Goal: Task Accomplishment & Management: Complete application form

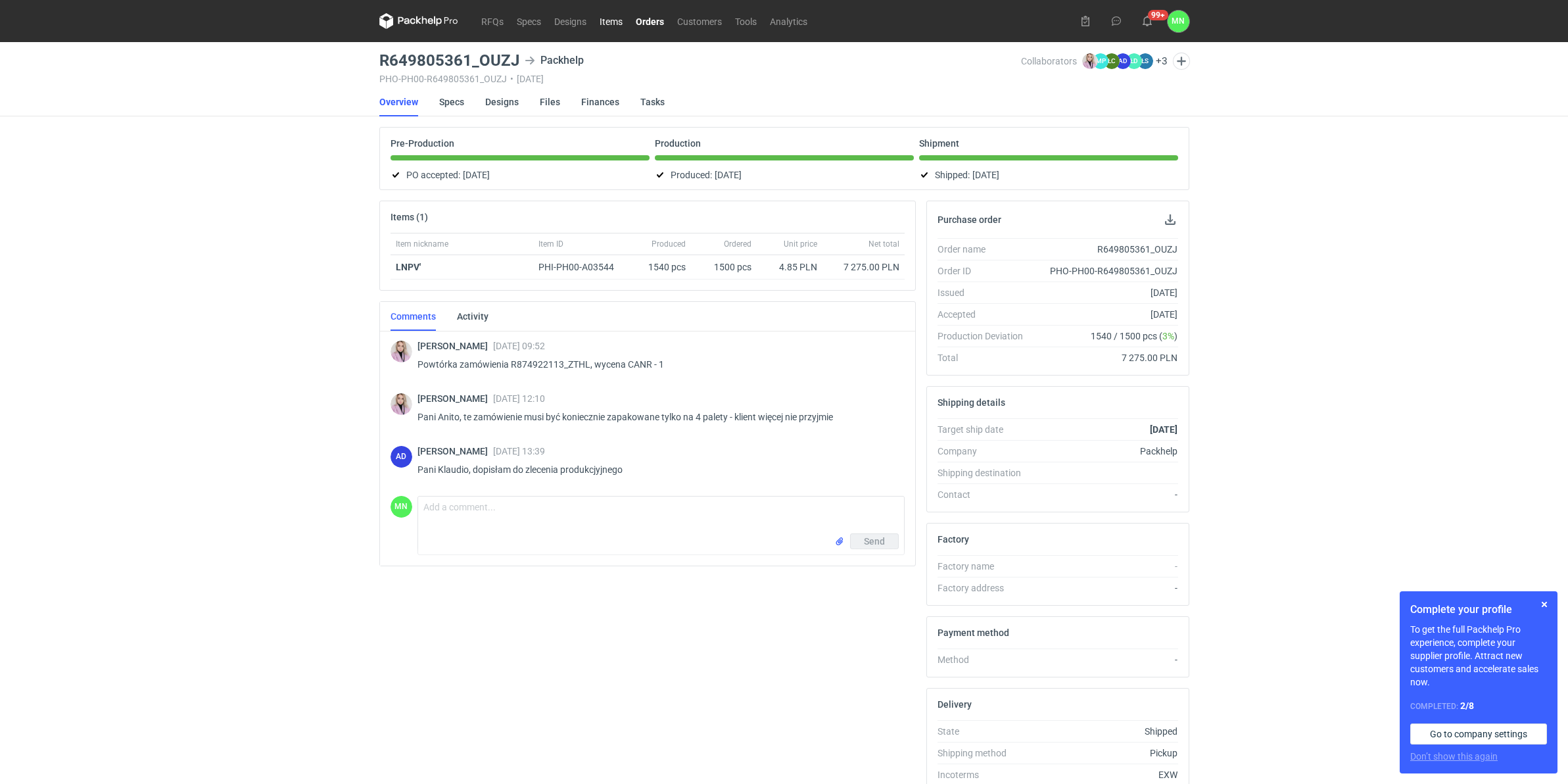
click at [616, 21] on link "Items" at bounding box center [611, 21] width 36 height 16
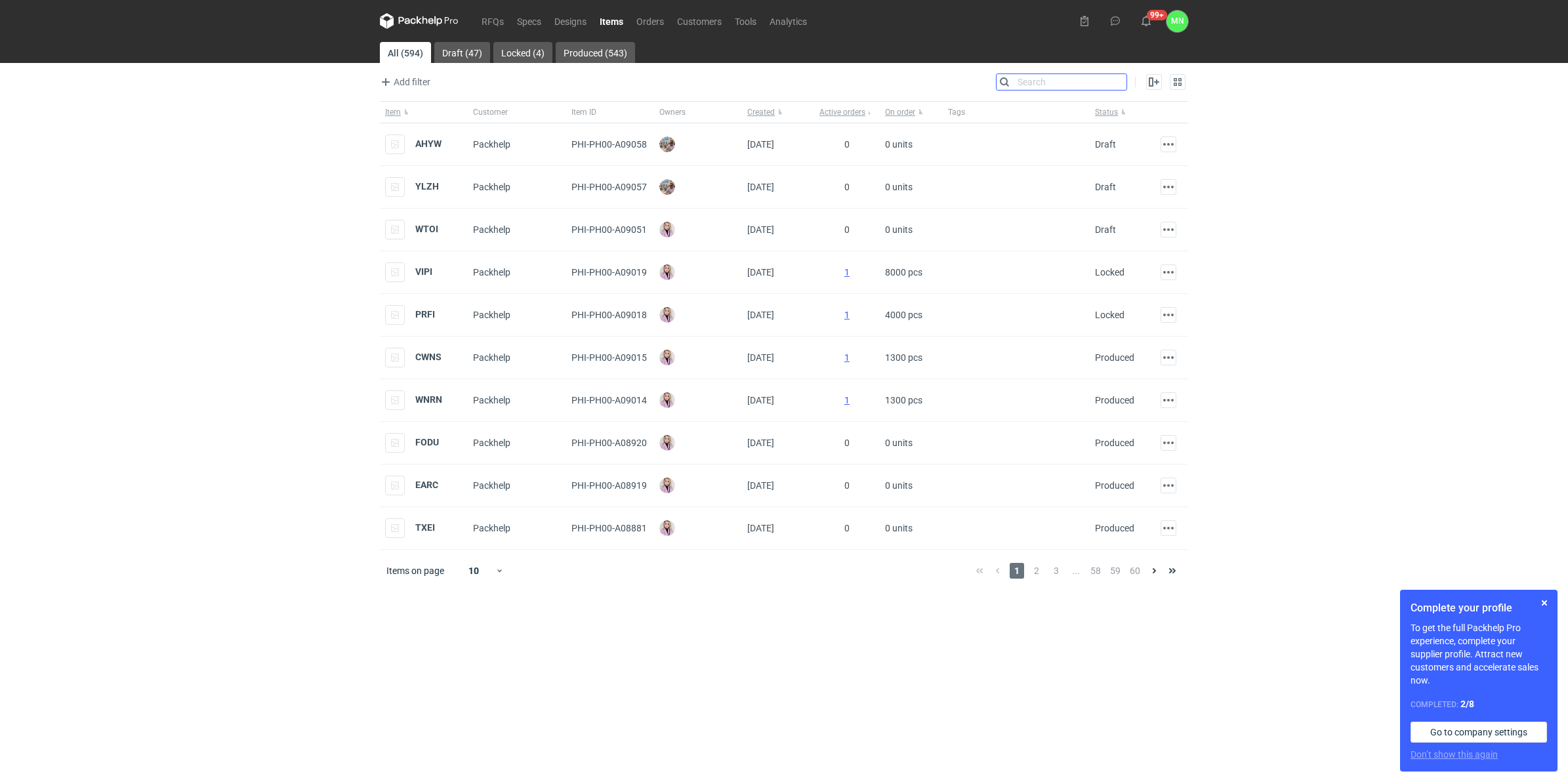
click at [1119, 79] on input "Search" at bounding box center [1061, 81] width 130 height 16
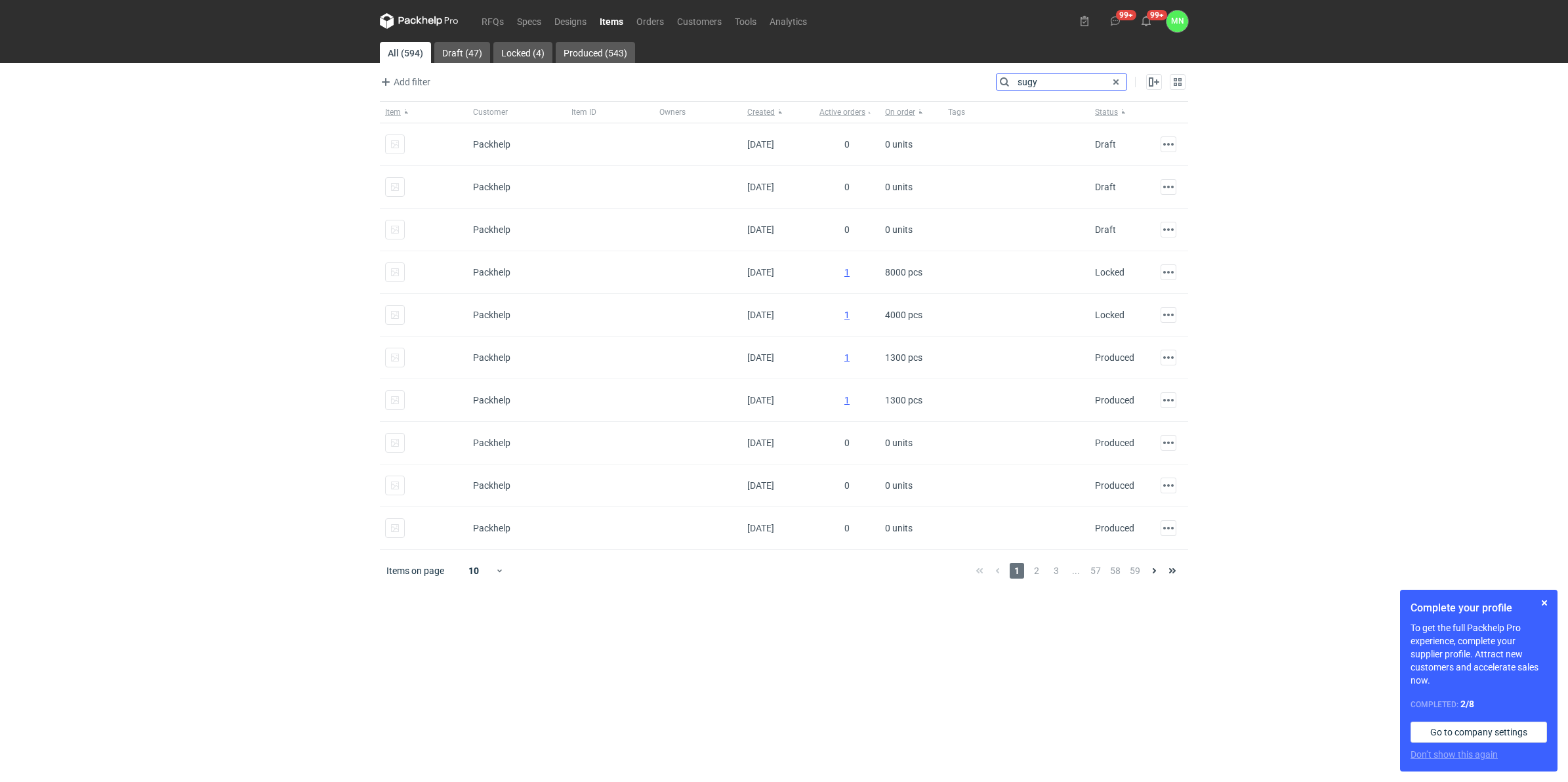
type input "sugy"
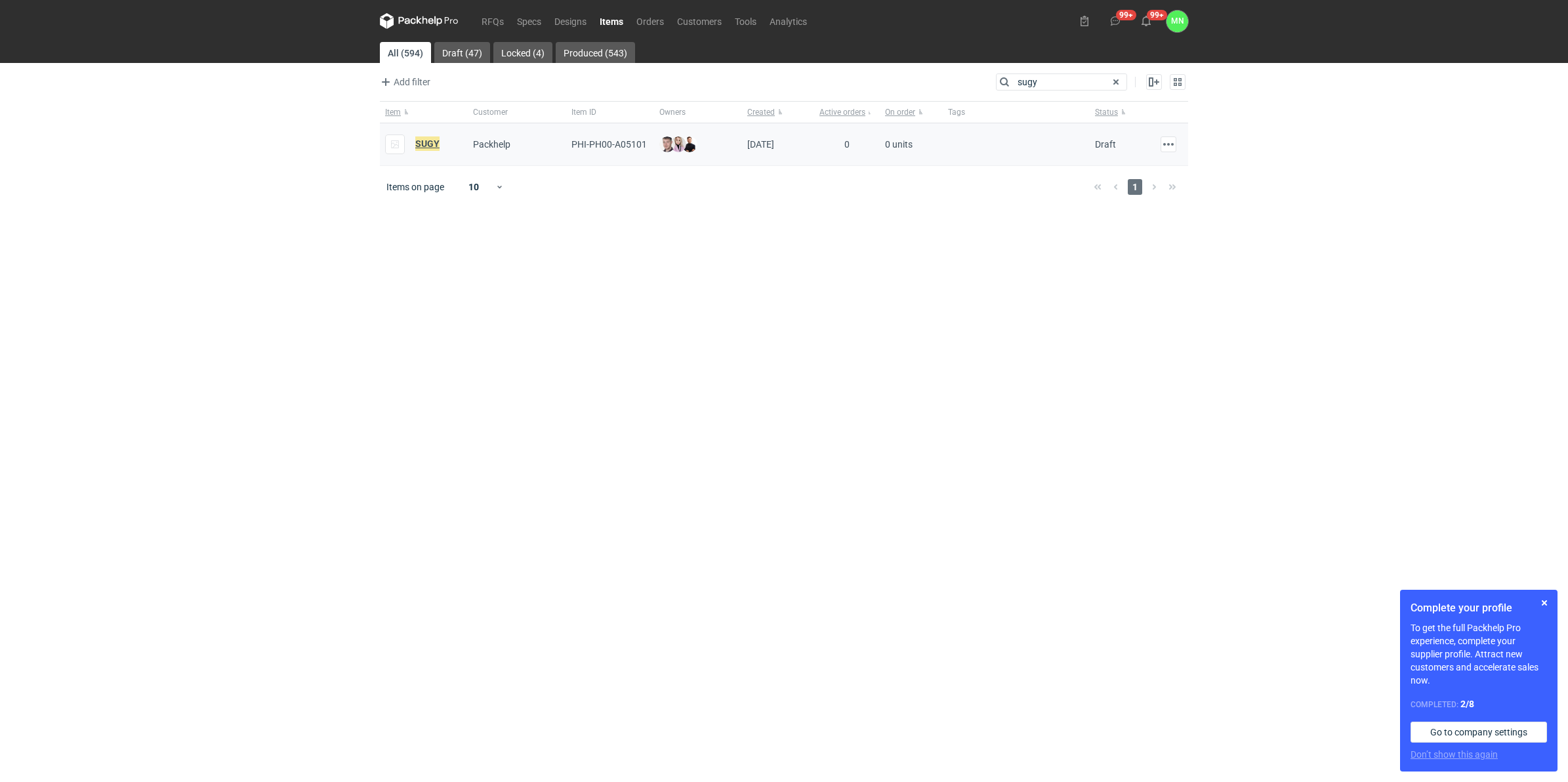
click at [431, 139] on em "SUGY" at bounding box center [427, 144] width 24 height 14
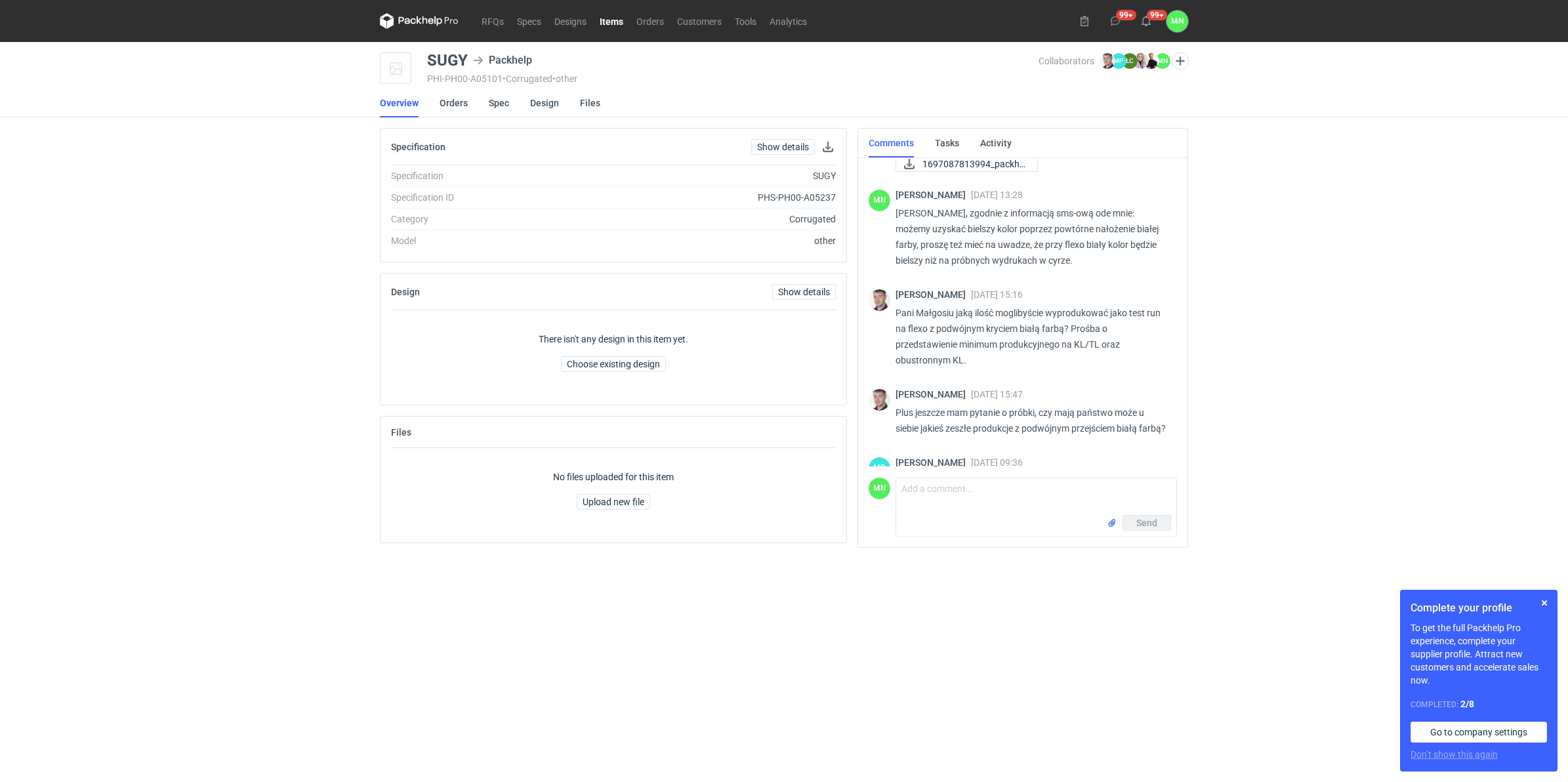
scroll to position [2525, 0]
click at [435, 50] on main "SUGY Packhelp PHI-PH00-A05101 • Corrugated • other Collaborators Maciej Sikora …" at bounding box center [784, 412] width 819 height 740
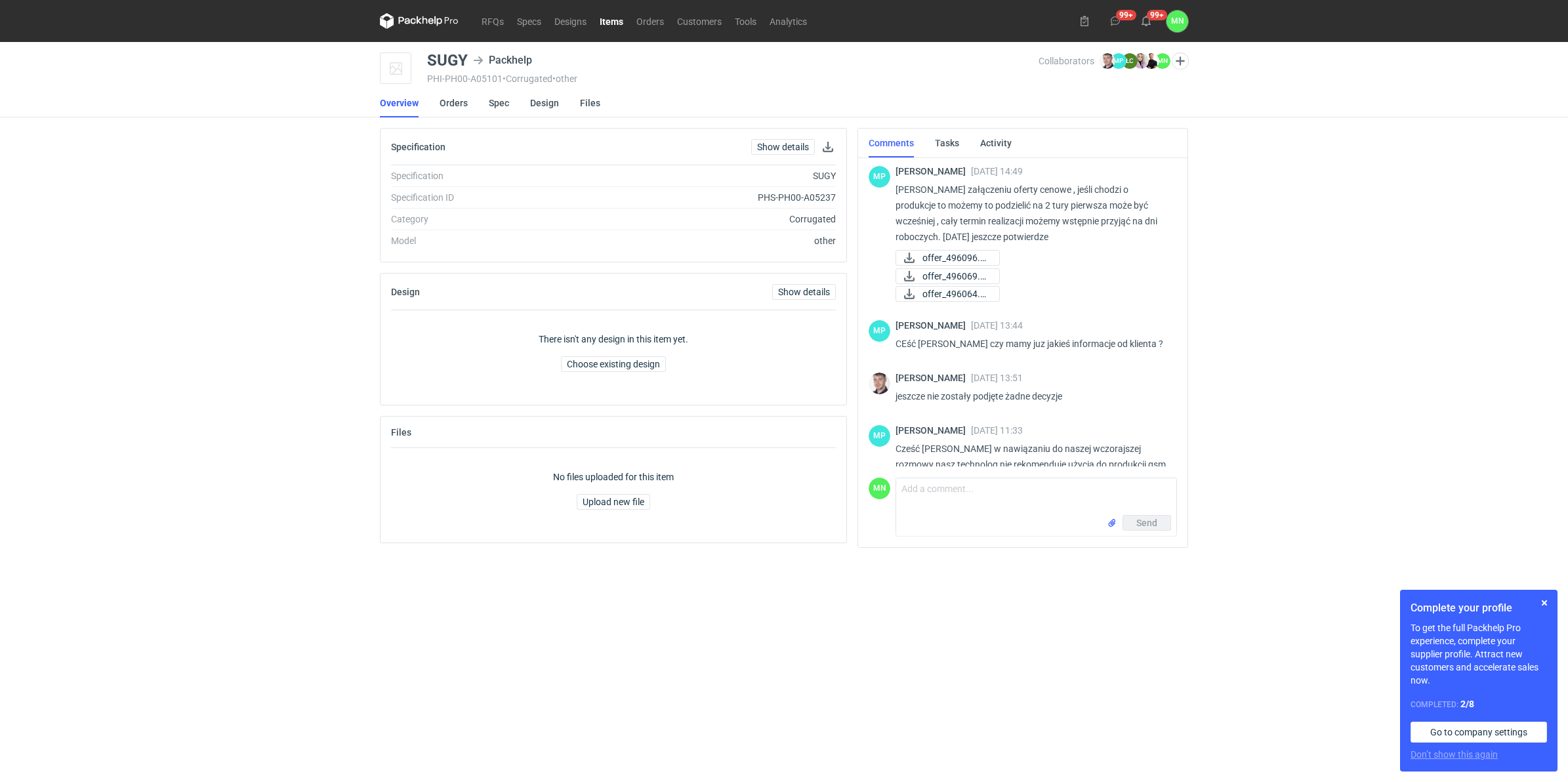
scroll to position [3236, 0]
click at [447, 101] on link "Orders" at bounding box center [453, 103] width 28 height 29
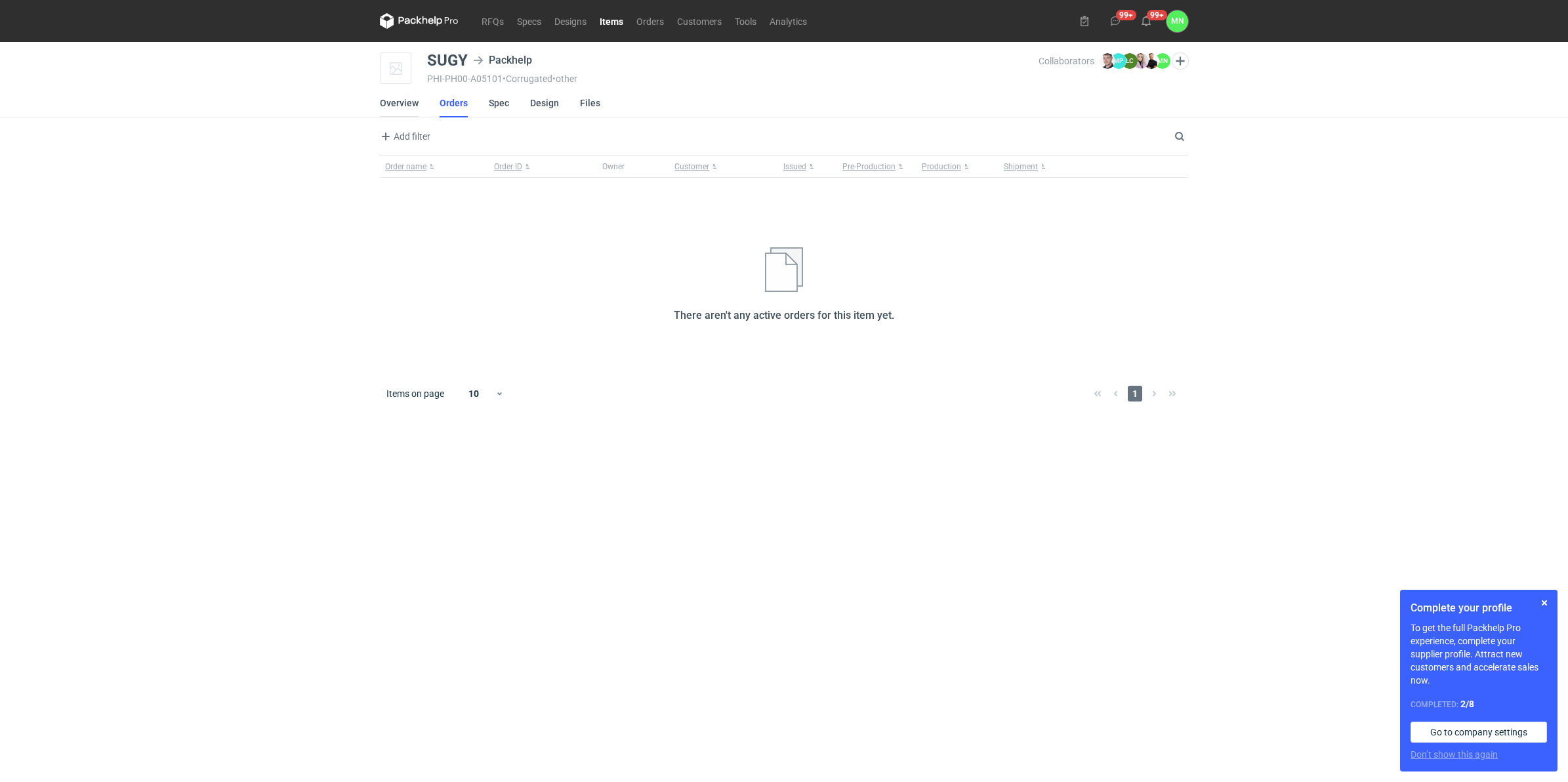
click at [382, 101] on link "Overview" at bounding box center [399, 103] width 39 height 29
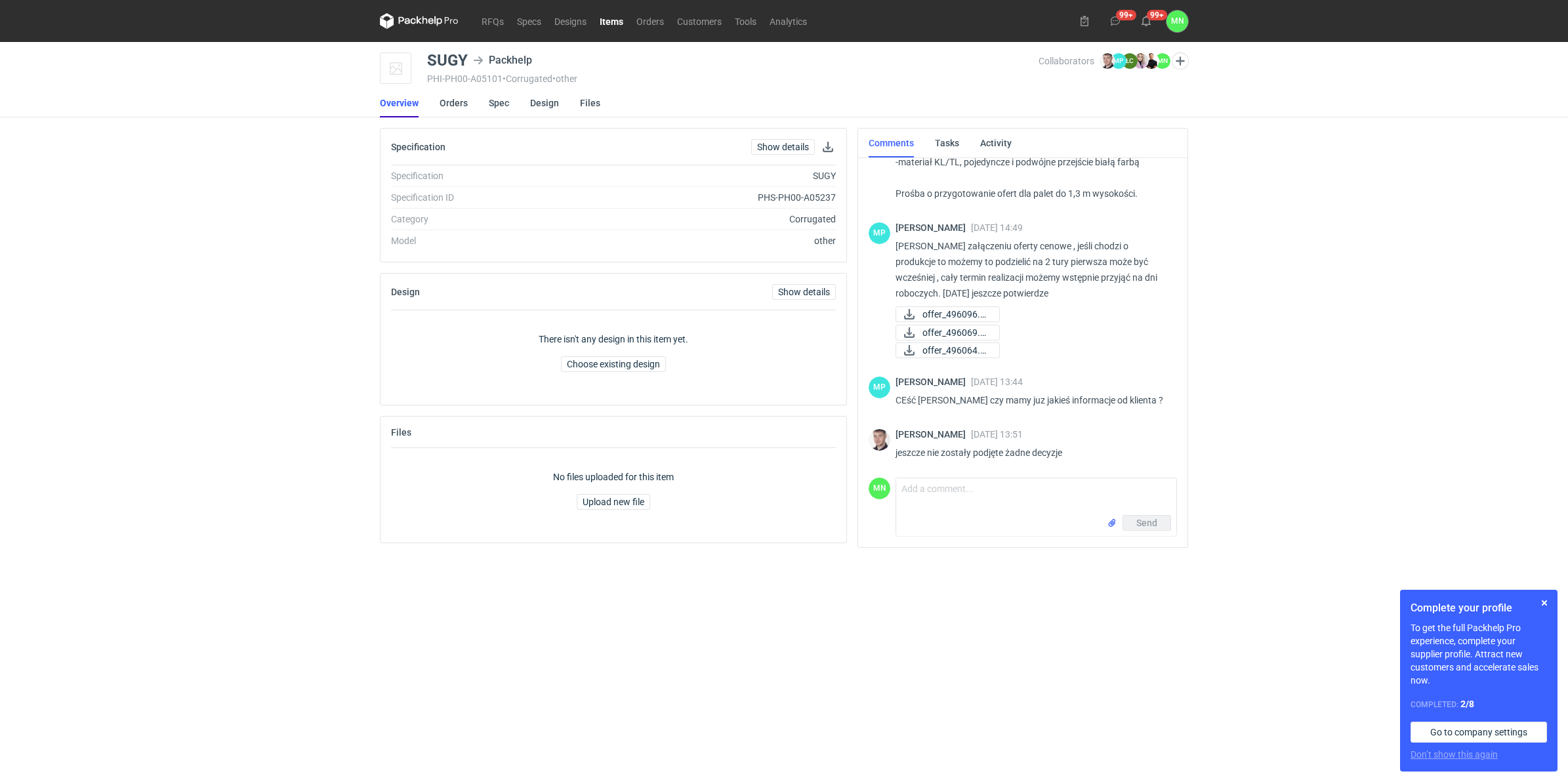
scroll to position [1613, 0]
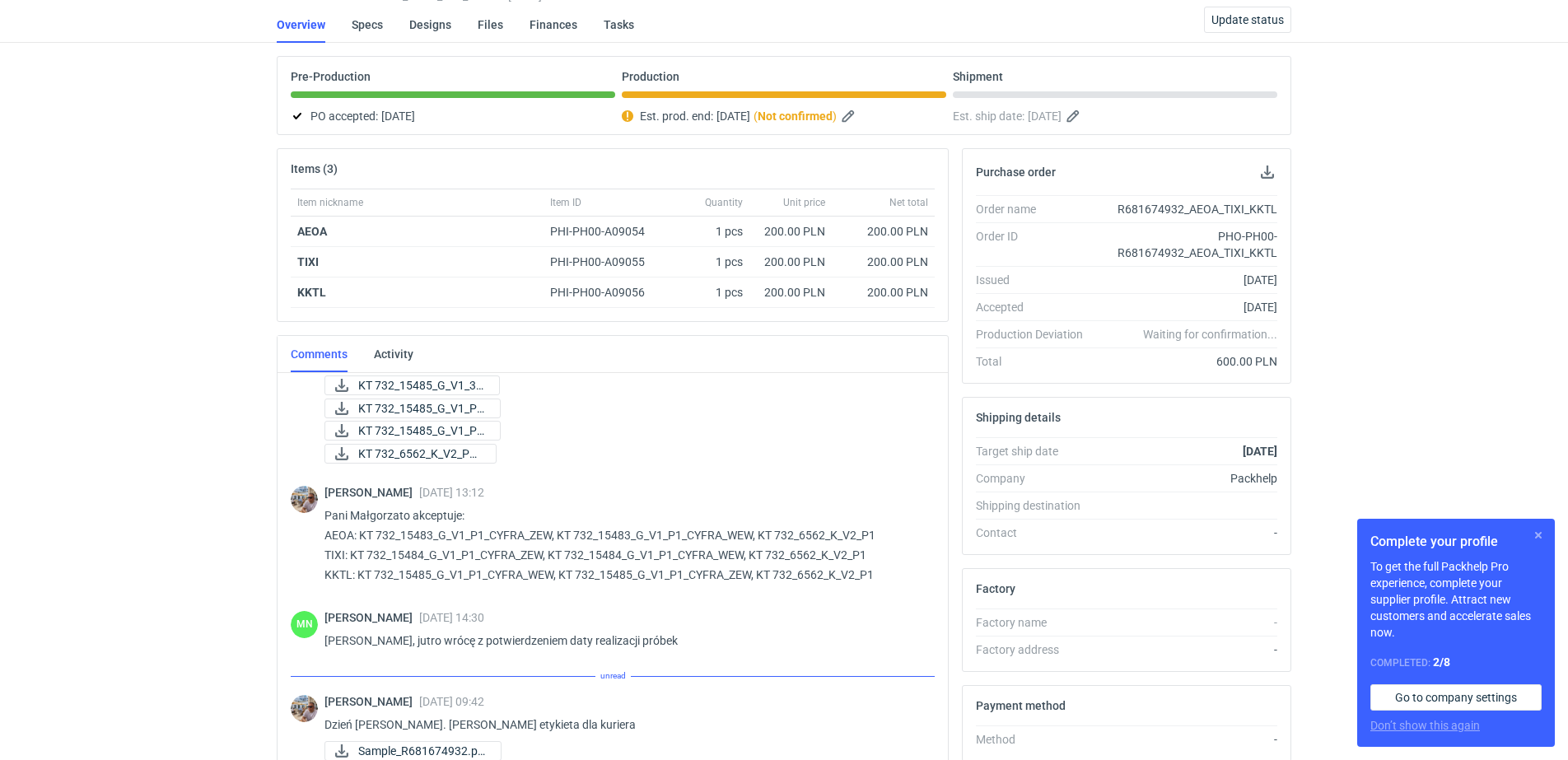
scroll to position [599, 0]
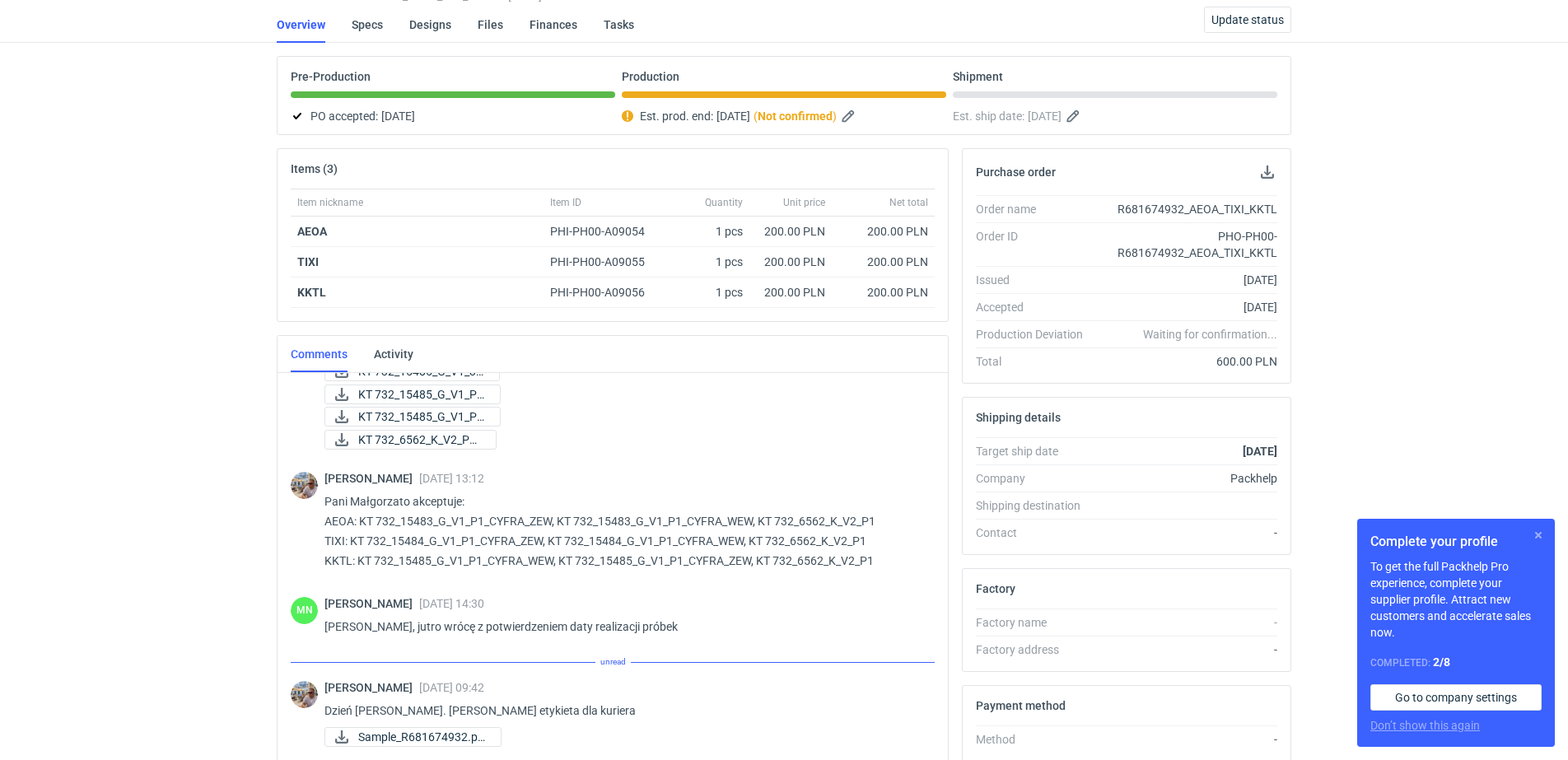
click at [1540, 535] on button "button" at bounding box center [1538, 535] width 20 height 20
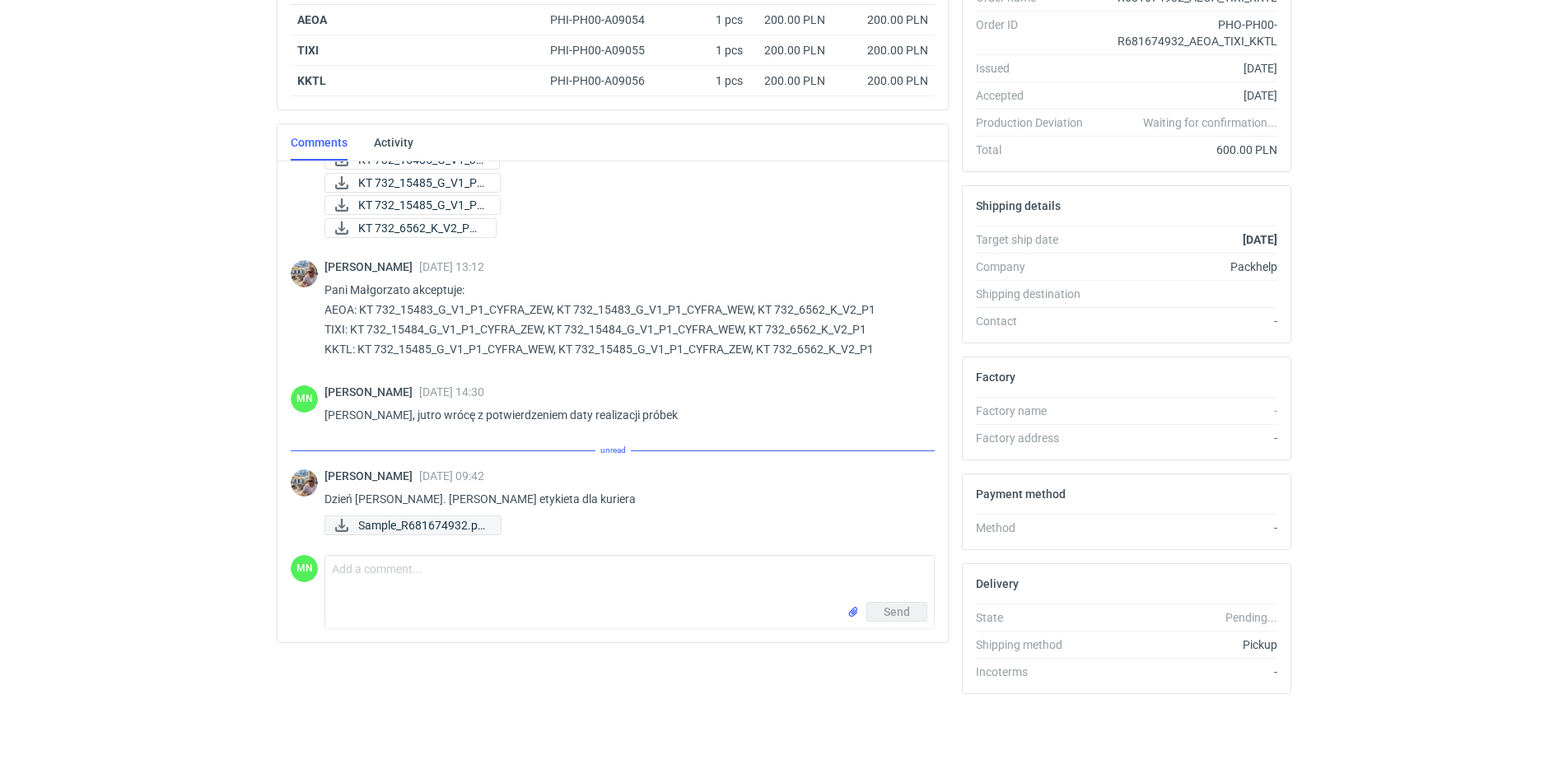
scroll to position [581, 0]
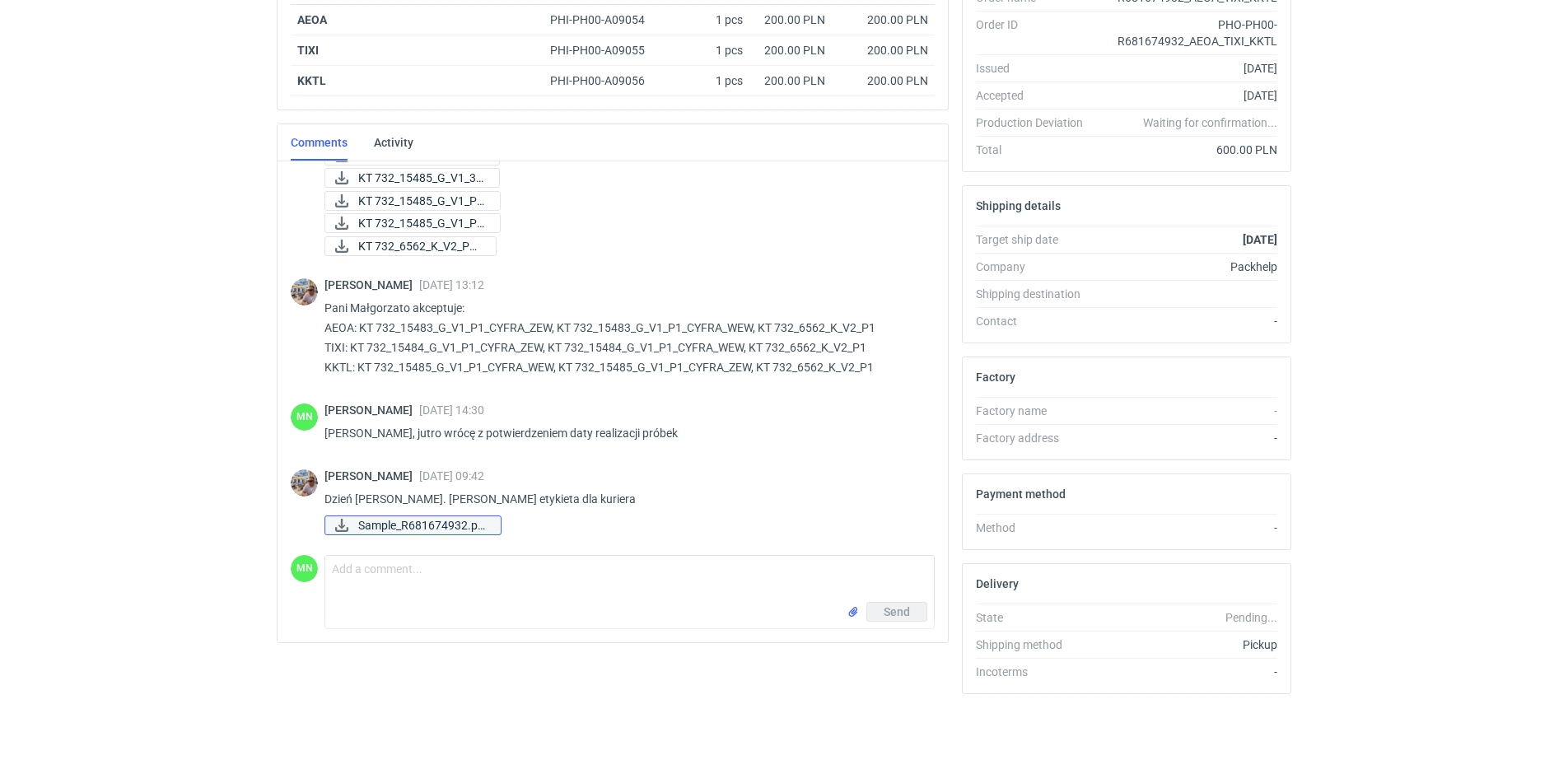
click at [424, 524] on span "Sample_R681674932.pd..." at bounding box center [422, 525] width 129 height 18
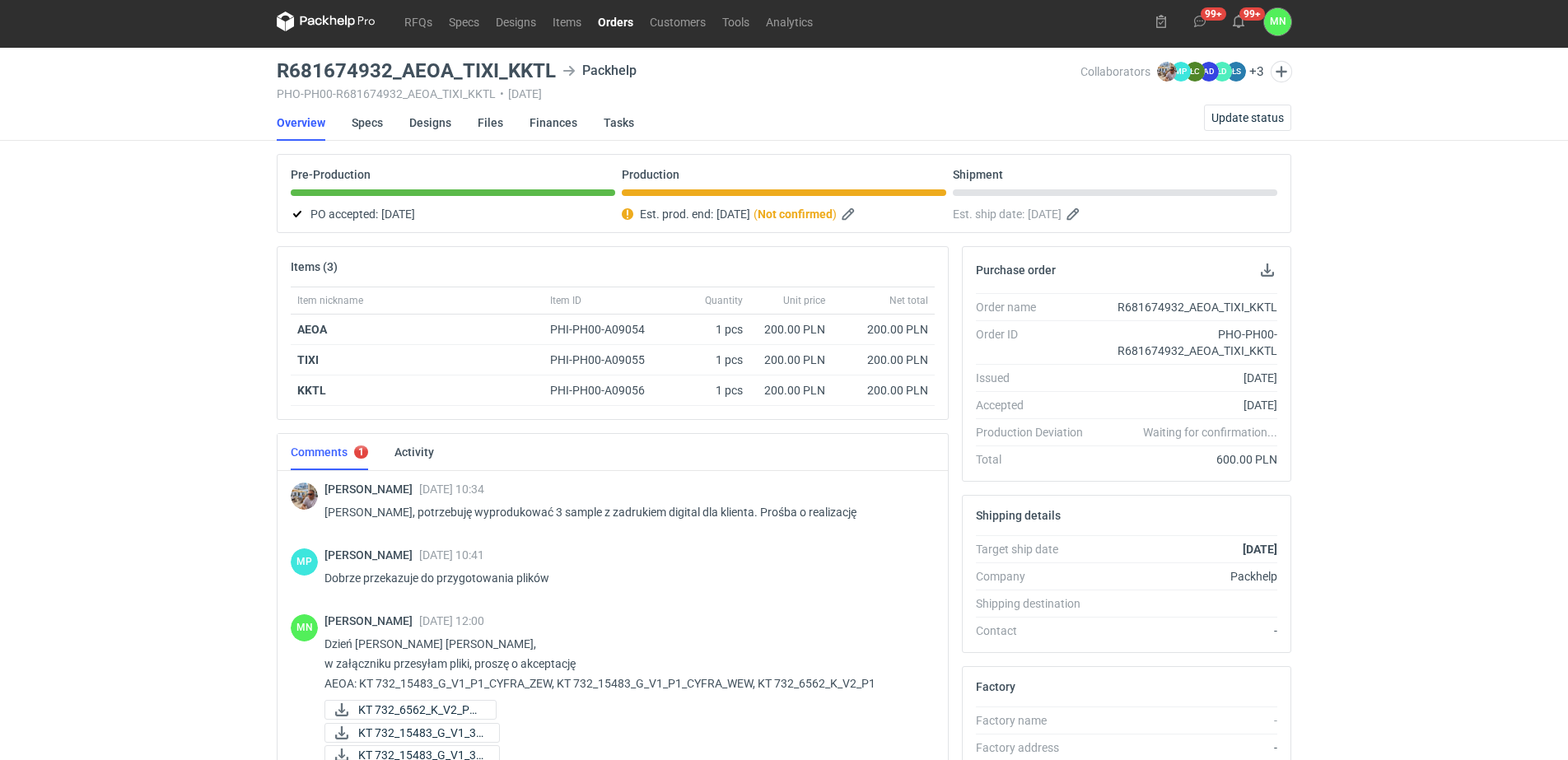
scroll to position [0, 0]
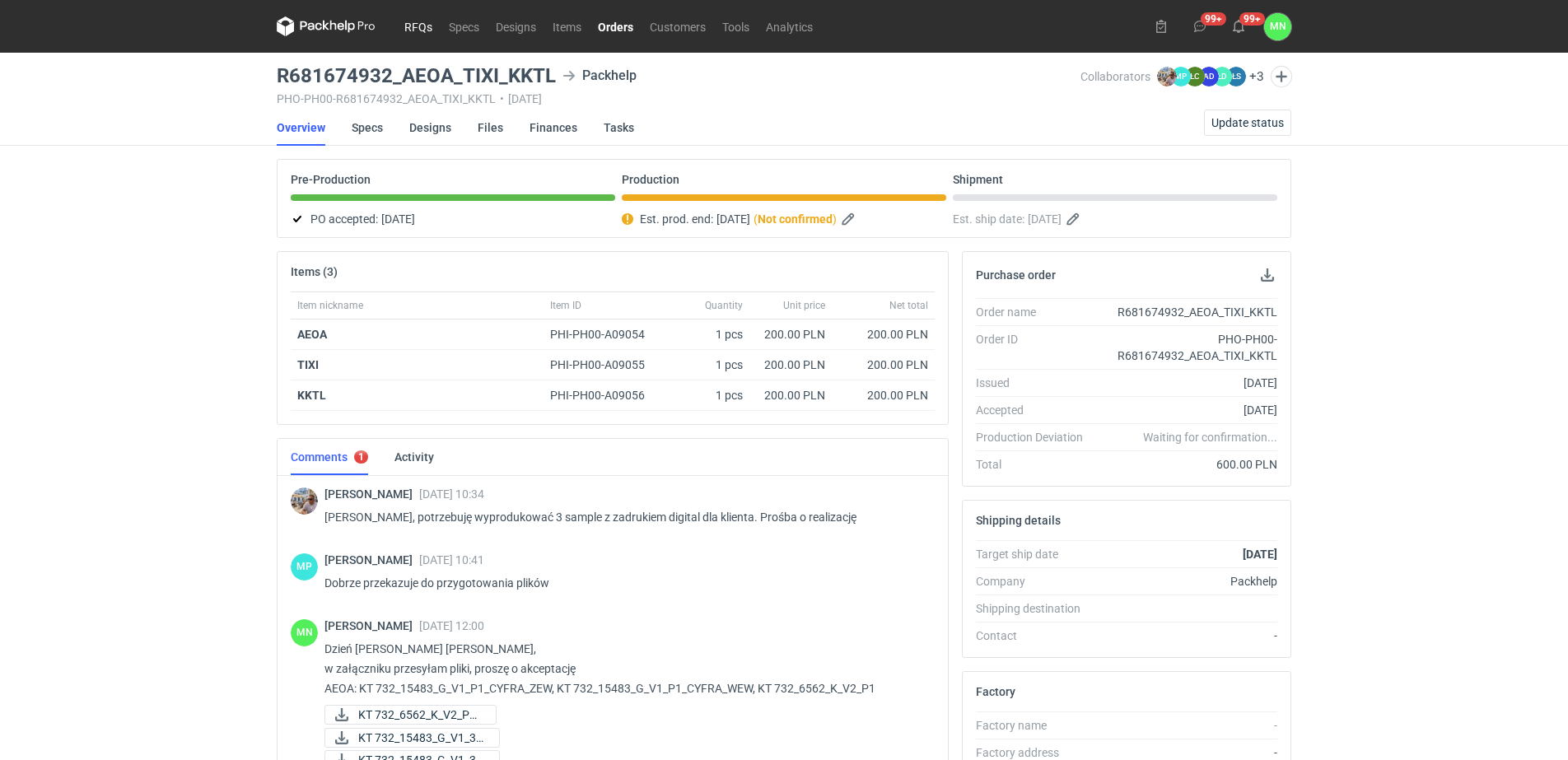
click at [410, 22] on link "RFQs" at bounding box center [418, 26] width 44 height 20
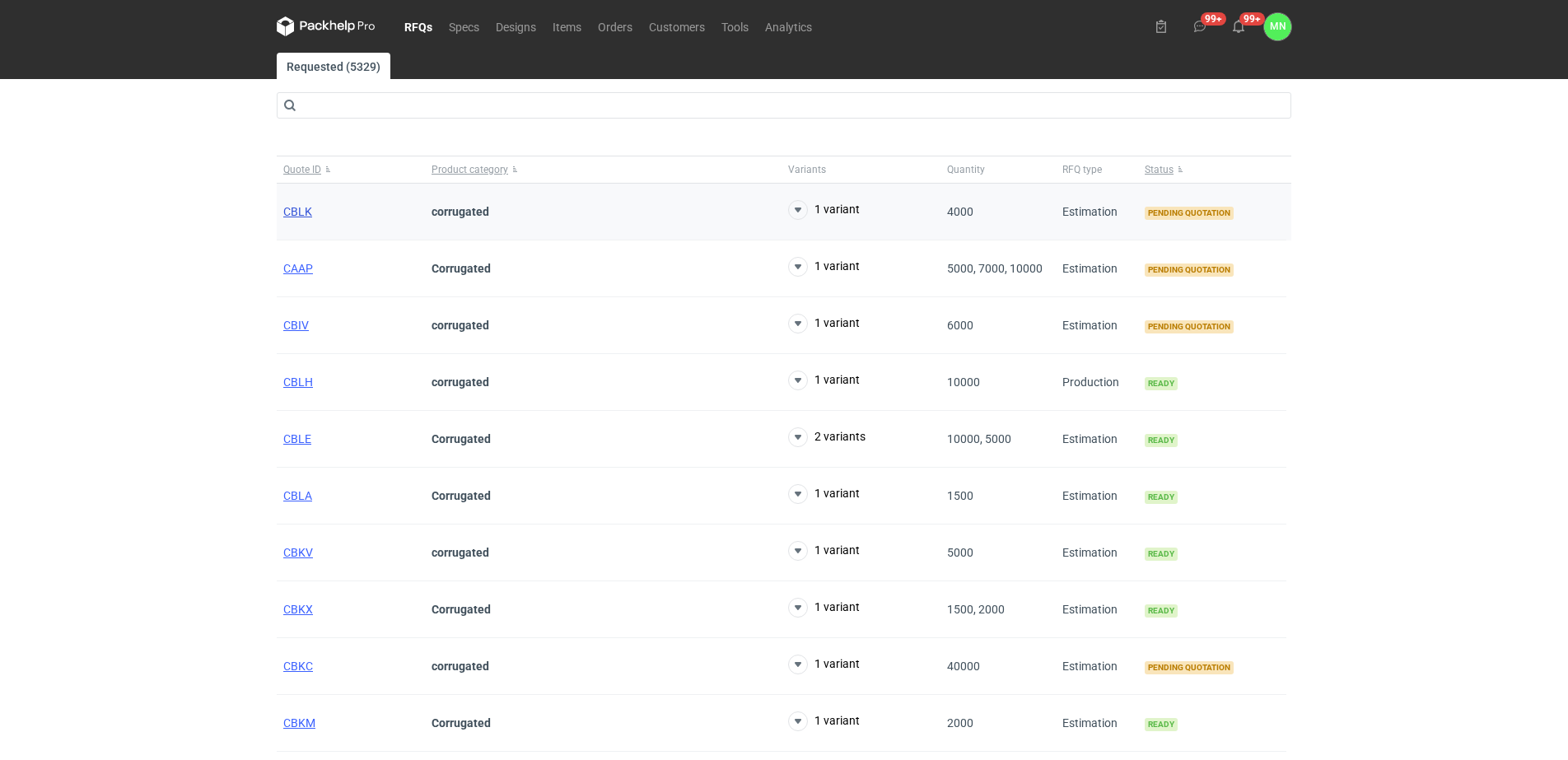
click at [302, 212] on span "CBLK" at bounding box center [297, 211] width 29 height 13
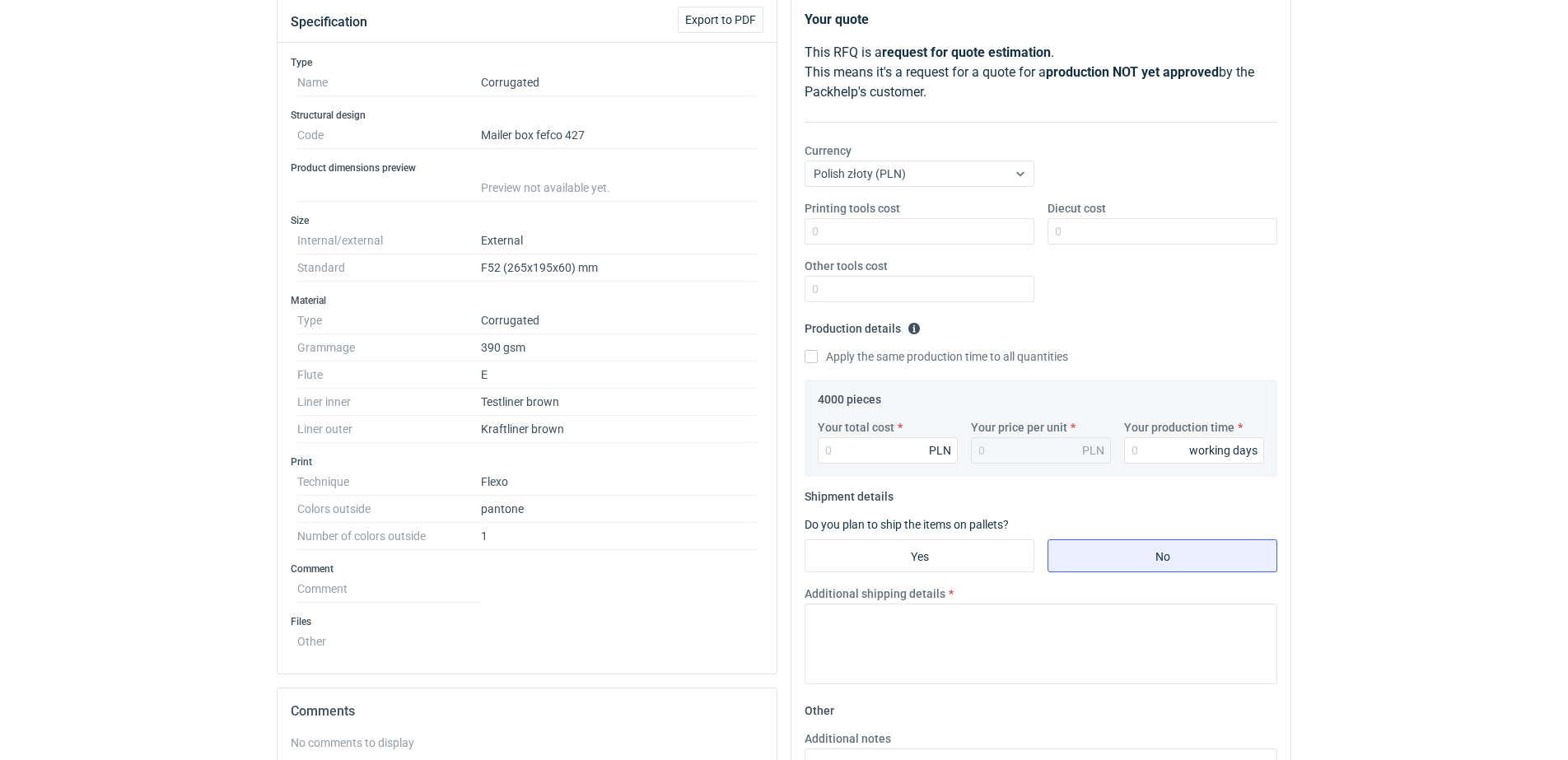
scroll to position [206, 0]
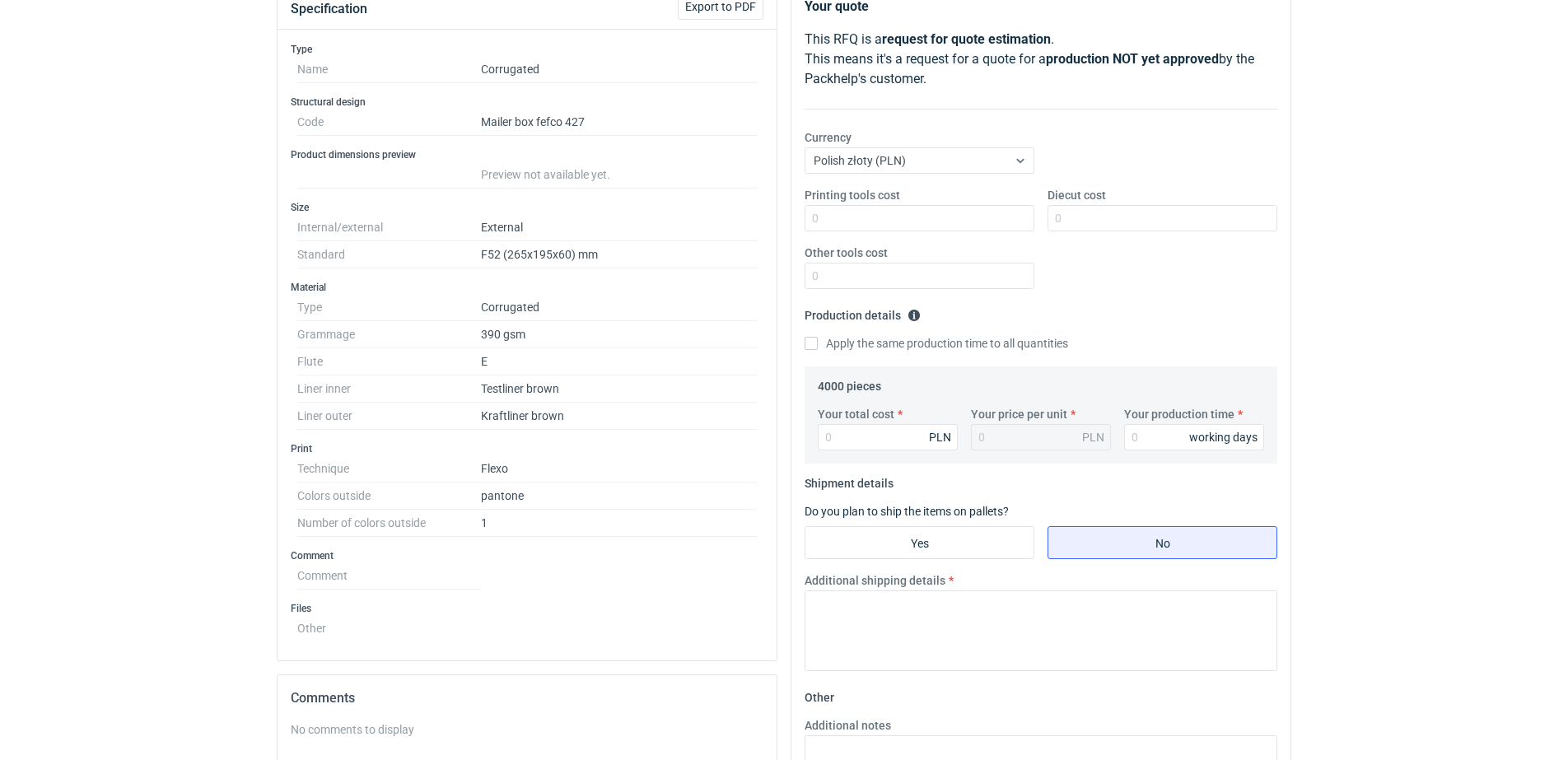
click at [522, 243] on dd "F52 (265x195x60) mm" at bounding box center [619, 255] width 275 height 27
copy dd "265x195x60"
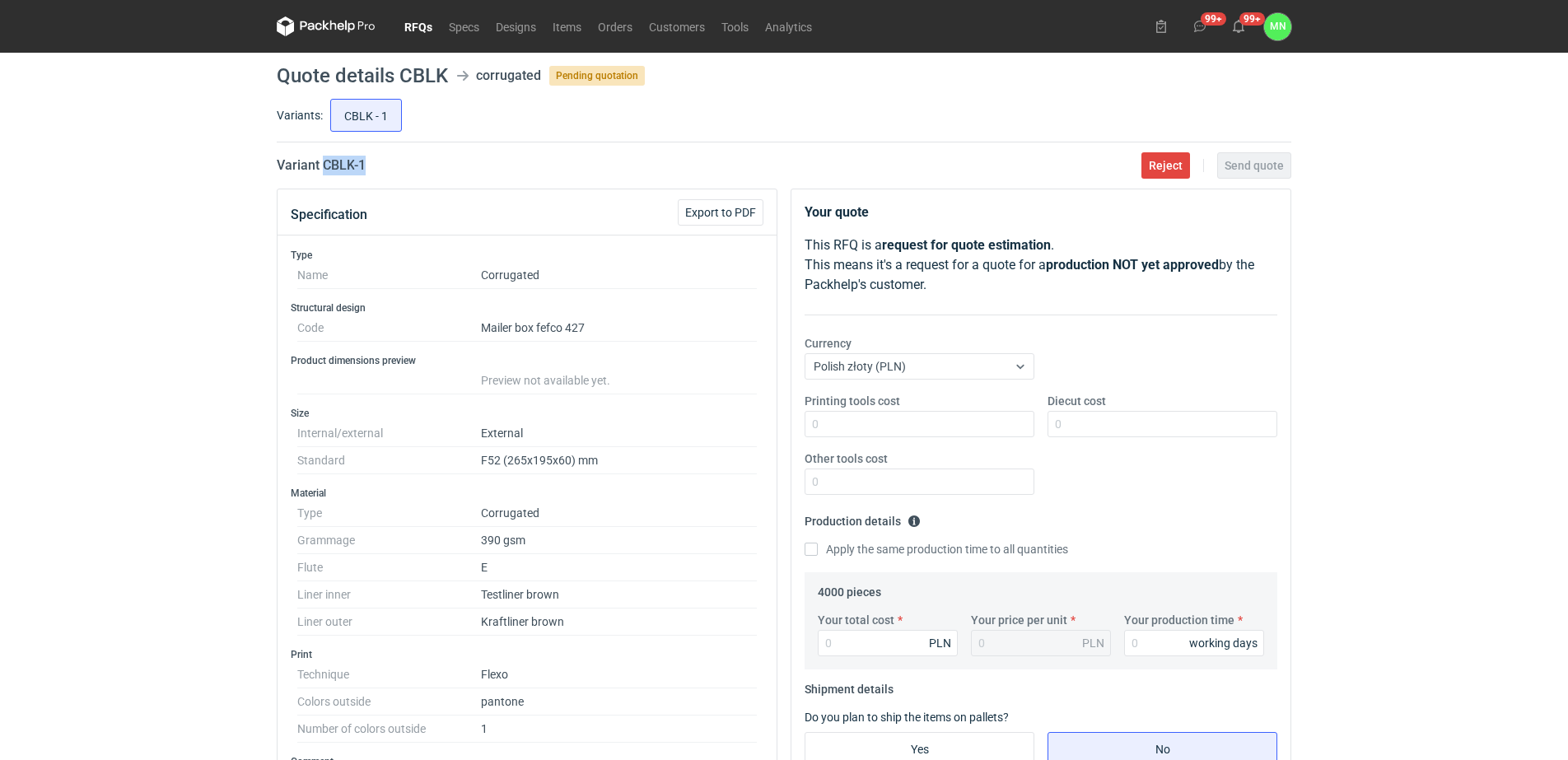
drag, startPoint x: 377, startPoint y: 167, endPoint x: 326, endPoint y: 166, distance: 51.0
click at [326, 166] on div "Variant CBLK - 1 Reject Send quote" at bounding box center [783, 166] width 1014 height 20
copy h2 "CBLK - 1"
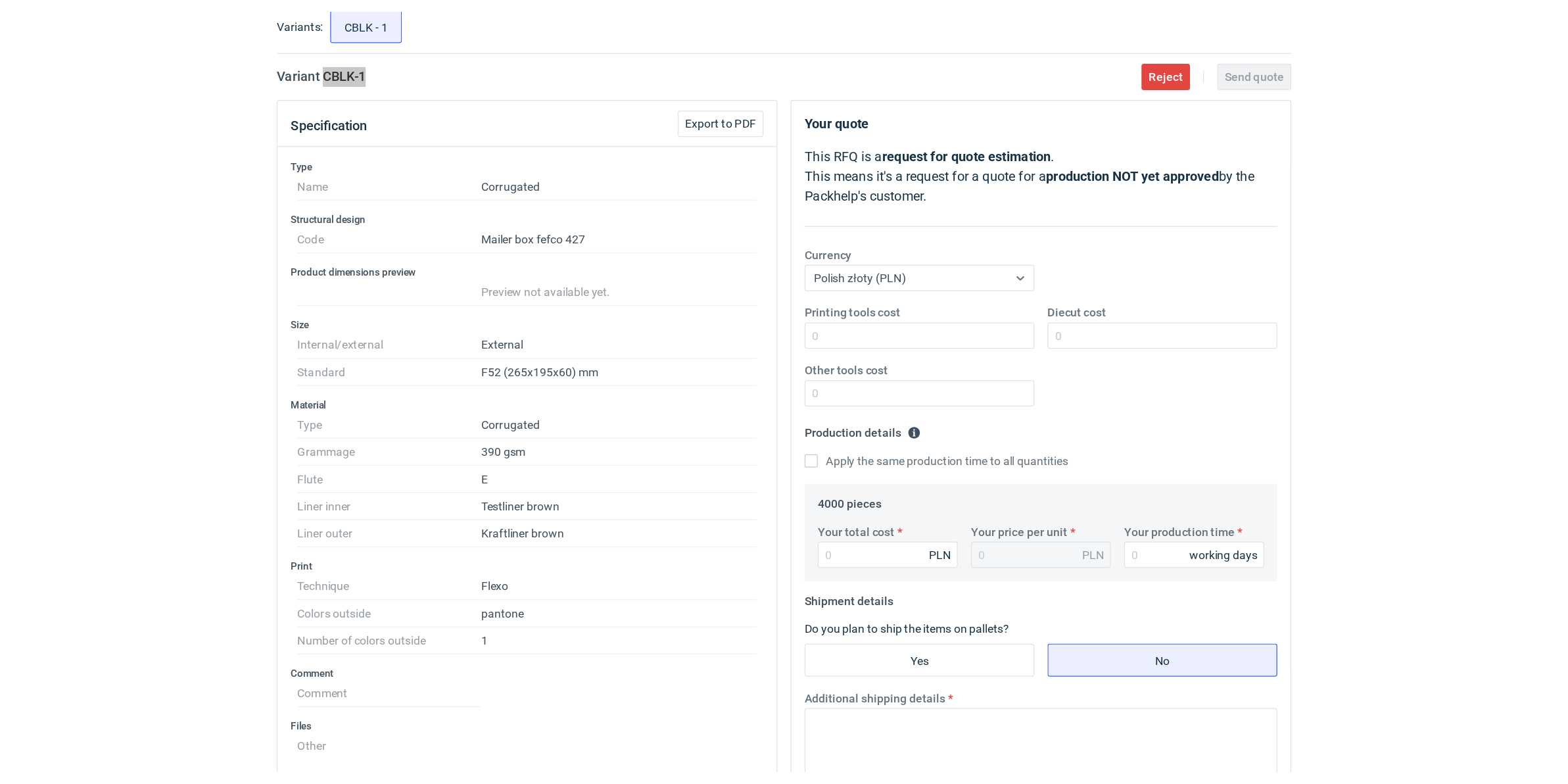
scroll to position [82, 0]
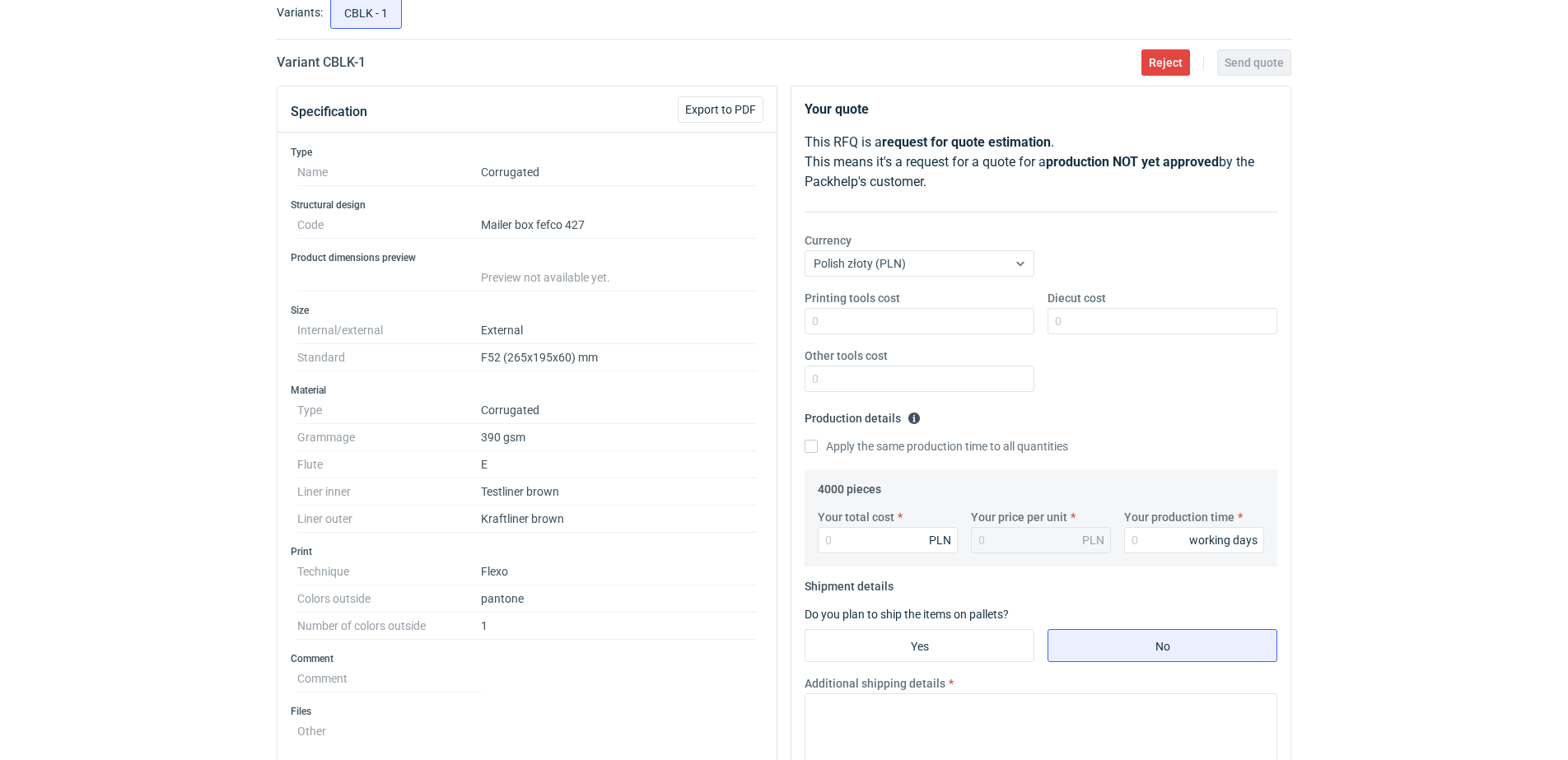
drag, startPoint x: 31, startPoint y: 115, endPoint x: 62, endPoint y: 88, distance: 41.1
click at [31, 115] on div "RFQs Specs Designs Items Orders Customers Tools Analytics 99+ 99+ MN Małgorzata…" at bounding box center [784, 276] width 1568 height 760
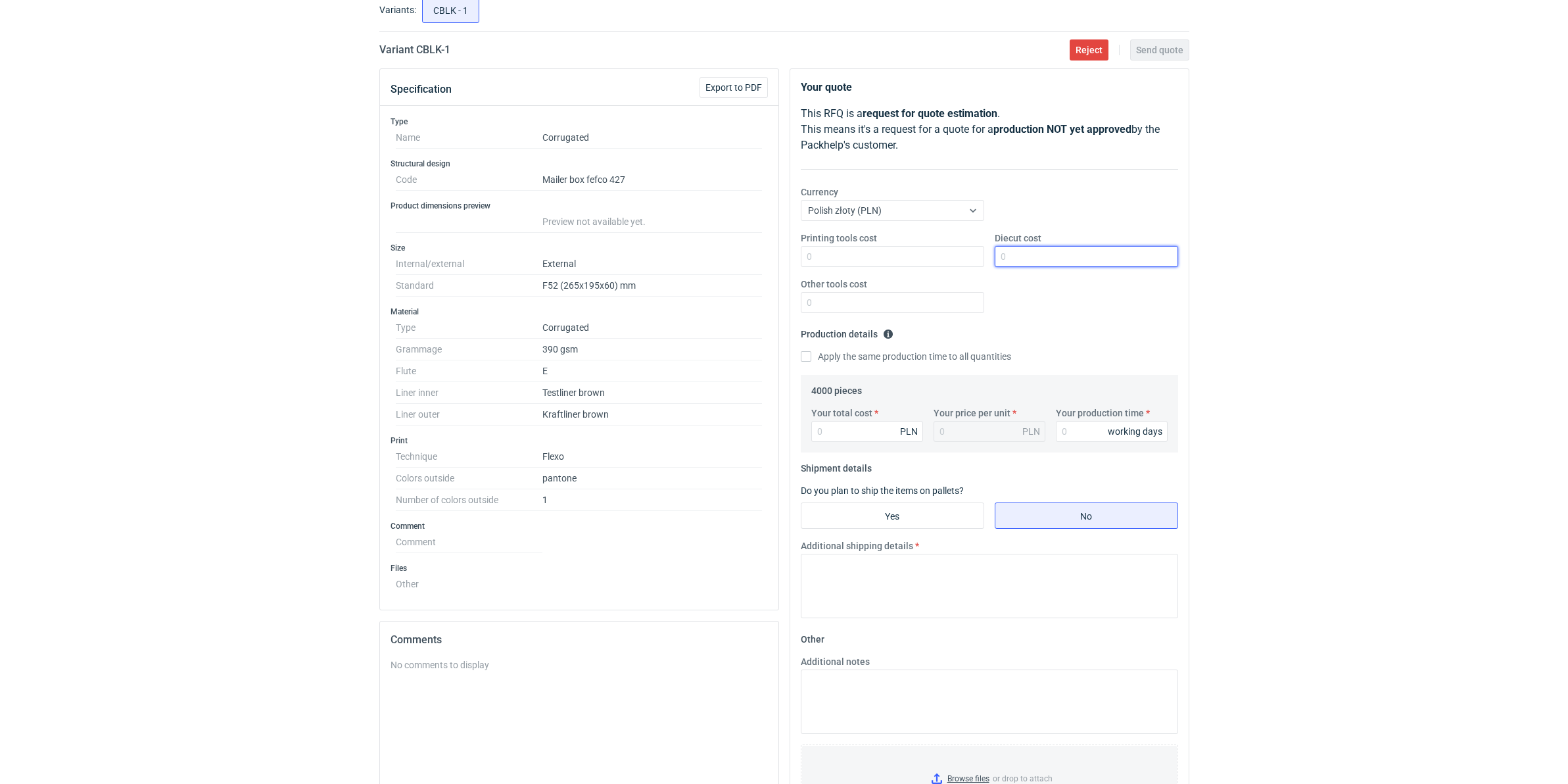
click at [1028, 255] on input "Diecut cost" at bounding box center [1086, 257] width 183 height 21
type input "900"
click at [854, 429] on input "Your total cost" at bounding box center [867, 431] width 112 height 21
type input "4350"
type input "1.09"
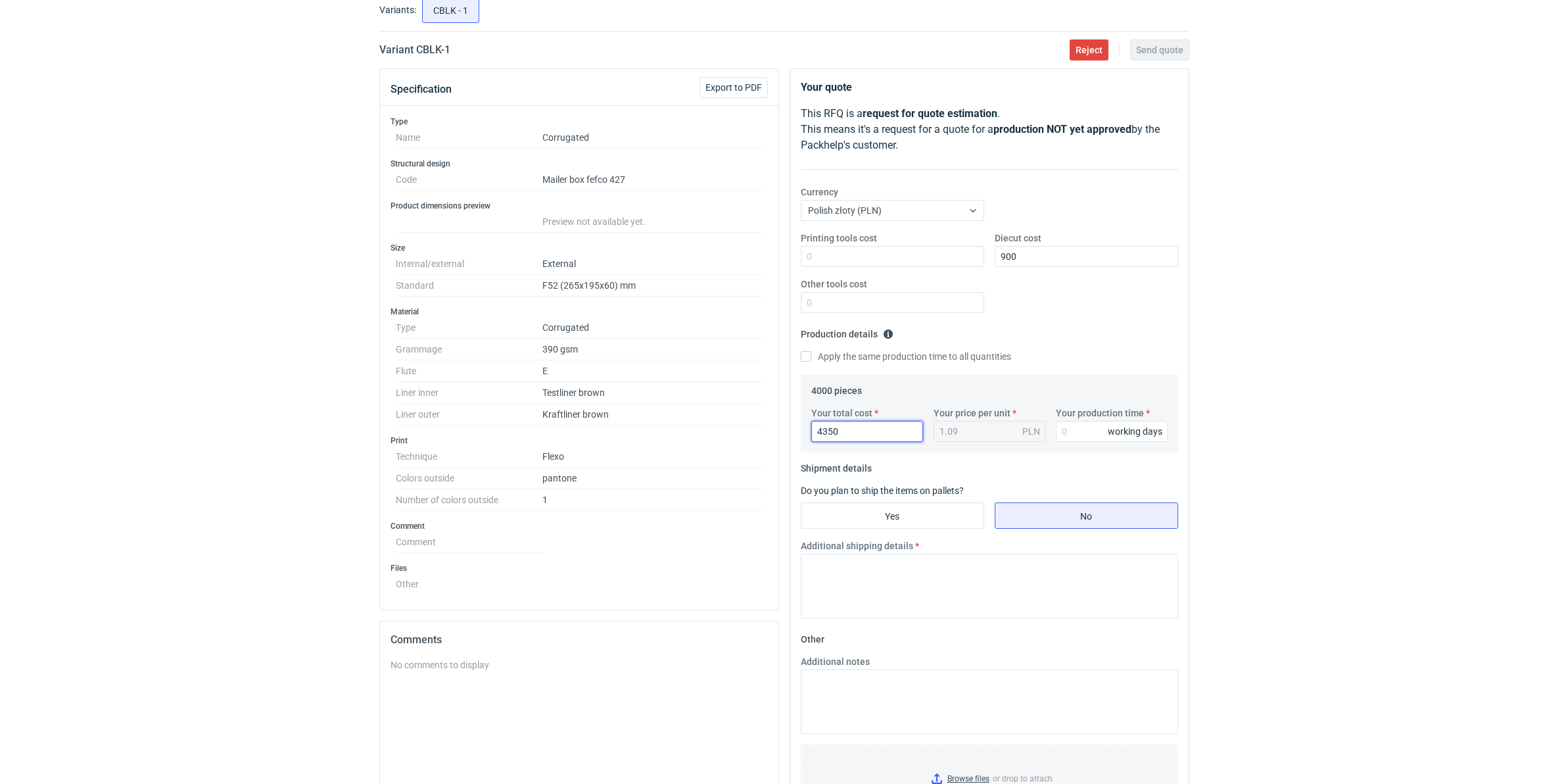
type input "4350"
type input "10"
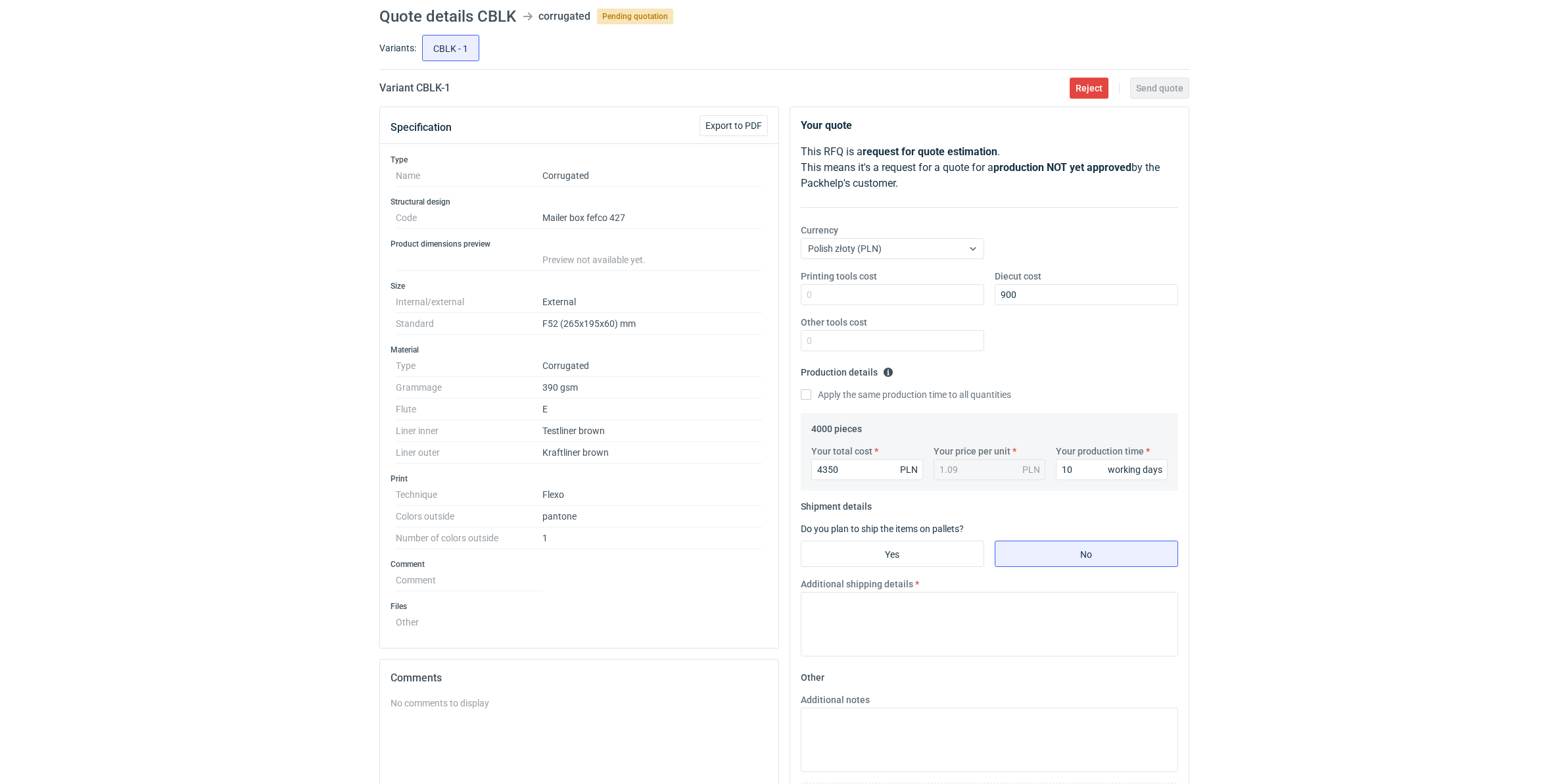
scroll to position [0, 0]
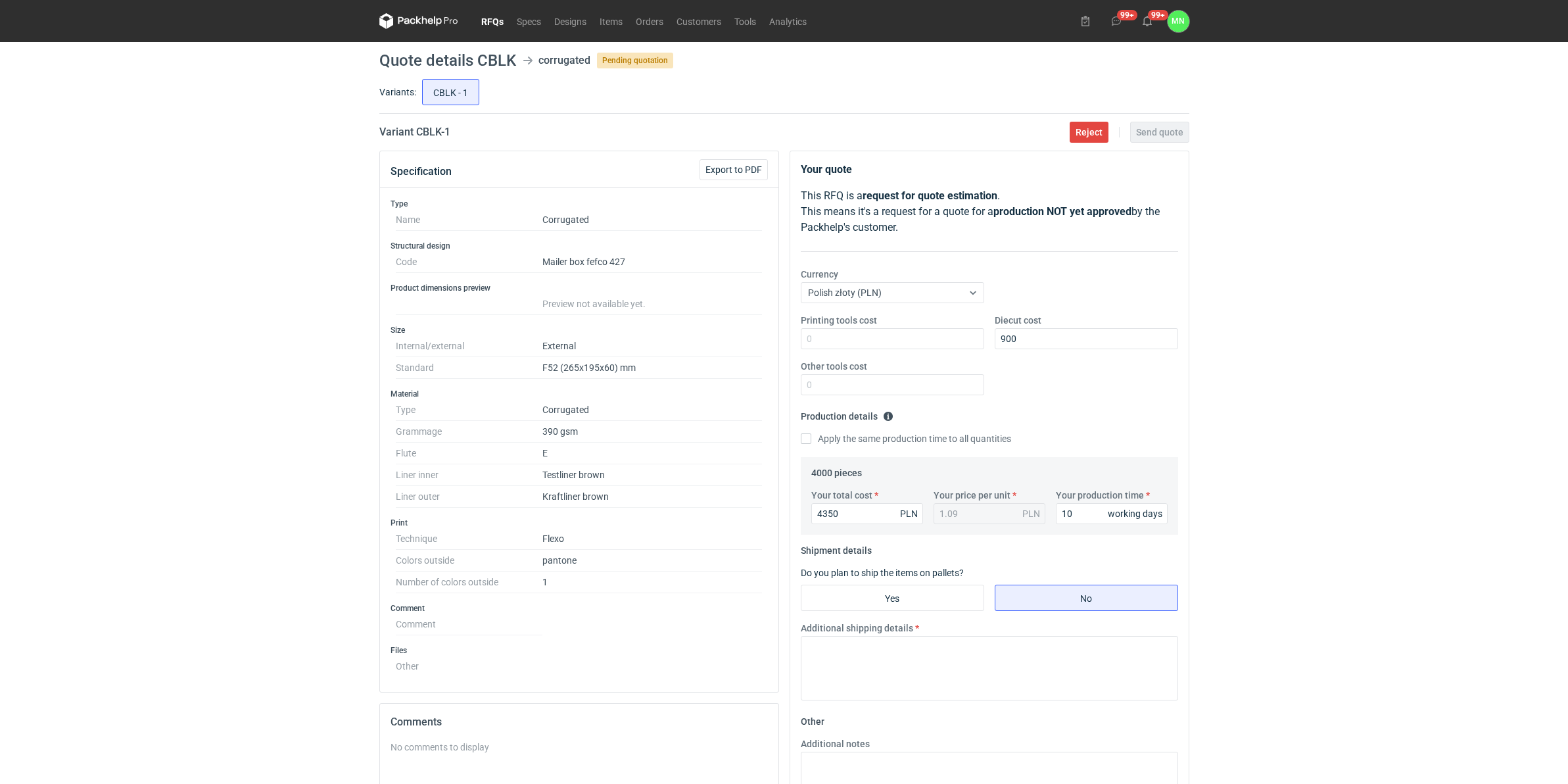
click at [423, 132] on h2 "Variant CBLK - 1" at bounding box center [414, 132] width 71 height 16
copy h2 "CBLK"
drag, startPoint x: 922, startPoint y: 594, endPoint x: 929, endPoint y: 619, distance: 26.0
click at [922, 594] on input "Yes" at bounding box center [892, 598] width 182 height 25
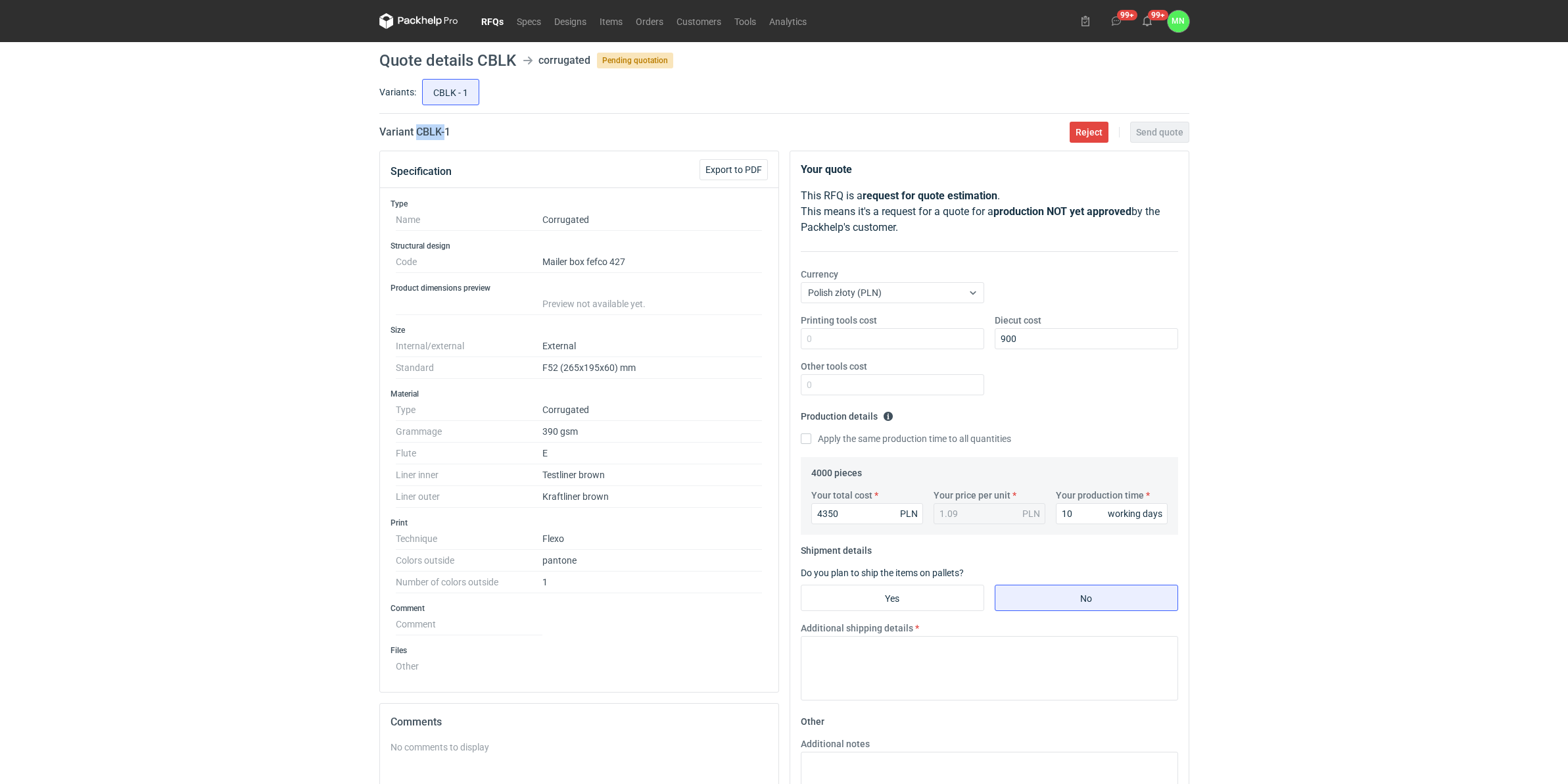
radio input "true"
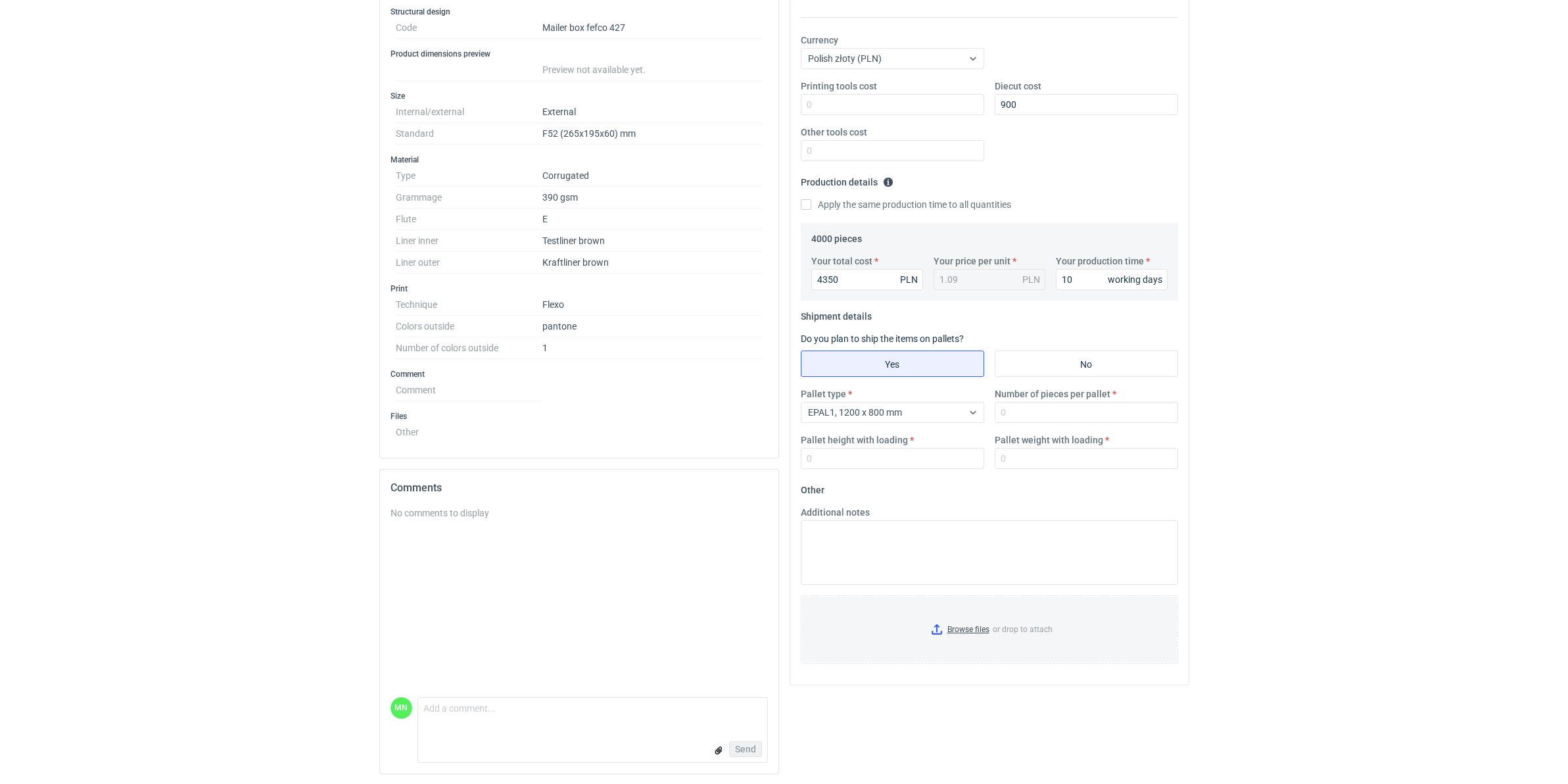
scroll to position [237, 0]
click at [955, 606] on input "Browse files or drop to attach" at bounding box center [990, 628] width 375 height 66
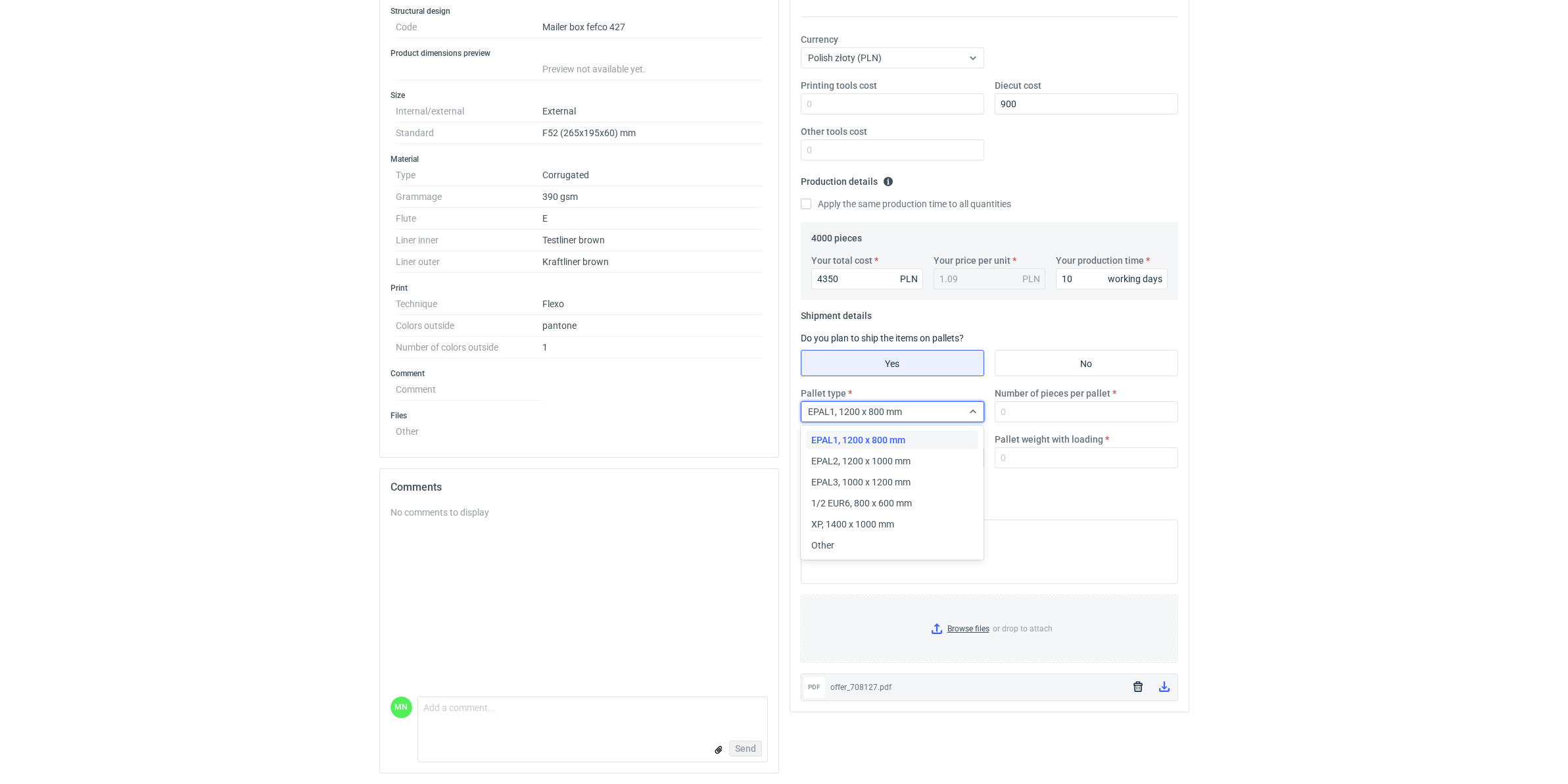
click at [843, 418] on div "EPAL1, 1200 x 800 mm" at bounding box center [882, 412] width 161 height 19
click at [860, 461] on span "EPAL2, 1200 x 1000 mm" at bounding box center [861, 461] width 100 height 13
click at [1004, 412] on input "Number of pieces per pallet" at bounding box center [1086, 412] width 183 height 21
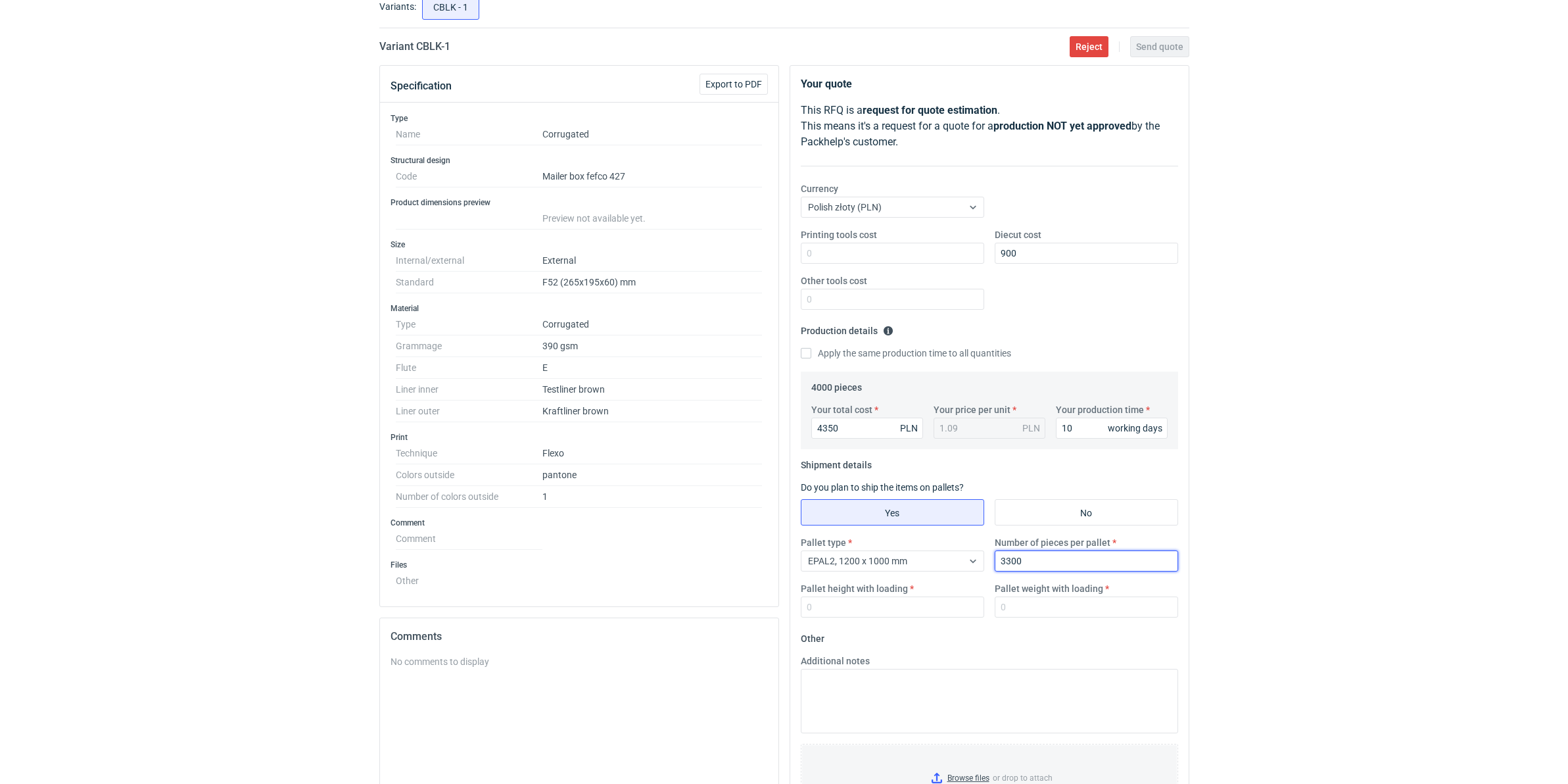
scroll to position [0, 0]
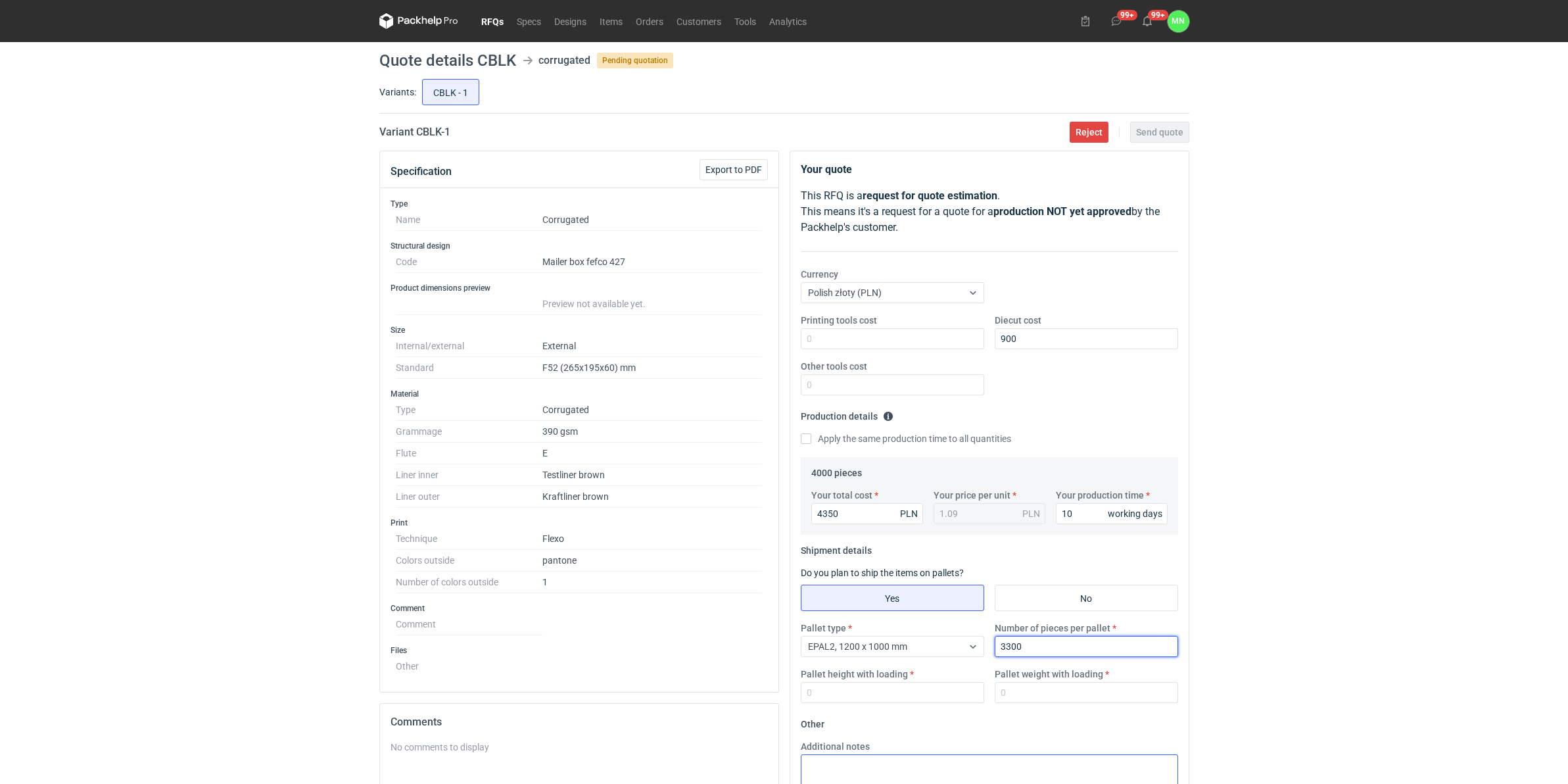
type input "3300"
drag, startPoint x: 866, startPoint y: 512, endPoint x: 506, endPoint y: 494, distance: 360.4
click at [575, 503] on div "Specification Export to PDF Type Name Corrugated Structural design Code Mailer …" at bounding box center [784, 585] width 820 height 868
type input "3450"
type input "0.86"
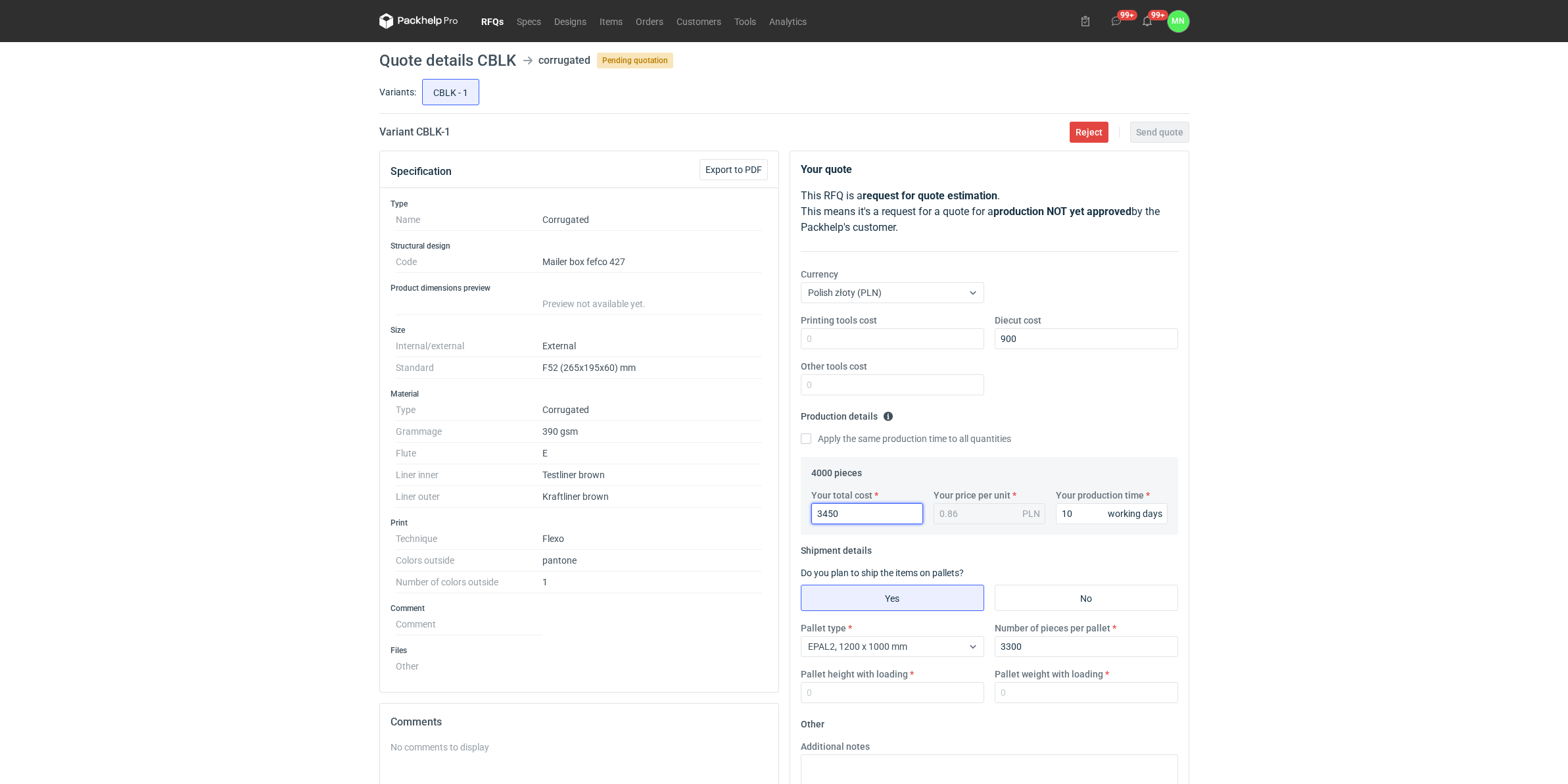
drag, startPoint x: 826, startPoint y: 513, endPoint x: 759, endPoint y: 511, distance: 67.0
click at [780, 513] on div "Specification Export to PDF Type Name Corrugated Structural design Code Mailer …" at bounding box center [784, 585] width 820 height 868
type input "4350"
type input "1.09"
drag, startPoint x: 845, startPoint y: 510, endPoint x: 524, endPoint y: 517, distance: 321.1
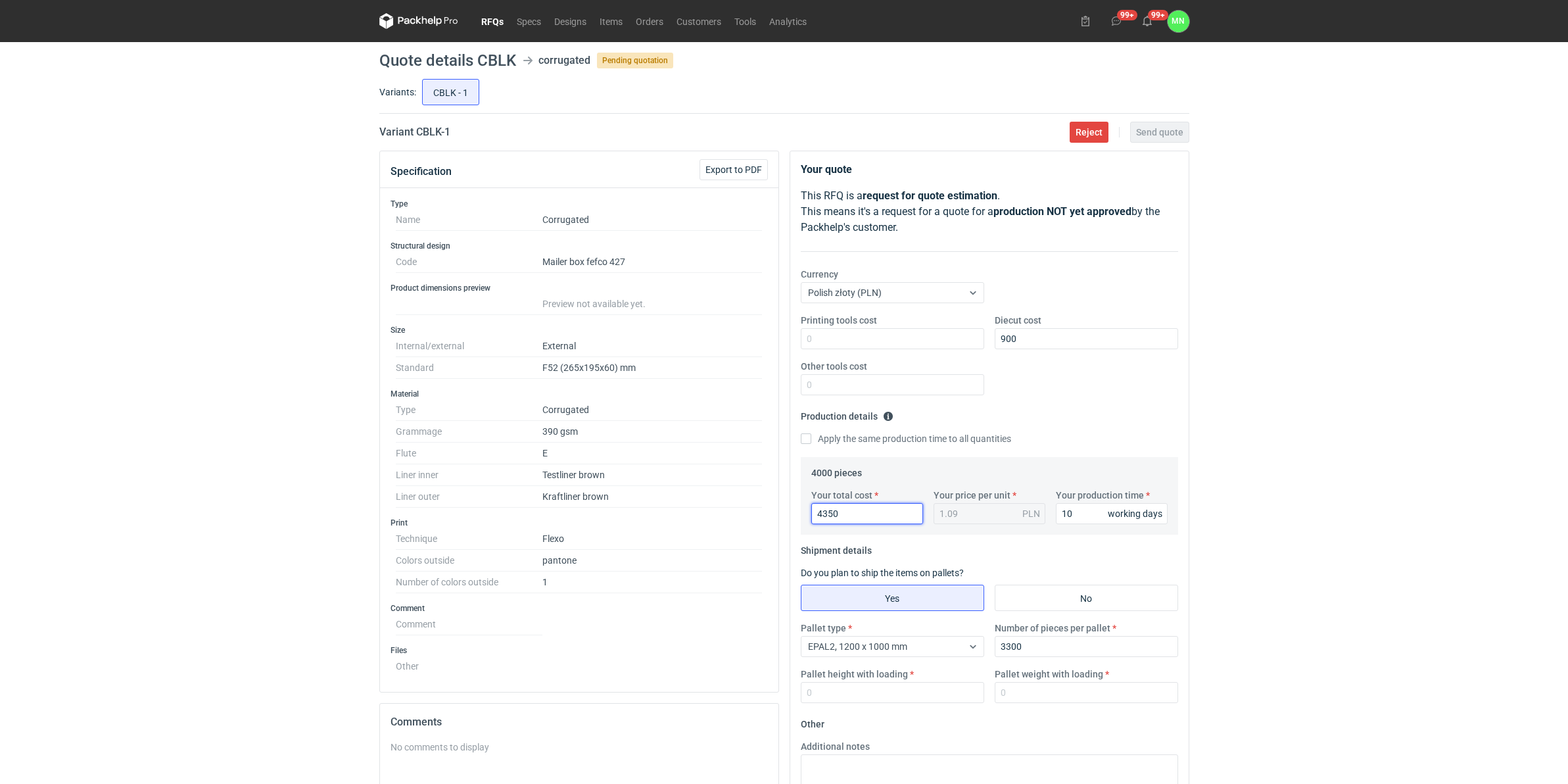
click at [564, 522] on div "Specification Export to PDF Type Name Corrugated Structural design Code Mailer …" at bounding box center [784, 585] width 820 height 868
type input "3720"
type input "0.93"
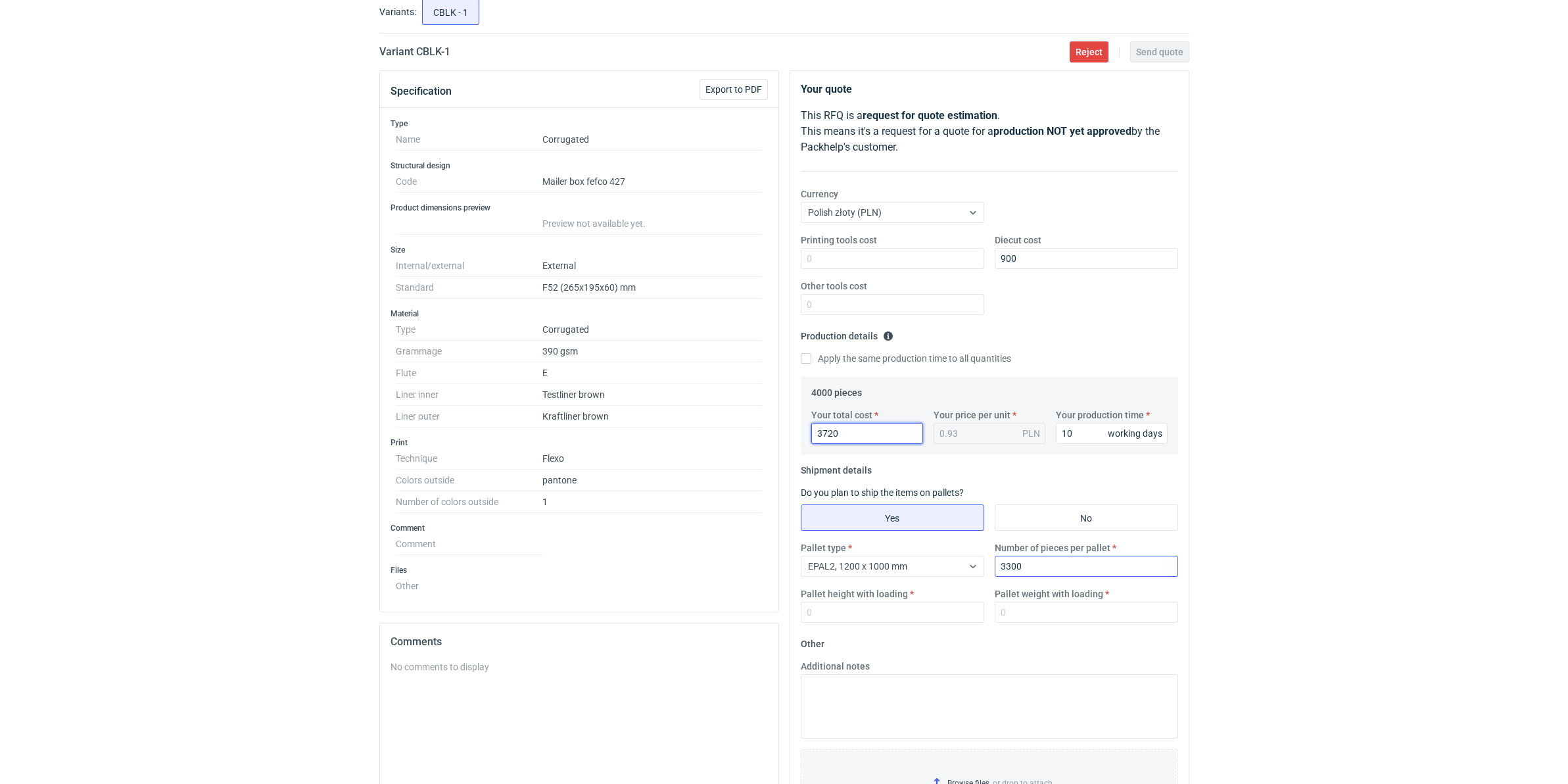
scroll to position [82, 0]
type input "3720"
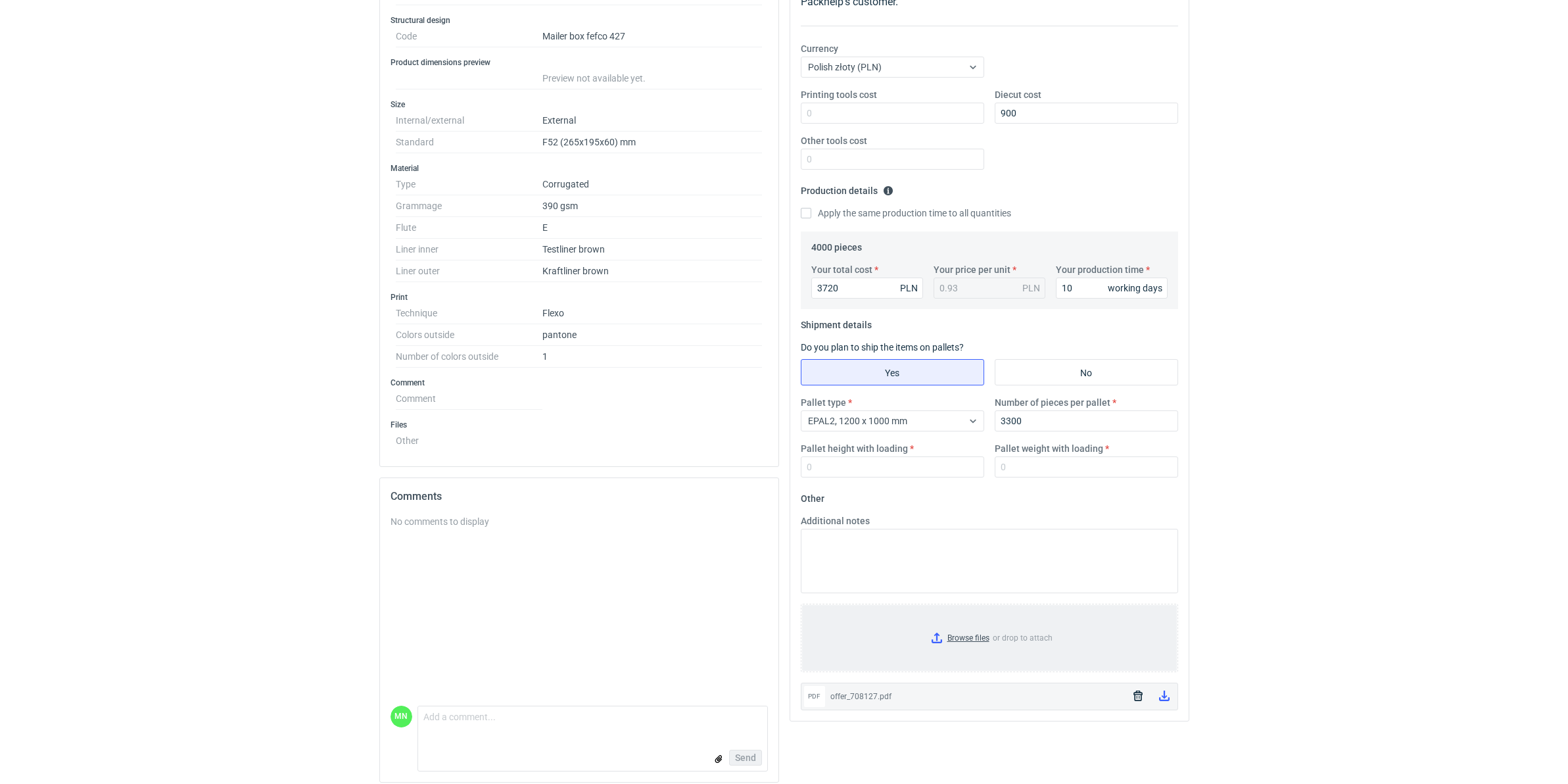
scroll to position [237, 0]
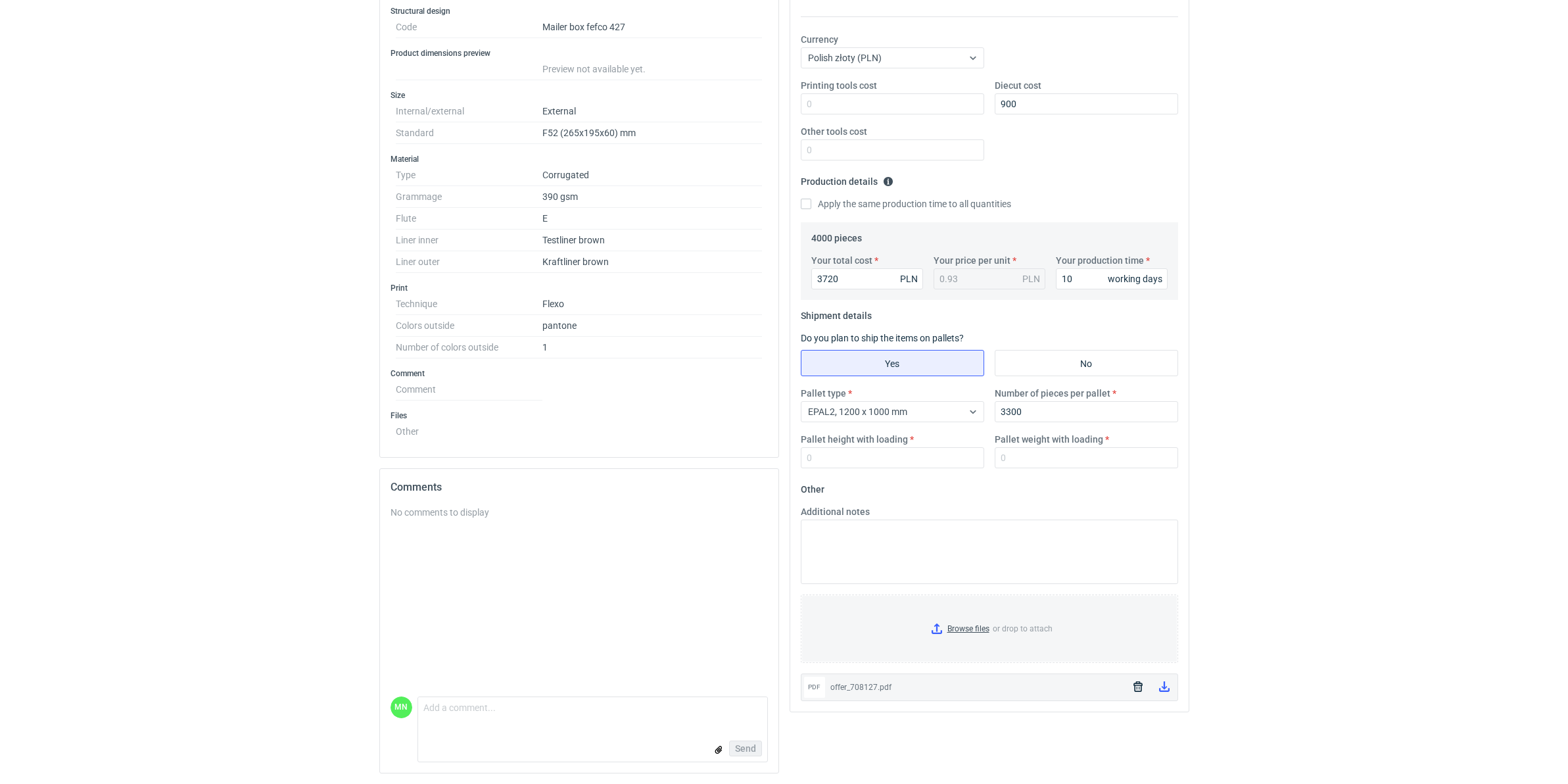
drag, startPoint x: 1138, startPoint y: 687, endPoint x: 1116, endPoint y: 687, distance: 22.0
click at [1138, 606] on icon "button" at bounding box center [1138, 686] width 10 height 10
click at [953, 606] on input "Browse files or drop to attach" at bounding box center [990, 628] width 375 height 66
click at [937, 459] on input "Pallet height with loading" at bounding box center [892, 457] width 183 height 21
type input "1800"
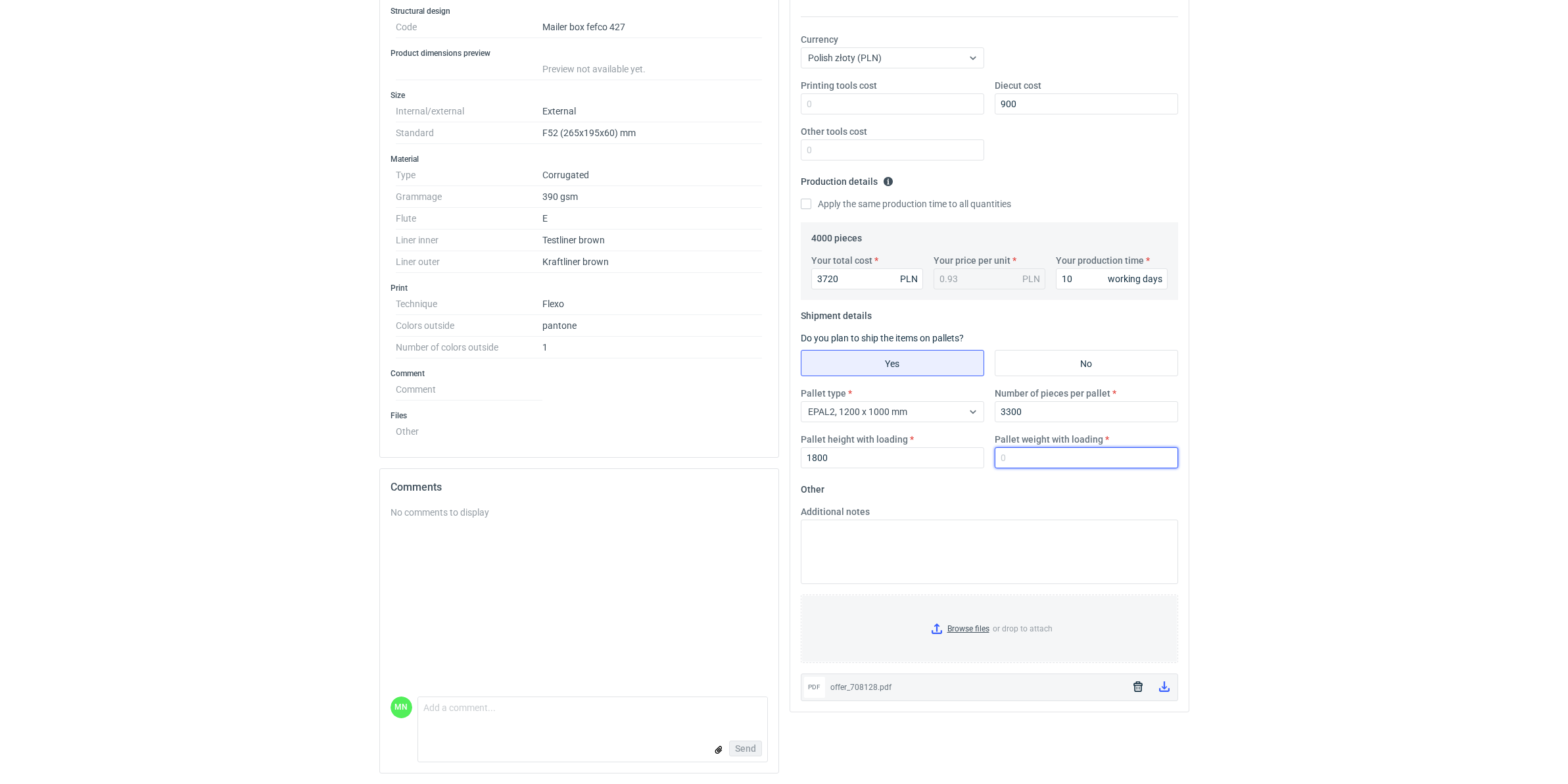
click at [1006, 462] on input "Pallet weight with loading" at bounding box center [1086, 457] width 183 height 21
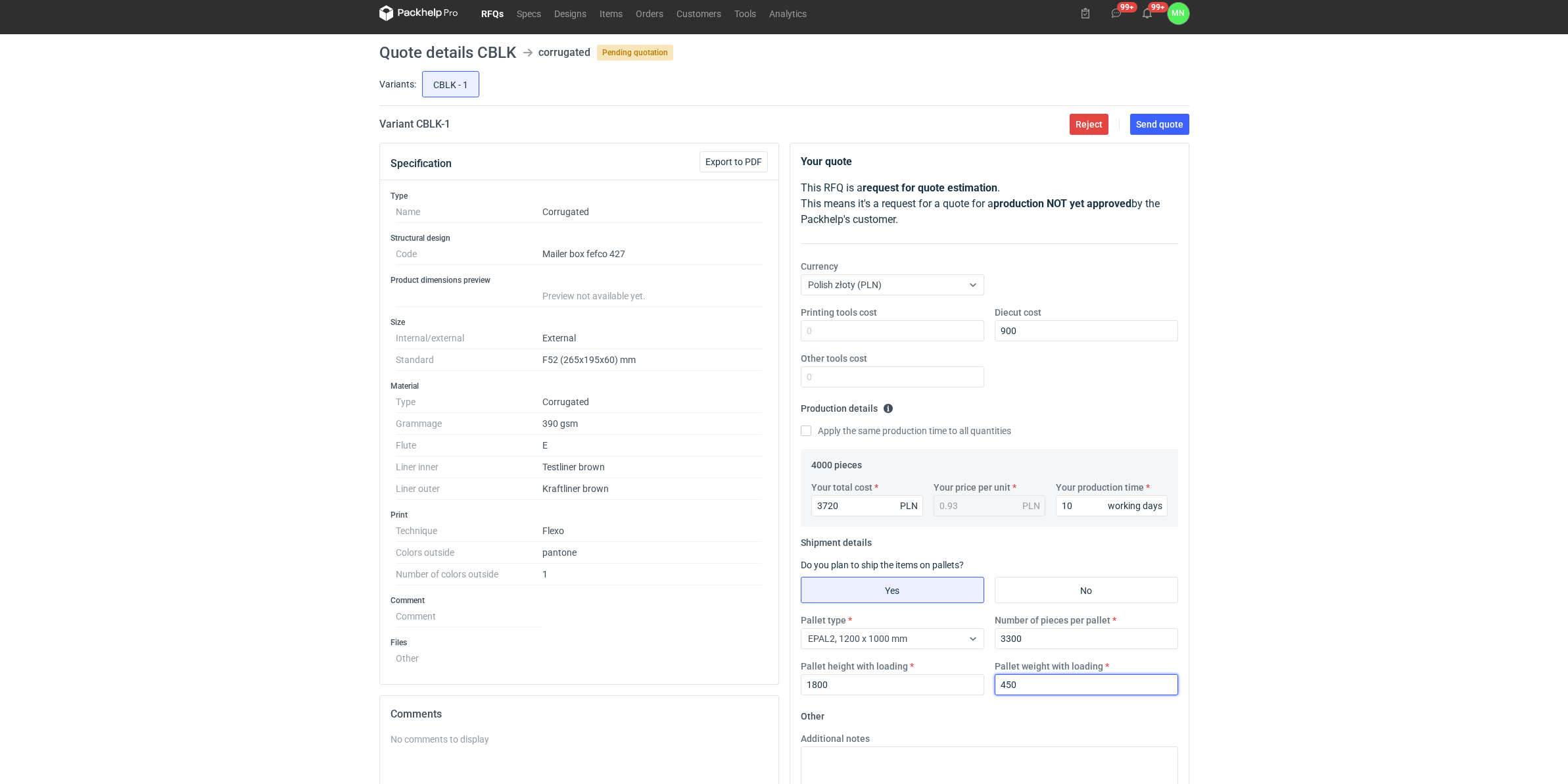
scroll to position [0, 0]
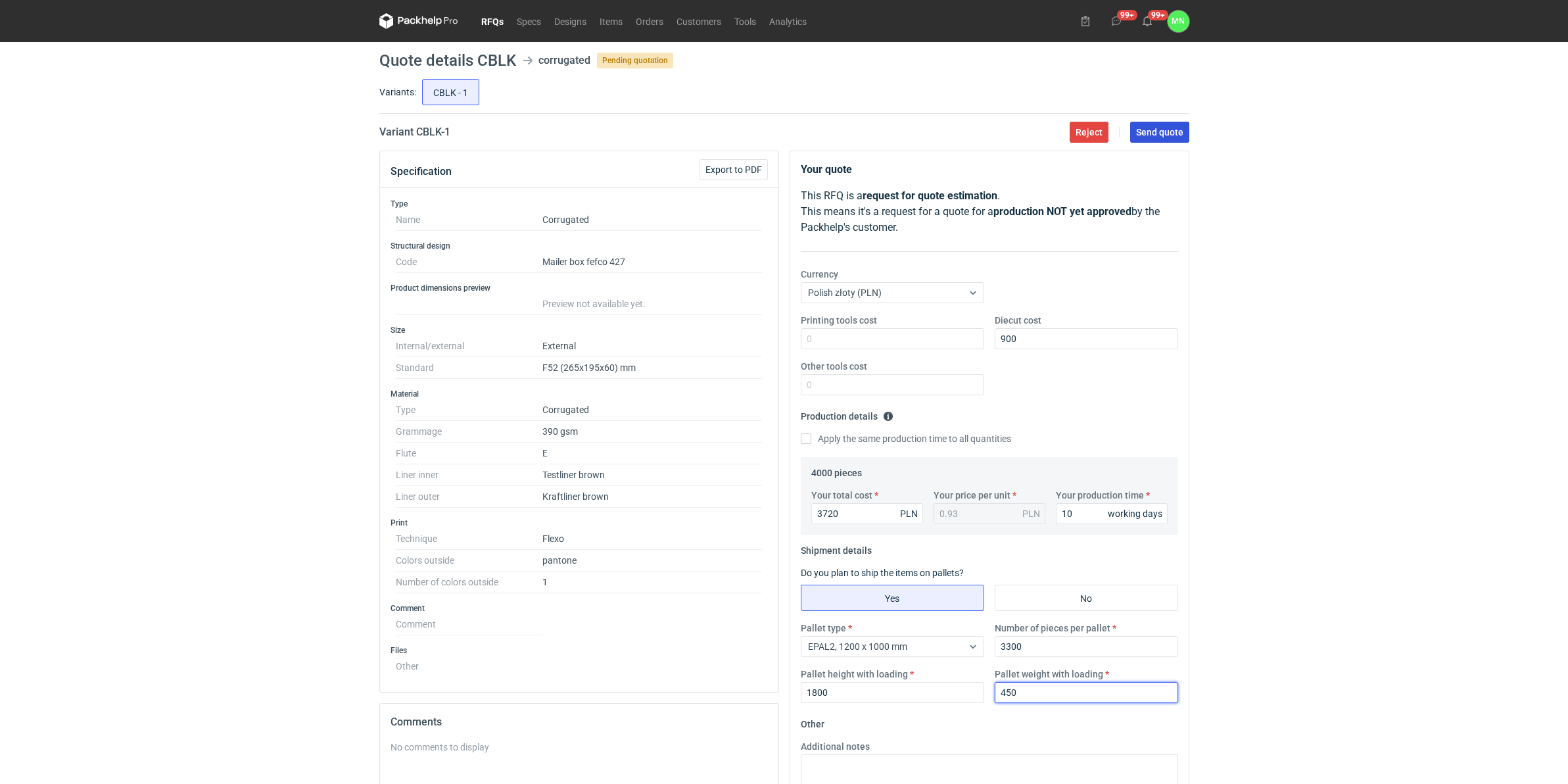
type input "450"
click at [1167, 127] on span "Send quote" at bounding box center [1160, 131] width 47 height 9
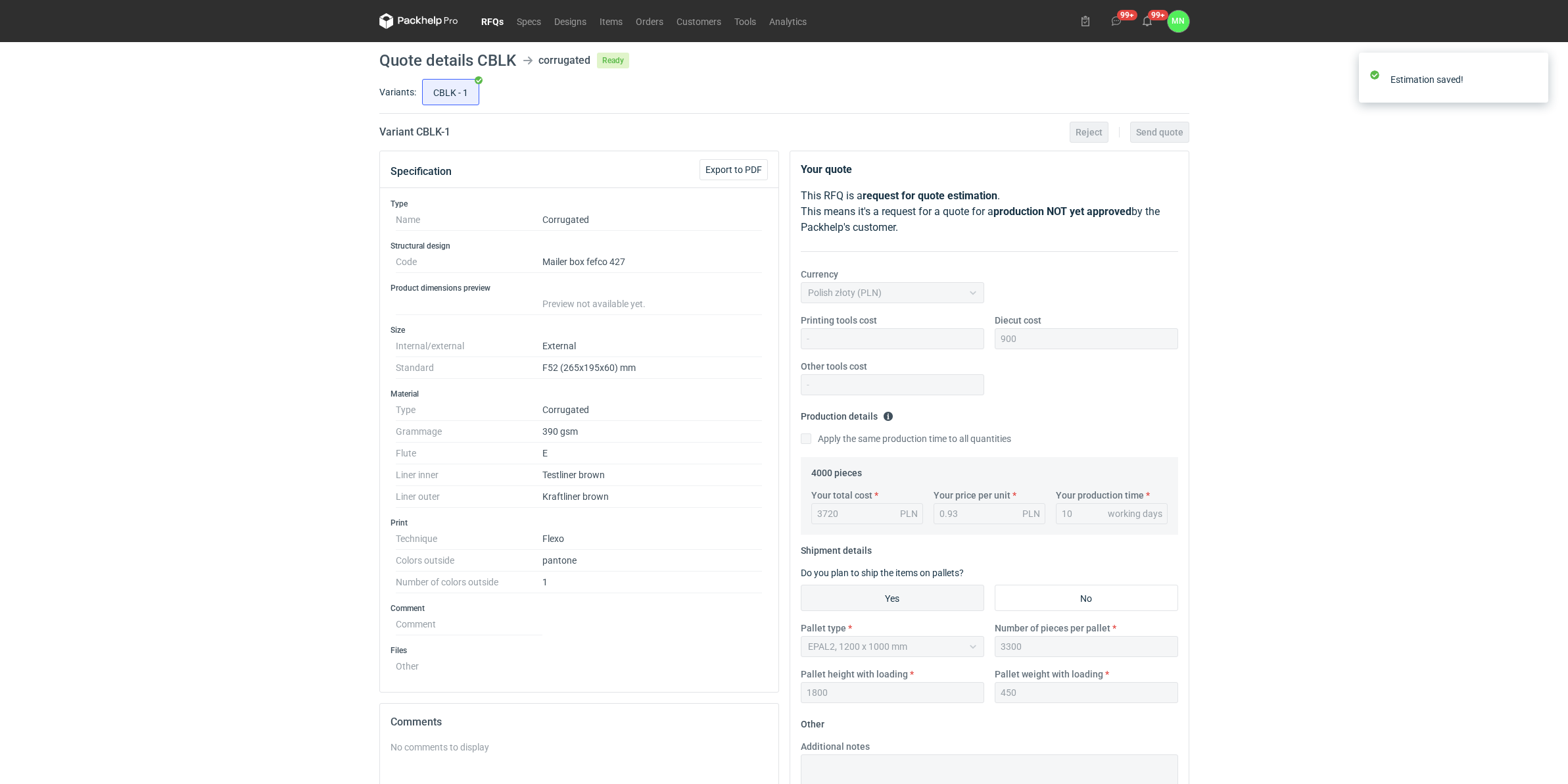
drag, startPoint x: 477, startPoint y: 20, endPoint x: 478, endPoint y: 27, distance: 7.1
click at [477, 20] on link "RFQs" at bounding box center [492, 21] width 35 height 16
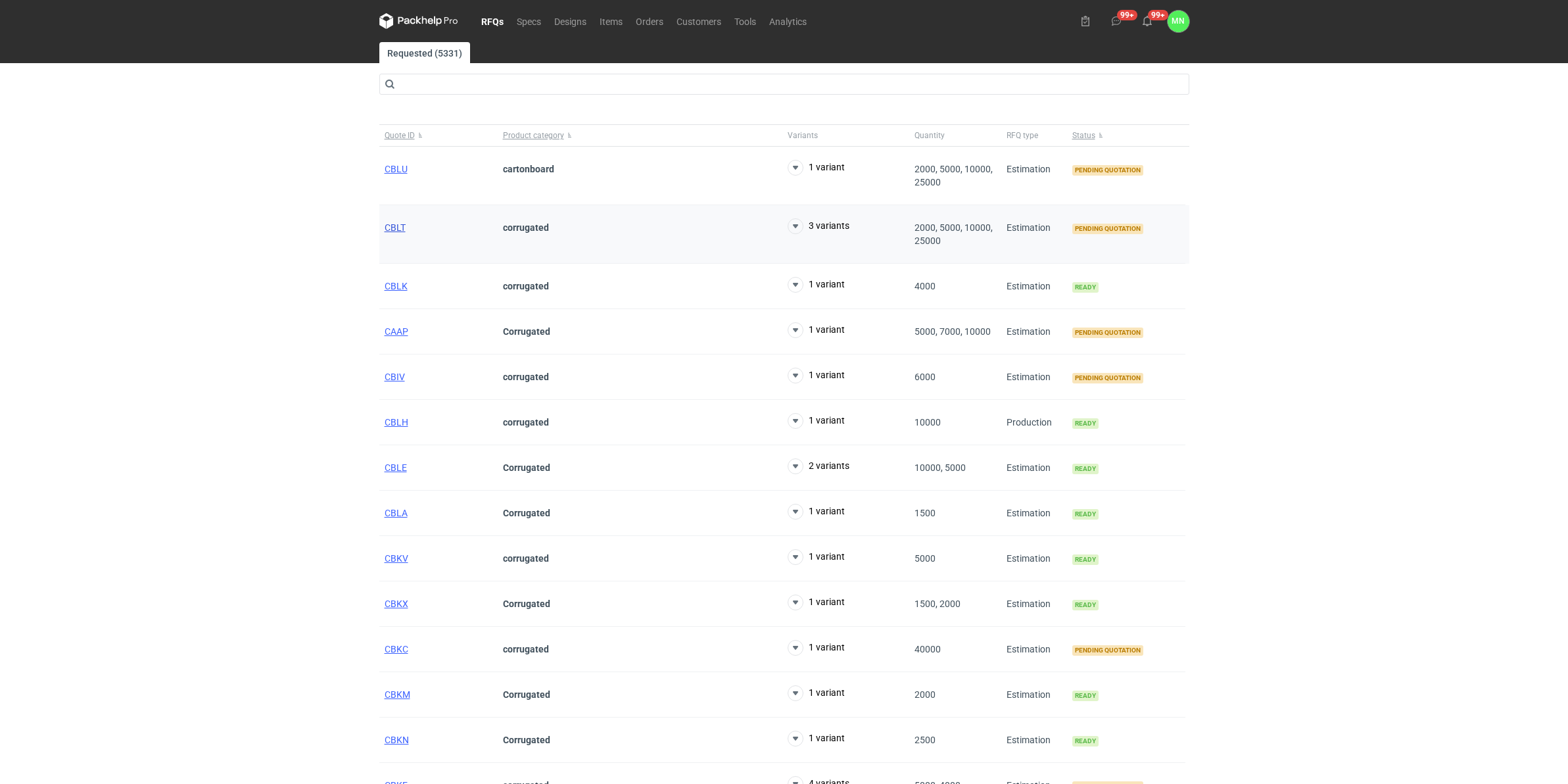
click at [395, 228] on span "CBLT" at bounding box center [395, 227] width 21 height 10
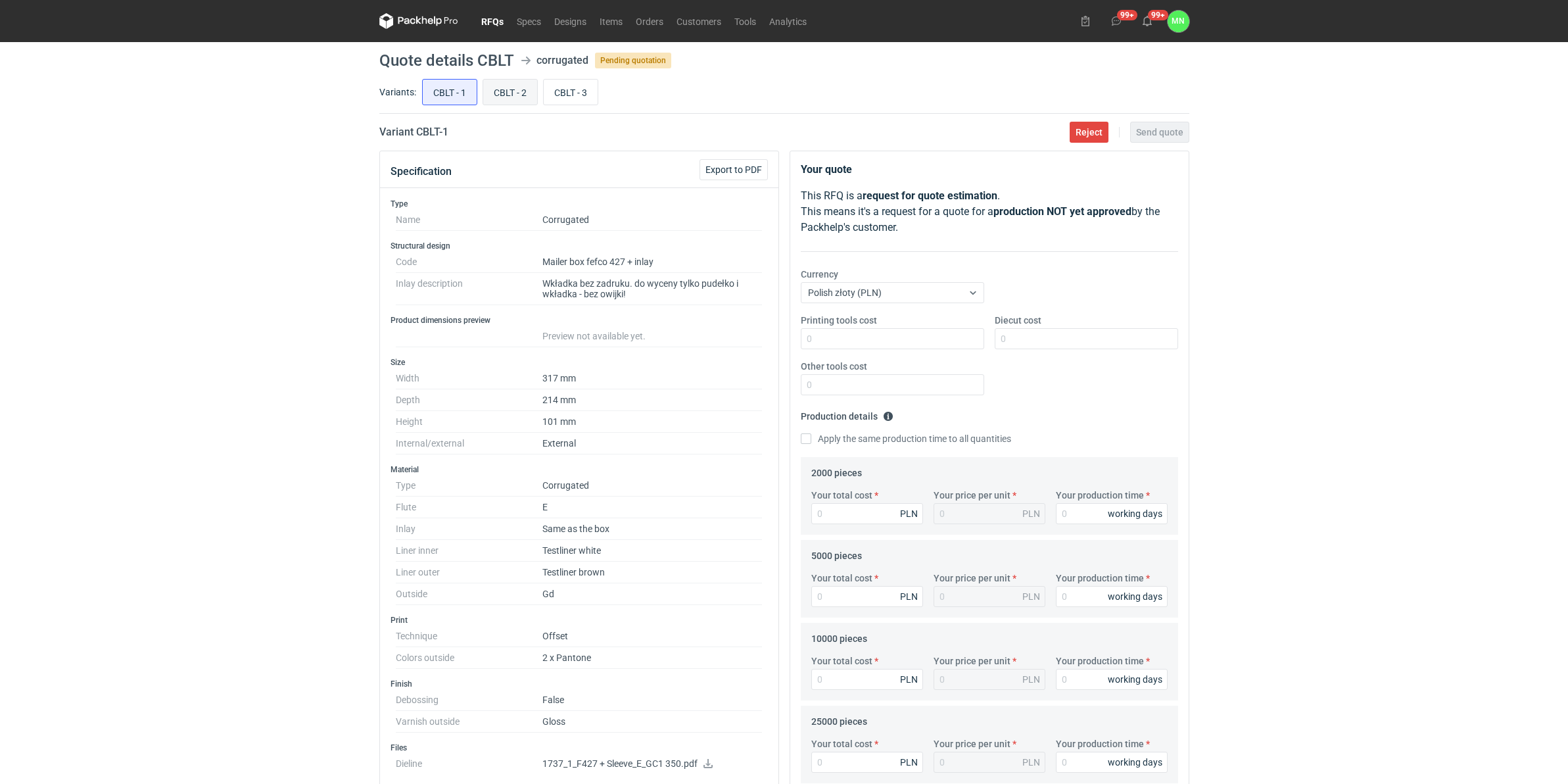
click at [499, 93] on input "CBLT - 2" at bounding box center [510, 92] width 54 height 25
radio input "true"
click at [578, 89] on input "CBLT - 3" at bounding box center [571, 92] width 54 height 25
radio input "true"
click at [500, 21] on link "RFQs" at bounding box center [492, 21] width 35 height 16
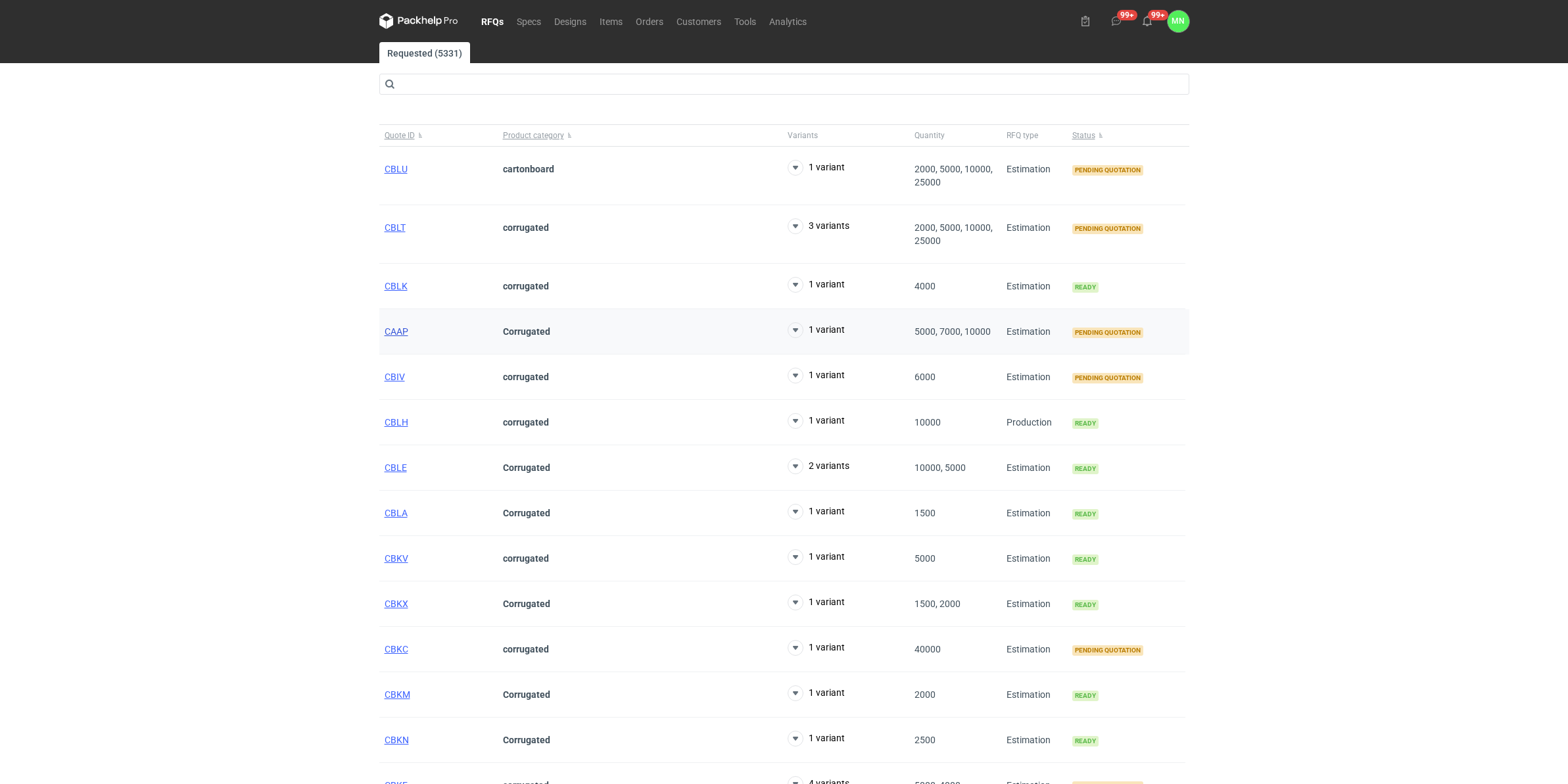
click at [398, 334] on span "CAAP" at bounding box center [396, 331] width 24 height 10
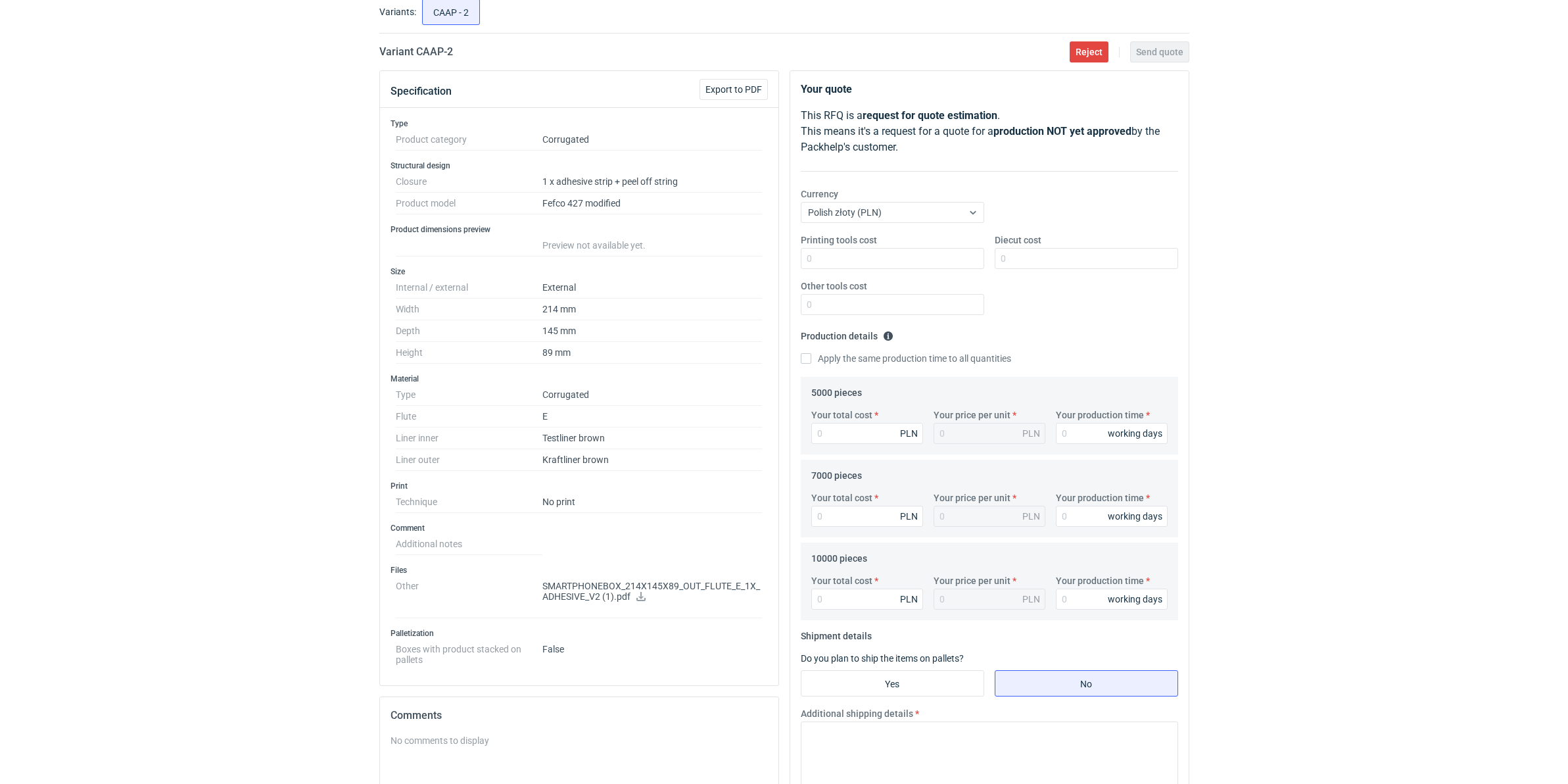
scroll to position [82, 0]
click at [638, 599] on icon at bounding box center [640, 594] width 10 height 9
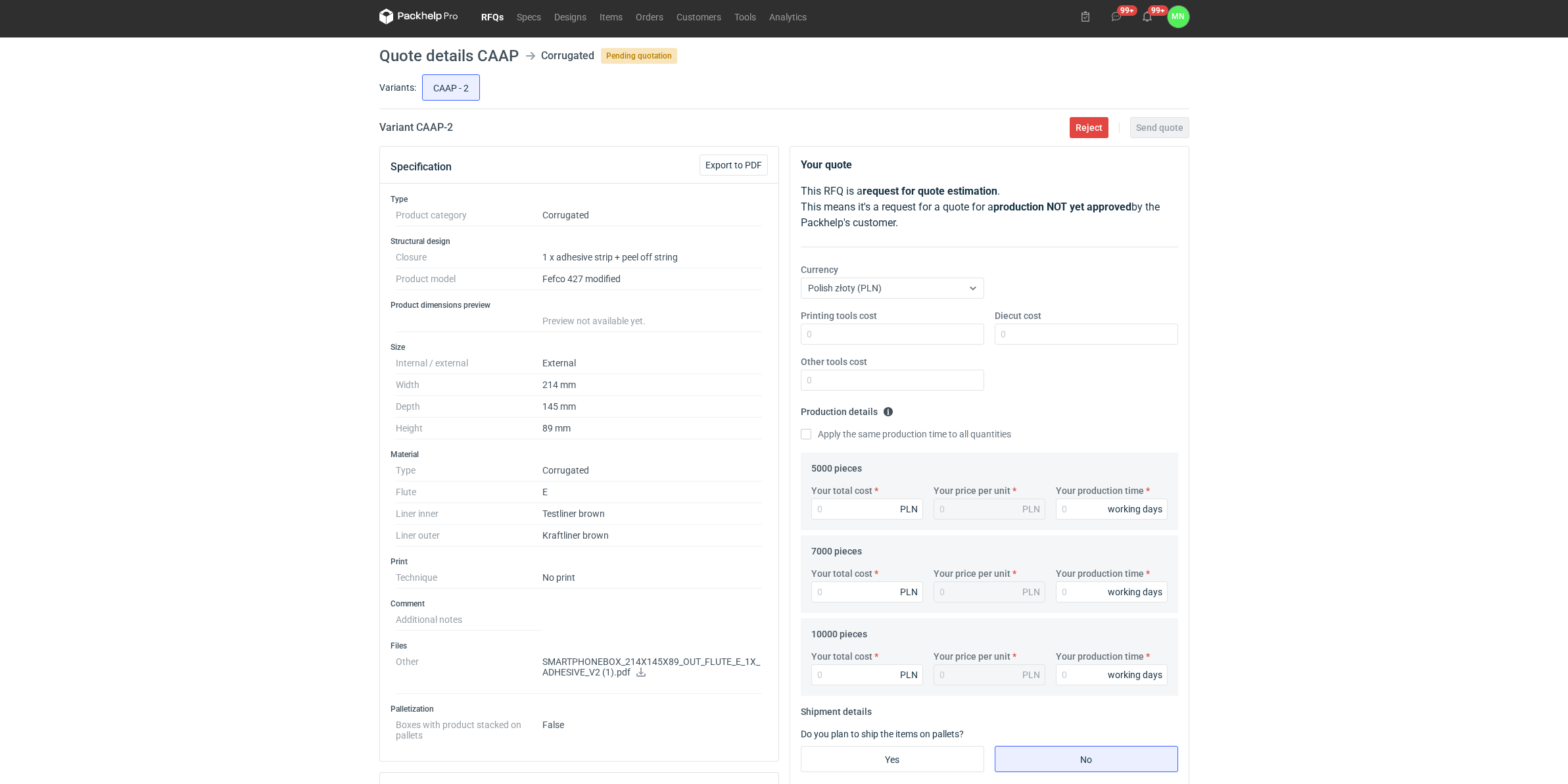
scroll to position [0, 0]
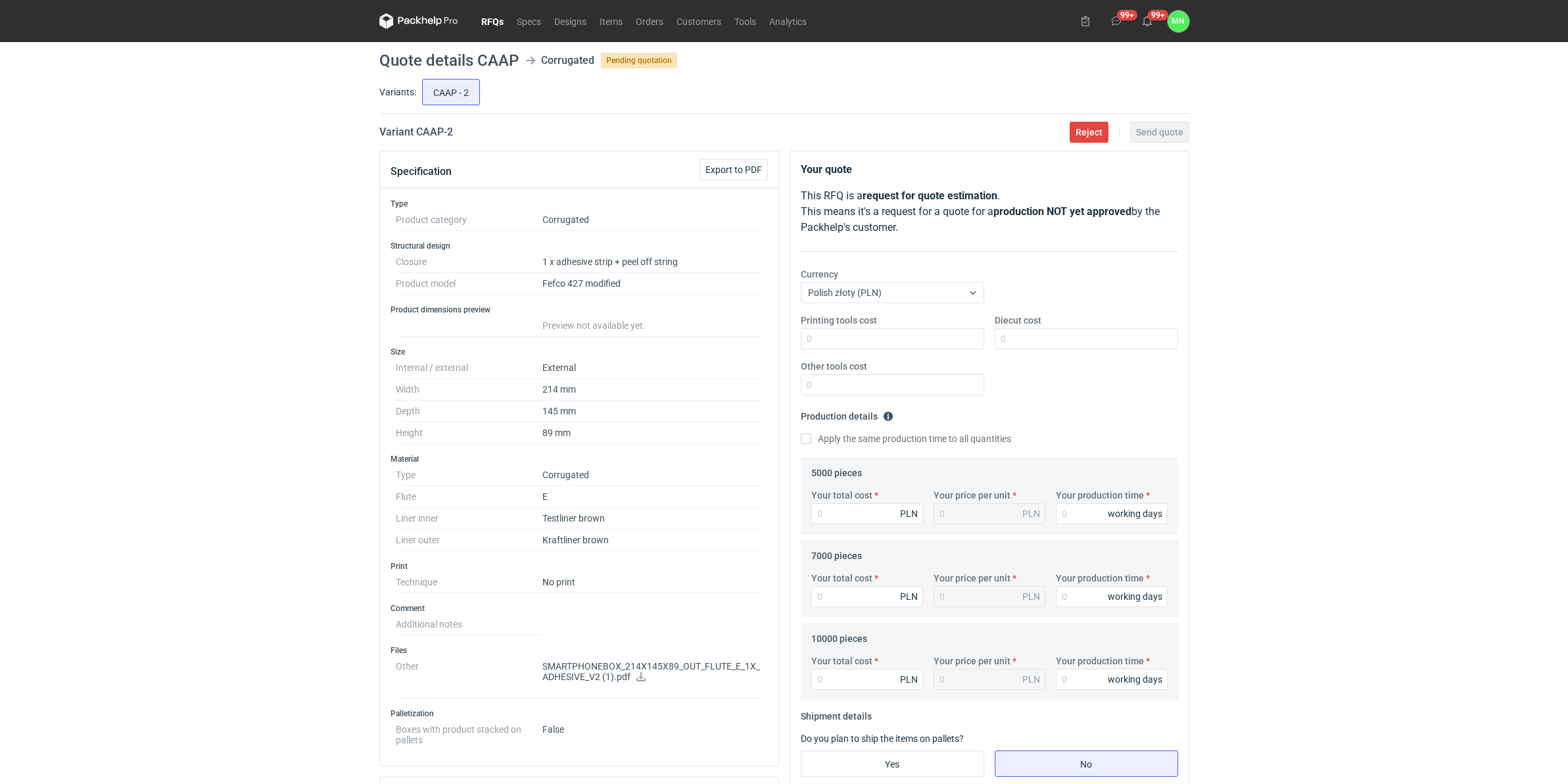
click at [490, 23] on link "RFQs" at bounding box center [492, 21] width 35 height 16
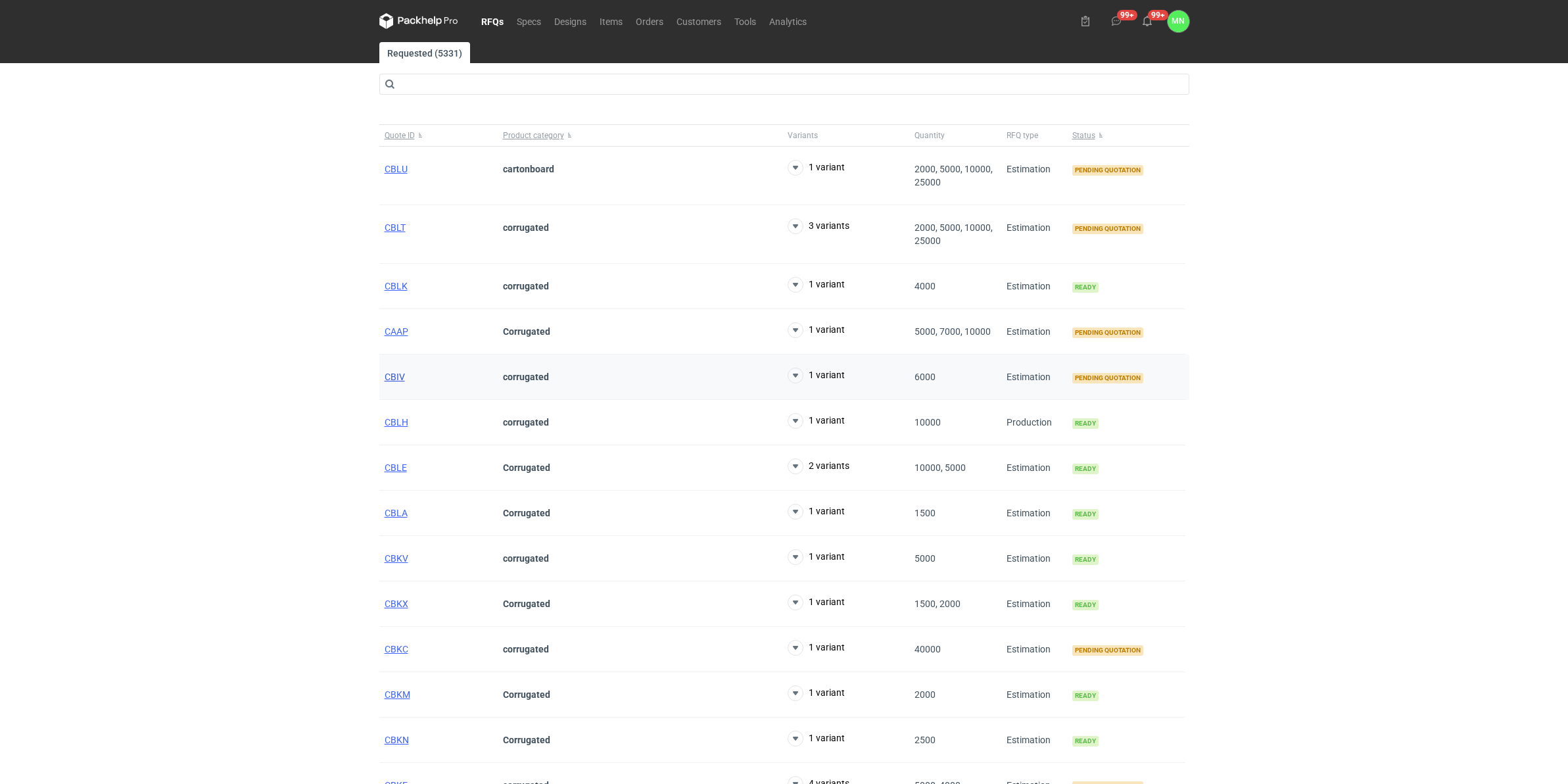
click at [386, 379] on span "CBIV" at bounding box center [394, 376] width 20 height 10
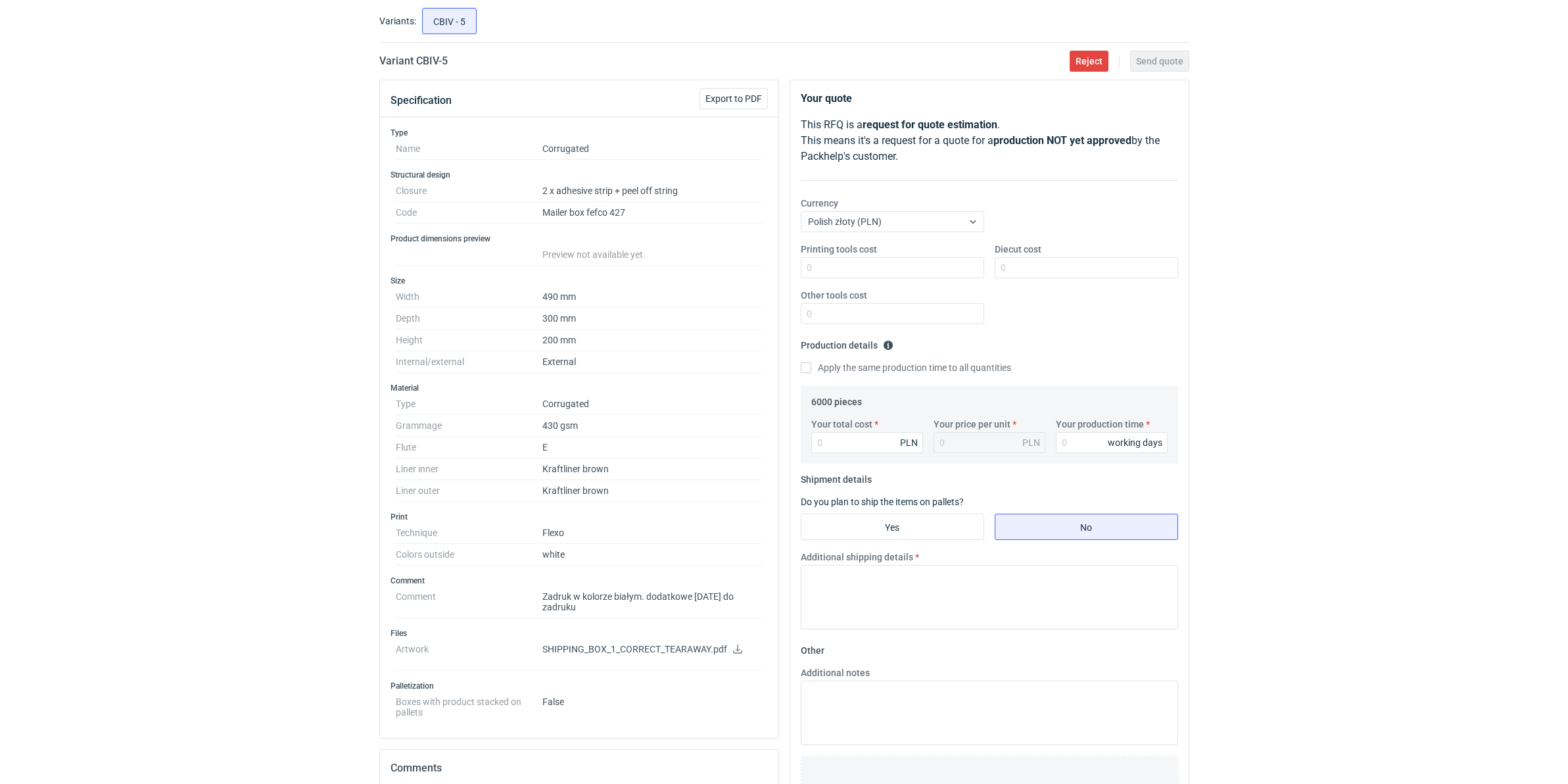
scroll to position [82, 0]
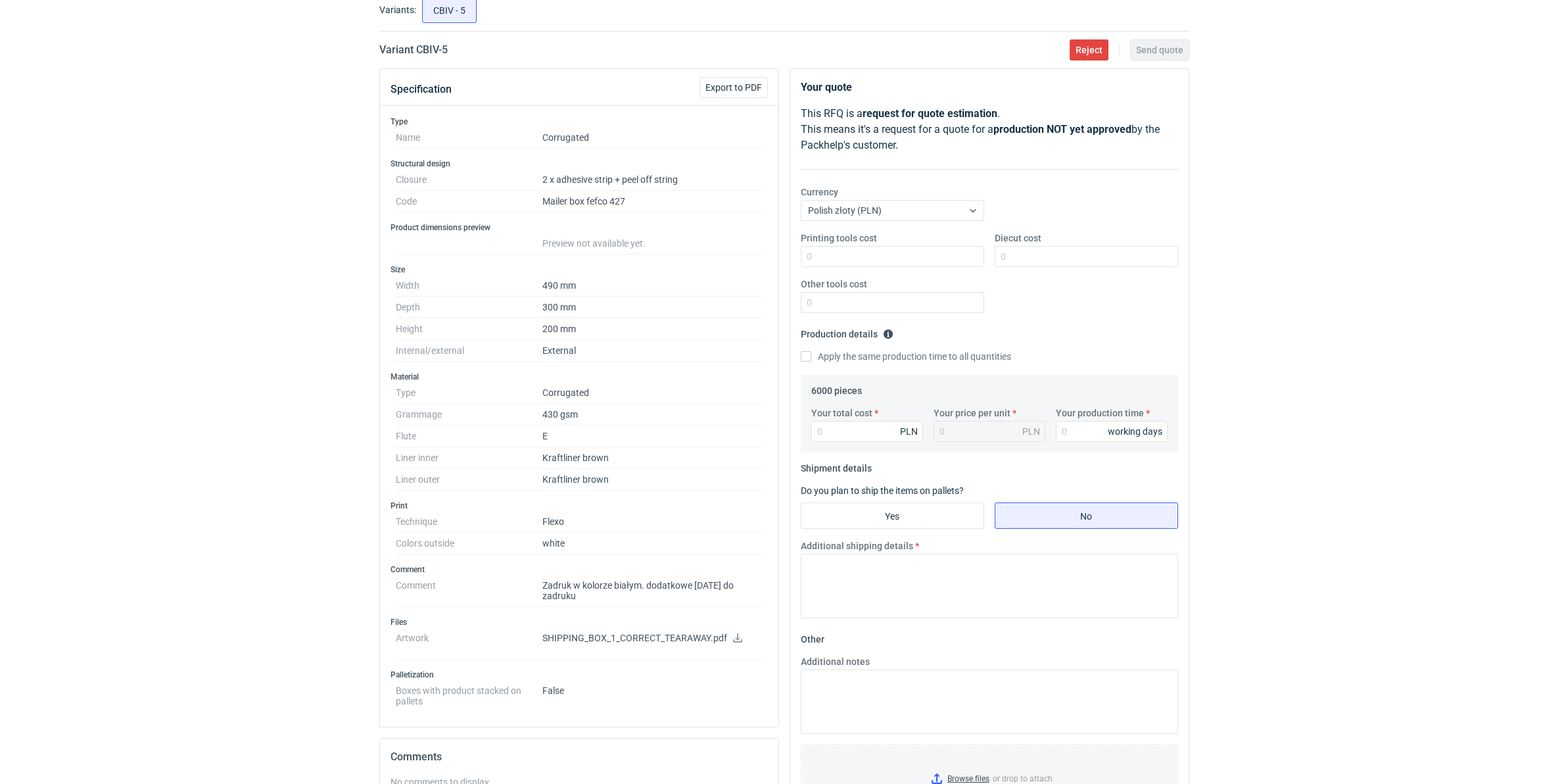
click at [735, 606] on icon at bounding box center [737, 637] width 10 height 9
drag, startPoint x: 471, startPoint y: 53, endPoint x: 416, endPoint y: 53, distance: 55.0
click at [416, 53] on div "Variant CBIV - 5 Reject Send quote" at bounding box center [784, 50] width 810 height 16
copy h2 "CBIV - 5"
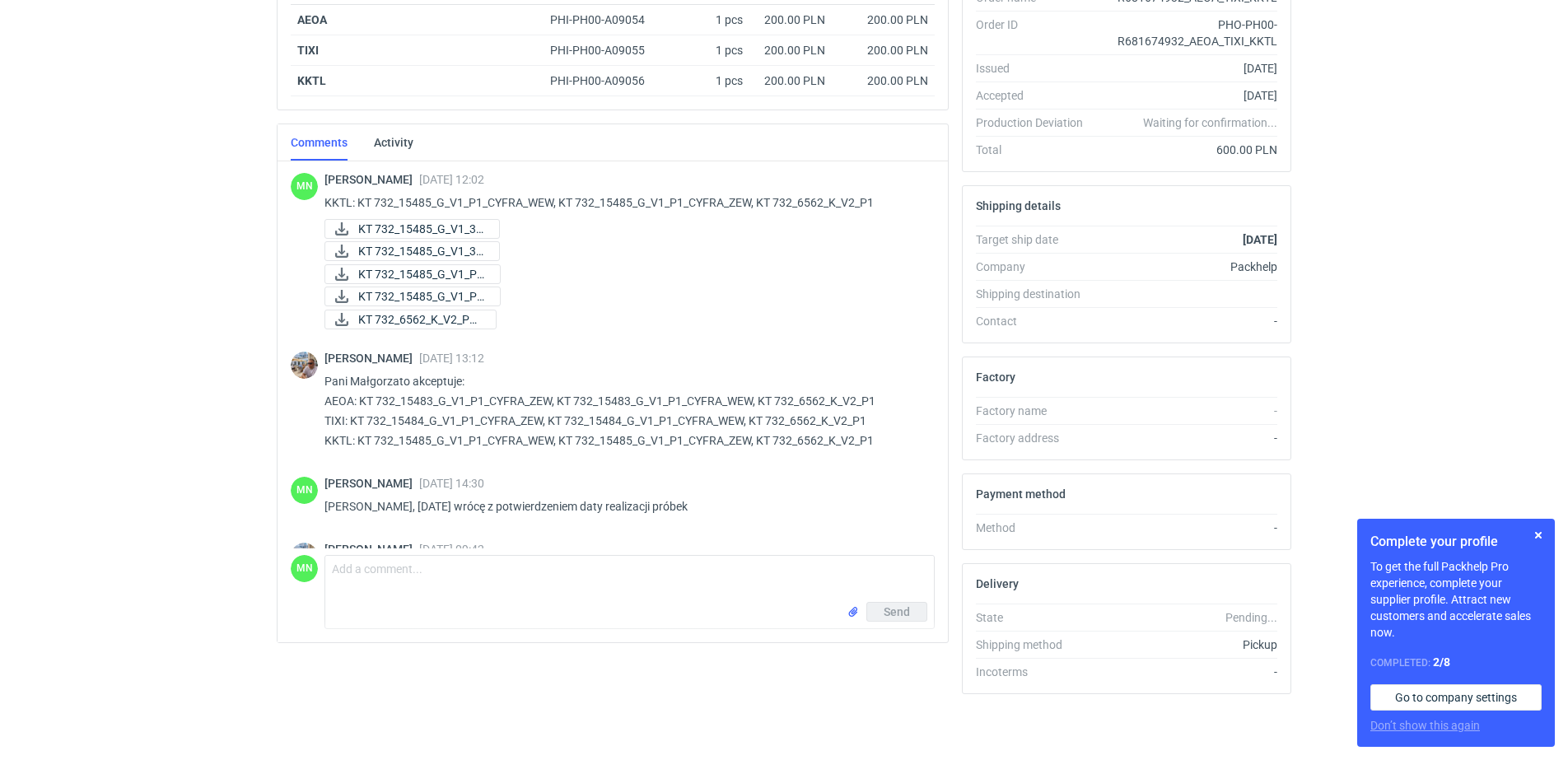
scroll to position [581, 0]
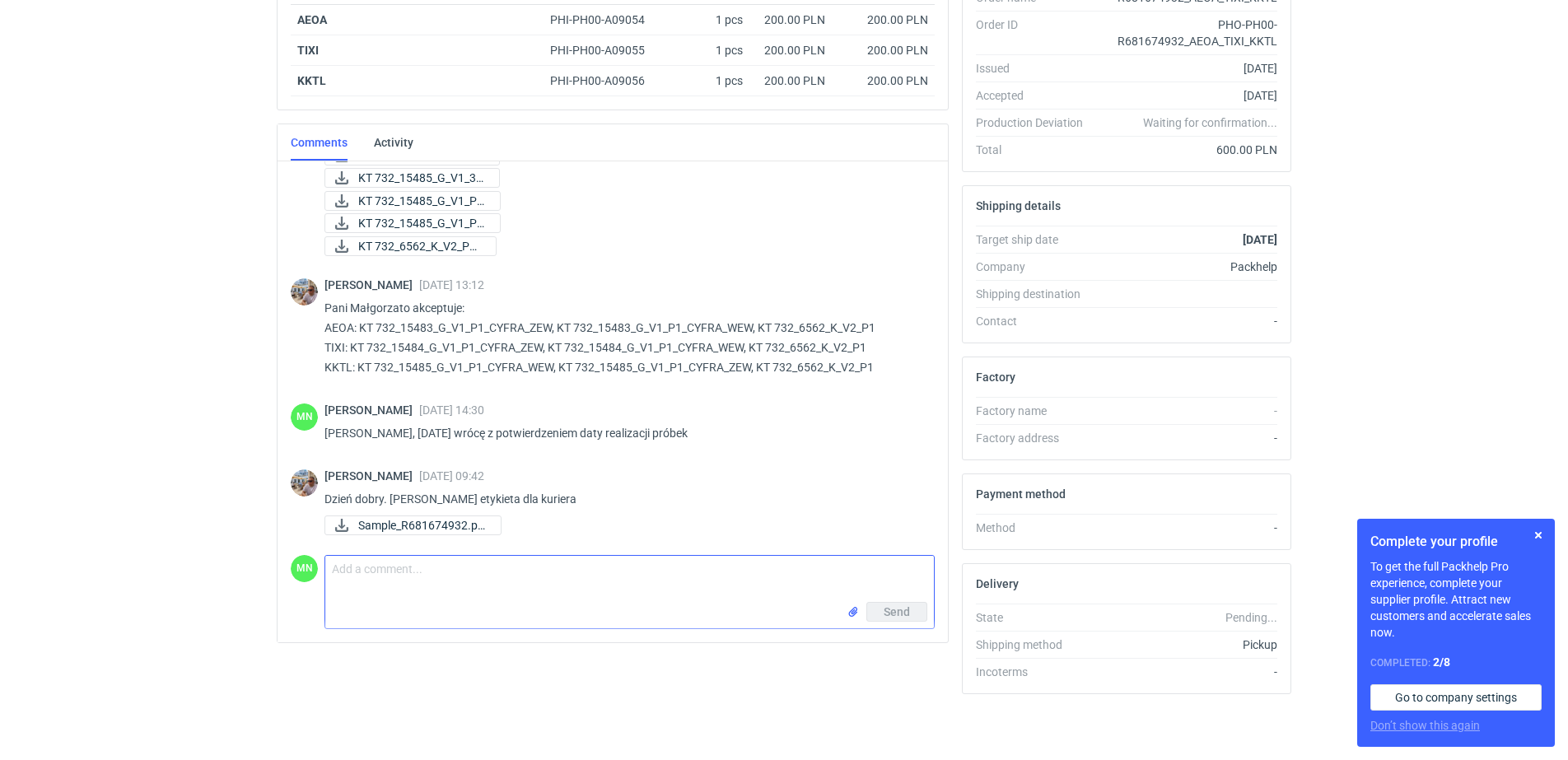
click at [444, 593] on textarea "Comment message" at bounding box center [629, 579] width 608 height 46
type textarea "P"
type textarea "Dzień dobry, Panie Michale paczka oklejona"
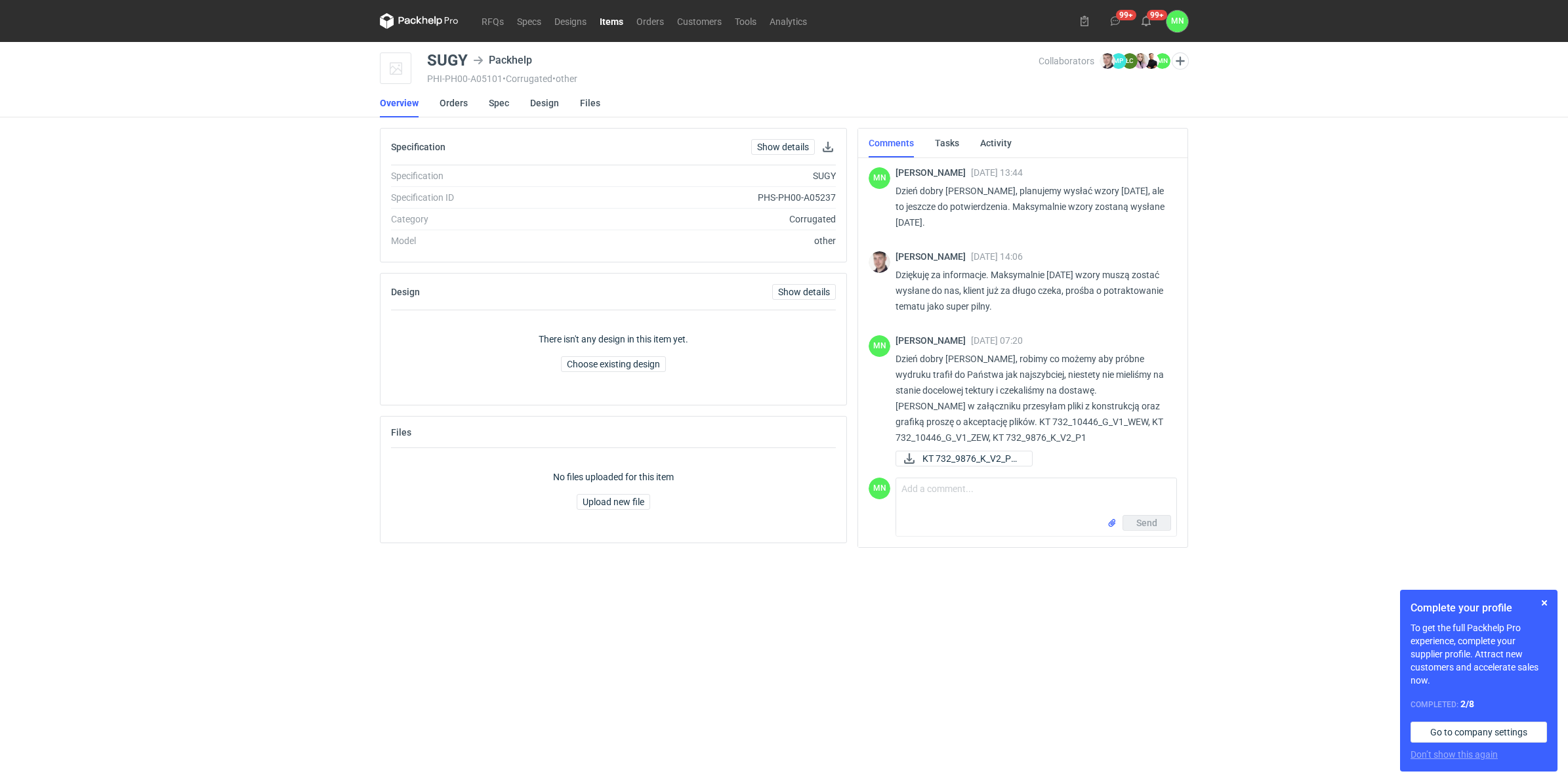
scroll to position [1613, 0]
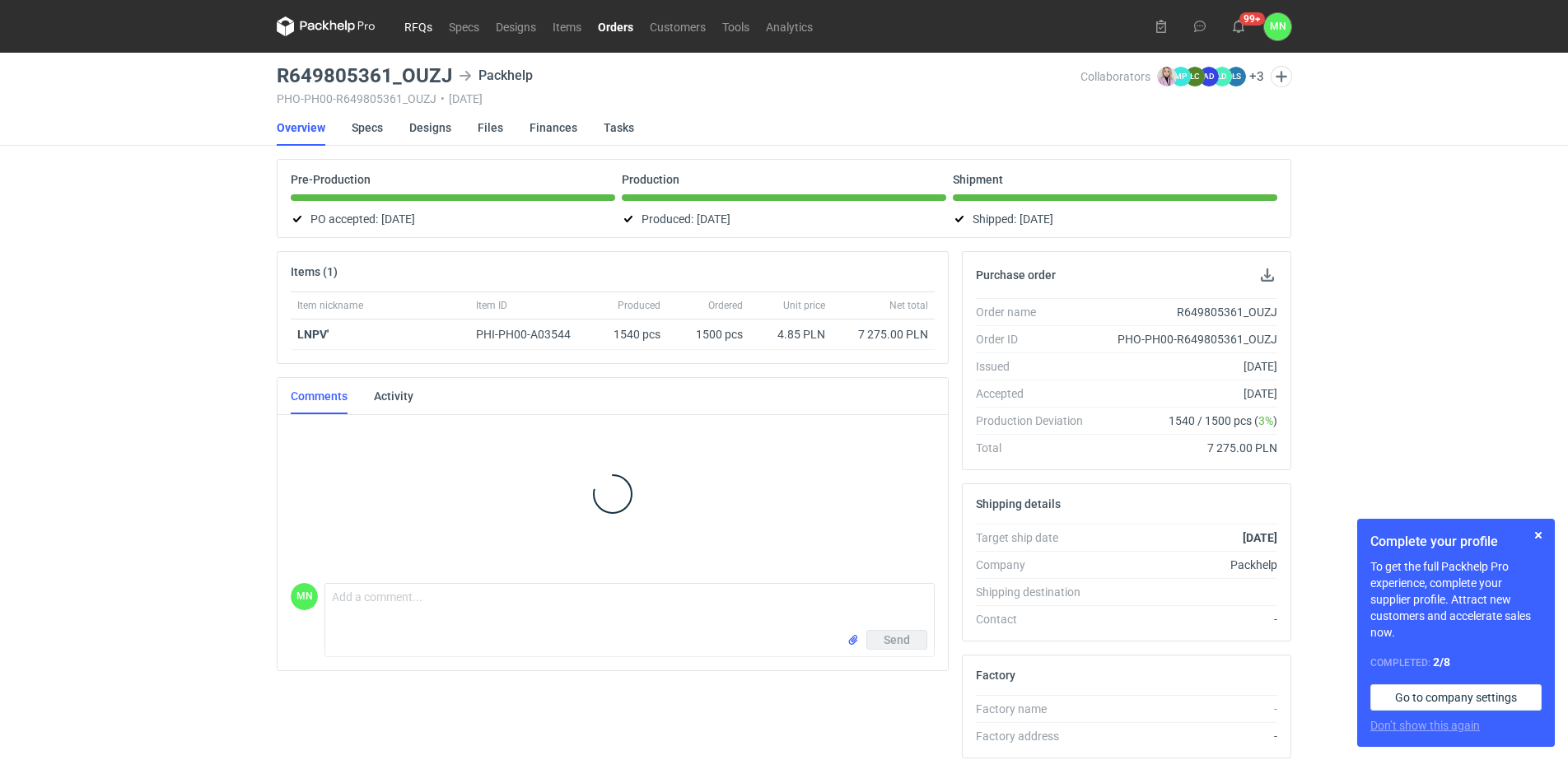
click at [426, 23] on link "RFQs" at bounding box center [418, 26] width 44 height 20
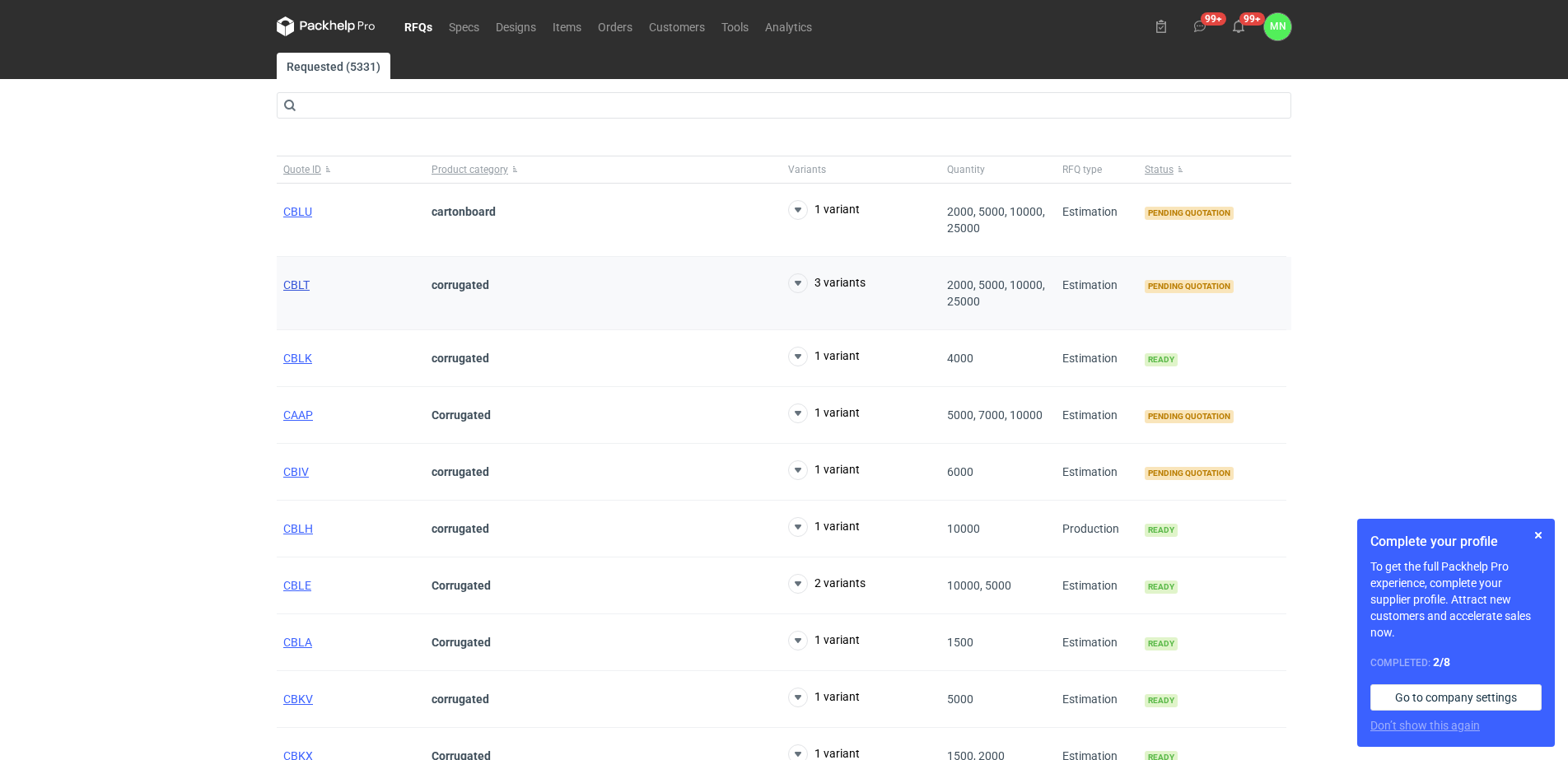
click at [287, 287] on span "CBLT" at bounding box center [296, 284] width 26 height 13
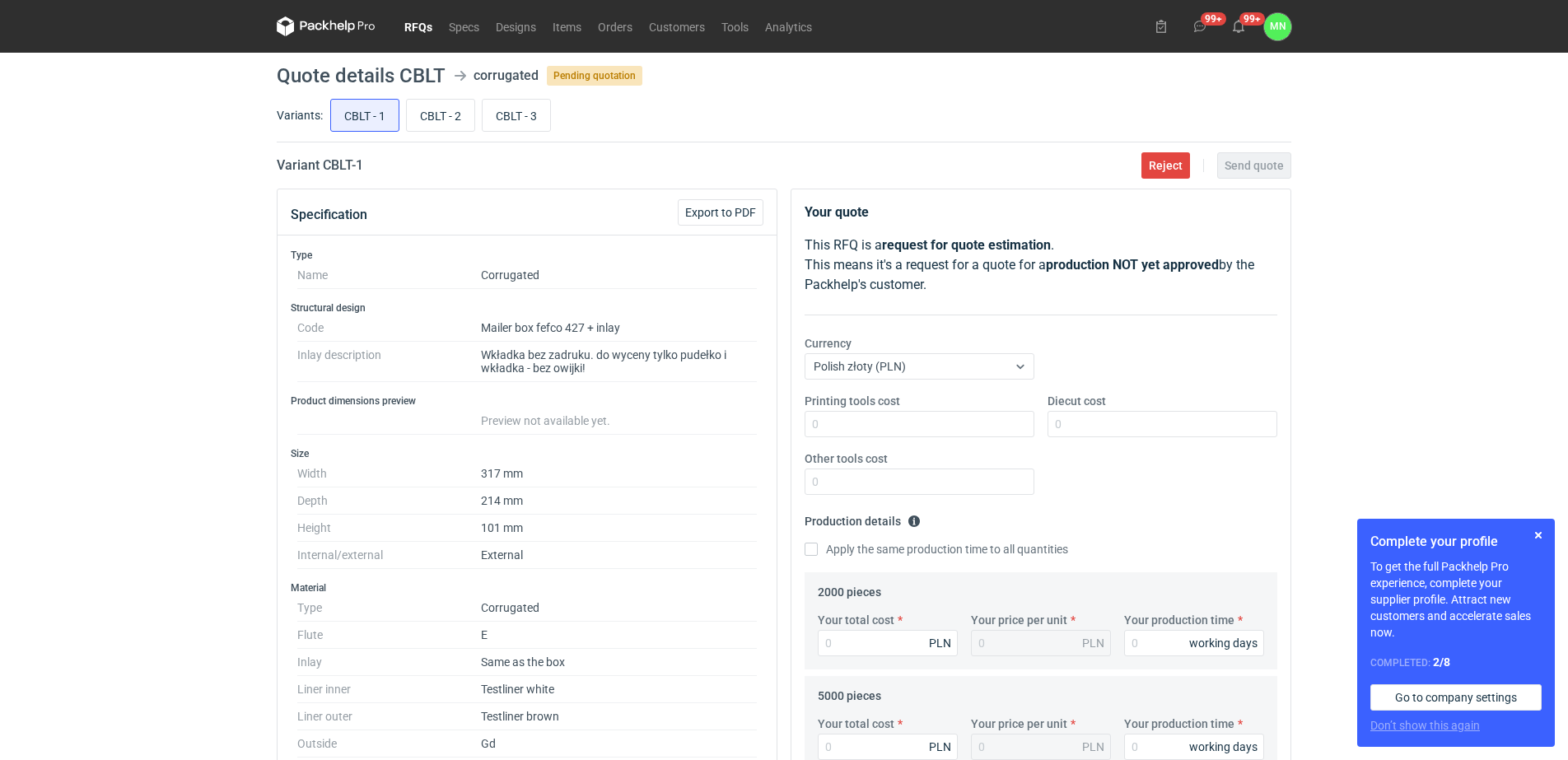
click at [417, 20] on link "RFQs" at bounding box center [418, 26] width 44 height 20
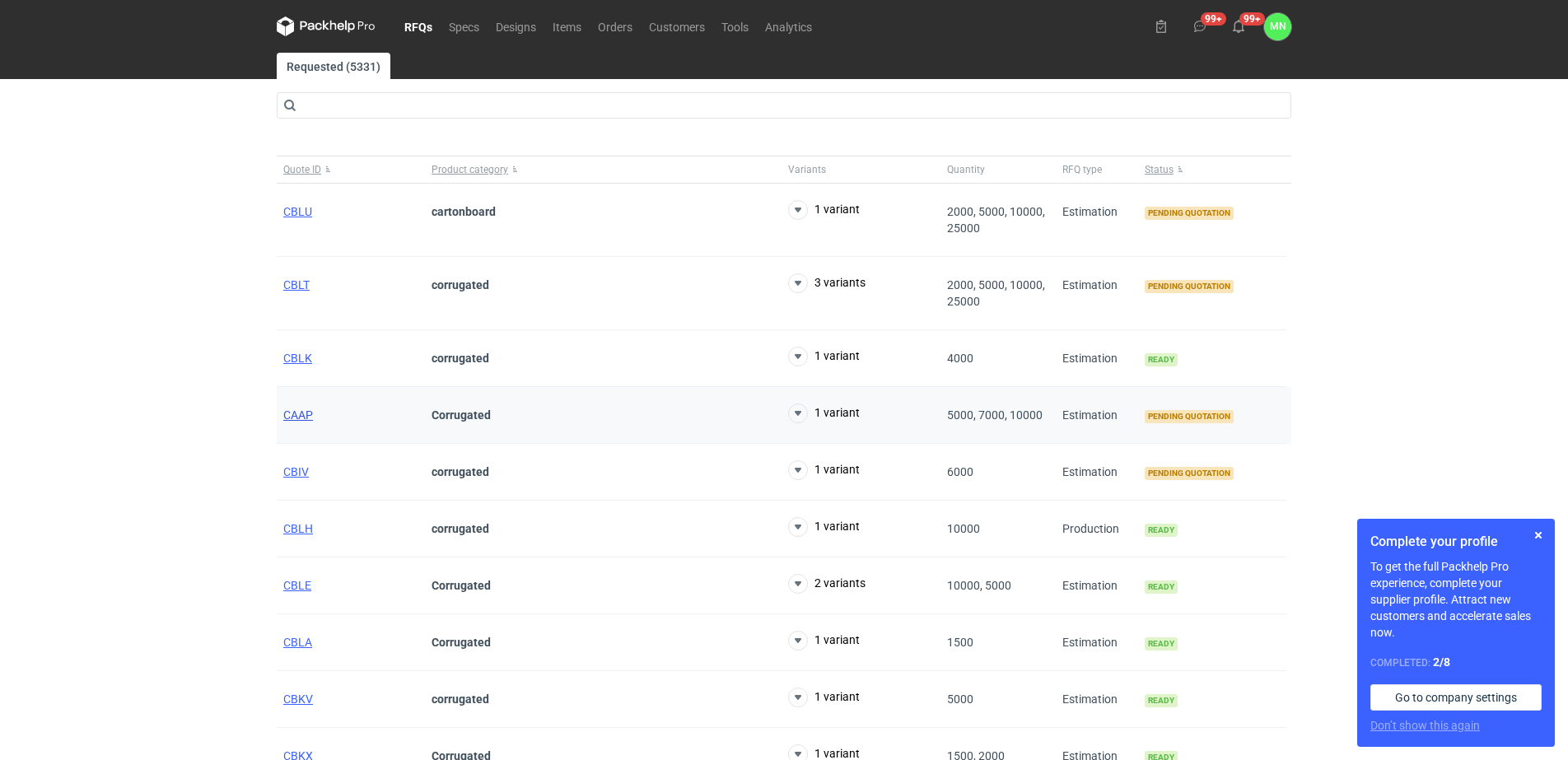
click at [297, 418] on span "CAAP" at bounding box center [298, 414] width 29 height 13
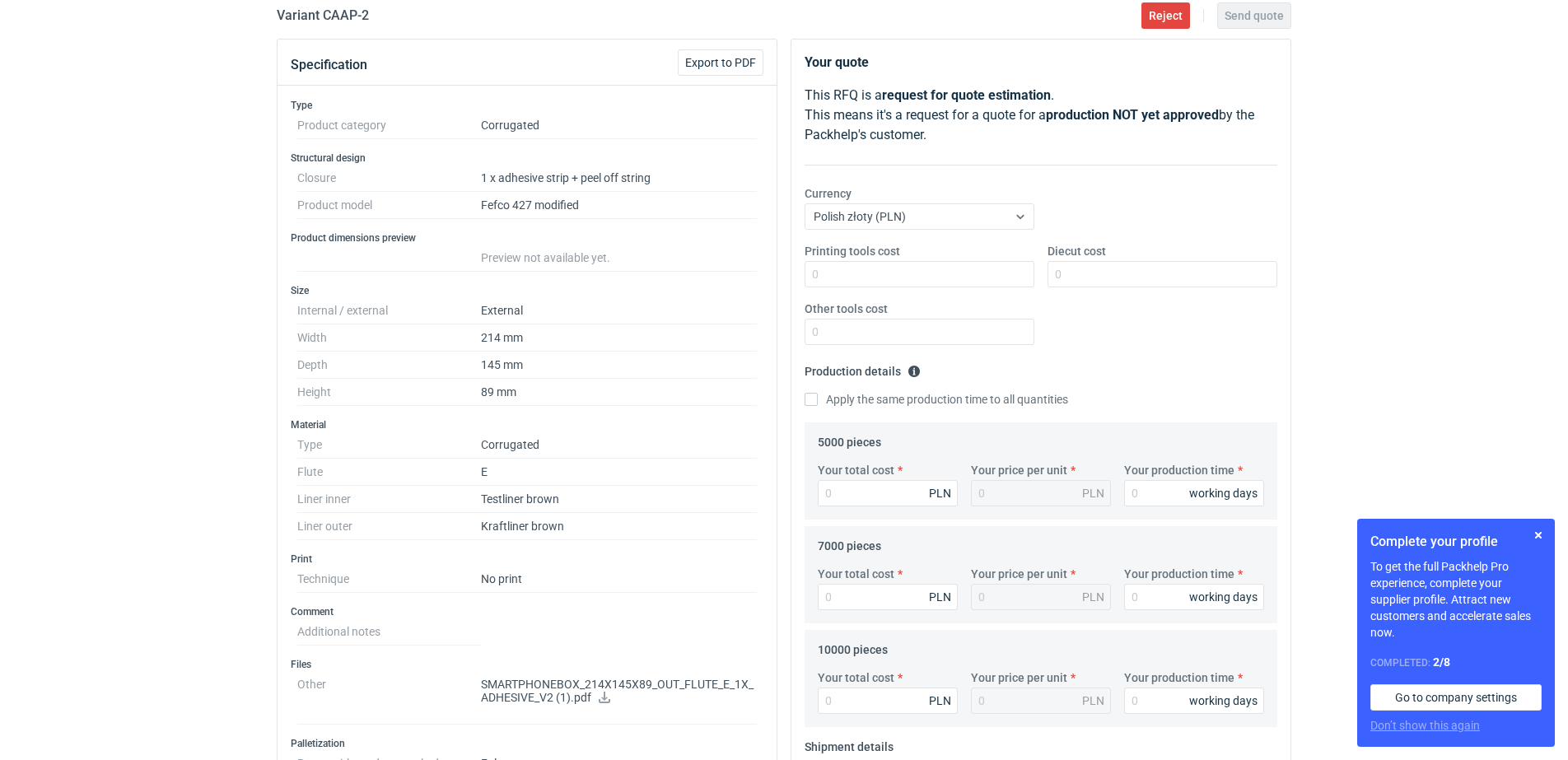
scroll to position [608, 0]
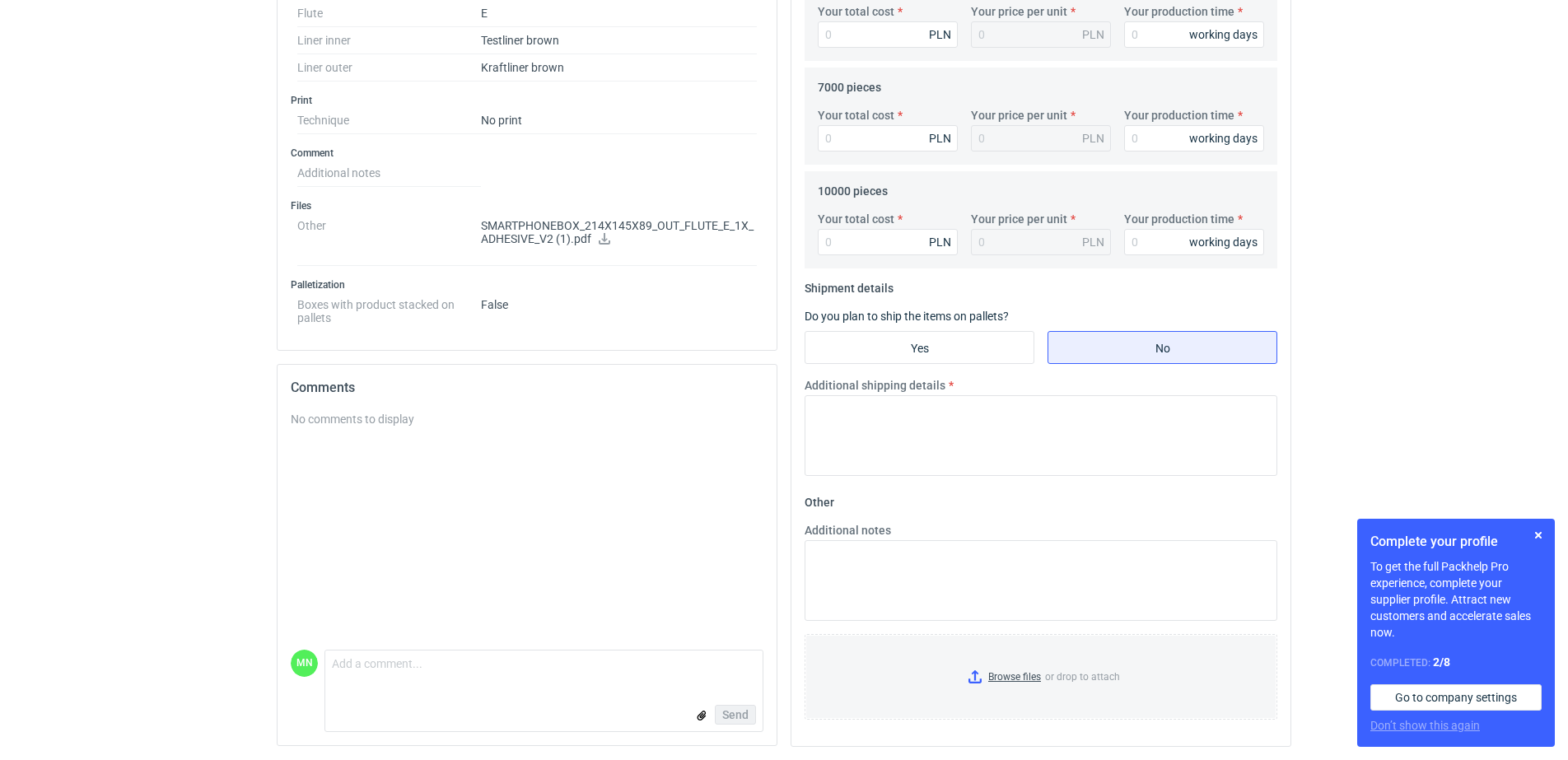
drag, startPoint x: 600, startPoint y: 237, endPoint x: 457, endPoint y: 303, distance: 157.5
click at [600, 238] on icon at bounding box center [604, 238] width 13 height 11
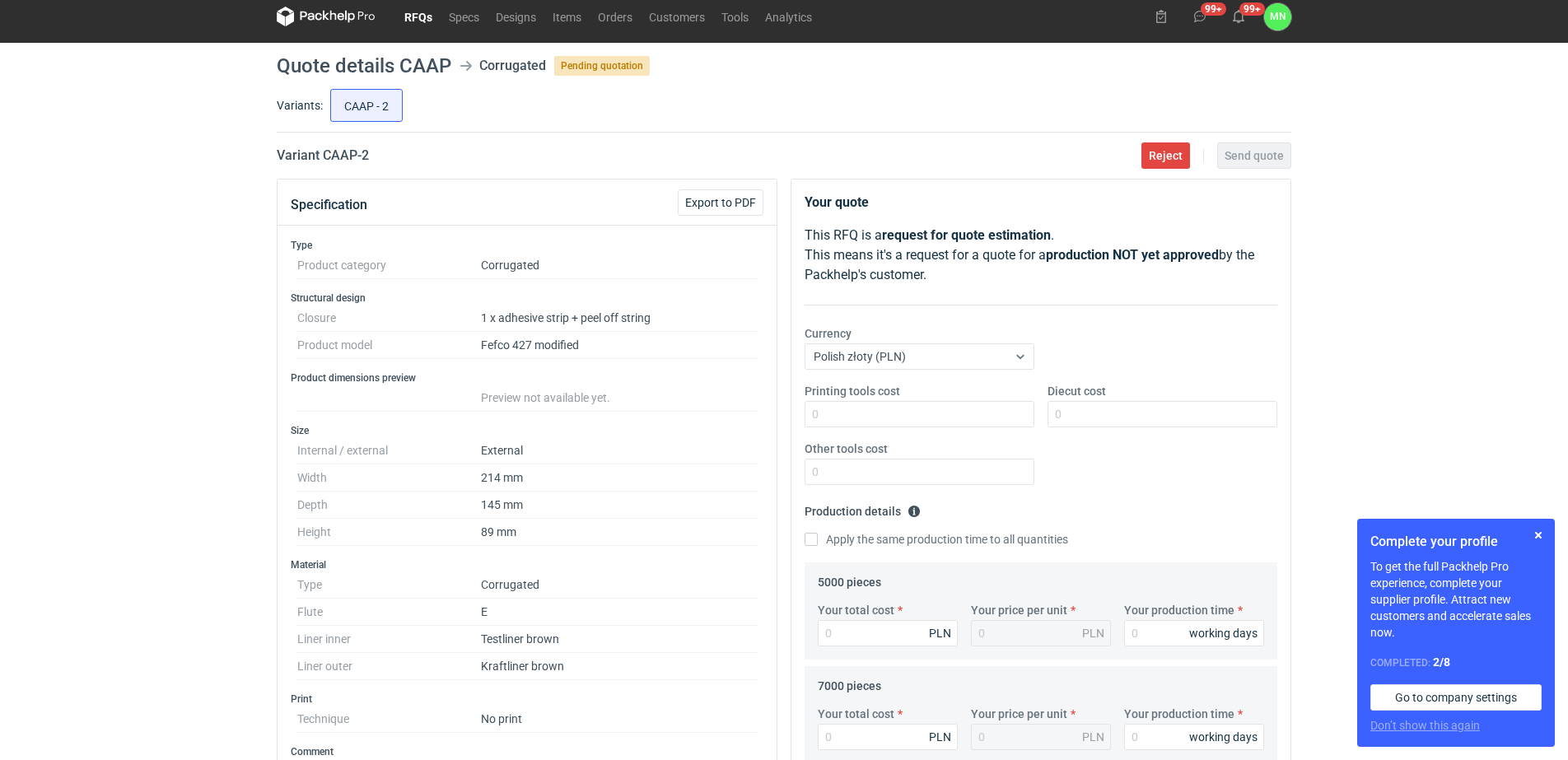
scroll to position [0, 0]
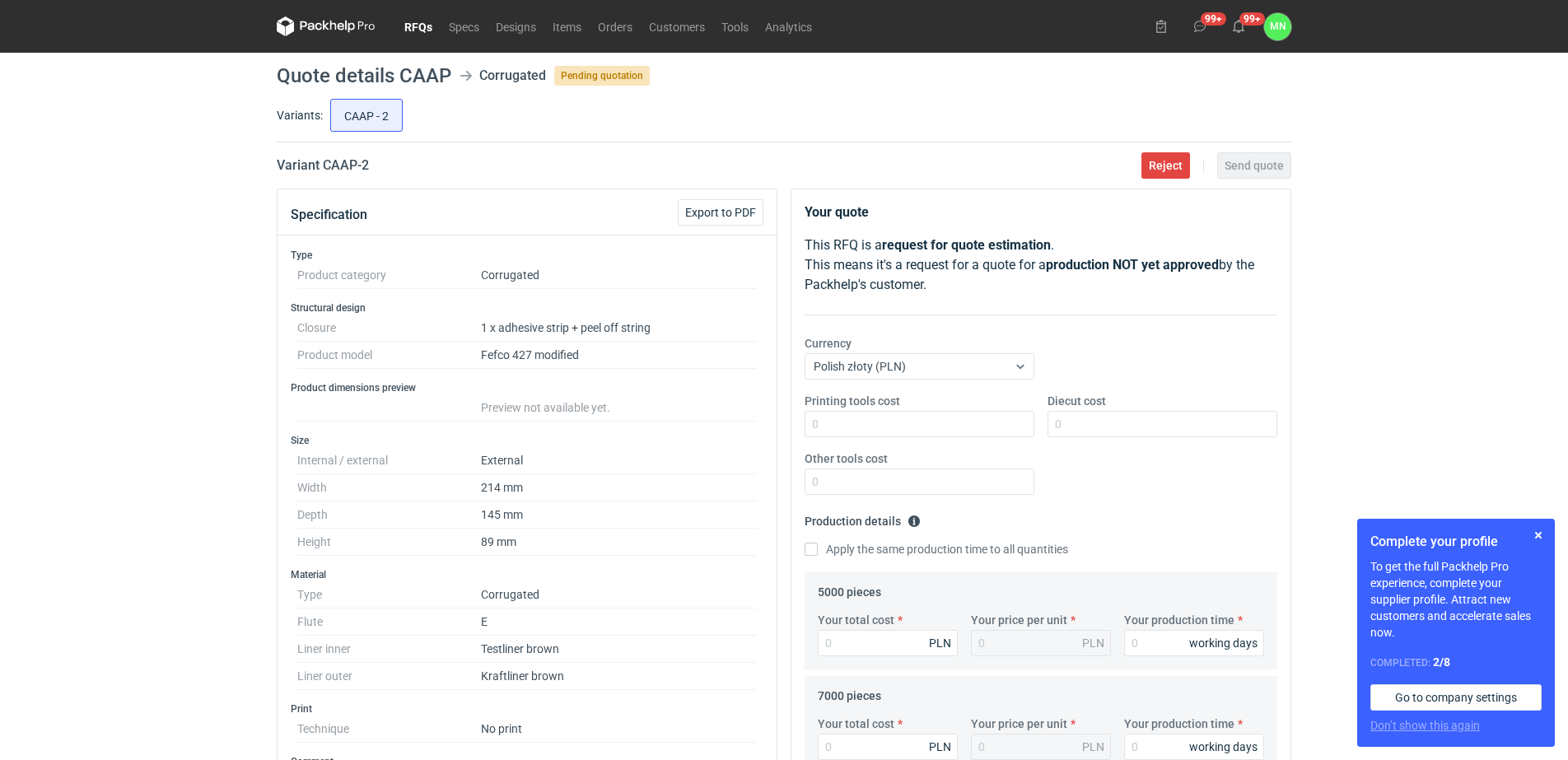
click at [49, 577] on div "RFQs Specs Designs Items Orders Customers Tools Analytics 99+ 99+ MN Małgorzata…" at bounding box center [784, 380] width 1568 height 760
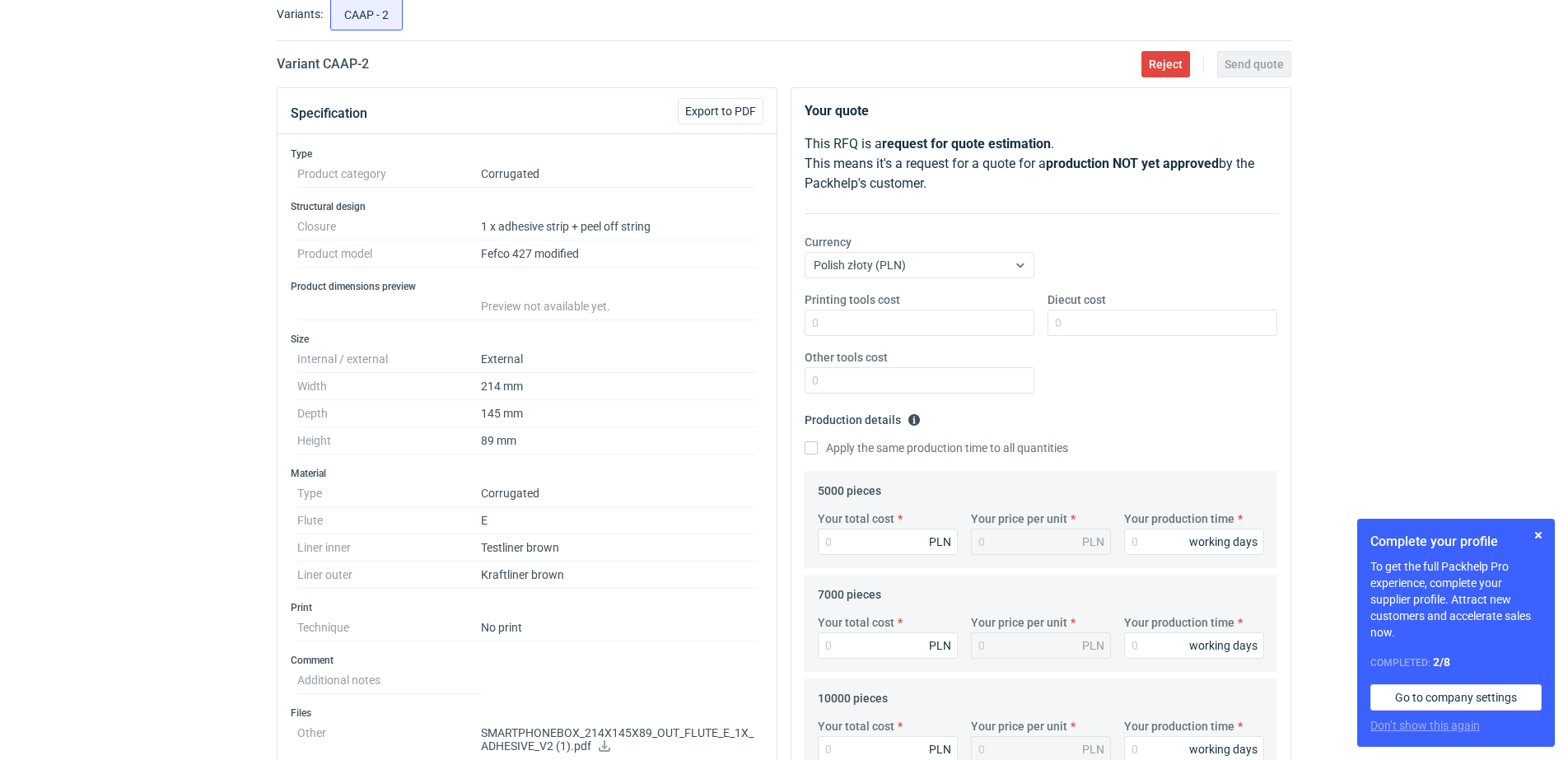
scroll to position [103, 0]
click at [1534, 528] on button "button" at bounding box center [1538, 535] width 20 height 20
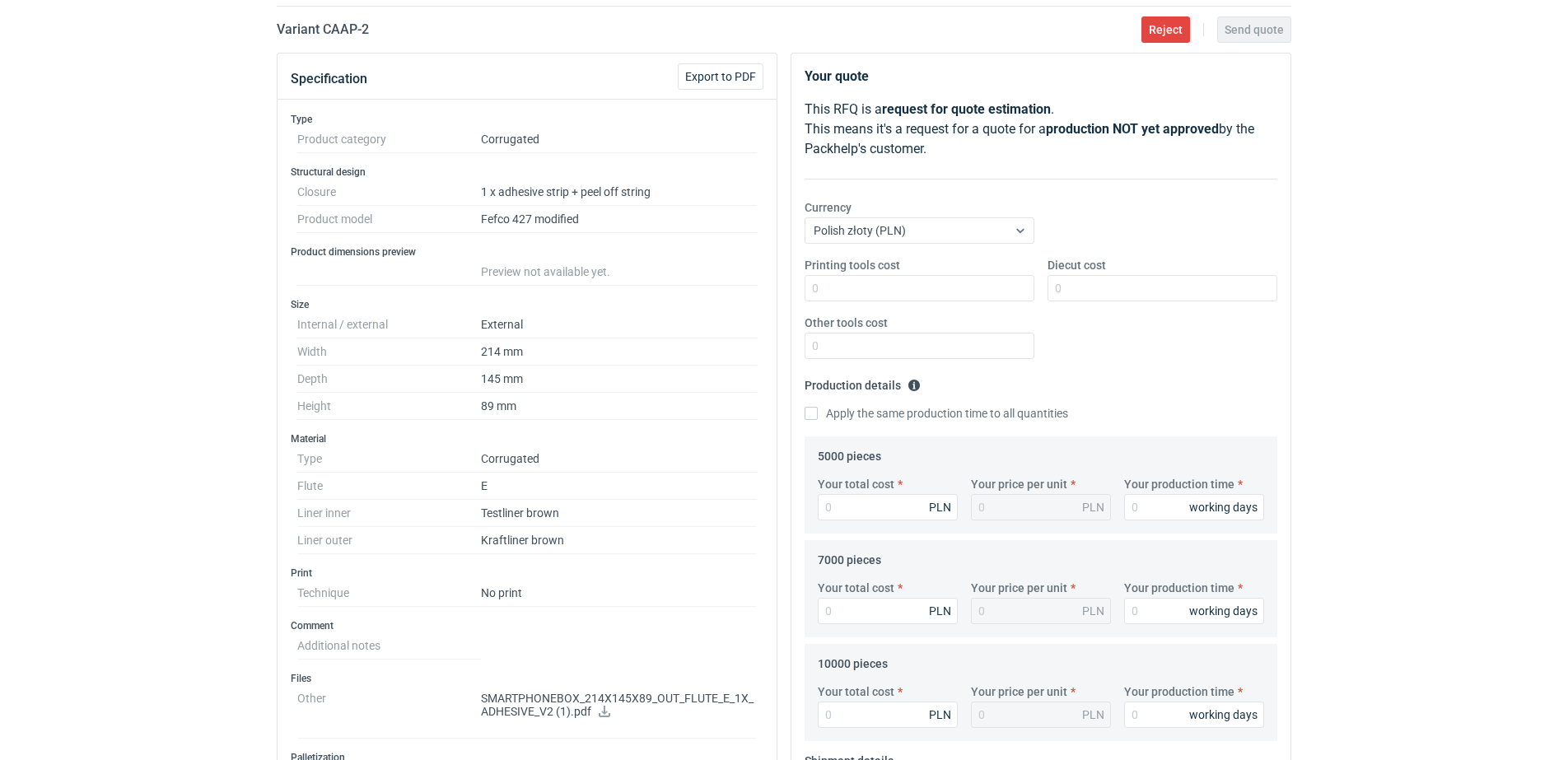
scroll to position [0, 0]
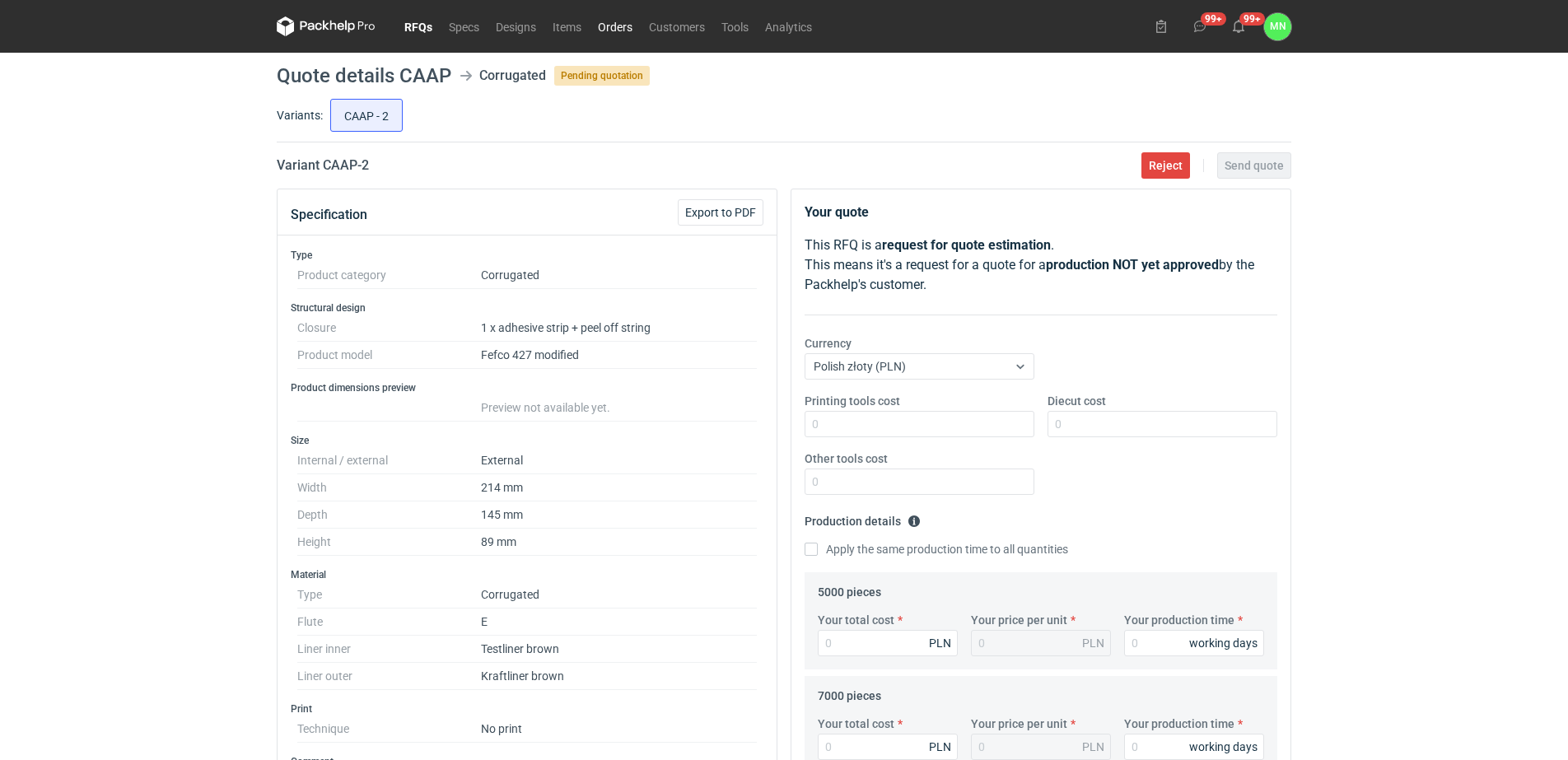
drag, startPoint x: 622, startPoint y: 26, endPoint x: 633, endPoint y: 24, distance: 11.2
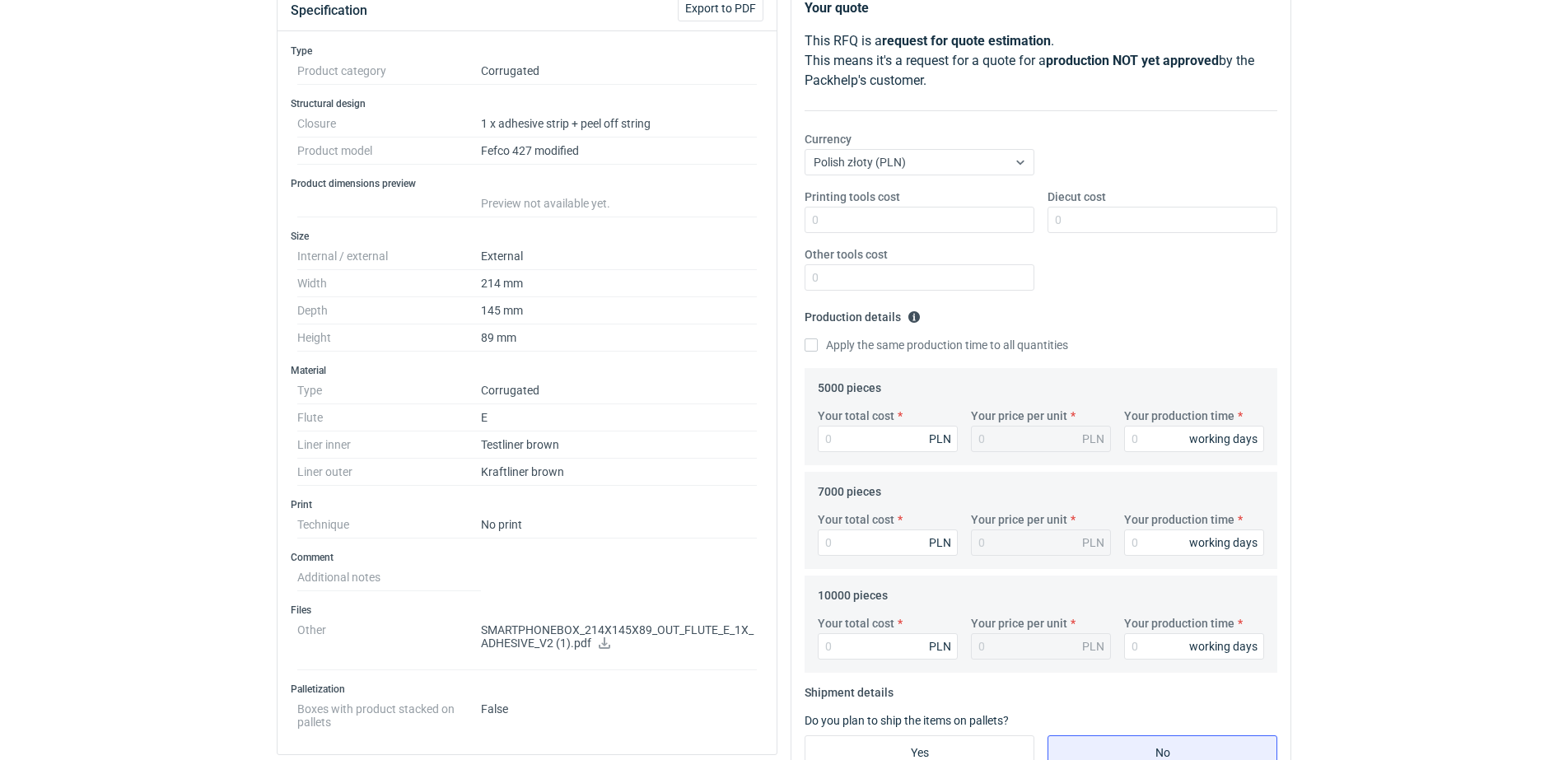
scroll to position [206, 0]
click at [133, 368] on div "RFQs Specs Designs Items Orders Customers Tools Analytics 99+ 99+ MN Małgorzata…" at bounding box center [784, 173] width 1568 height 760
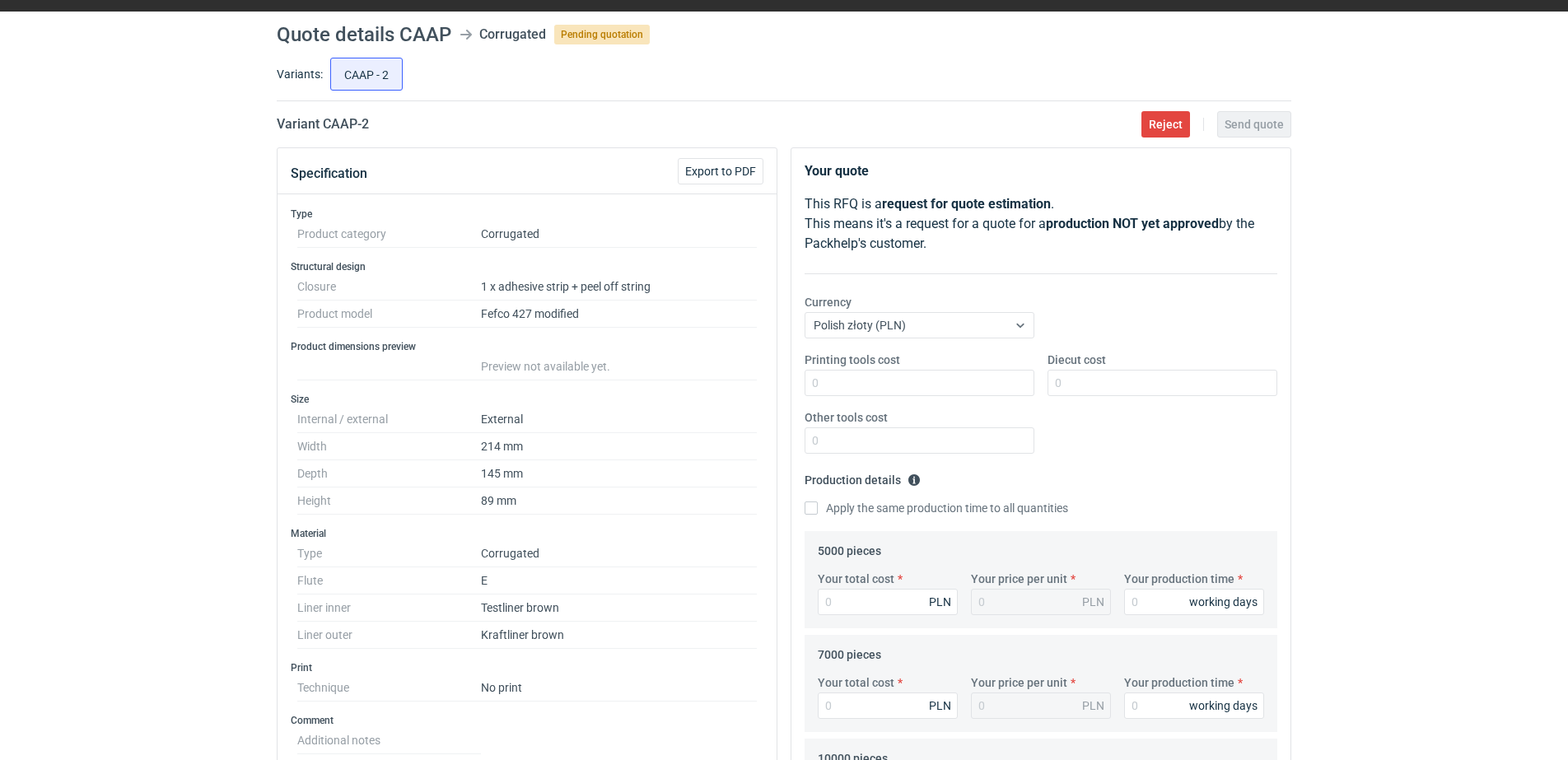
scroll to position [0, 0]
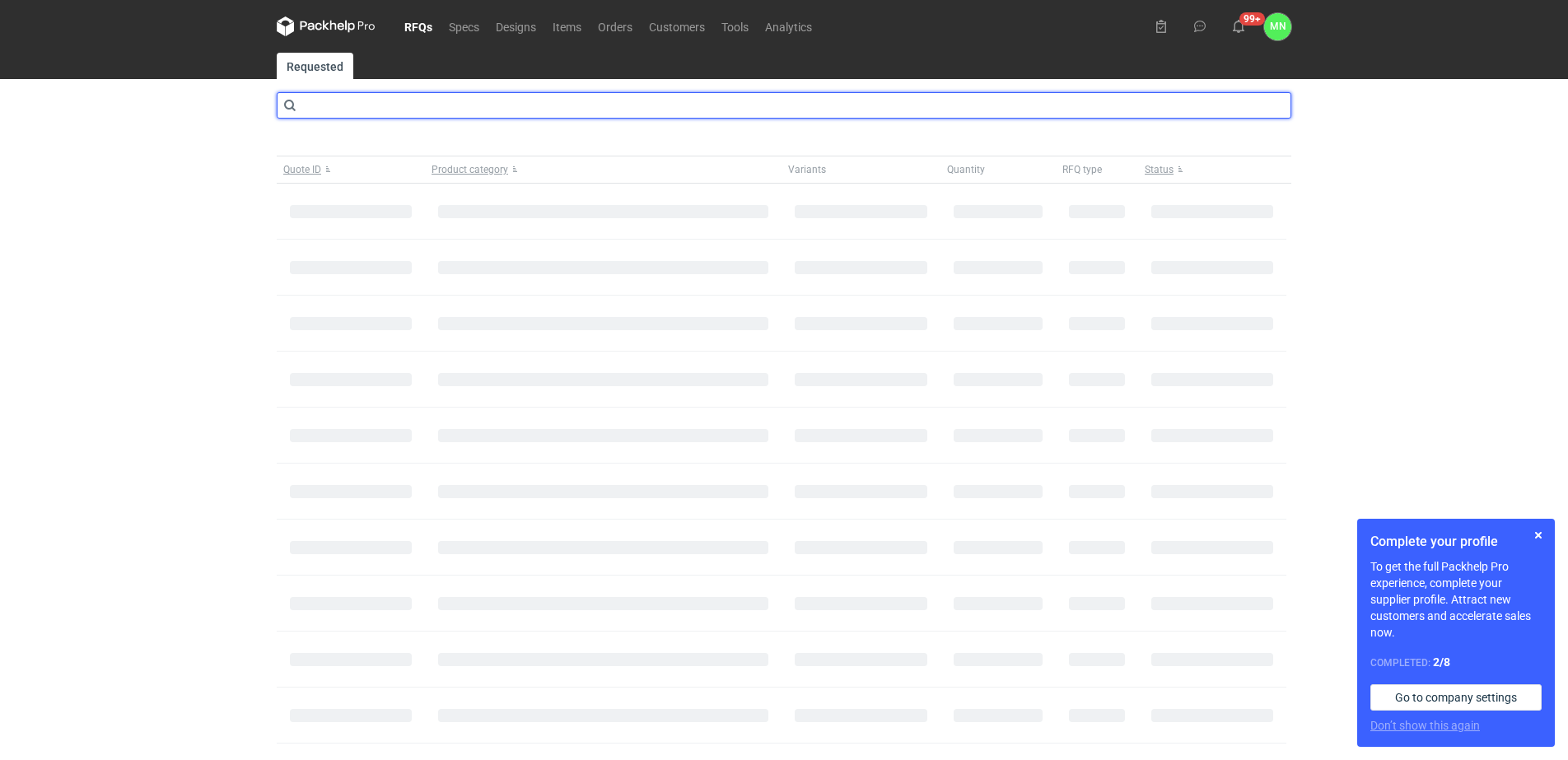
click at [365, 108] on input "text" at bounding box center [783, 105] width 1014 height 26
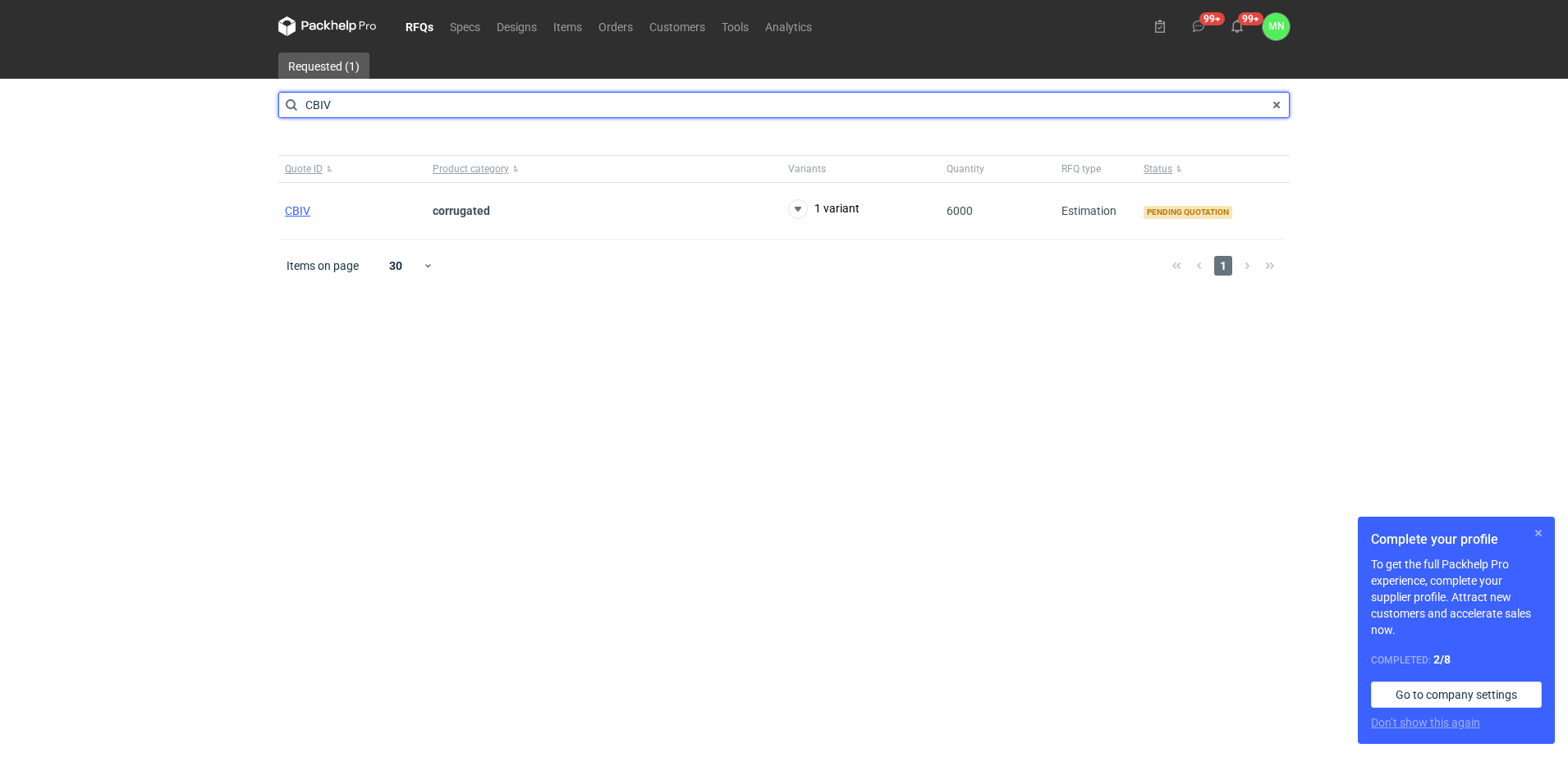
type input "CBIV"
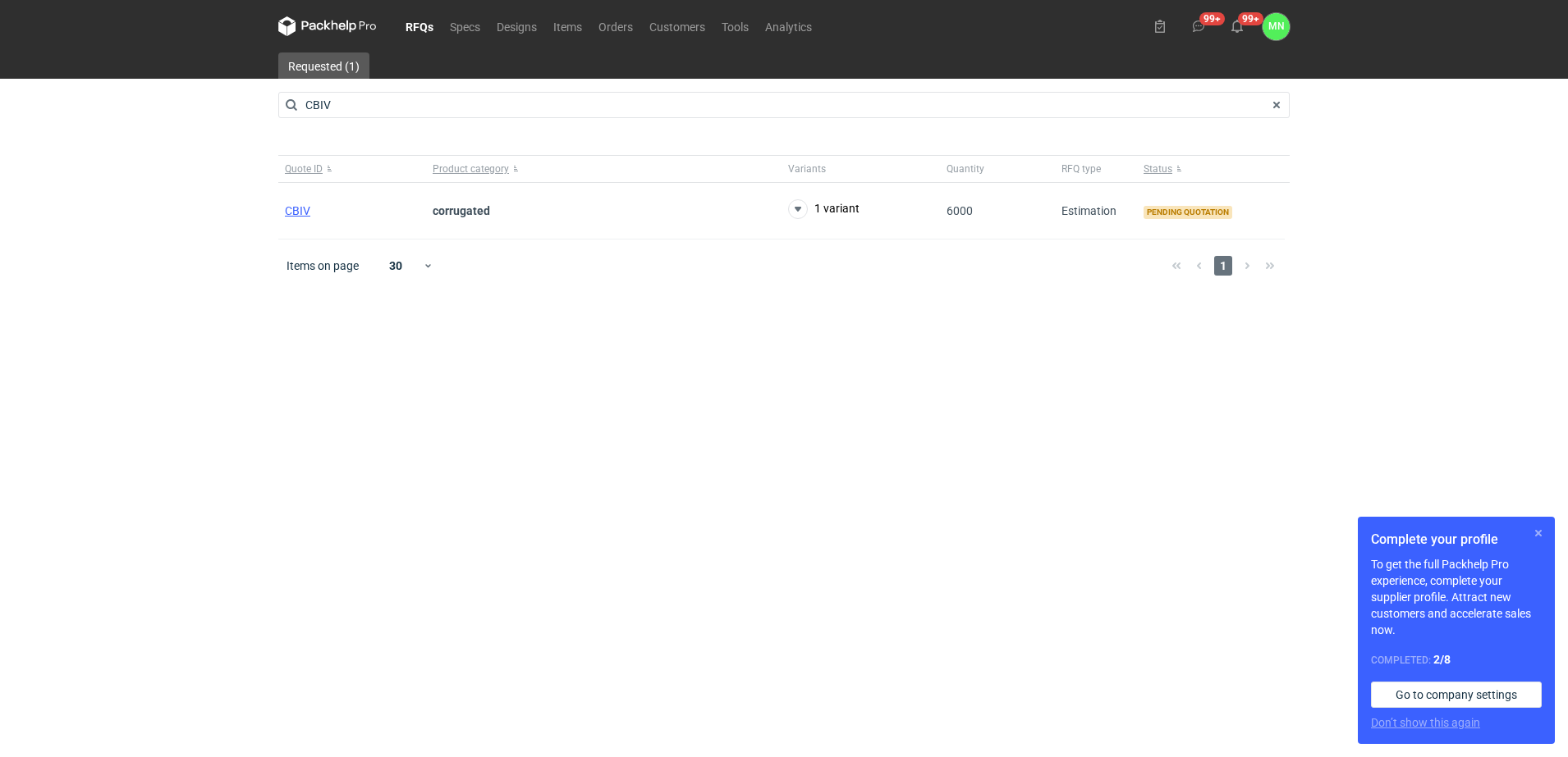
drag, startPoint x: 1540, startPoint y: 533, endPoint x: 1511, endPoint y: 533, distance: 29.0
click at [1540, 533] on button "button" at bounding box center [1538, 533] width 20 height 20
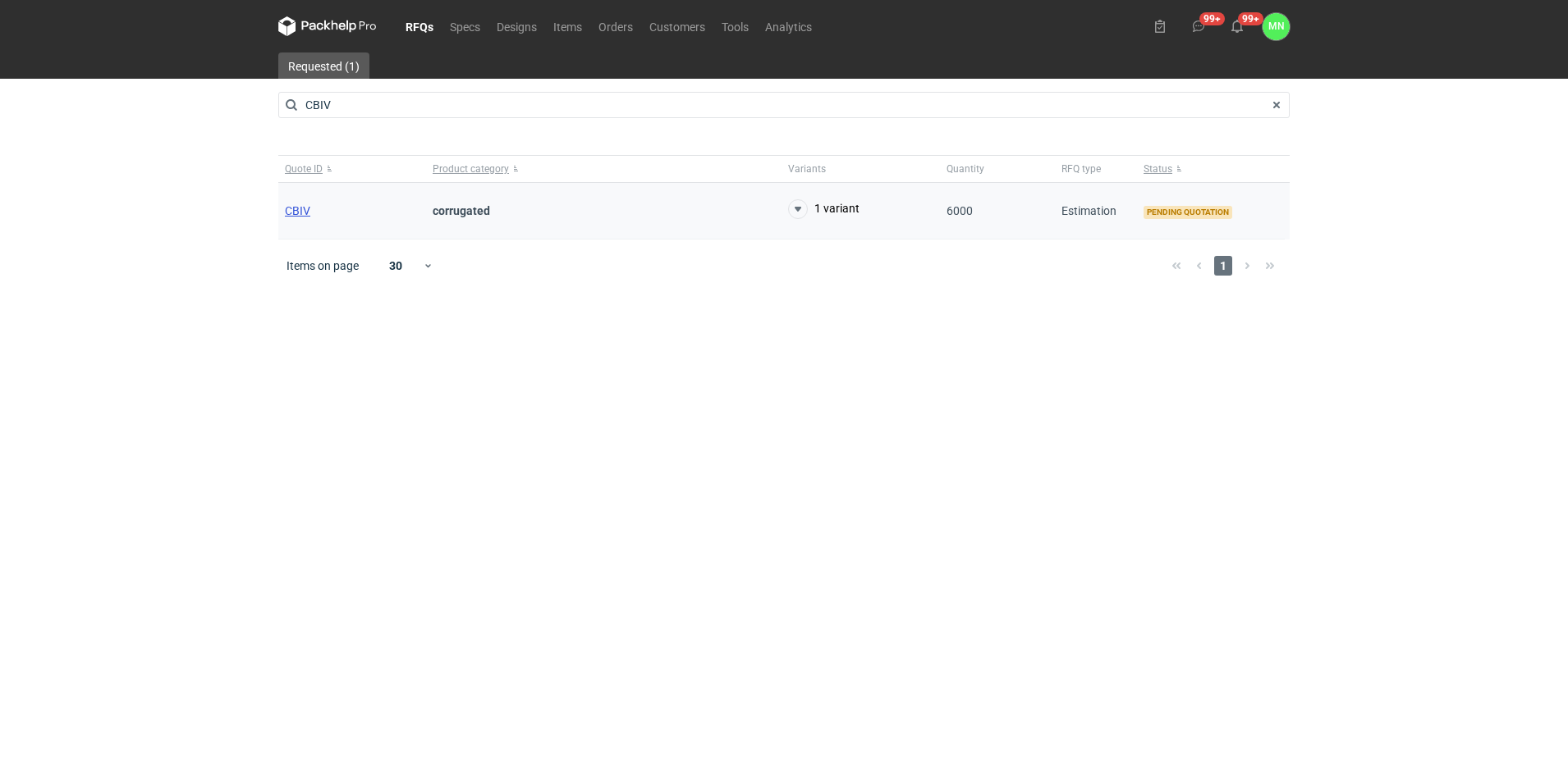
click at [299, 209] on span "CBIV" at bounding box center [297, 211] width 25 height 13
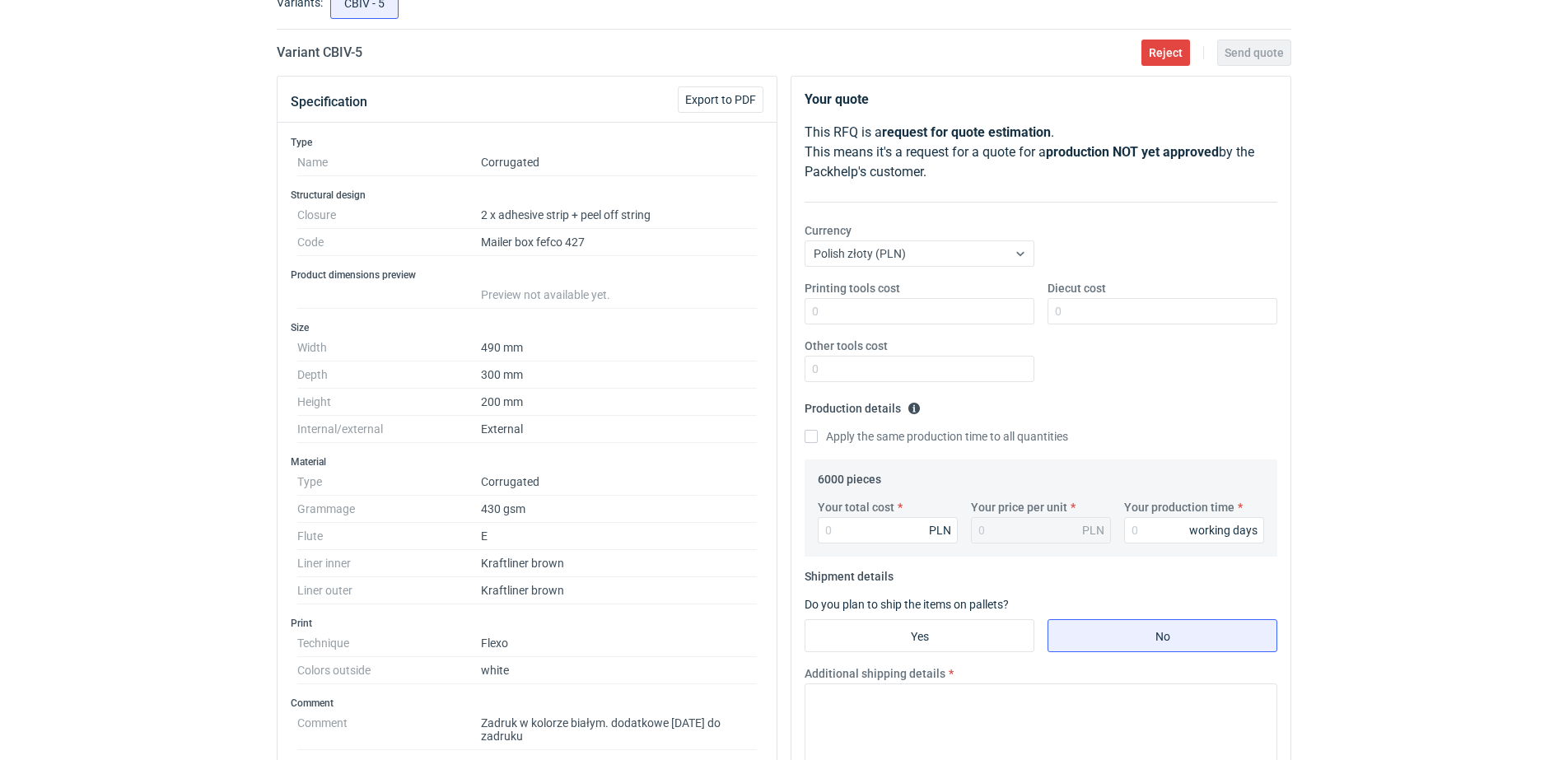
scroll to position [206, 0]
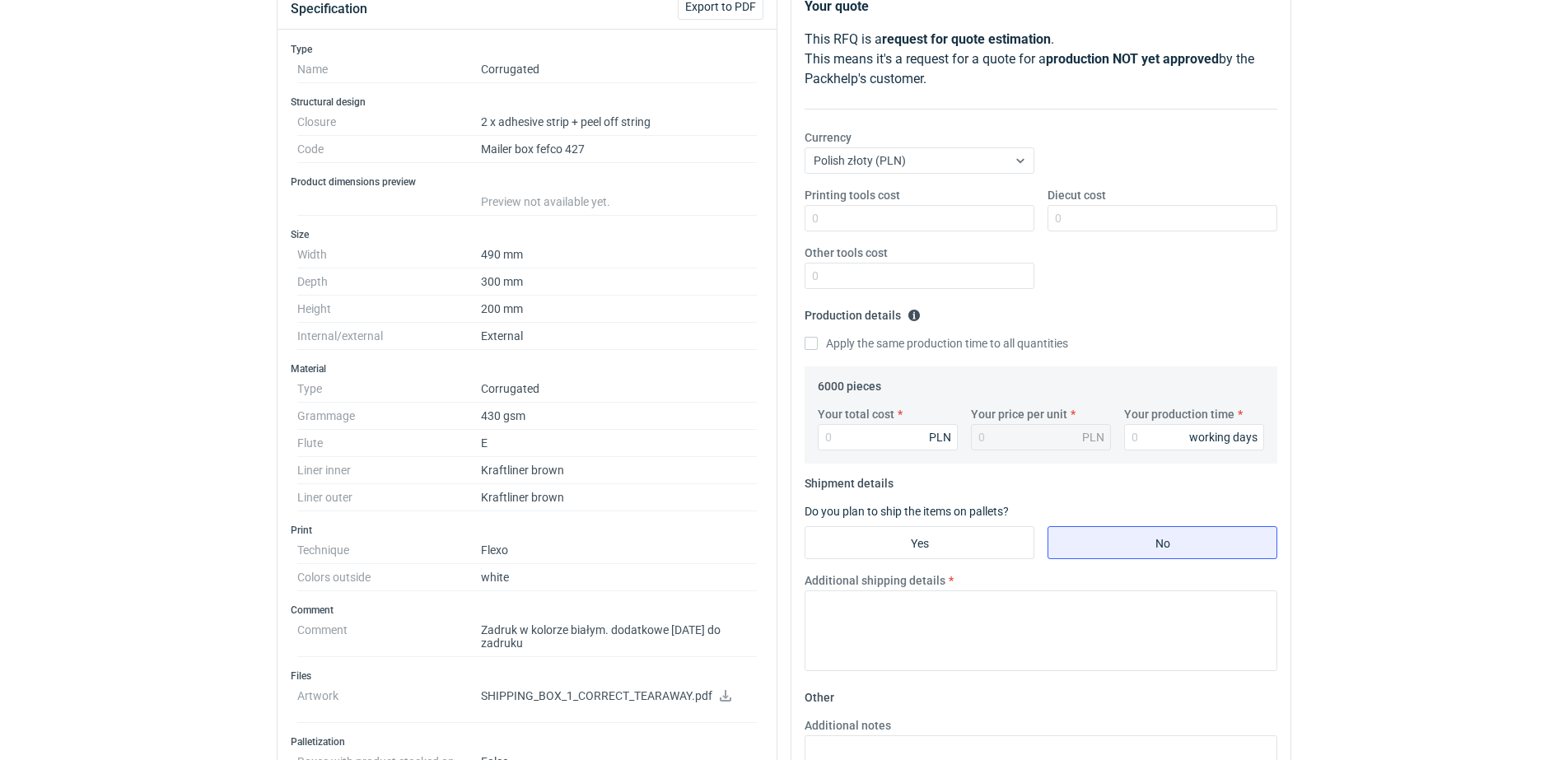
drag, startPoint x: 724, startPoint y: 680, endPoint x: 748, endPoint y: 666, distance: 27.8
click at [724, 691] on icon at bounding box center [725, 696] width 11 height 11
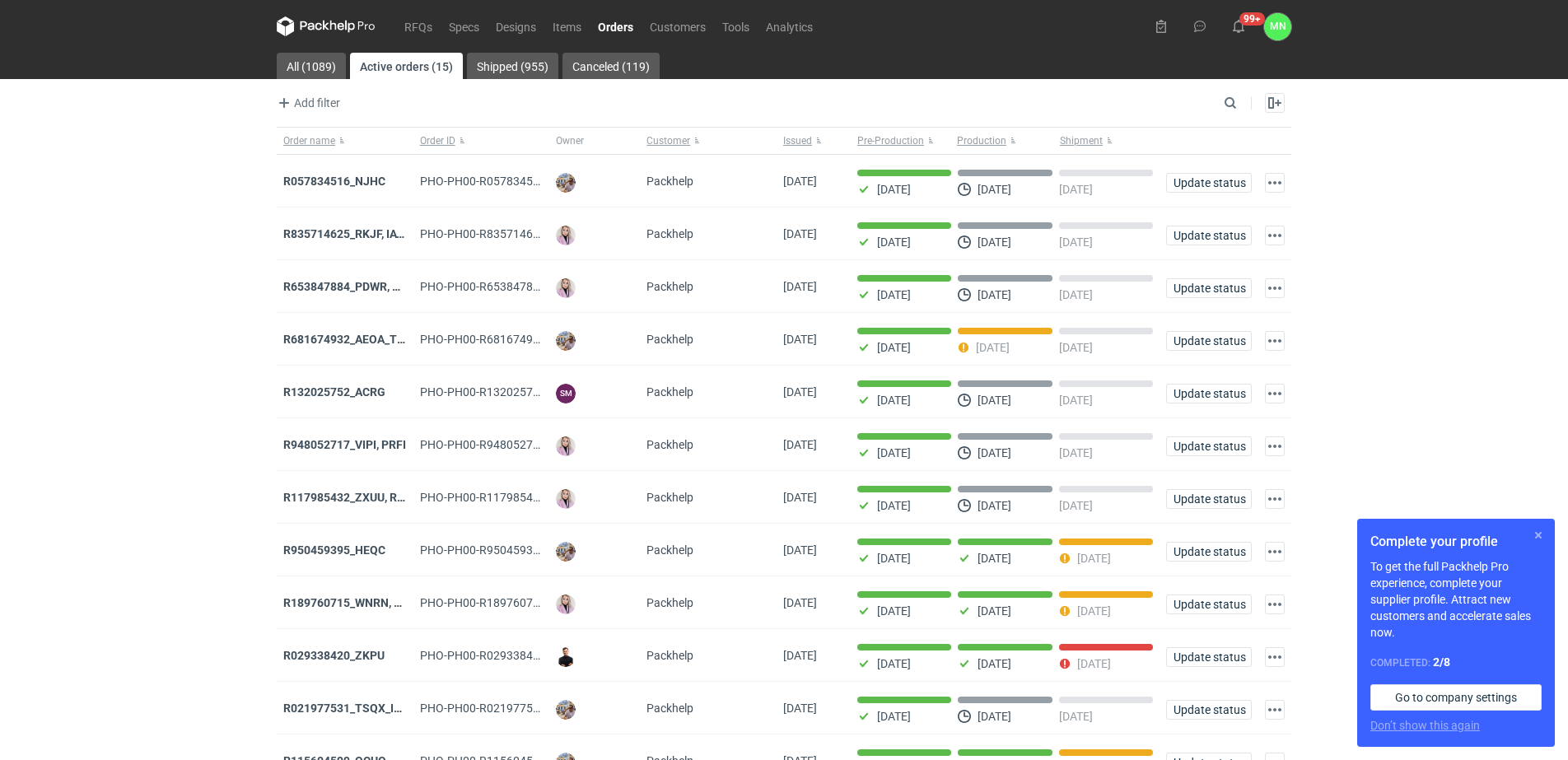
click at [1541, 530] on button "button" at bounding box center [1538, 535] width 20 height 20
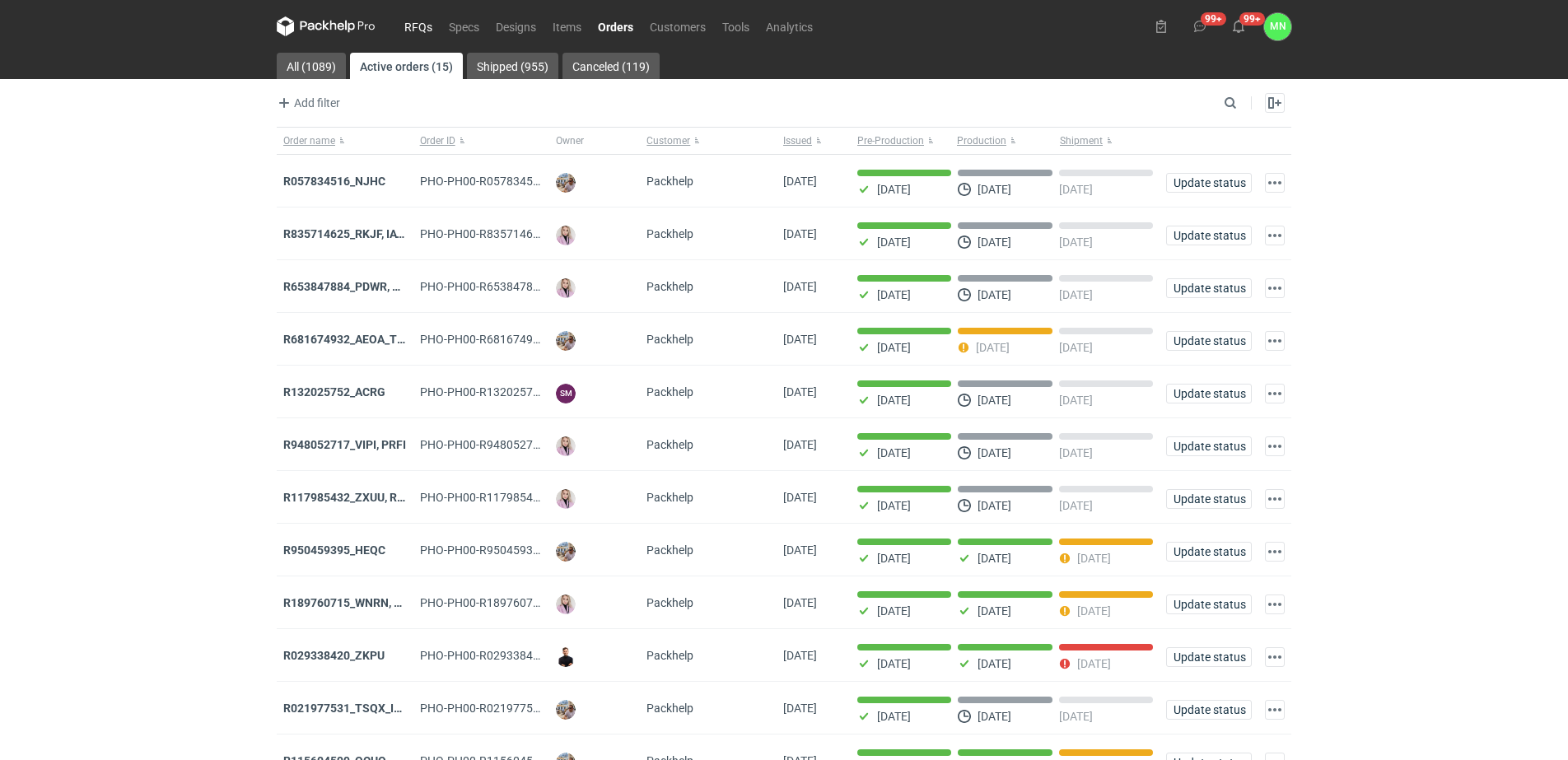
click at [413, 29] on link "RFQs" at bounding box center [418, 26] width 44 height 20
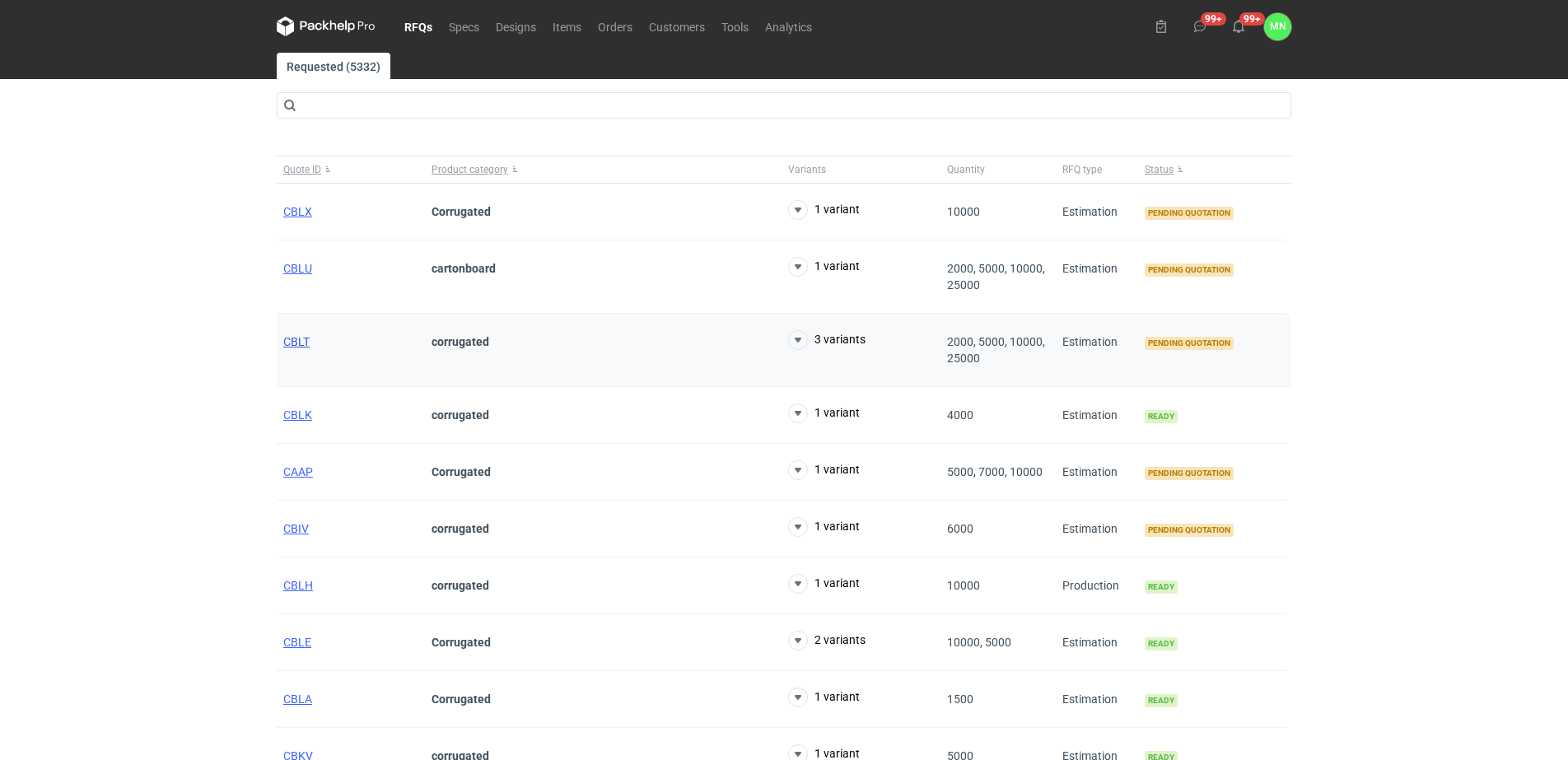
click at [299, 338] on span "CBLT" at bounding box center [296, 341] width 26 height 13
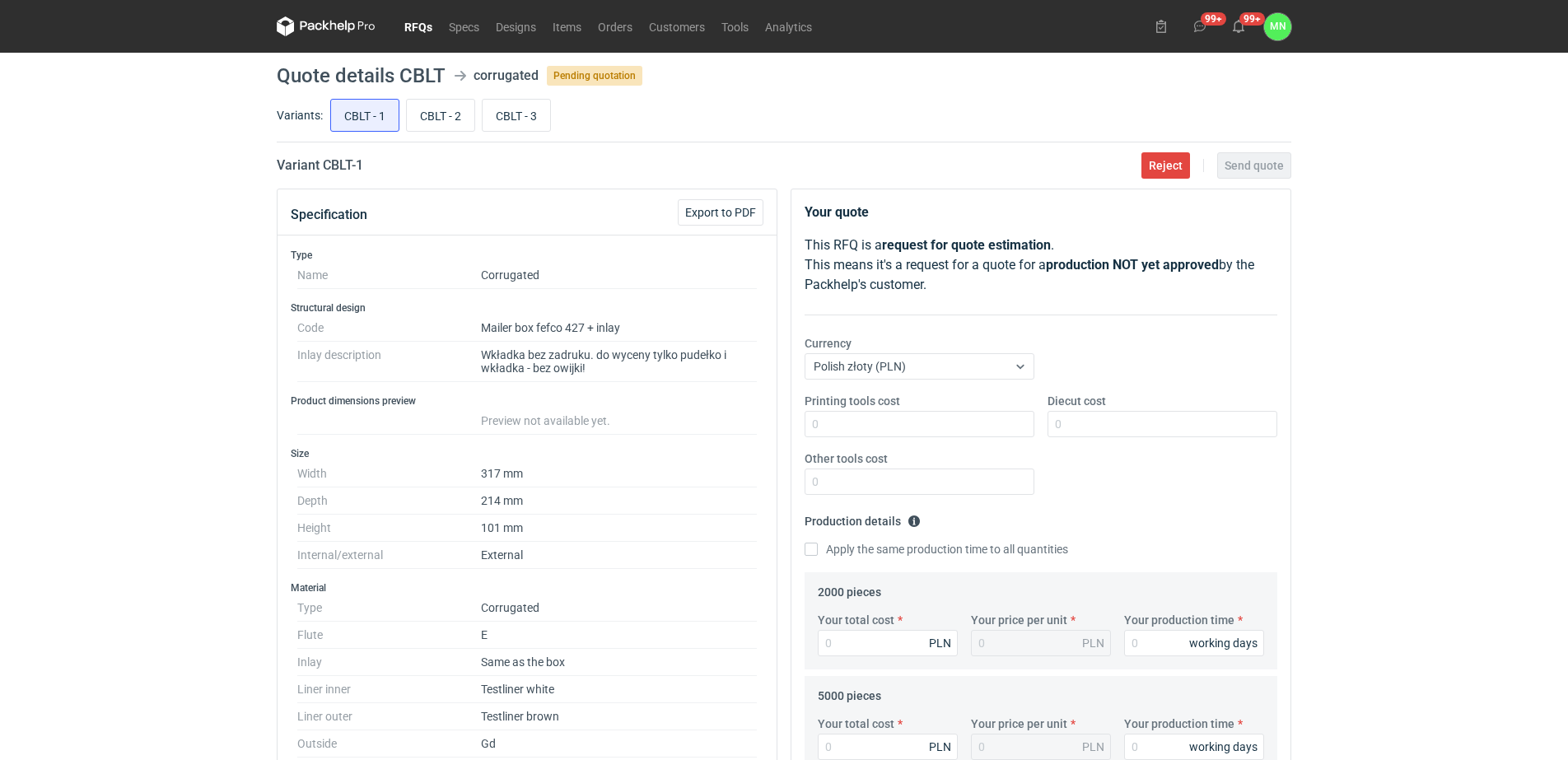
click at [428, 25] on link "RFQs" at bounding box center [418, 26] width 44 height 20
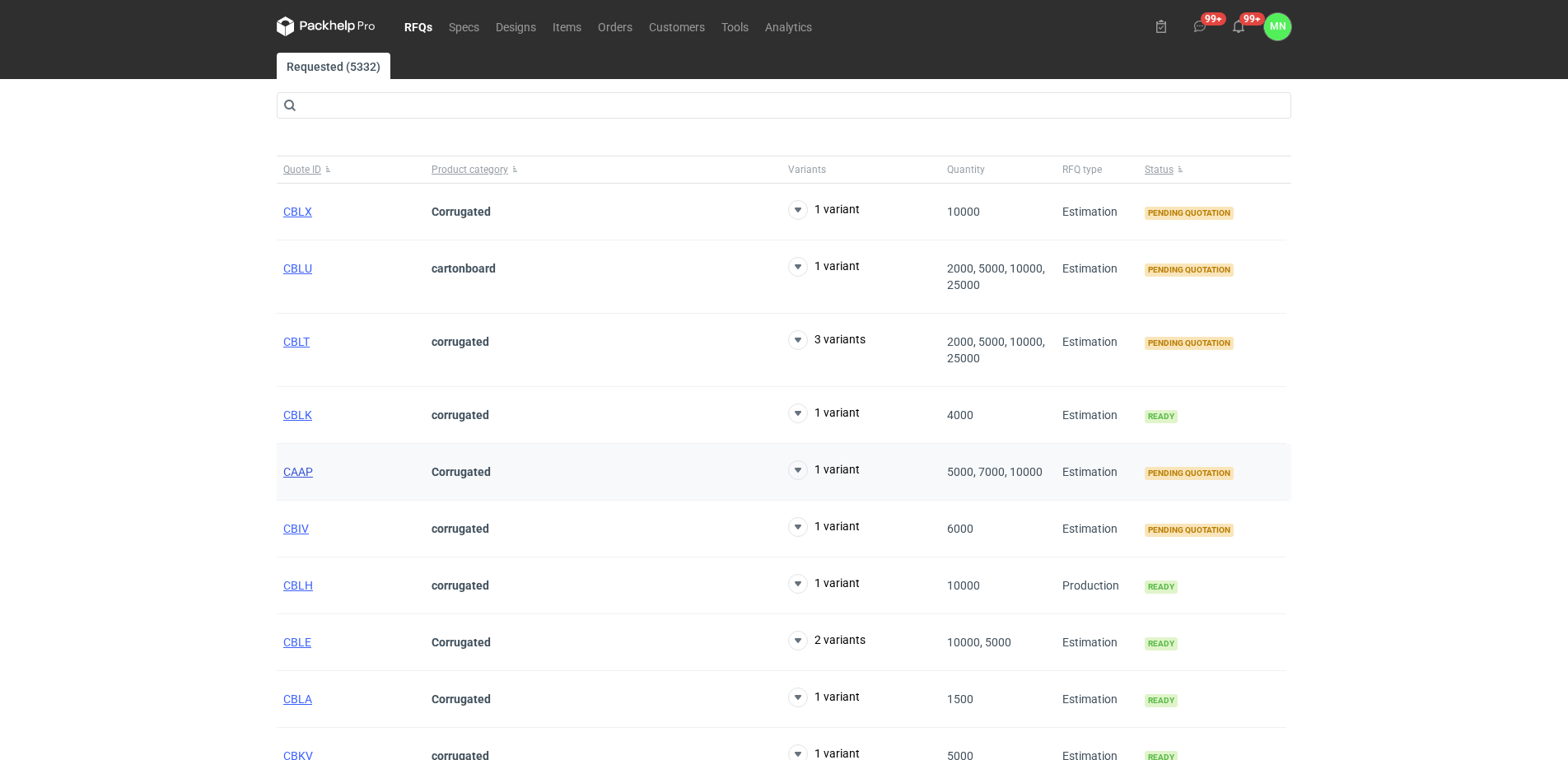
click at [296, 469] on span "CAAP" at bounding box center [298, 471] width 29 height 13
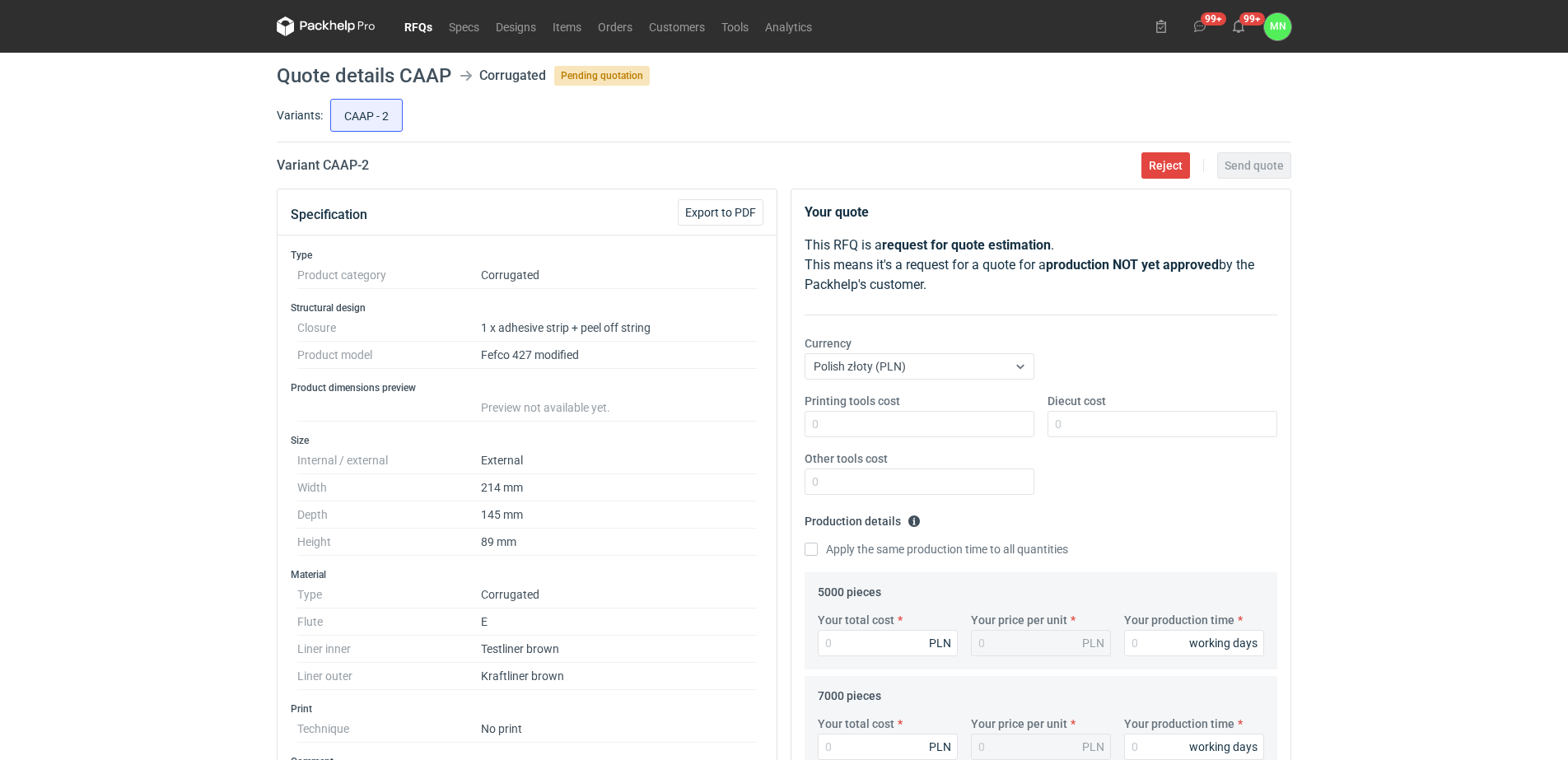
click at [419, 29] on link "RFQs" at bounding box center [418, 26] width 44 height 20
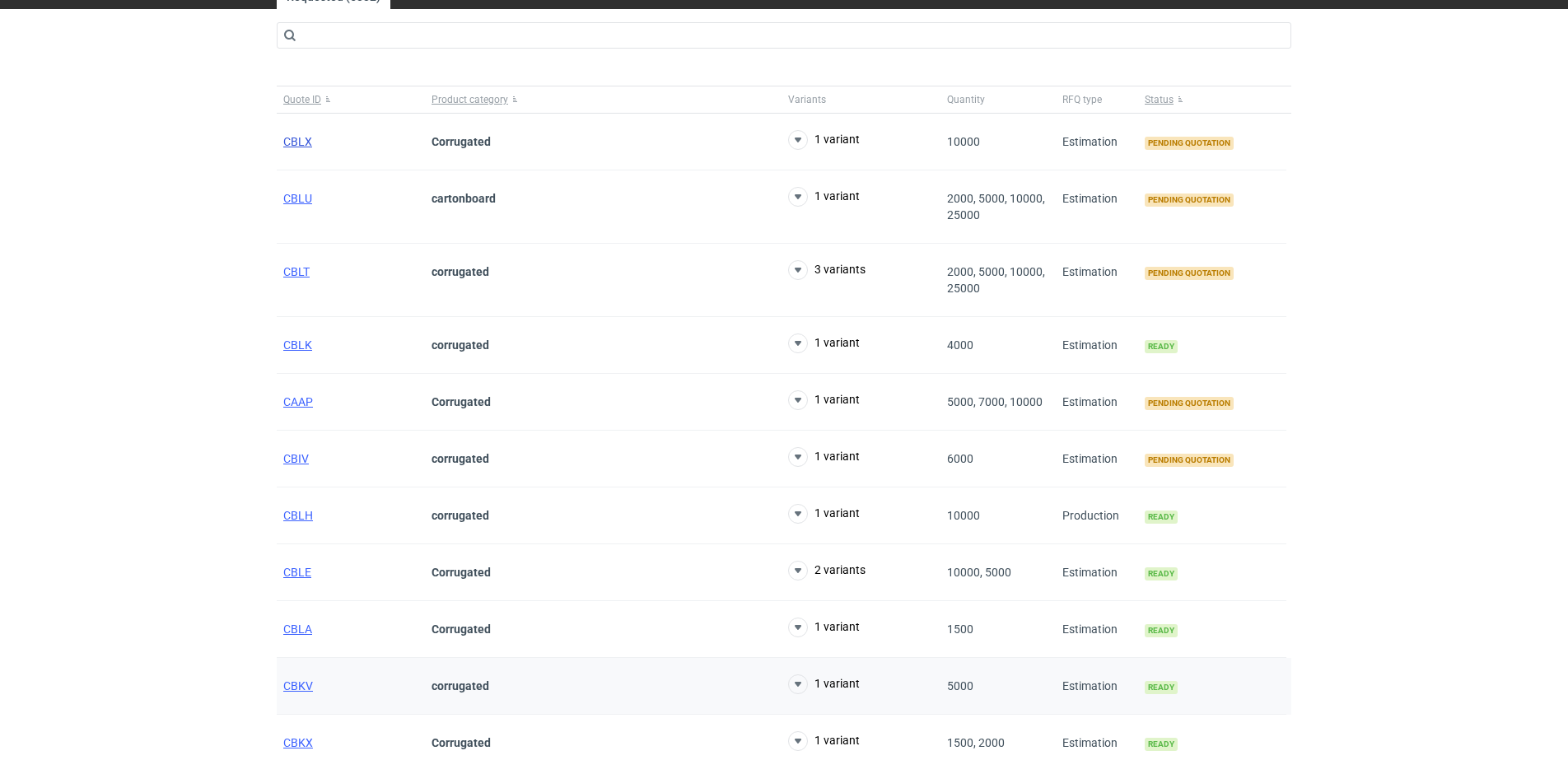
scroll to position [309, 0]
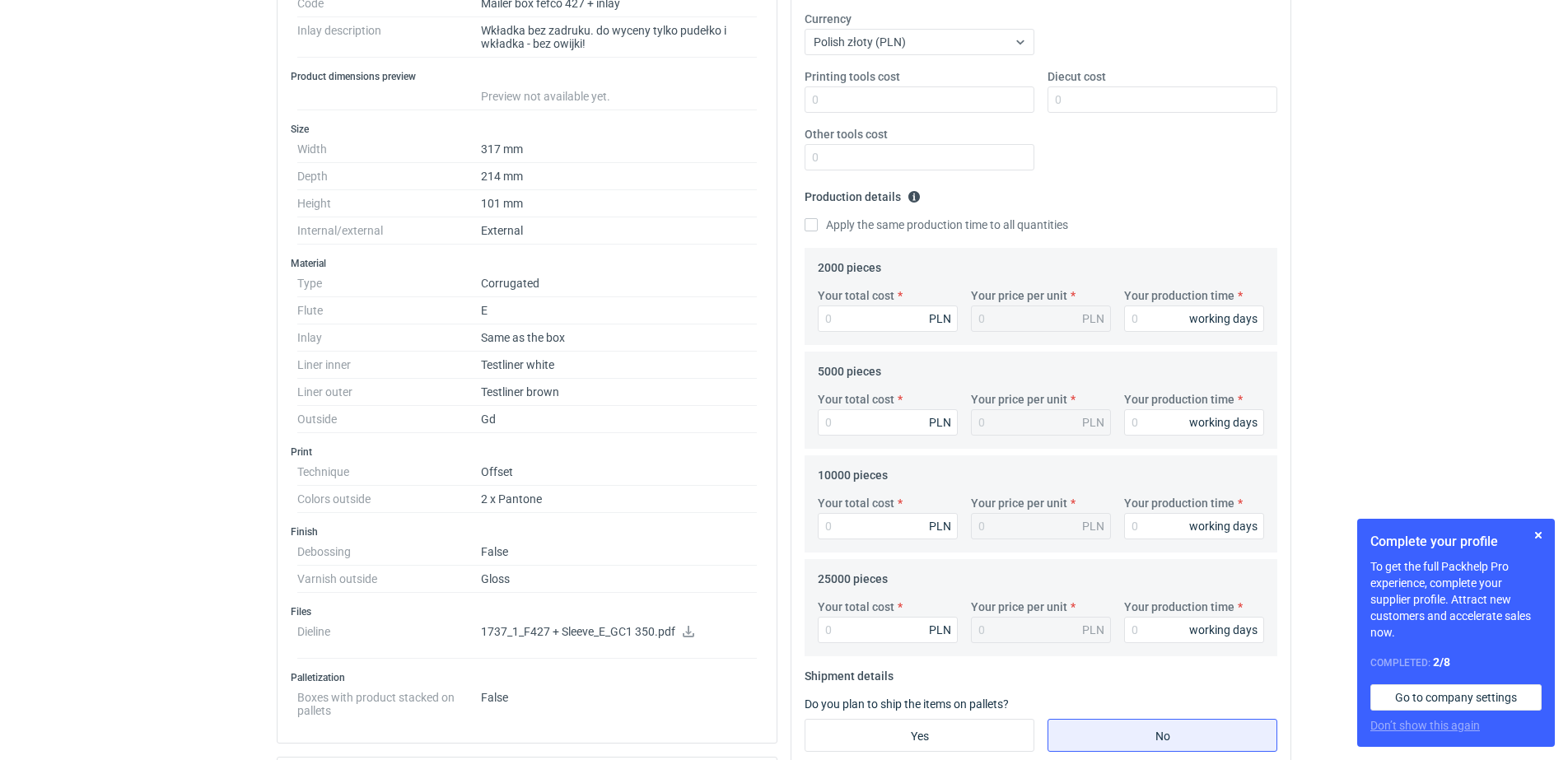
scroll to position [515, 0]
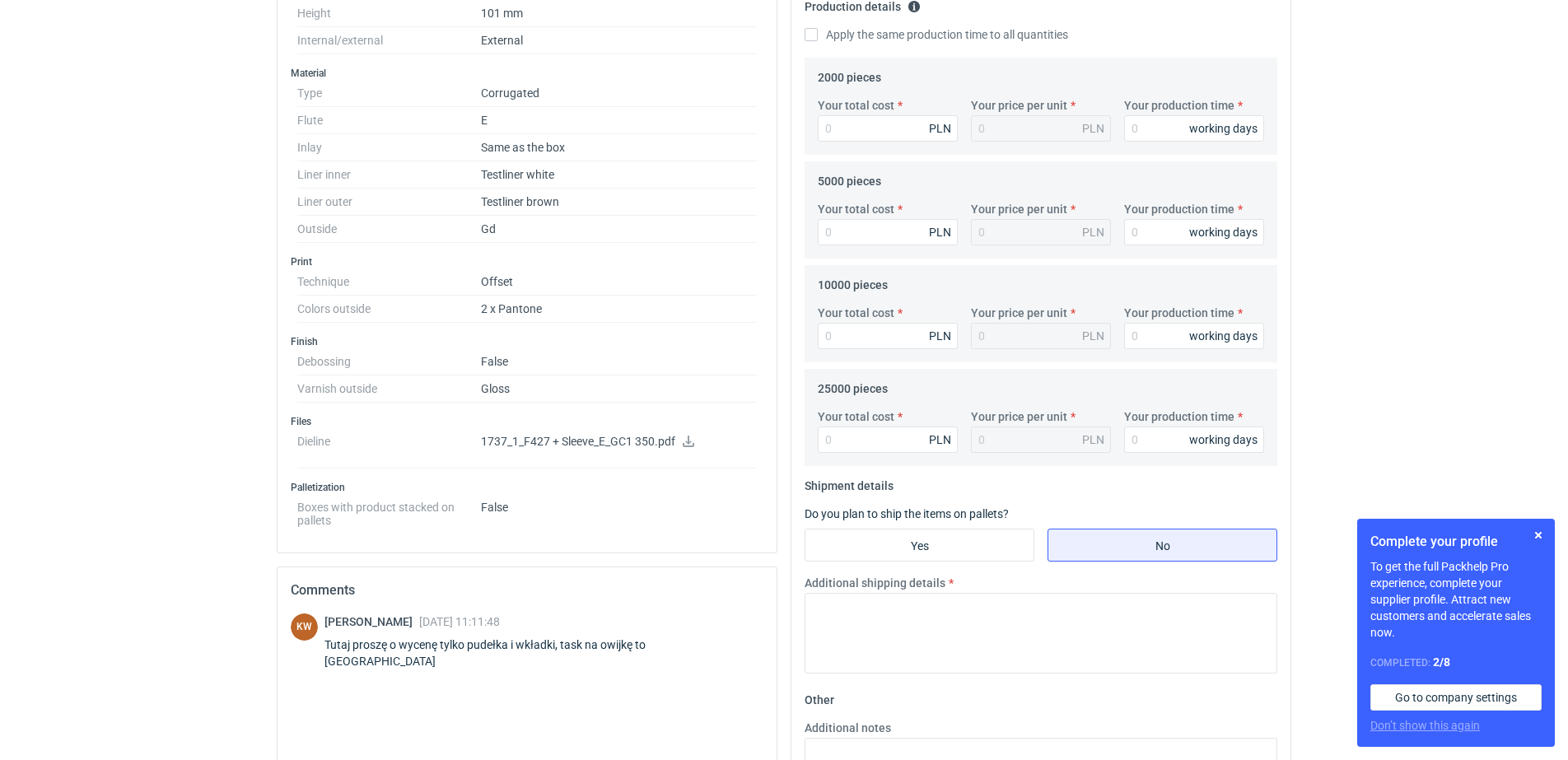
click at [686, 443] on icon at bounding box center [688, 441] width 13 height 11
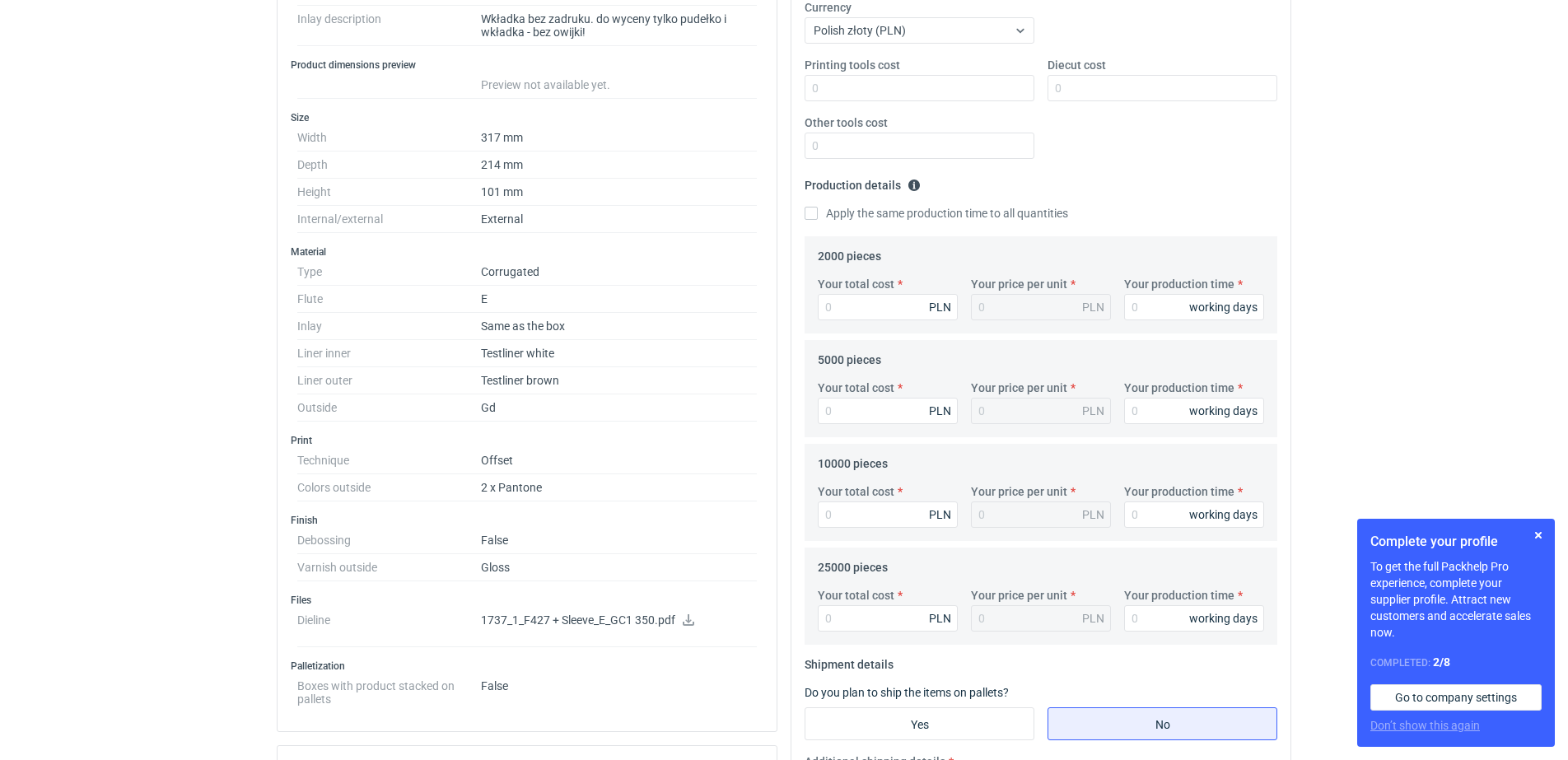
scroll to position [309, 0]
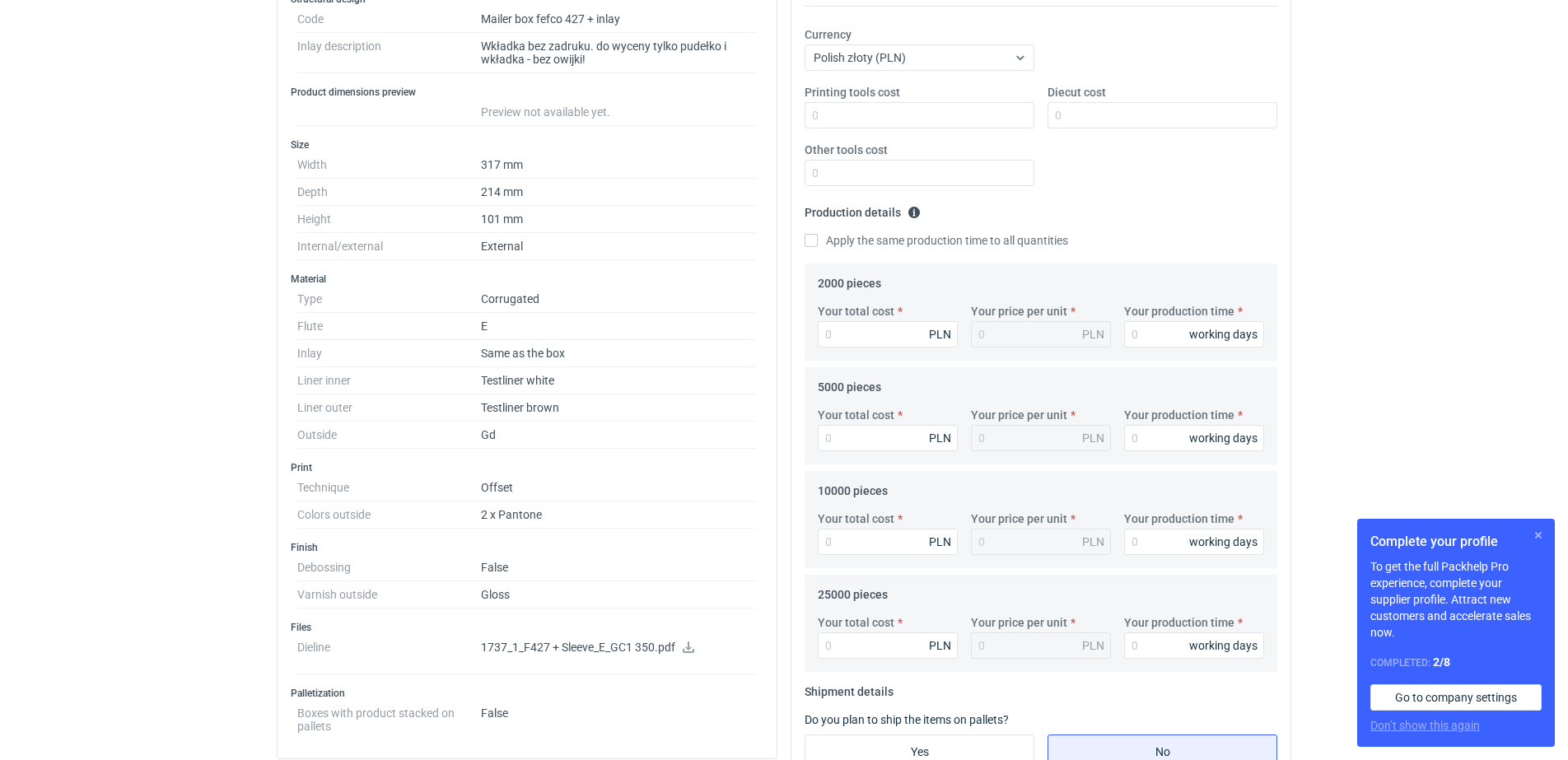
click at [1539, 533] on button "button" at bounding box center [1538, 535] width 20 height 20
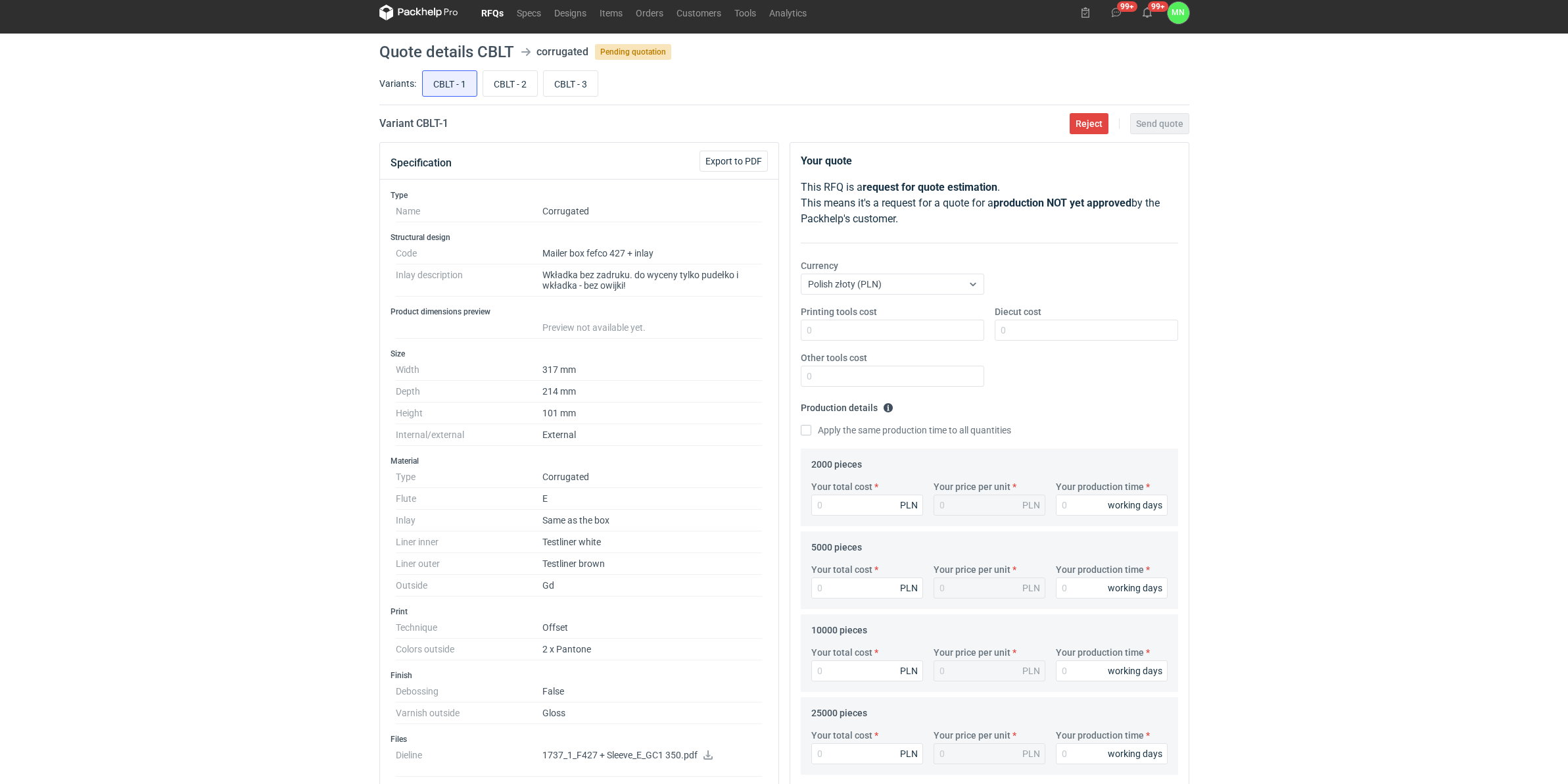
scroll to position [0, 0]
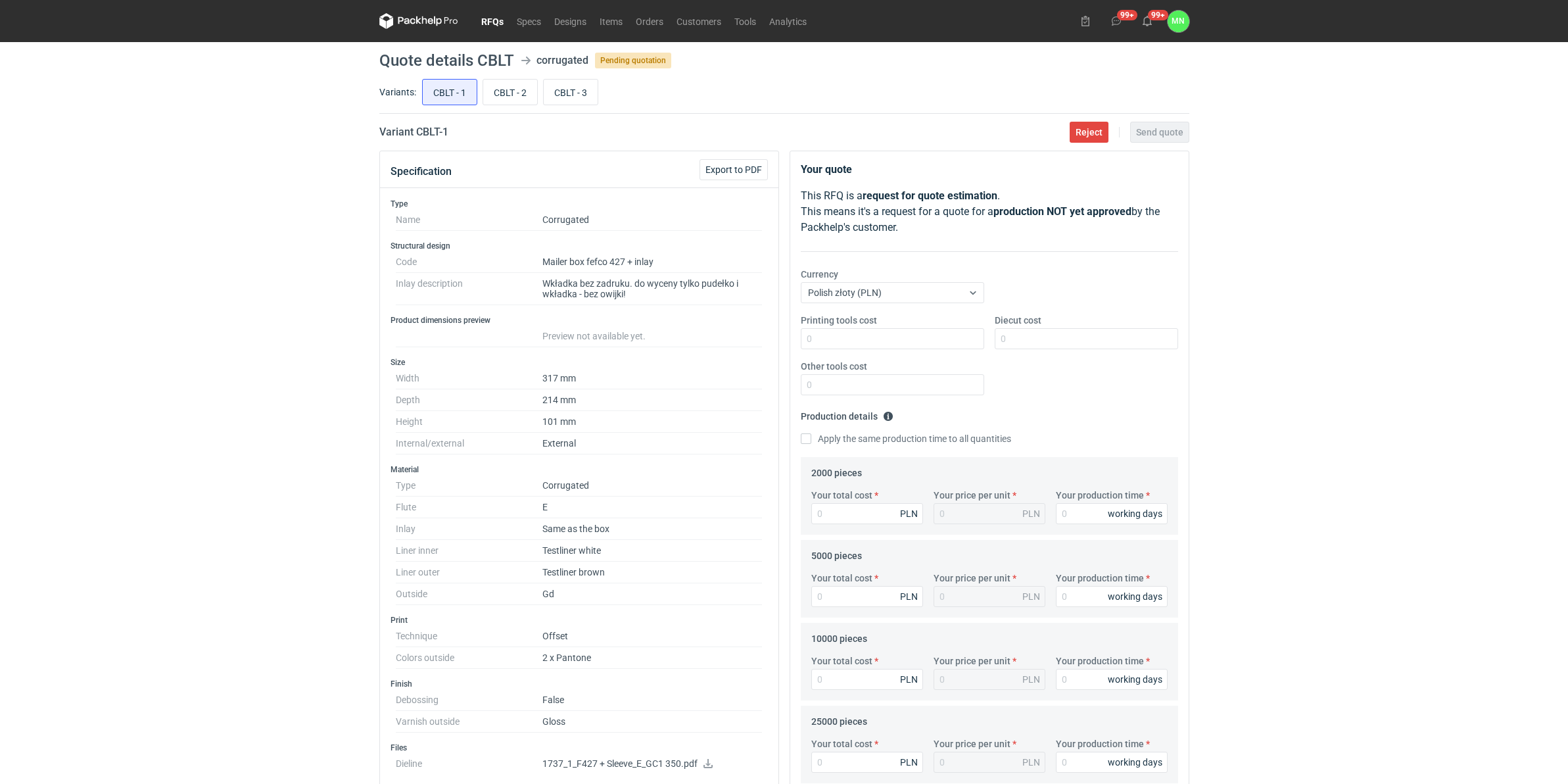
drag, startPoint x: 488, startPoint y: 20, endPoint x: 477, endPoint y: 18, distance: 11.2
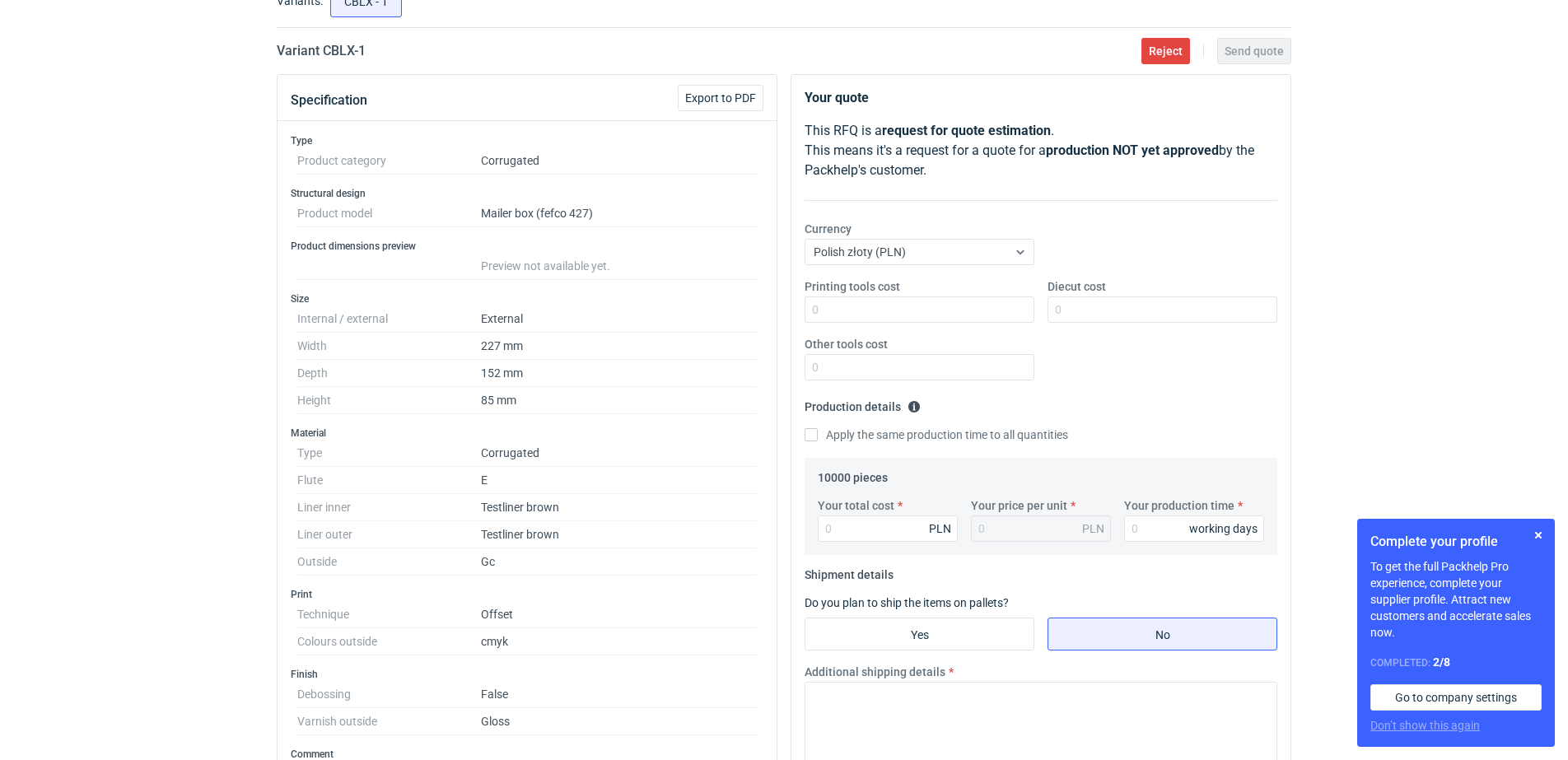
scroll to position [206, 0]
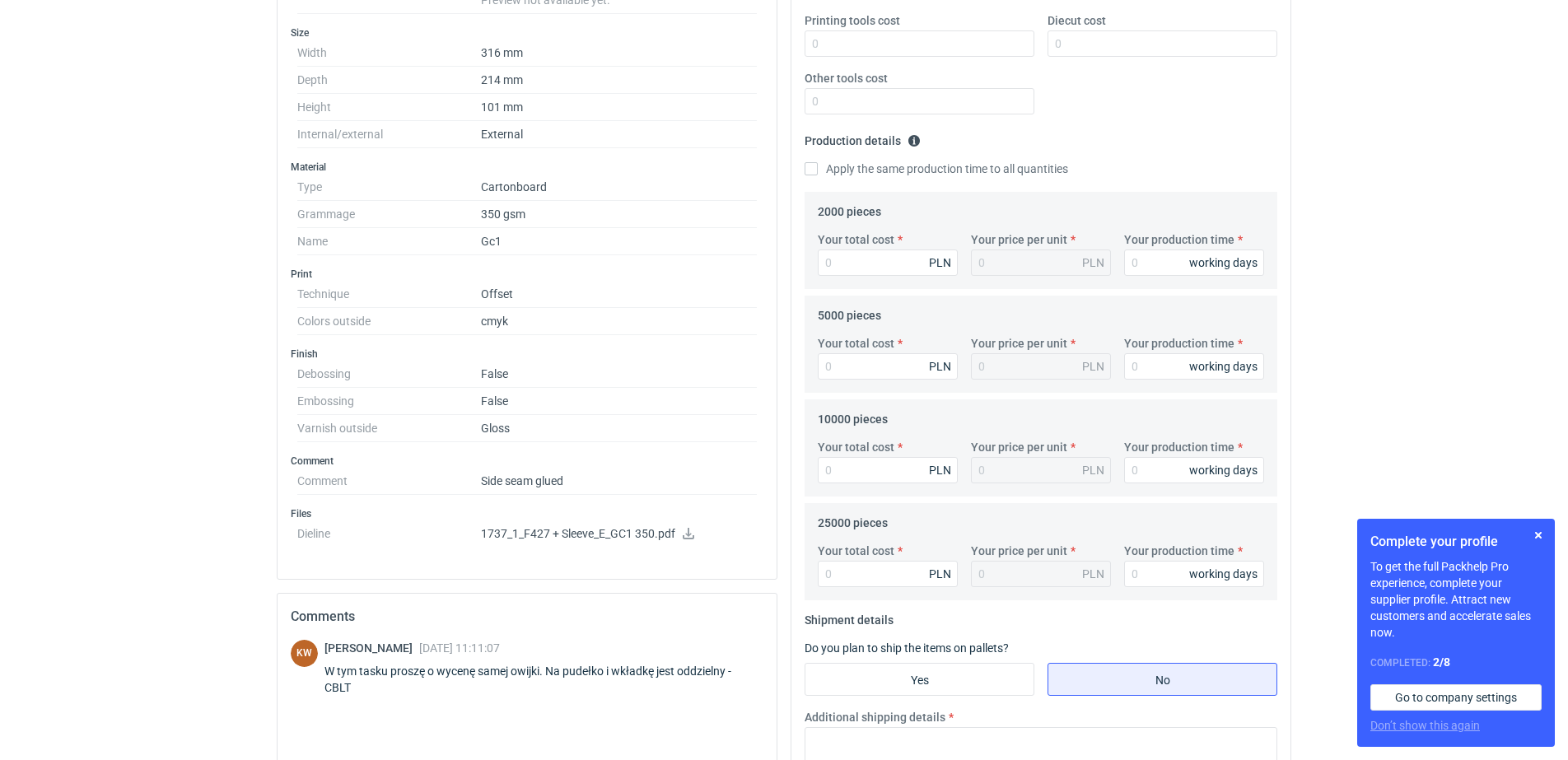
scroll to position [412, 0]
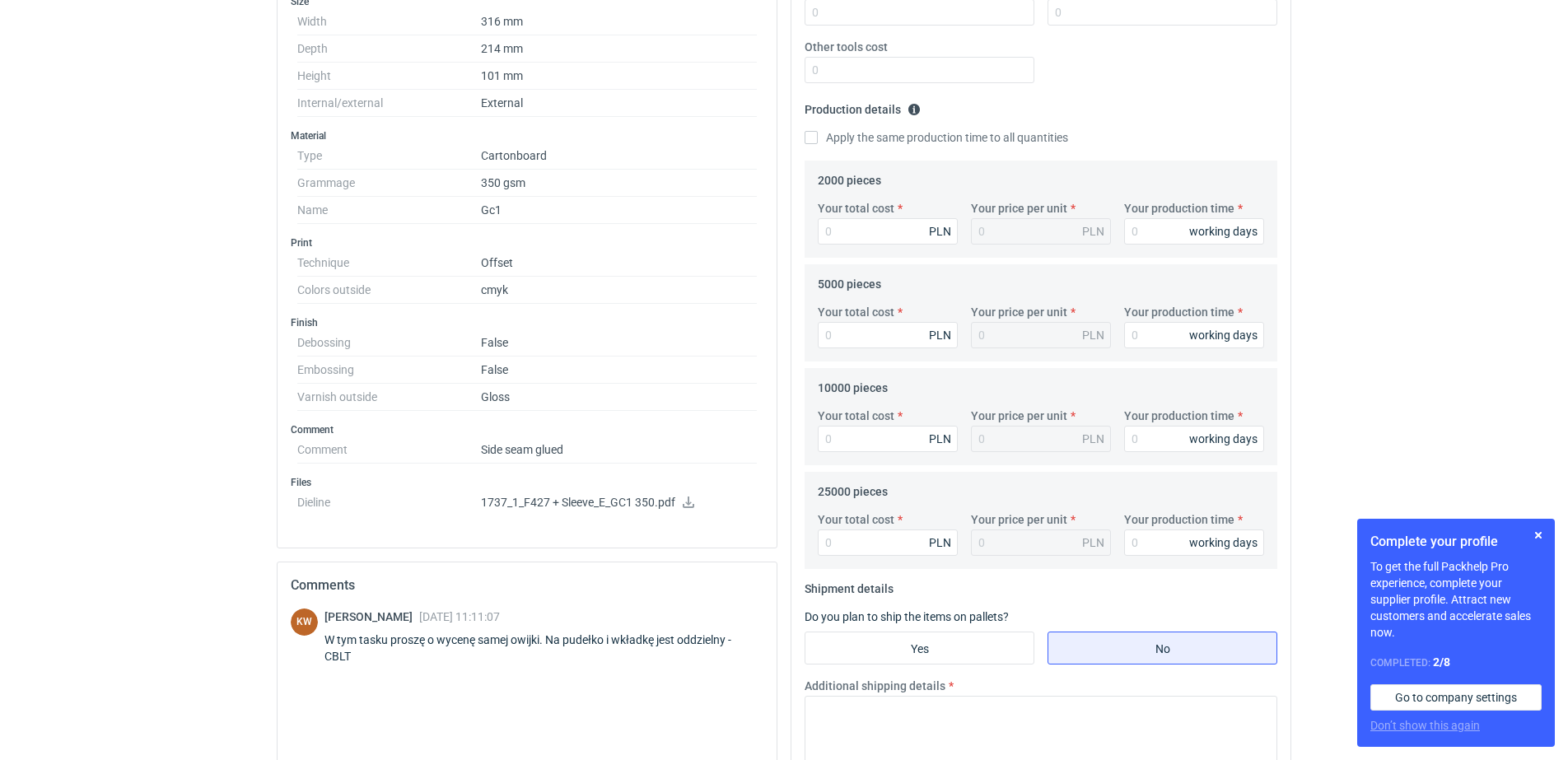
click at [687, 502] on icon at bounding box center [688, 502] width 11 height 11
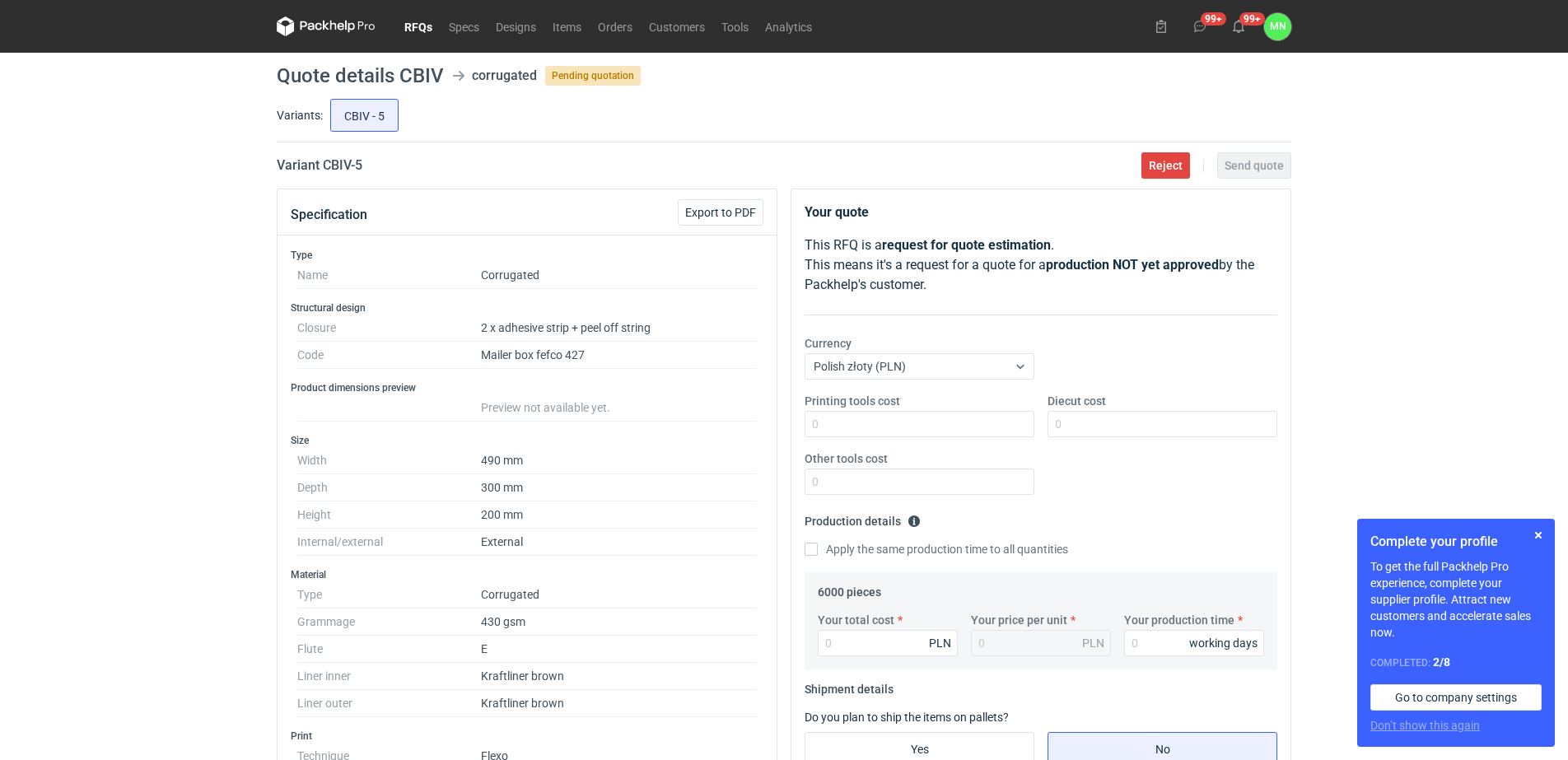
click at [332, 160] on h2 "Variant CBIV - 5" at bounding box center [319, 166] width 86 height 20
copy h2 "CBIV"
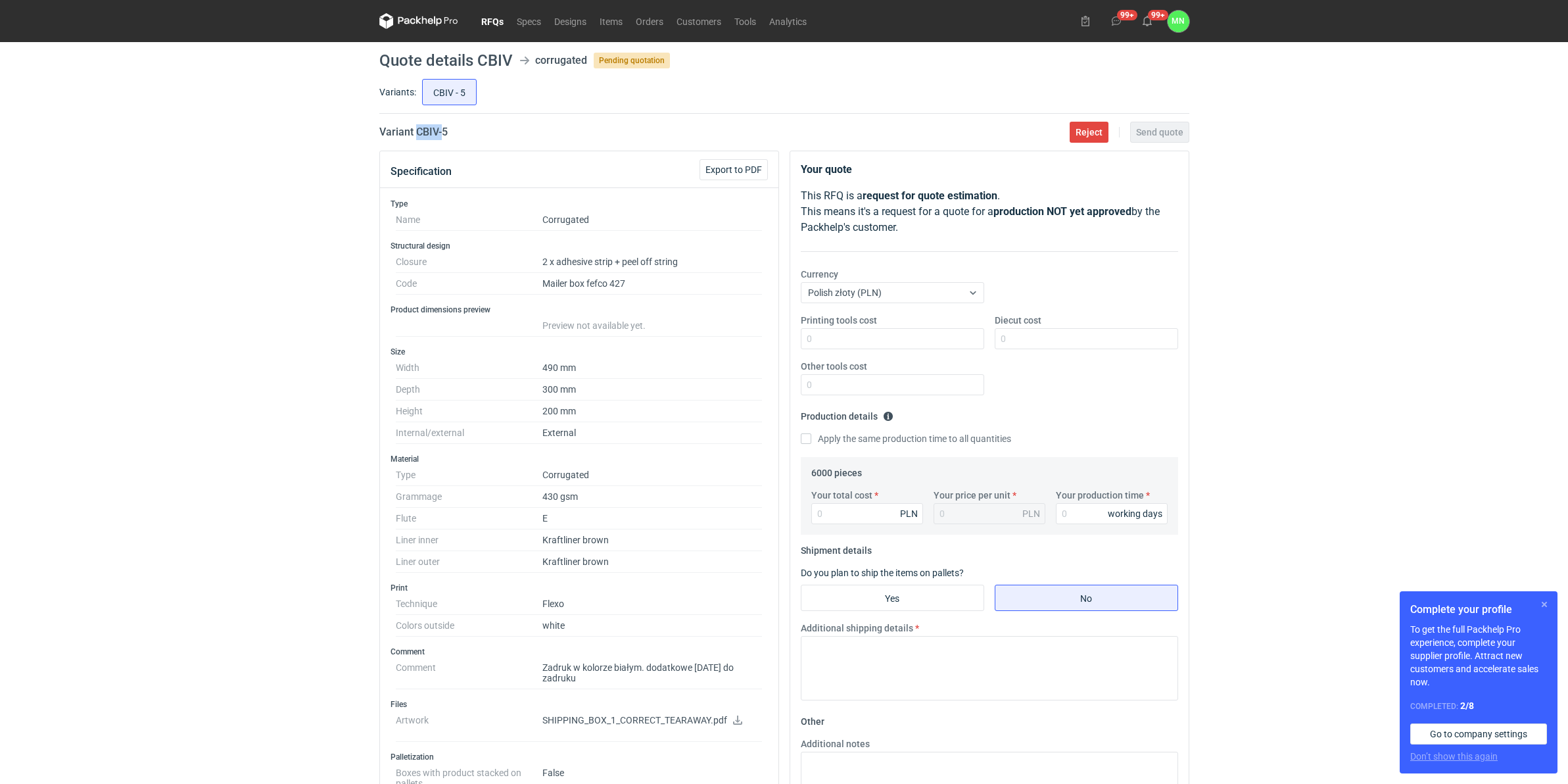
click at [1255, 603] on button "button" at bounding box center [1544, 604] width 16 height 16
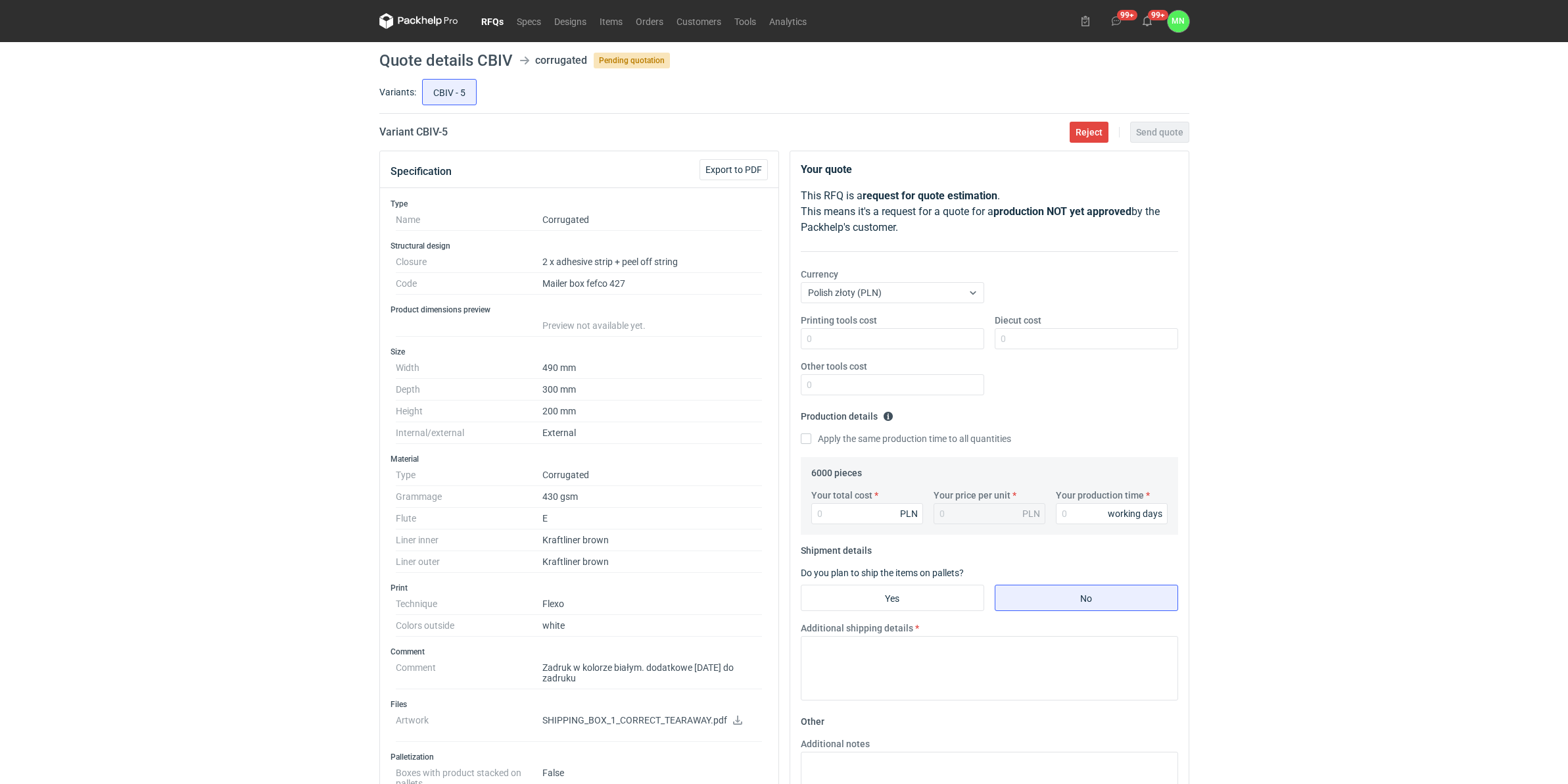
click at [1255, 558] on div "RFQs Specs Designs Items Orders Customers Tools Analytics 99+ 99+ MN [PERSON_NA…" at bounding box center [784, 392] width 1568 height 784
click at [734, 606] on icon at bounding box center [737, 720] width 10 height 9
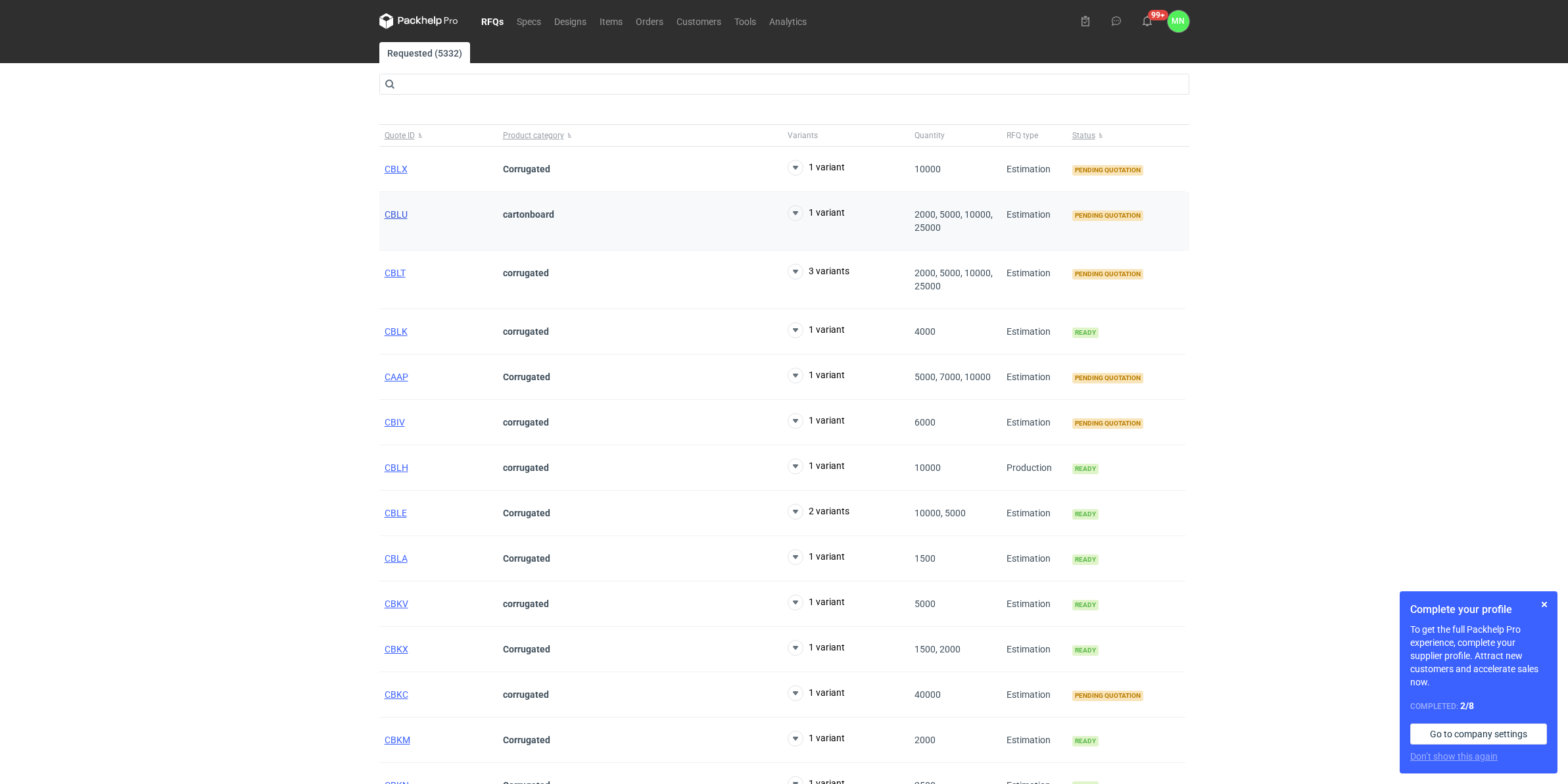
click at [392, 217] on span "CBLU" at bounding box center [396, 214] width 23 height 10
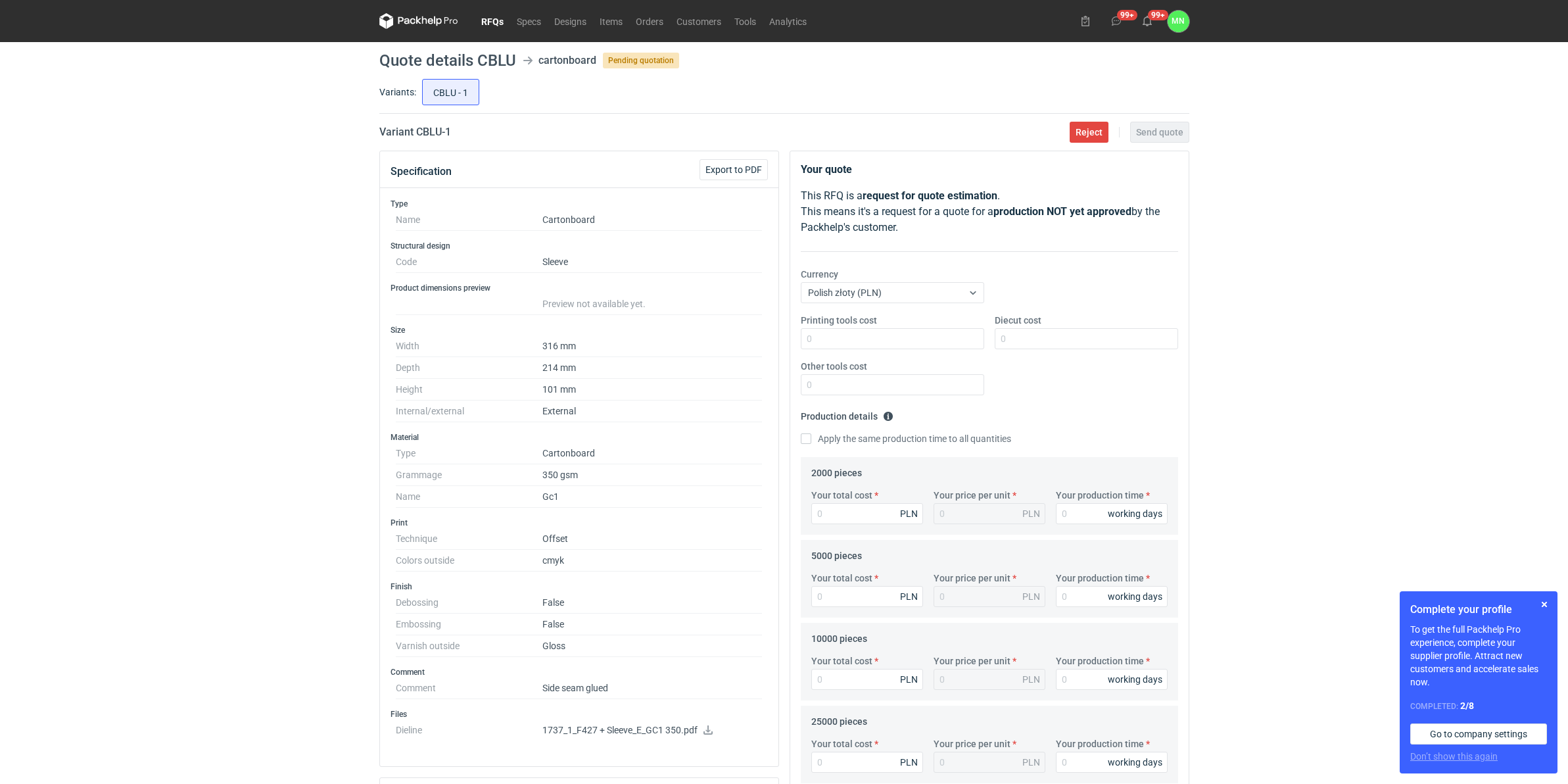
click at [139, 438] on div "RFQs Specs Designs Items Orders Customers Tools Analytics 99+ 99+ MN [PERSON_NA…" at bounding box center [784, 392] width 1568 height 784
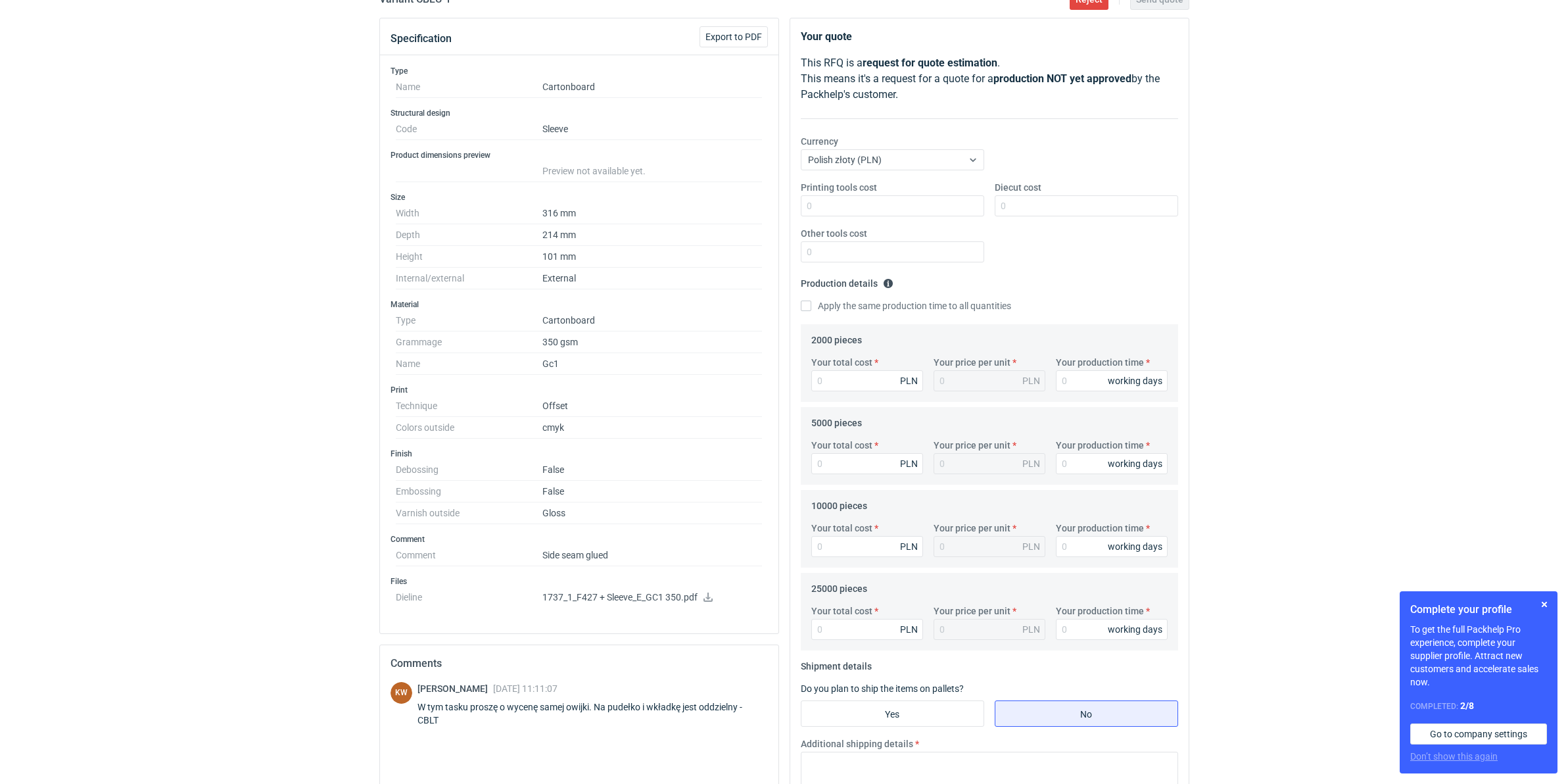
scroll to position [165, 0]
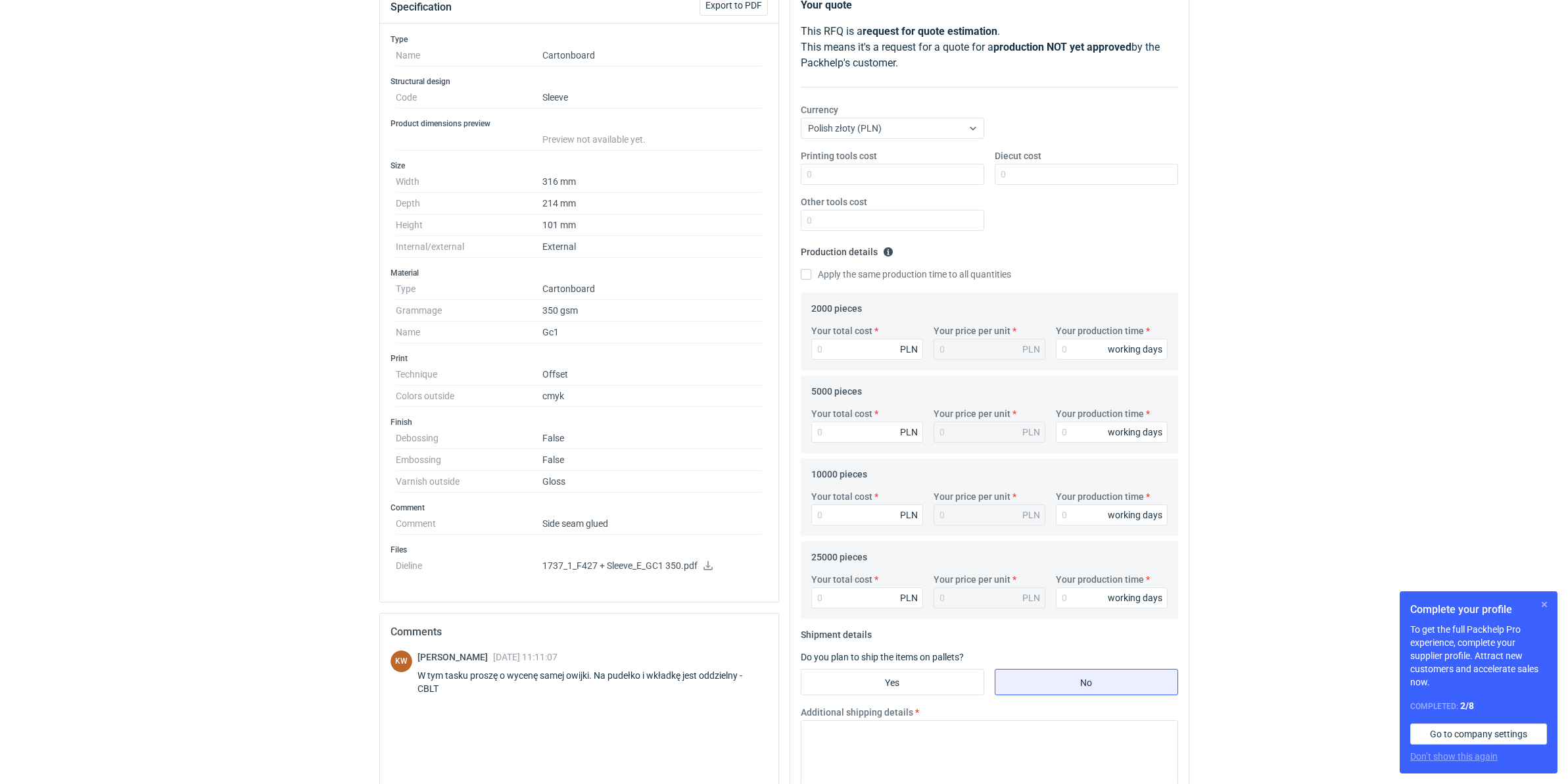
click at [1546, 603] on button "button" at bounding box center [1544, 604] width 16 height 16
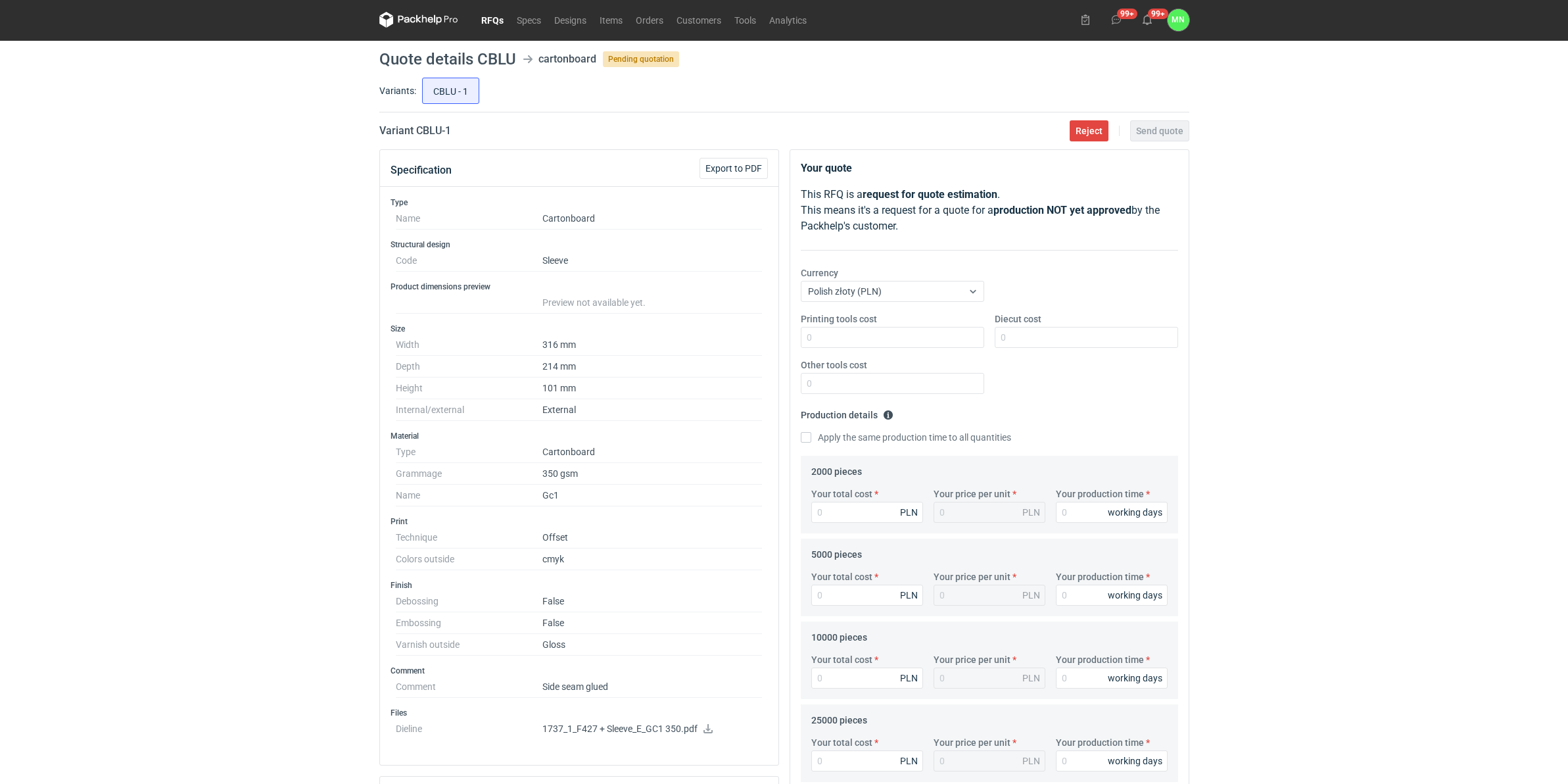
scroll to position [0, 0]
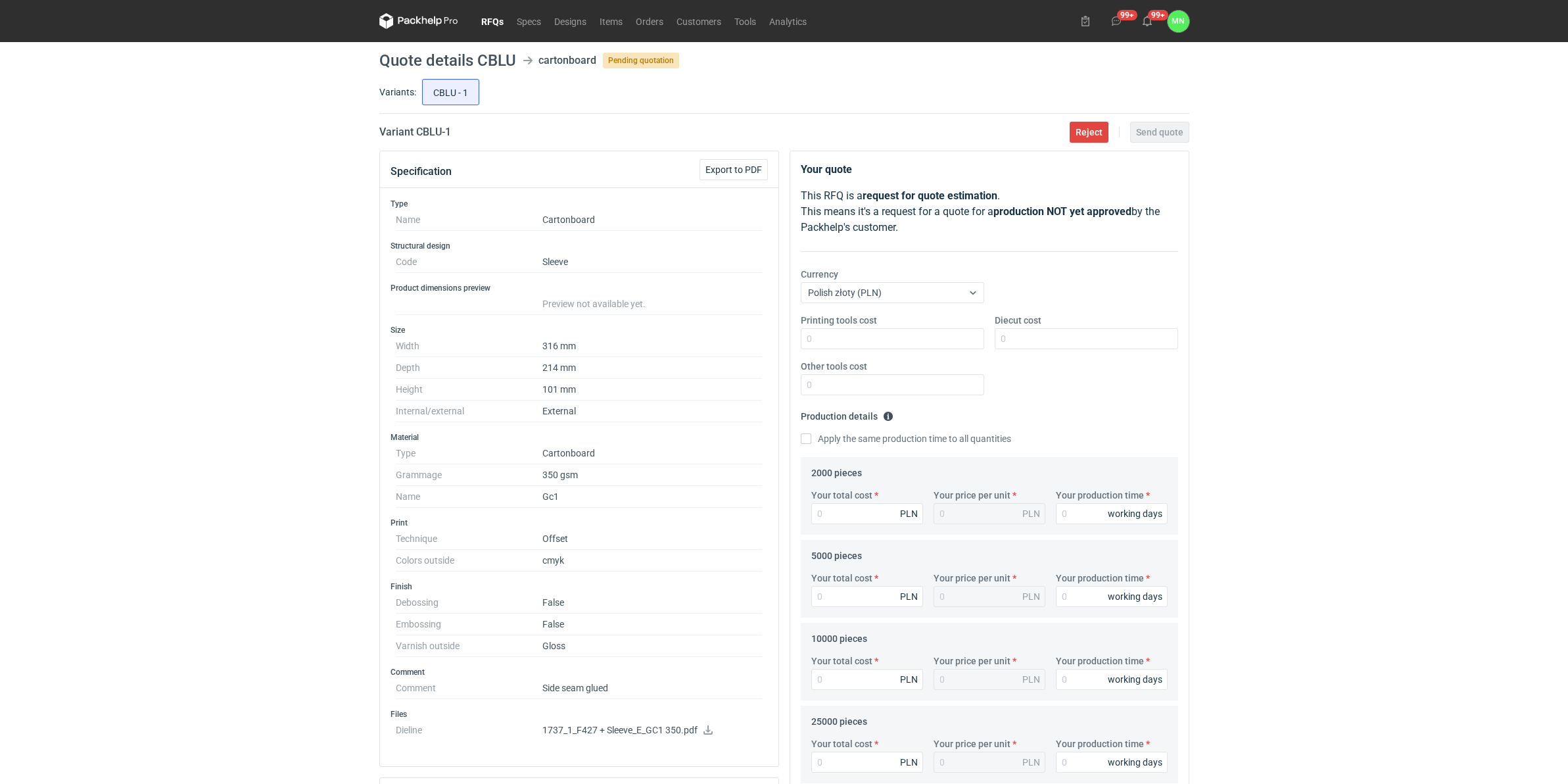
click at [493, 19] on link "RFQs" at bounding box center [492, 21] width 35 height 16
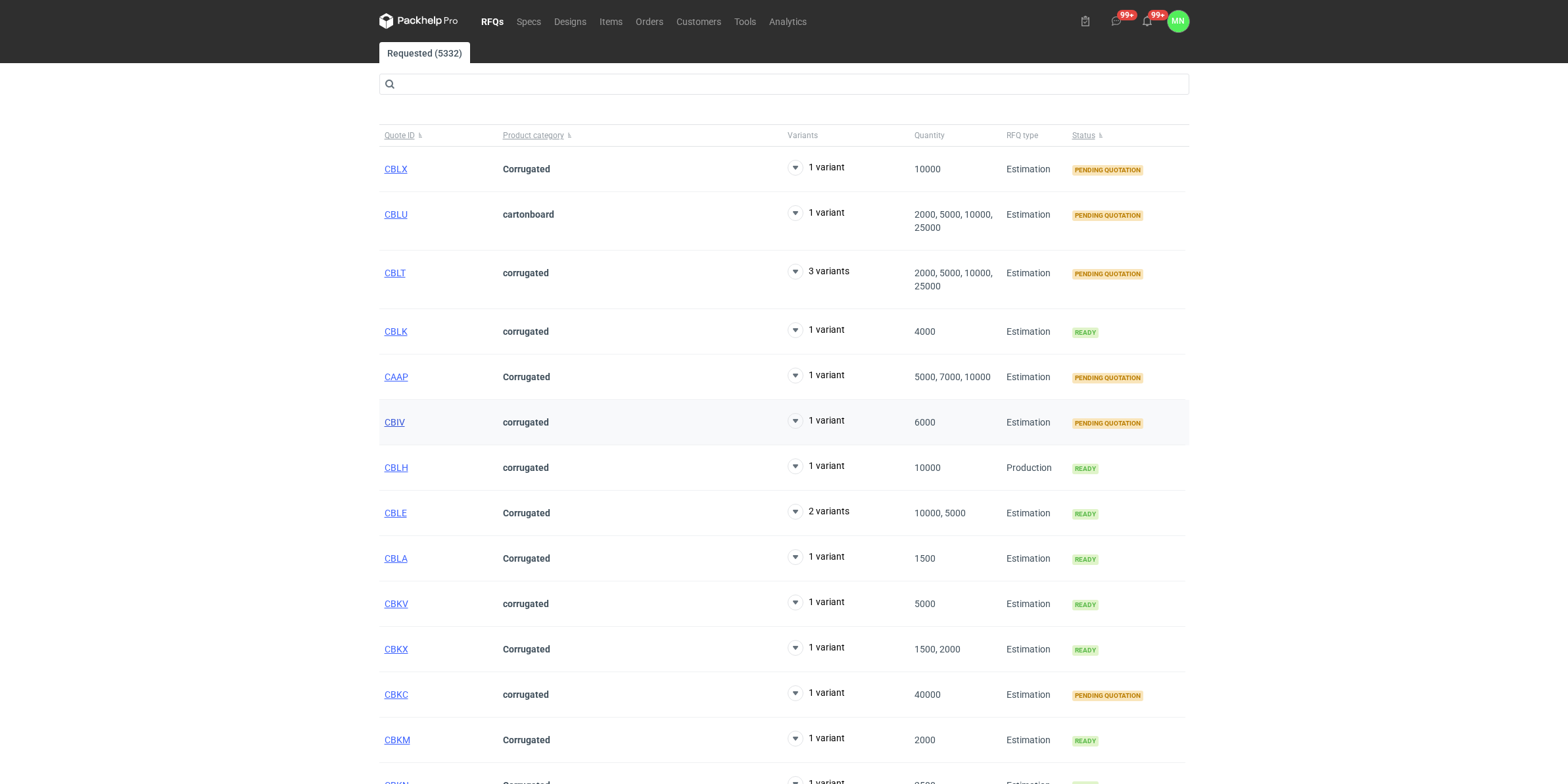
click at [399, 426] on span "CBIV" at bounding box center [394, 422] width 20 height 10
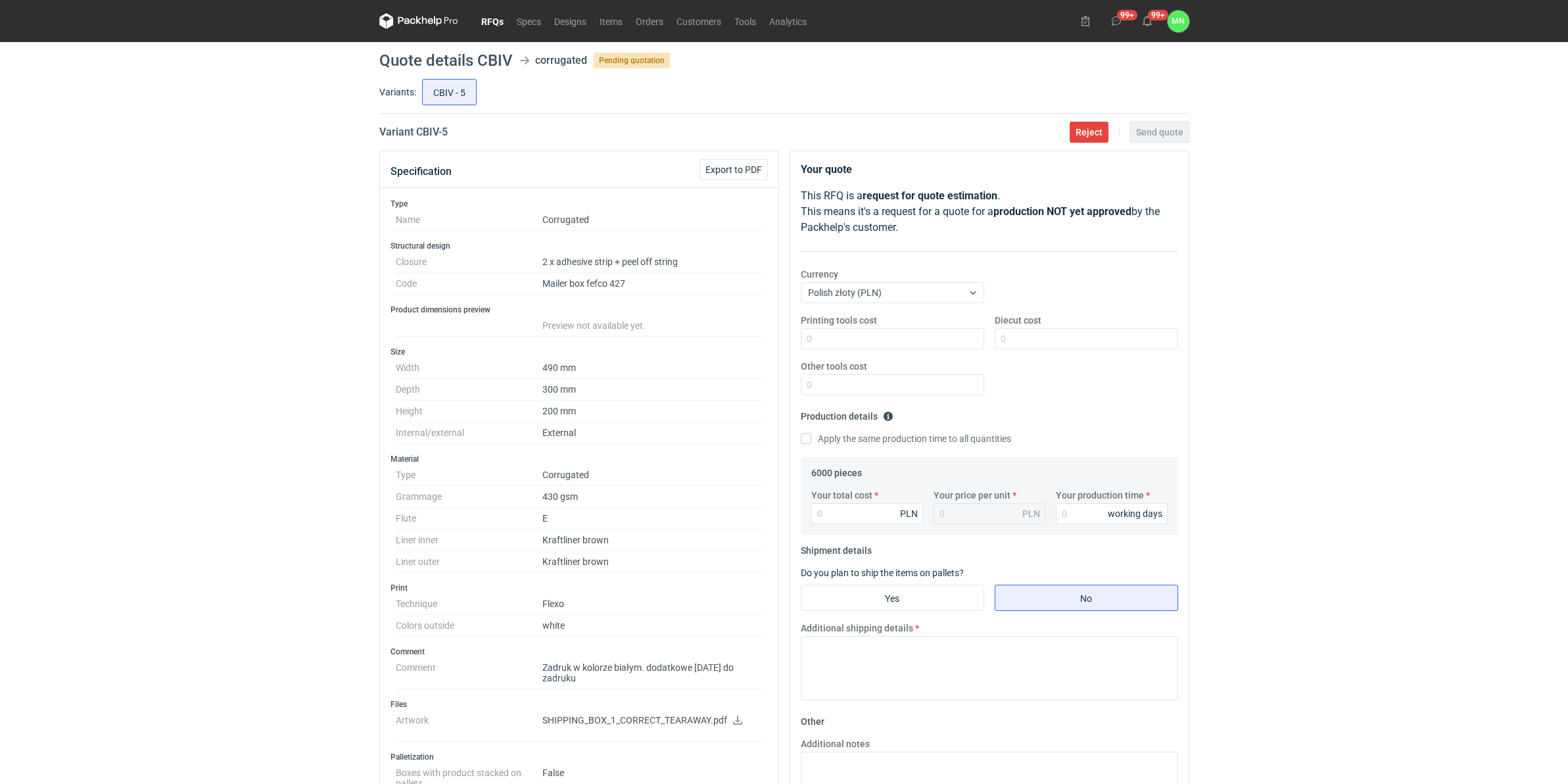
click at [425, 127] on h2 "Variant CBIV - 5" at bounding box center [413, 132] width 68 height 16
copy h2 "CBIV"
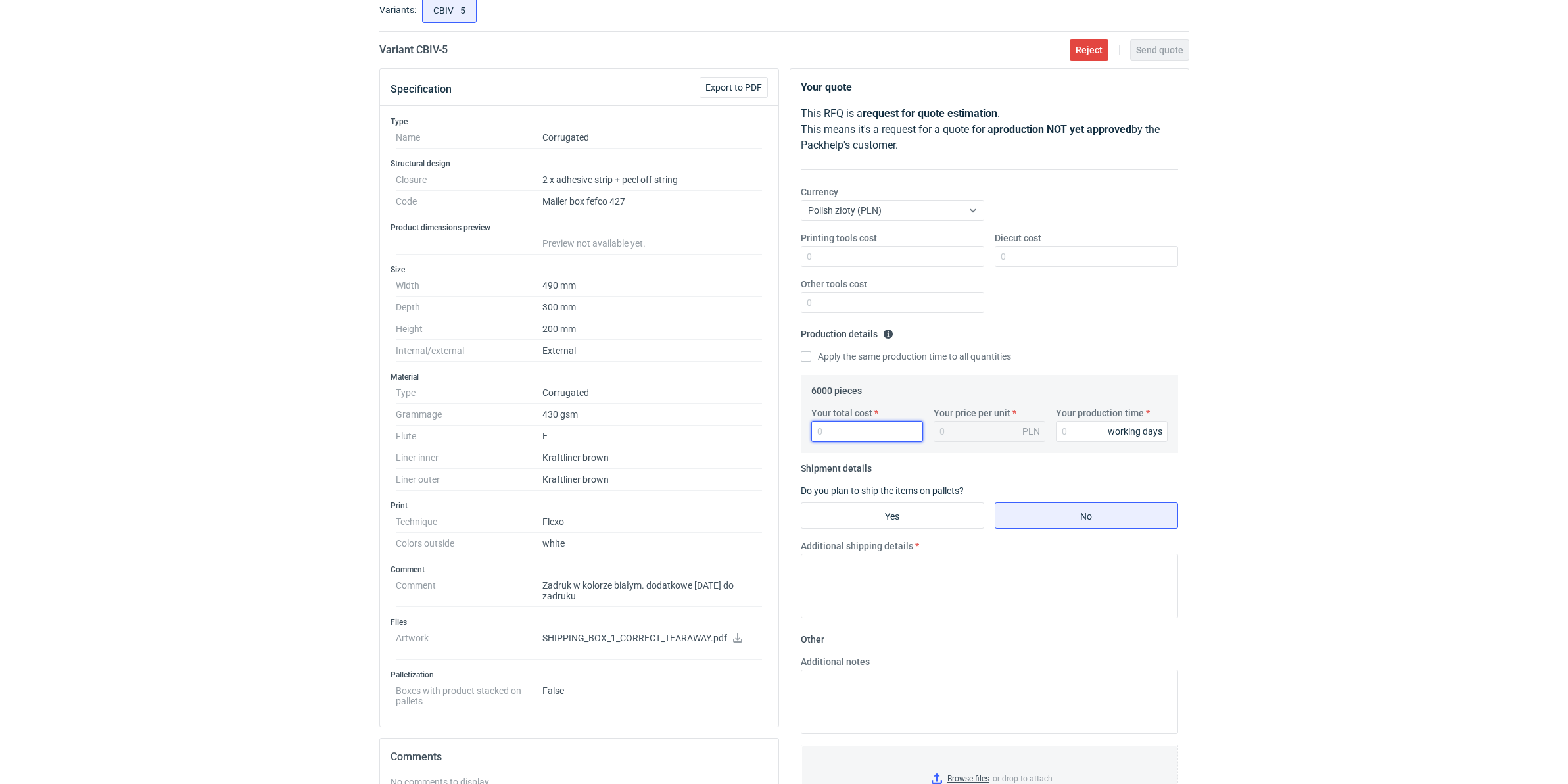
click at [856, 439] on input "Your total cost" at bounding box center [867, 431] width 112 height 21
type input "25500"
type input "4.25"
type input "10"
click at [842, 263] on input "Printing tools cost" at bounding box center [892, 257] width 183 height 21
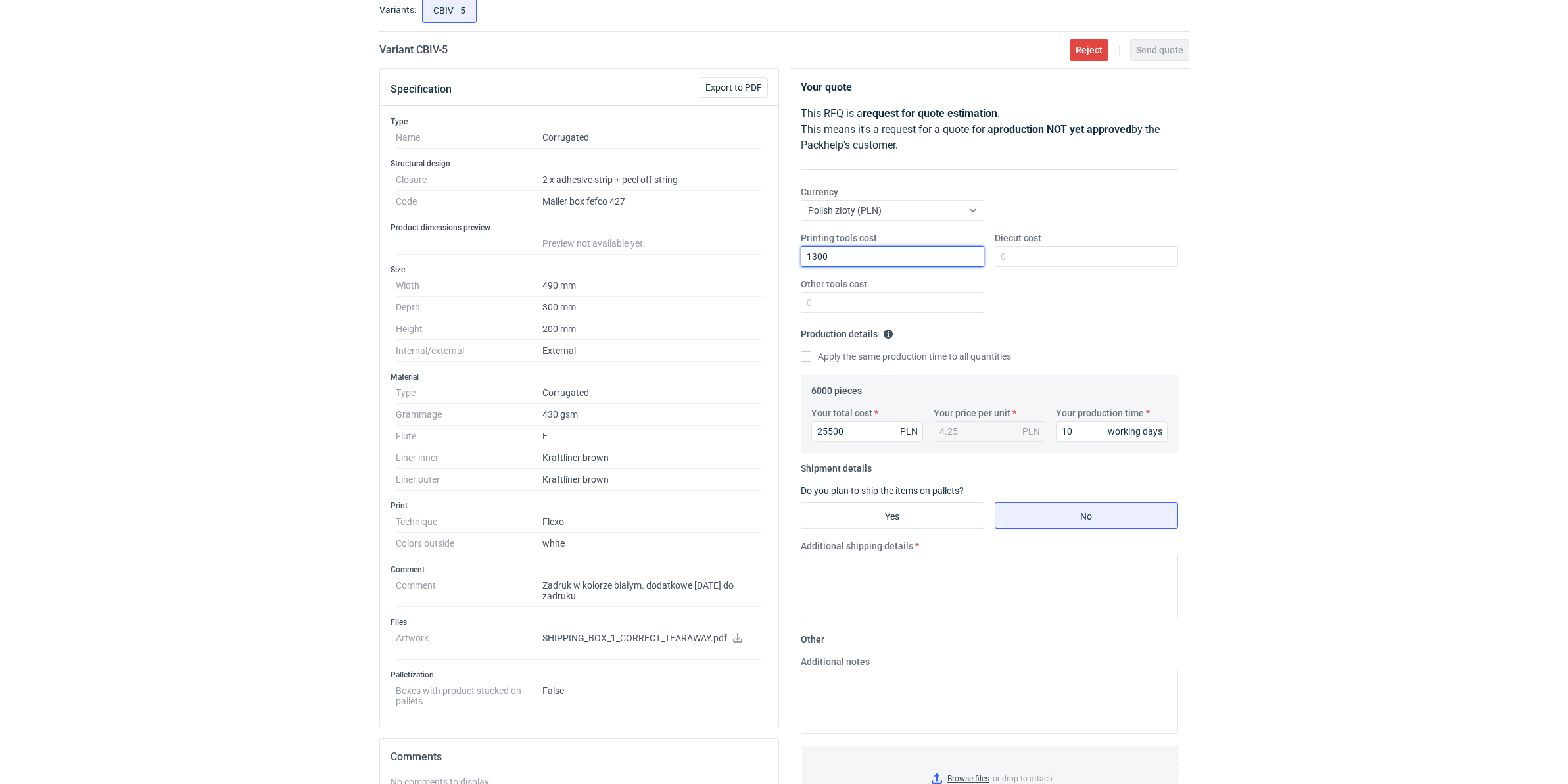
type input "1300"
click at [1026, 252] on input "Diecut cost" at bounding box center [1086, 257] width 183 height 21
type input "1820"
drag, startPoint x: 804, startPoint y: 439, endPoint x: 689, endPoint y: 441, distance: 115.0
click at [722, 439] on div "Specification Export to PDF Type Name Corrugated Structural design Closure 2 x …" at bounding box center [784, 561] width 820 height 985
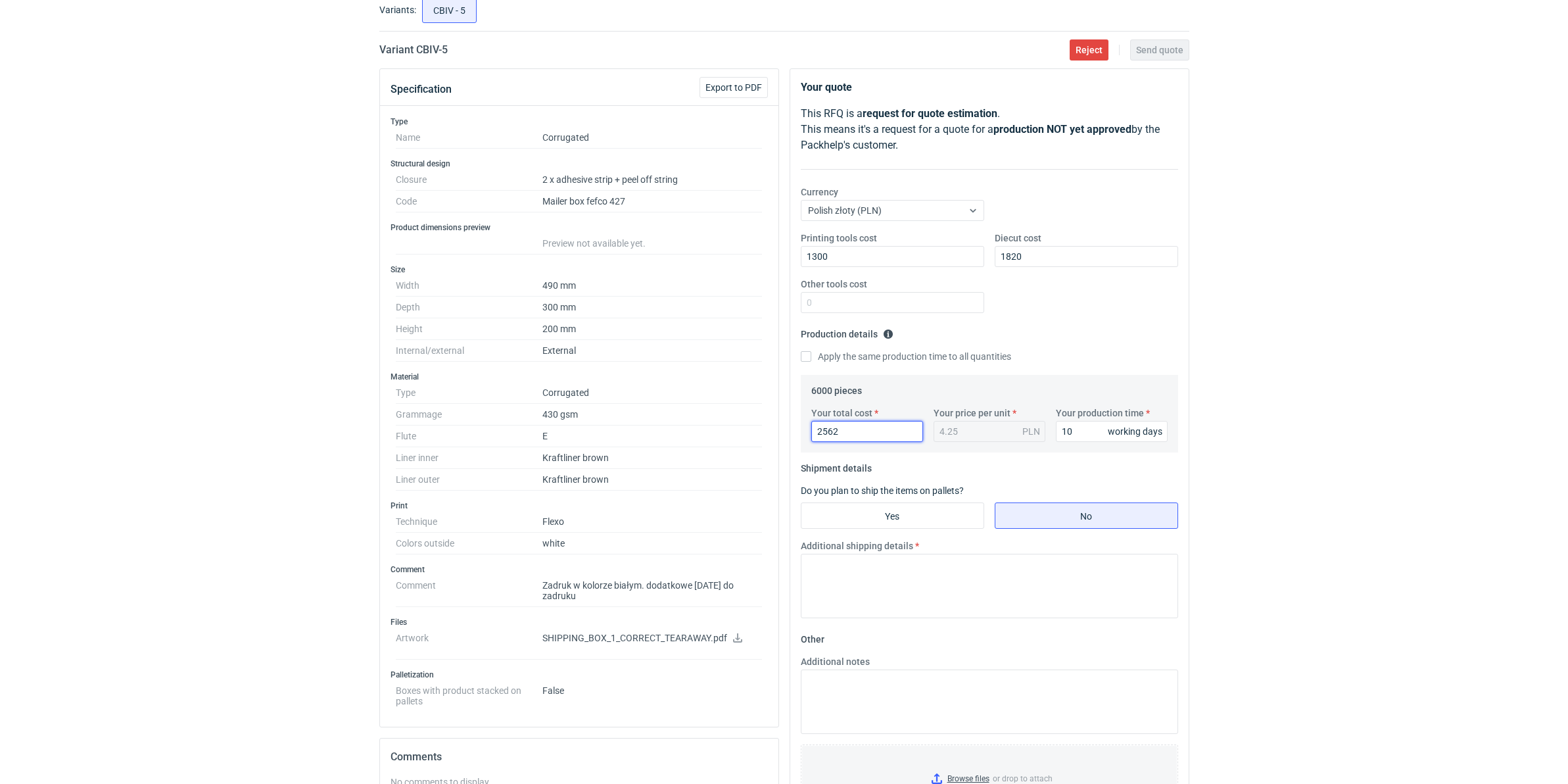
type input "25620"
type input "4.27"
type input "25620"
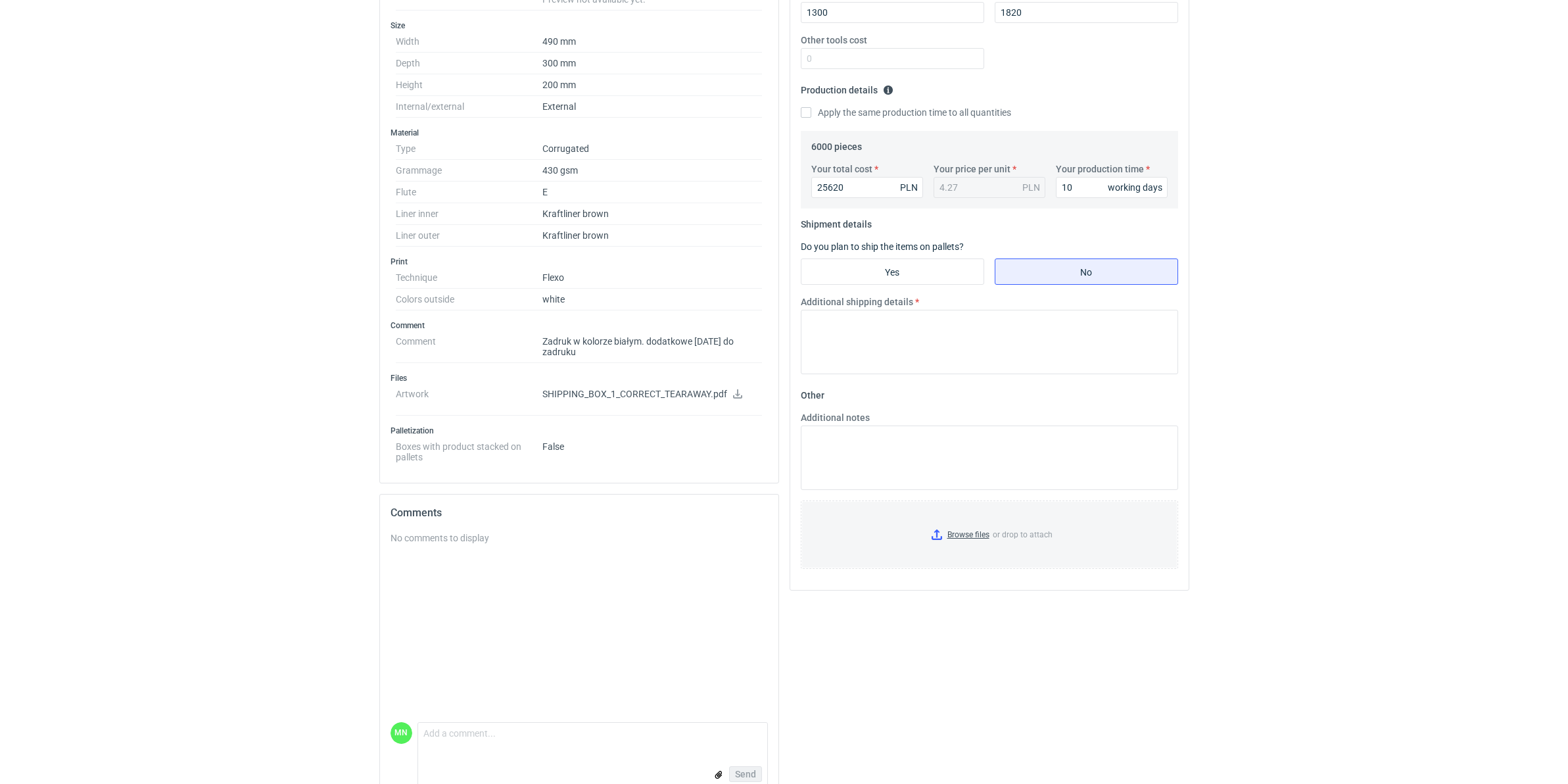
scroll to position [329, 0]
click at [941, 268] on input "Yes" at bounding box center [892, 269] width 182 height 25
radio input "true"
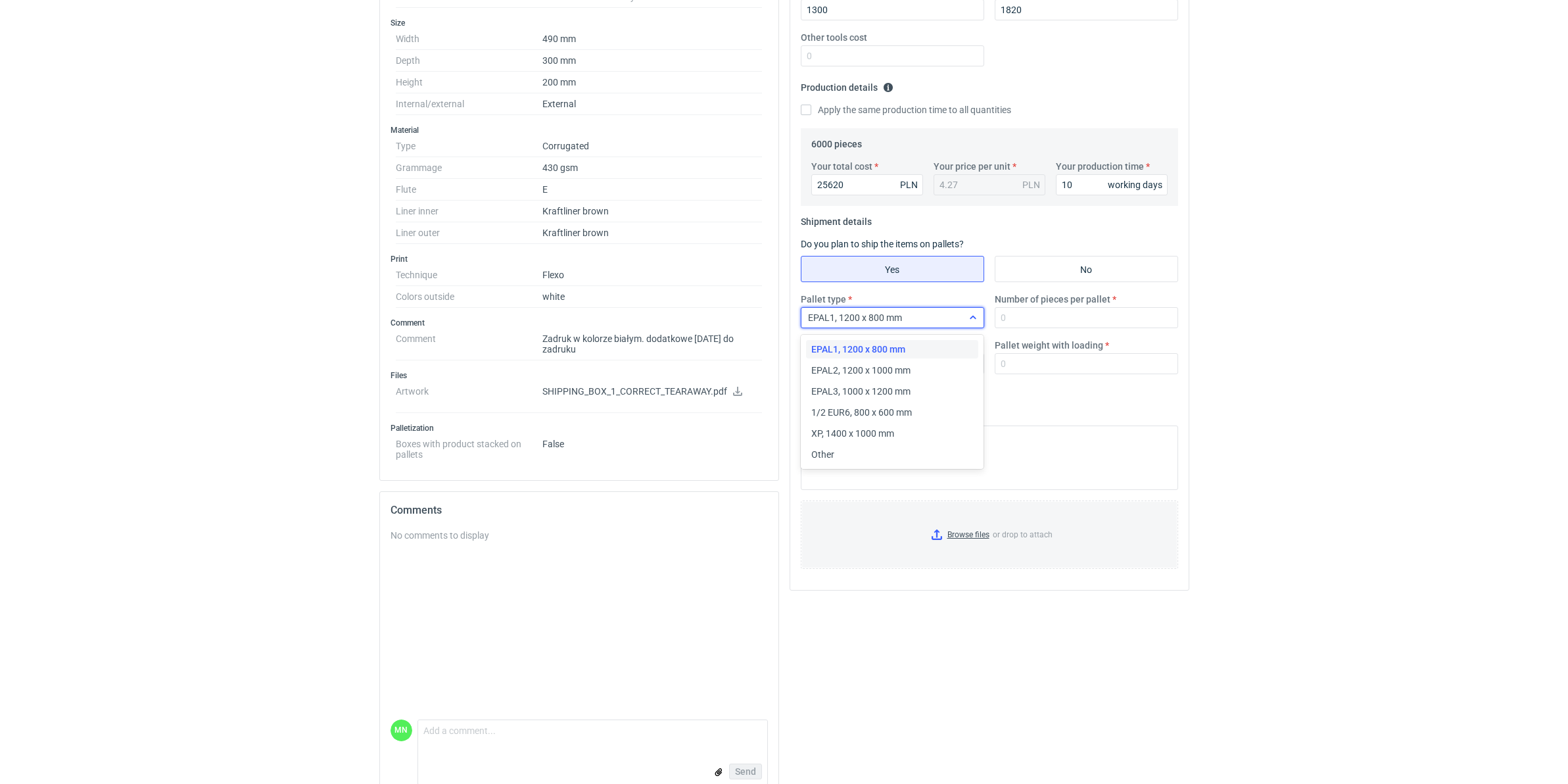
click at [944, 320] on div "EPAL1, 1200 x 800 mm" at bounding box center [882, 318] width 161 height 19
click at [939, 367] on div "EPAL2, 1200 x 1000 mm" at bounding box center [892, 370] width 163 height 13
click at [1056, 320] on input "Number of pieces per pallet" at bounding box center [1086, 318] width 183 height 21
type input "825"
click at [962, 536] on input "Browse files or drop to attach" at bounding box center [990, 534] width 375 height 66
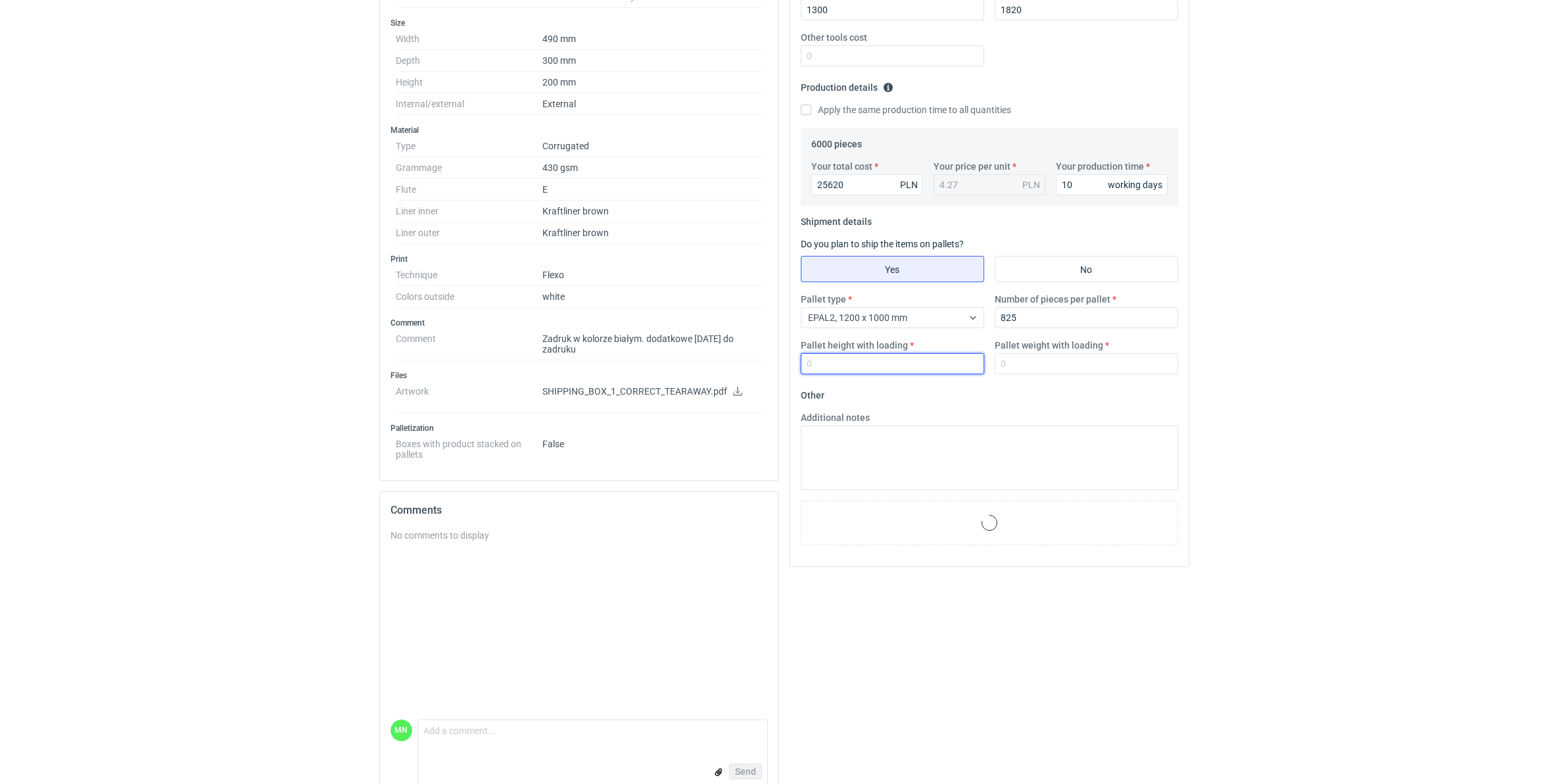
click at [842, 370] on input "Pallet height with loading" at bounding box center [892, 363] width 183 height 21
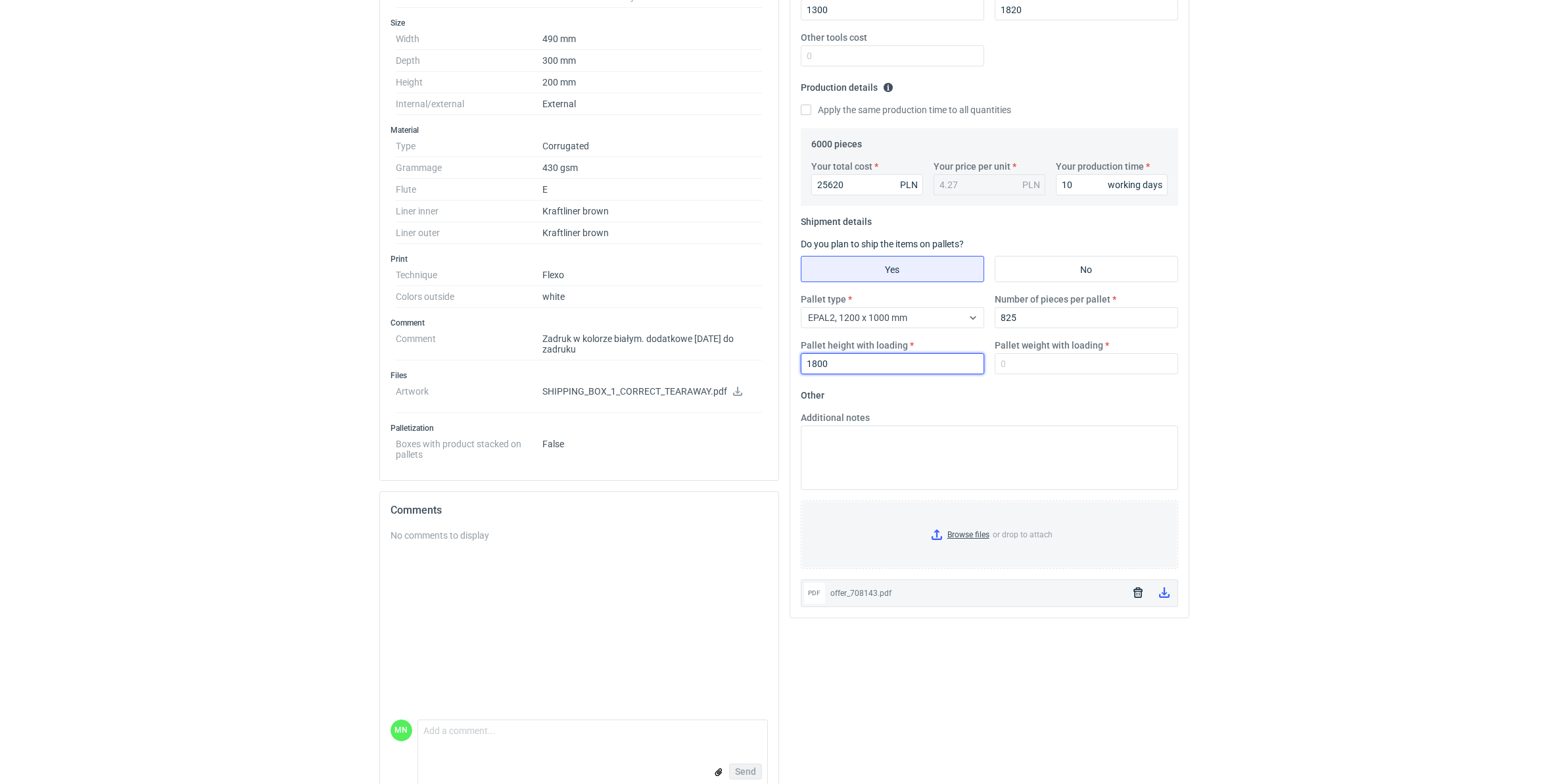
type input "1800"
click at [1004, 368] on input "Pallet weight with loading" at bounding box center [1086, 363] width 183 height 21
type input "660"
click at [1329, 455] on html "RFQs Specs Designs Items Orders Customers Tools Analytics 99+ 99+ MN Małgorzata…" at bounding box center [784, 63] width 1568 height 784
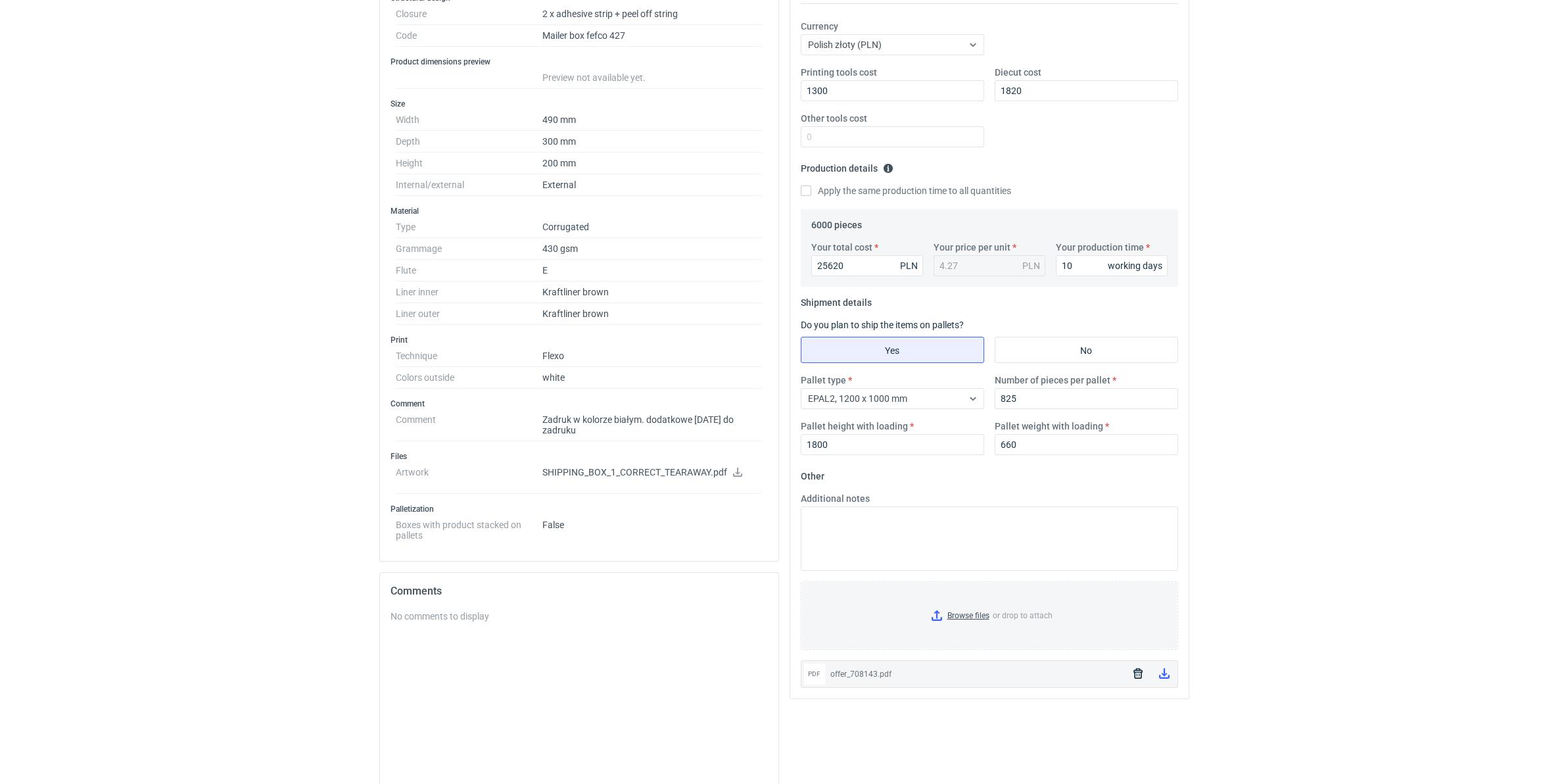
scroll to position [246, 0]
click at [886, 548] on textarea "Additional notes" at bounding box center [990, 540] width 378 height 64
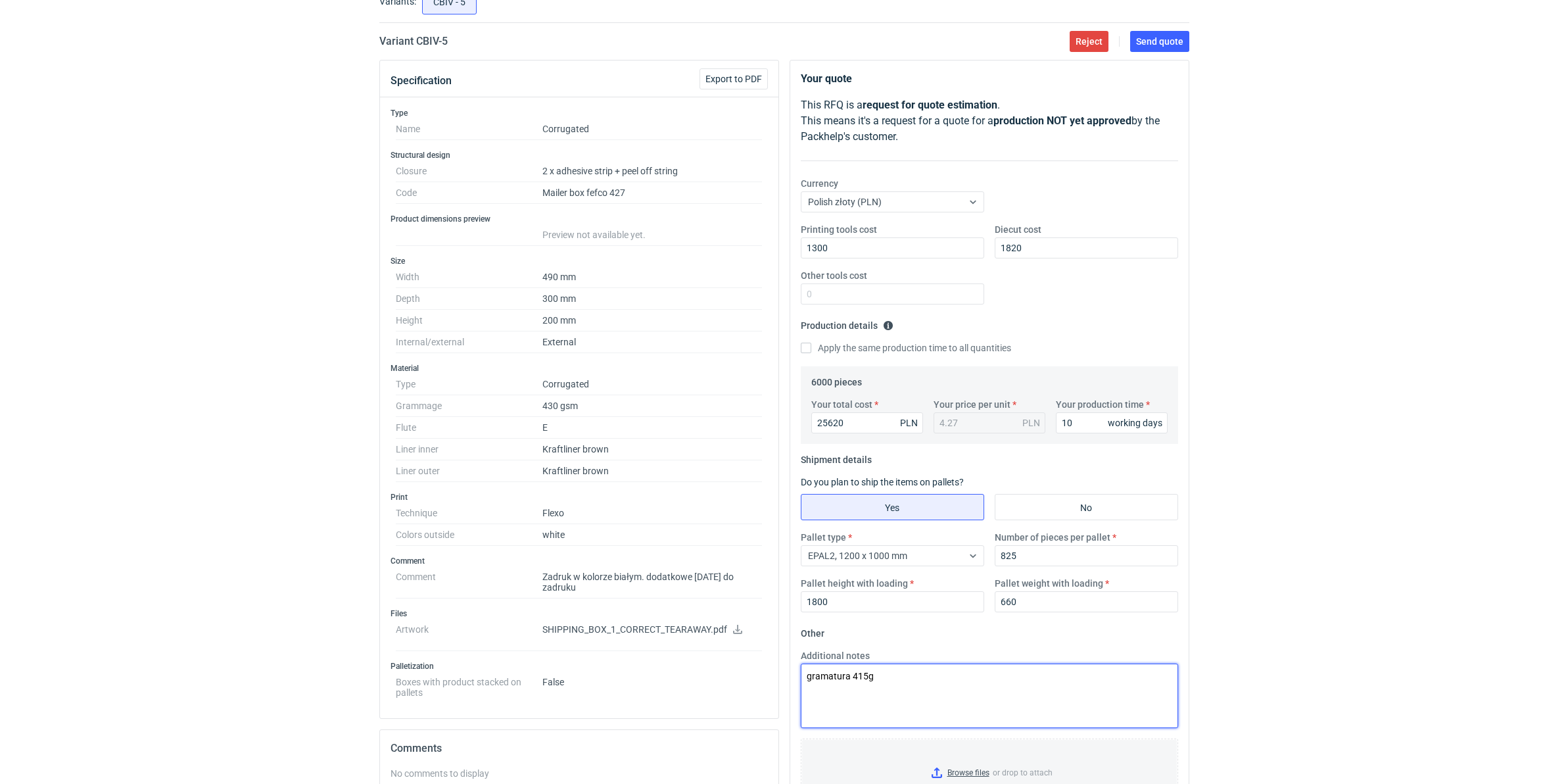
scroll to position [0, 0]
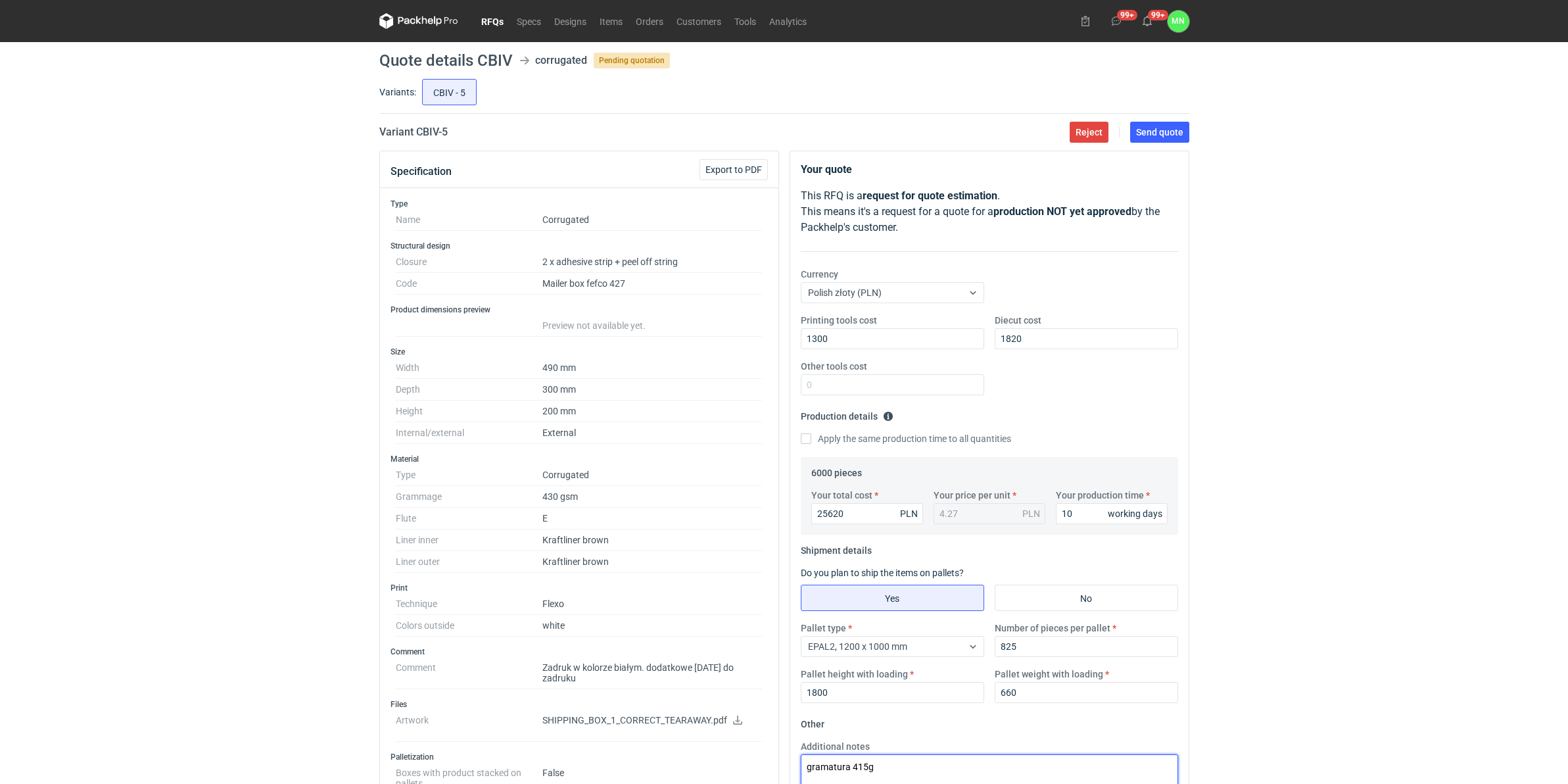
type textarea "gramatura 415g"
click at [1176, 124] on button "Send quote" at bounding box center [1160, 132] width 59 height 21
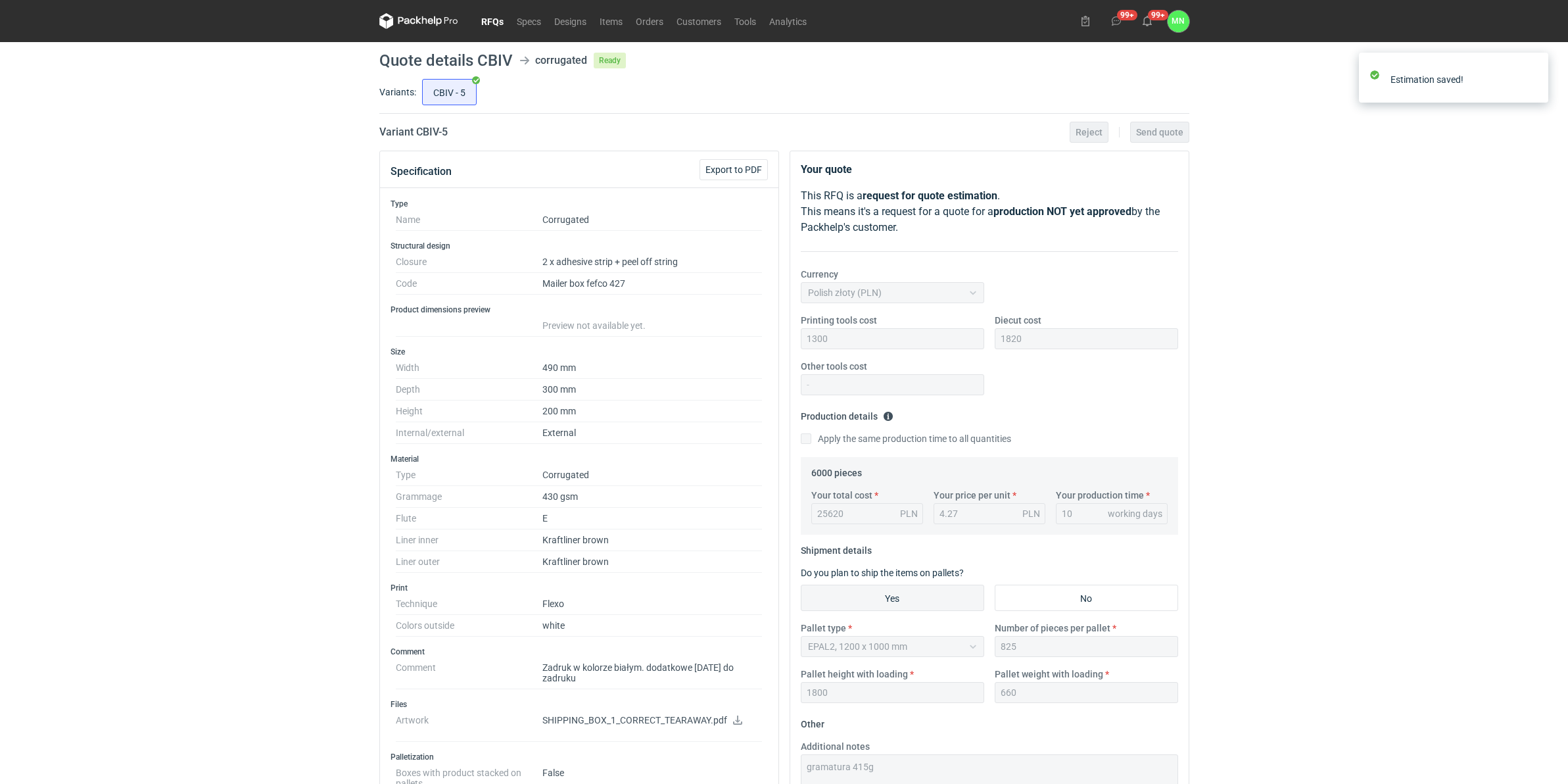
click at [495, 17] on link "RFQs" at bounding box center [492, 21] width 35 height 16
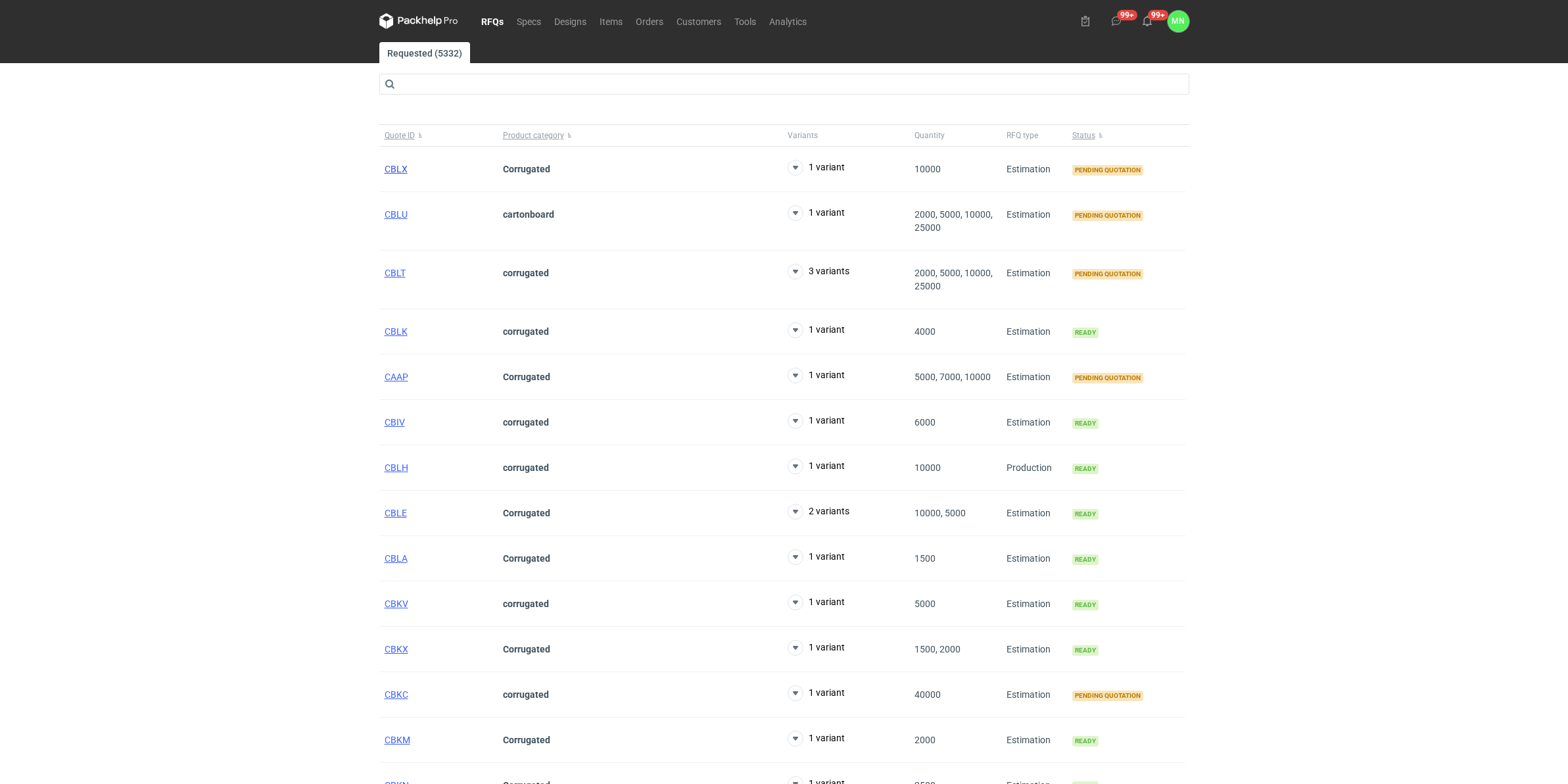
click at [387, 165] on span "CBLX" at bounding box center [396, 169] width 23 height 10
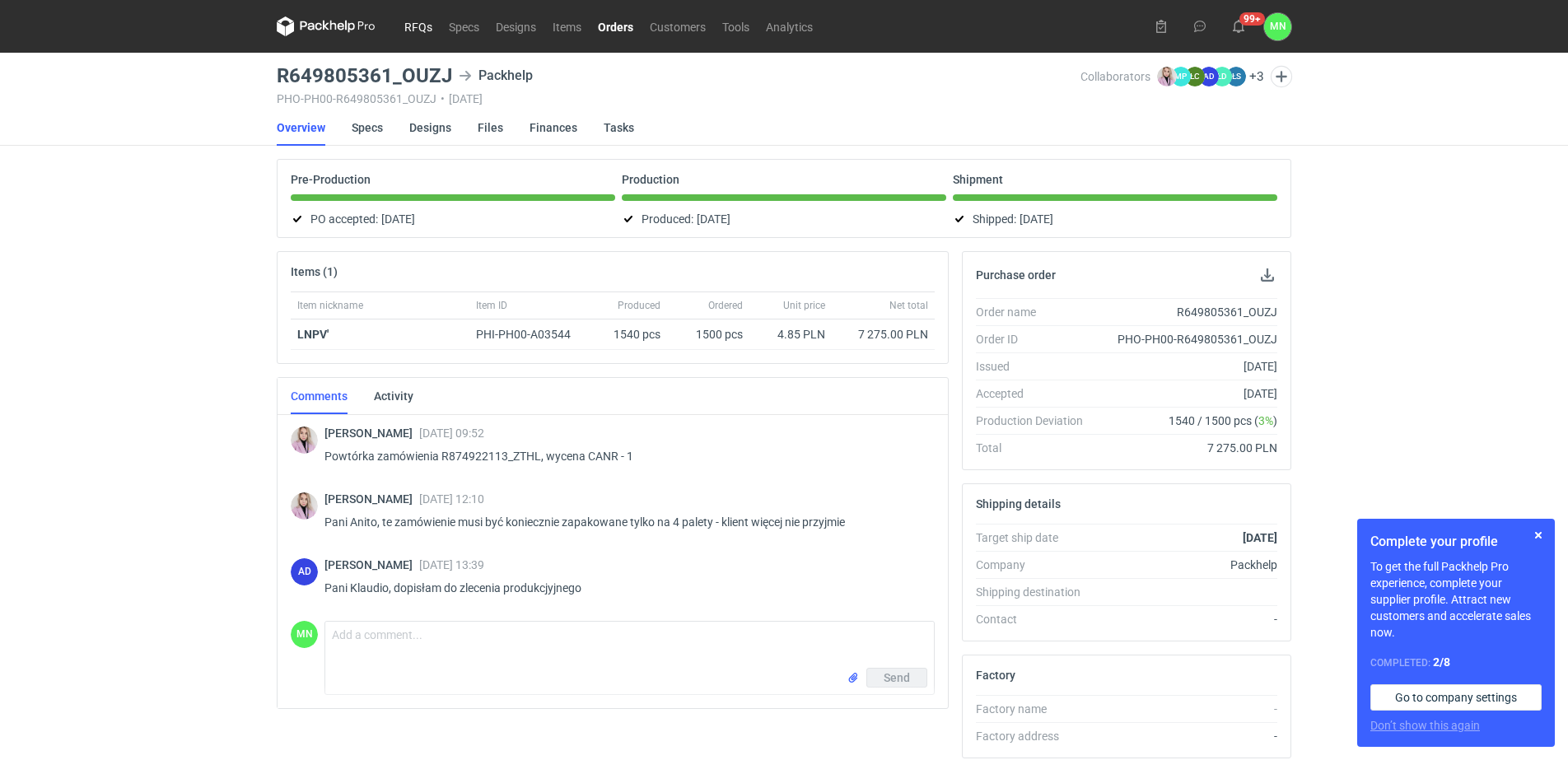
click at [422, 20] on link "RFQs" at bounding box center [418, 26] width 44 height 20
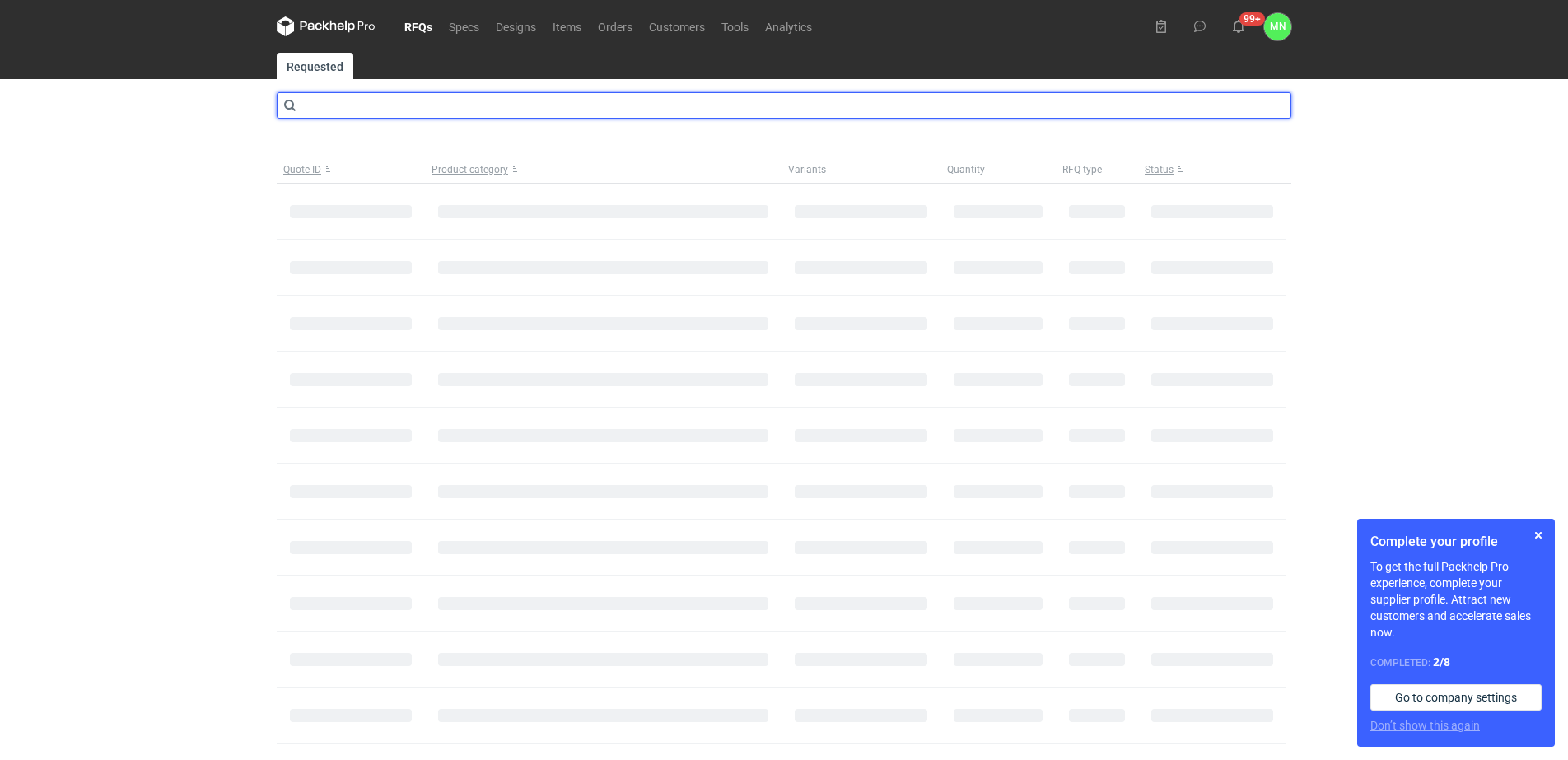
click at [385, 103] on input "text" at bounding box center [783, 105] width 1014 height 26
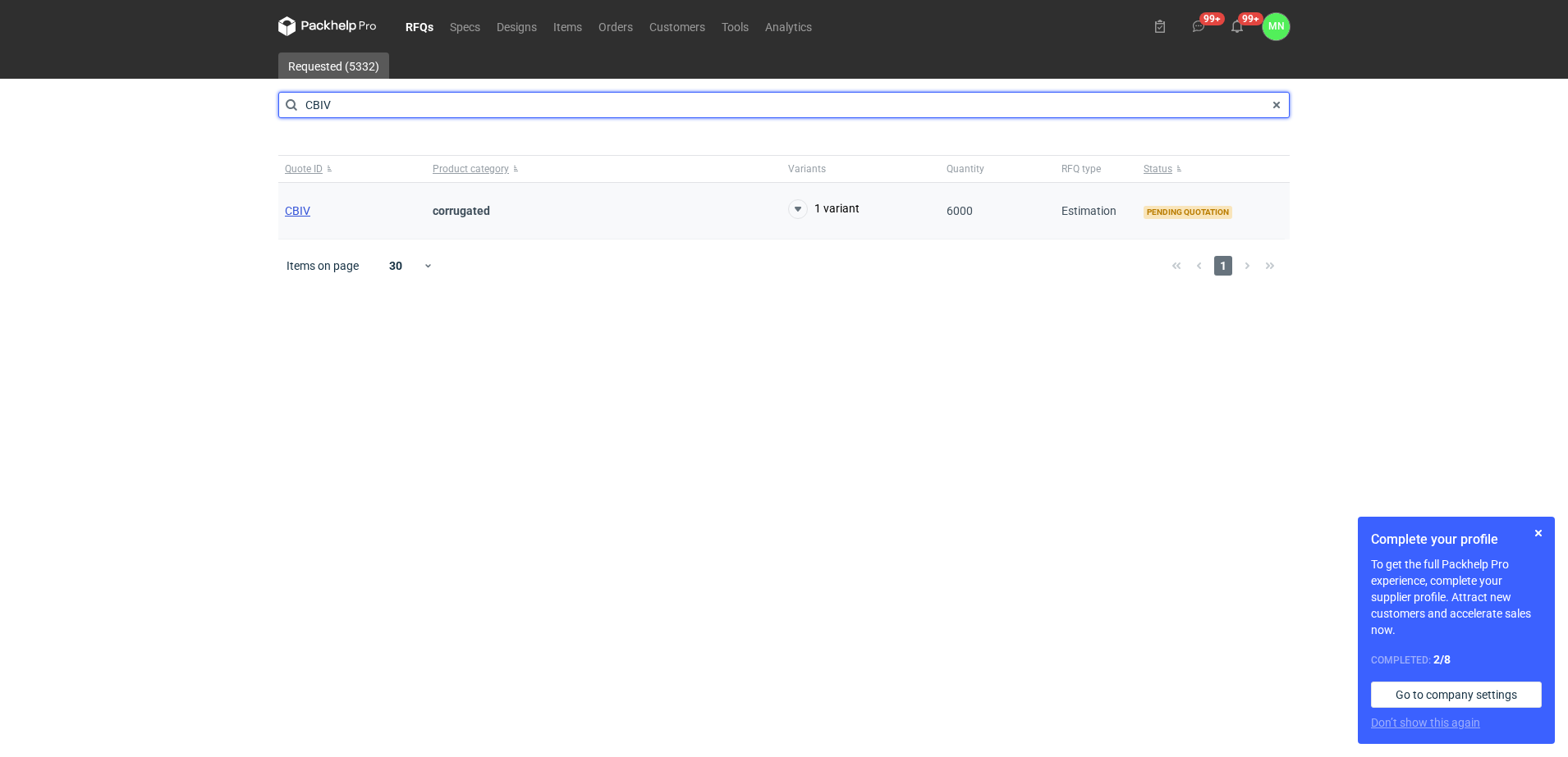
type input "CBIV"
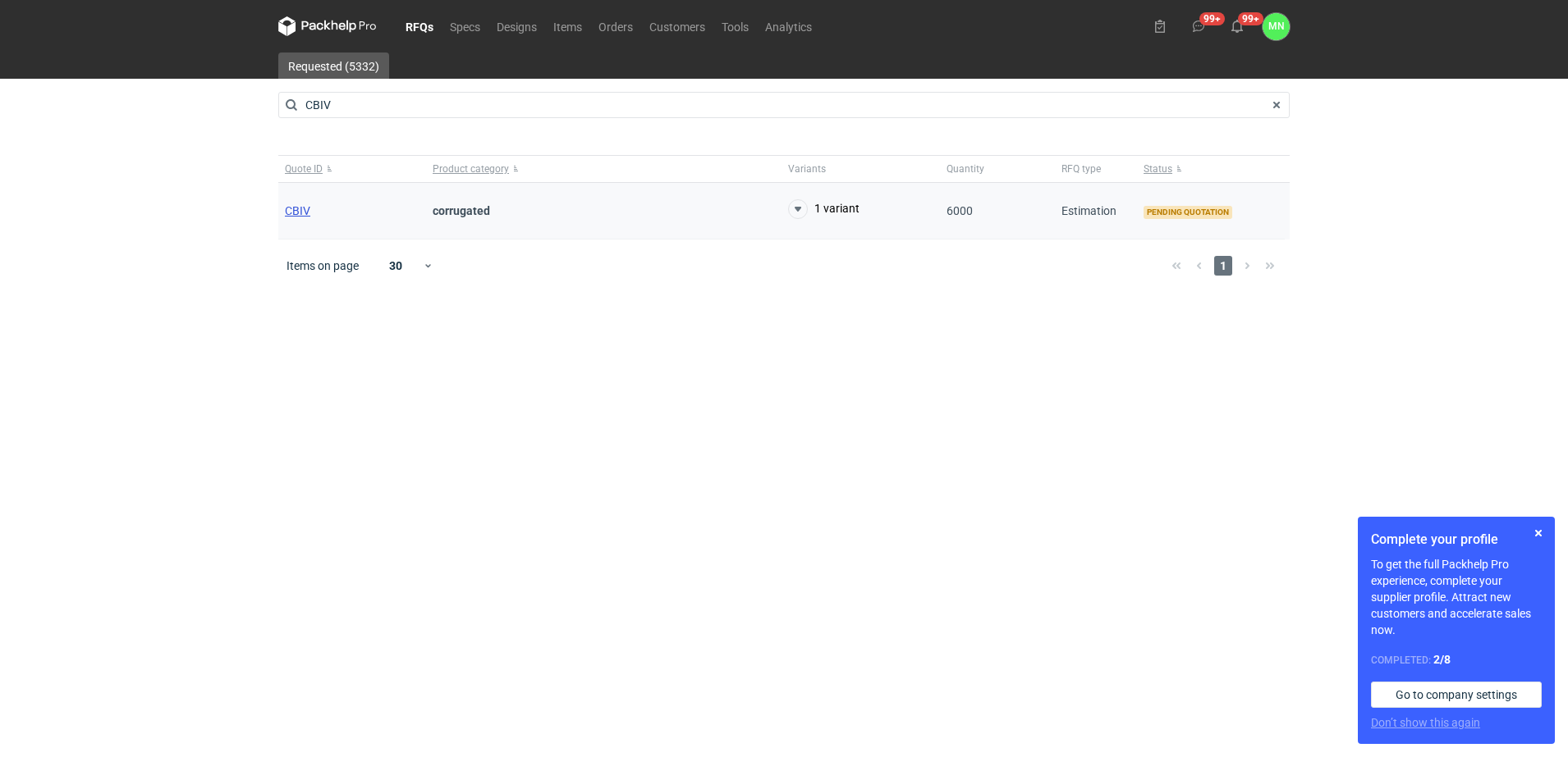
click at [291, 209] on span "CBIV" at bounding box center [297, 211] width 25 height 13
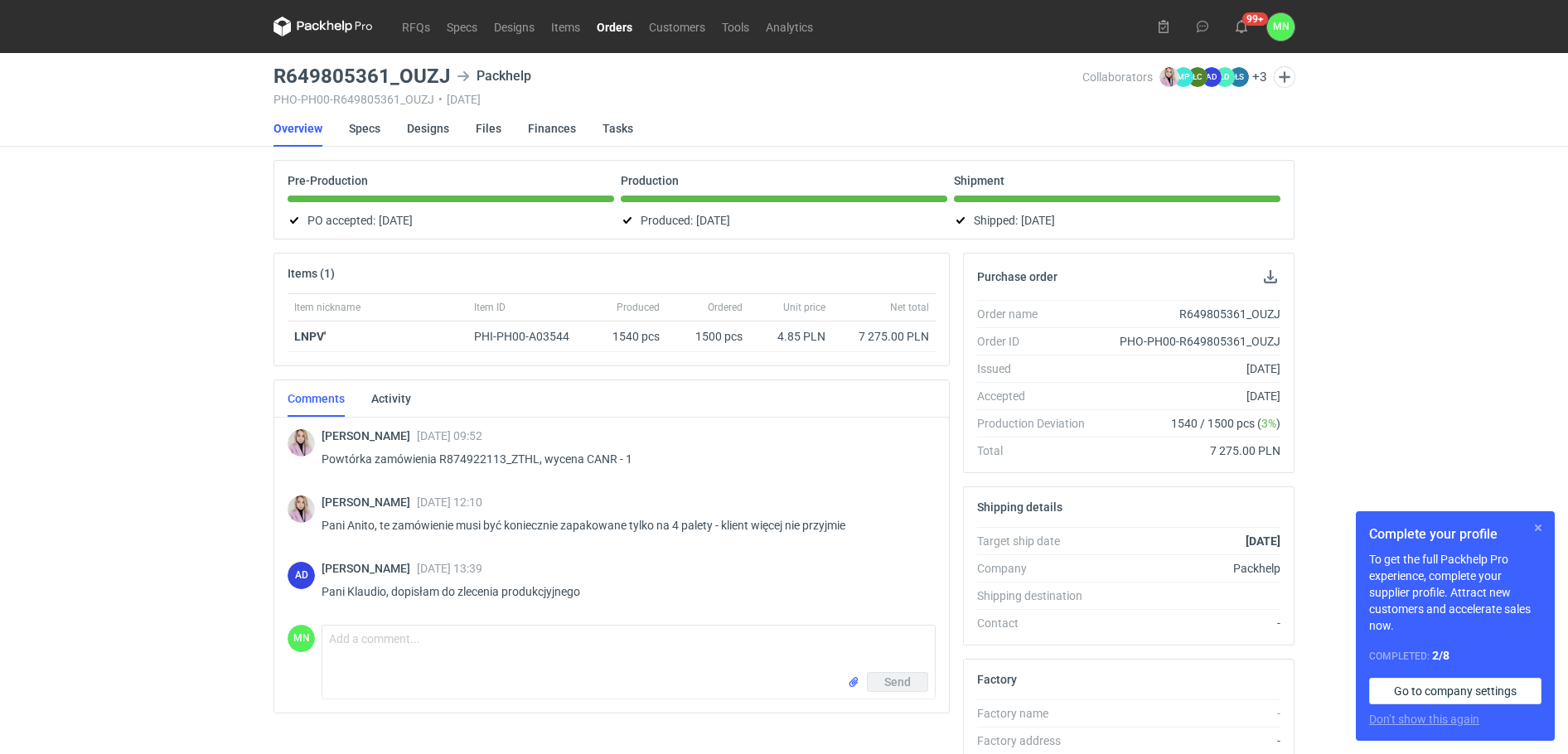
click at [1541, 527] on button "button" at bounding box center [1538, 527] width 20 height 20
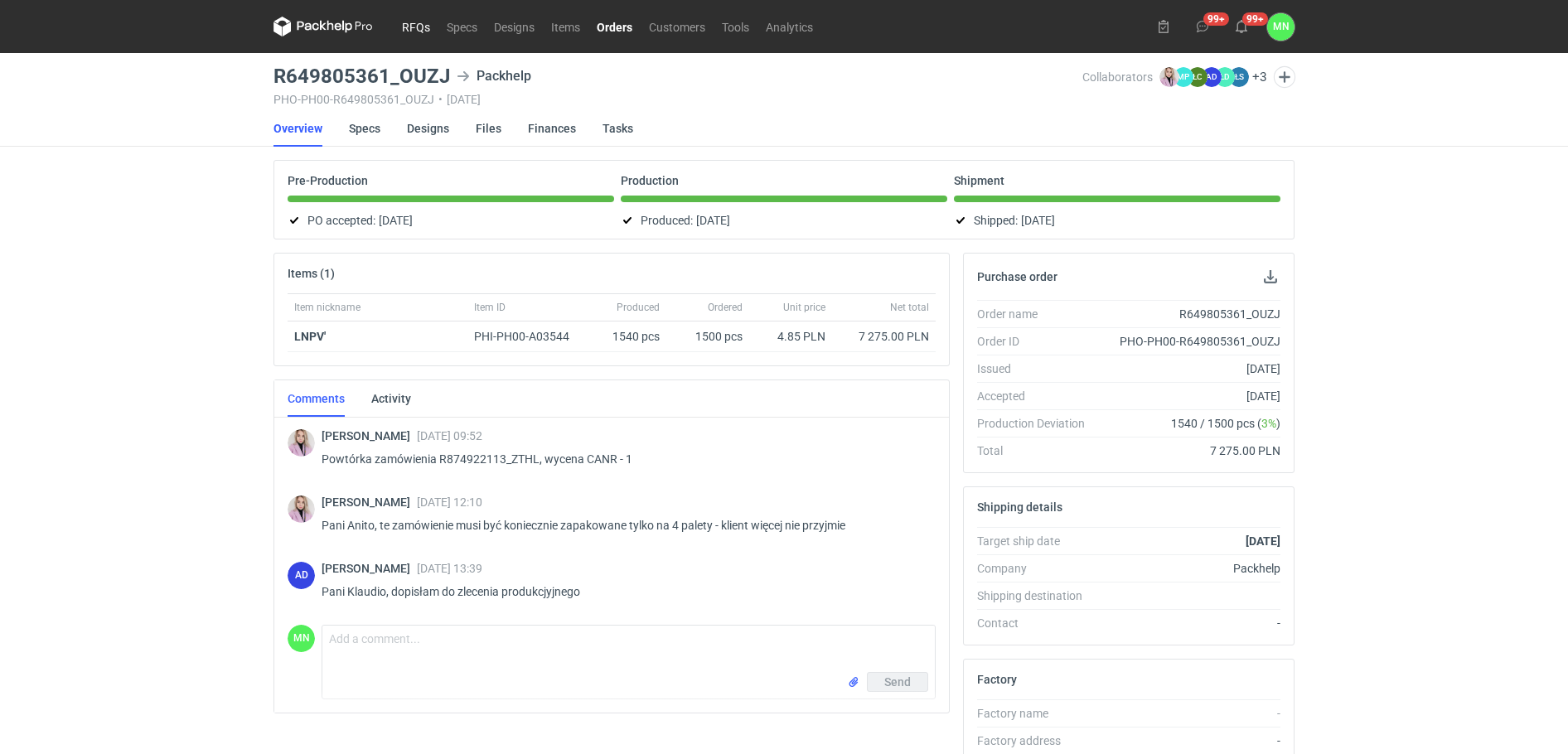
click at [406, 31] on link "RFQs" at bounding box center [416, 26] width 44 height 20
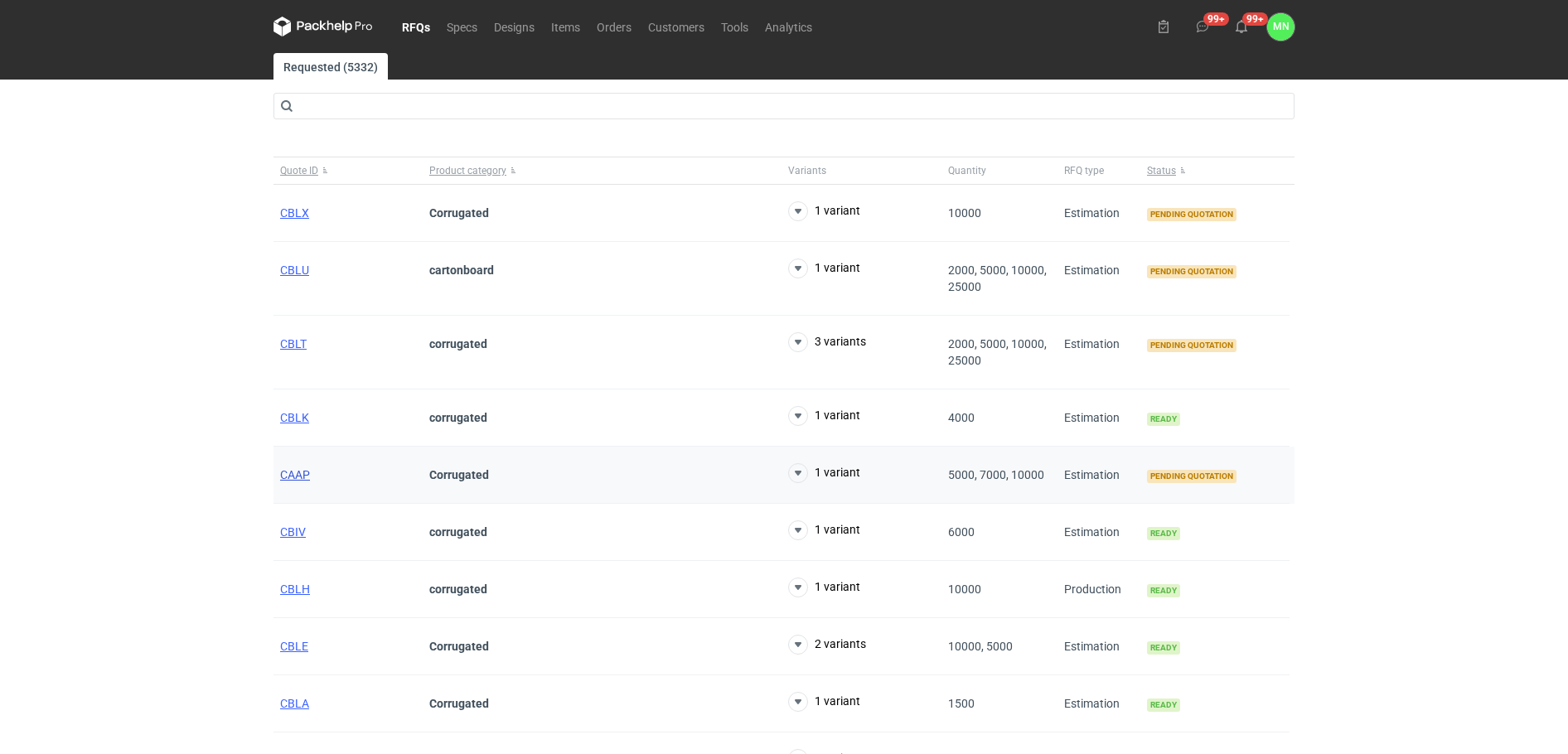
click at [297, 473] on span "CAAP" at bounding box center [295, 474] width 30 height 13
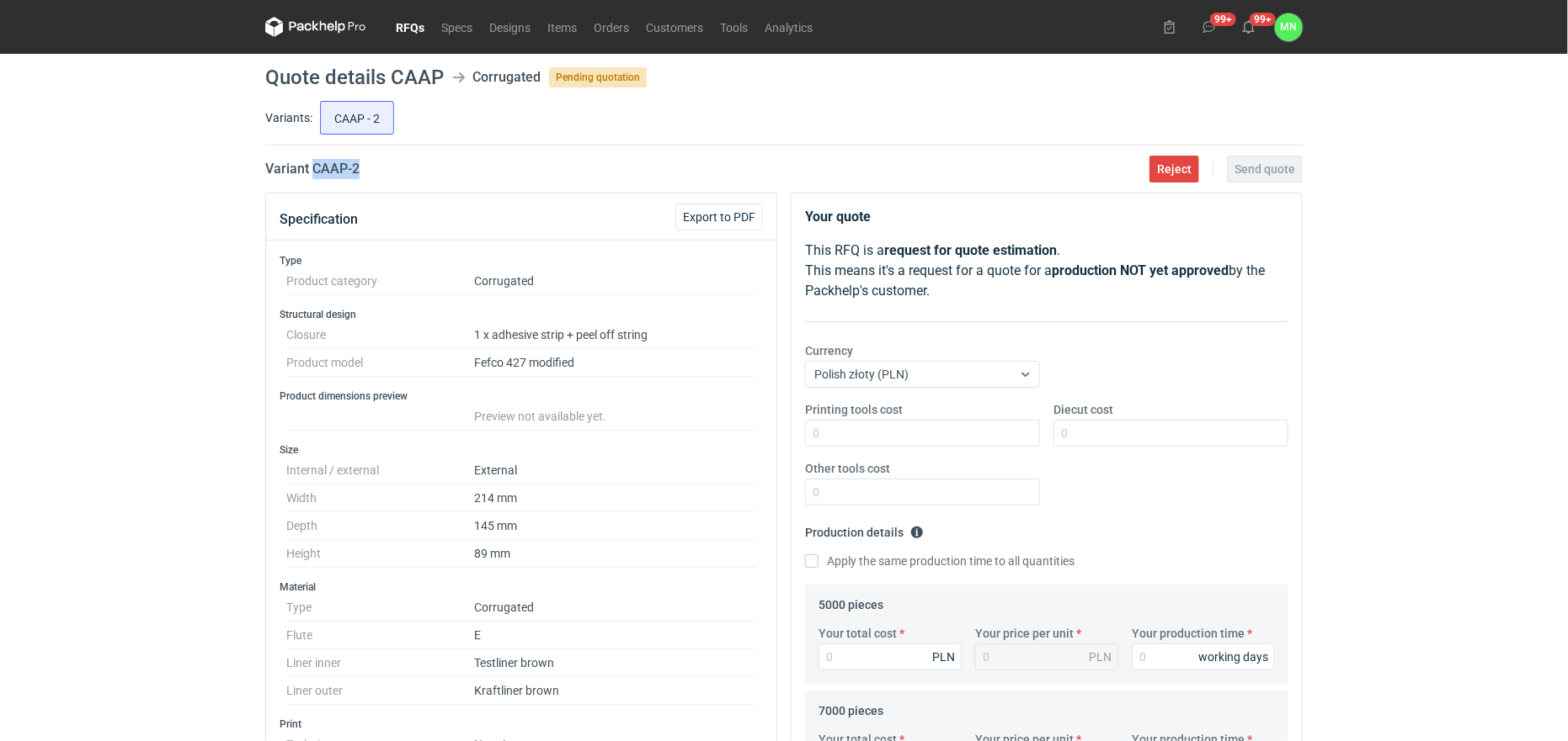
drag, startPoint x: 384, startPoint y: 168, endPoint x: 314, endPoint y: 169, distance: 70.0
click at [314, 169] on div "Variant CAAP - 2 Reject Send quote" at bounding box center [783, 169] width 1037 height 20
copy h2 "CAAP - 2"
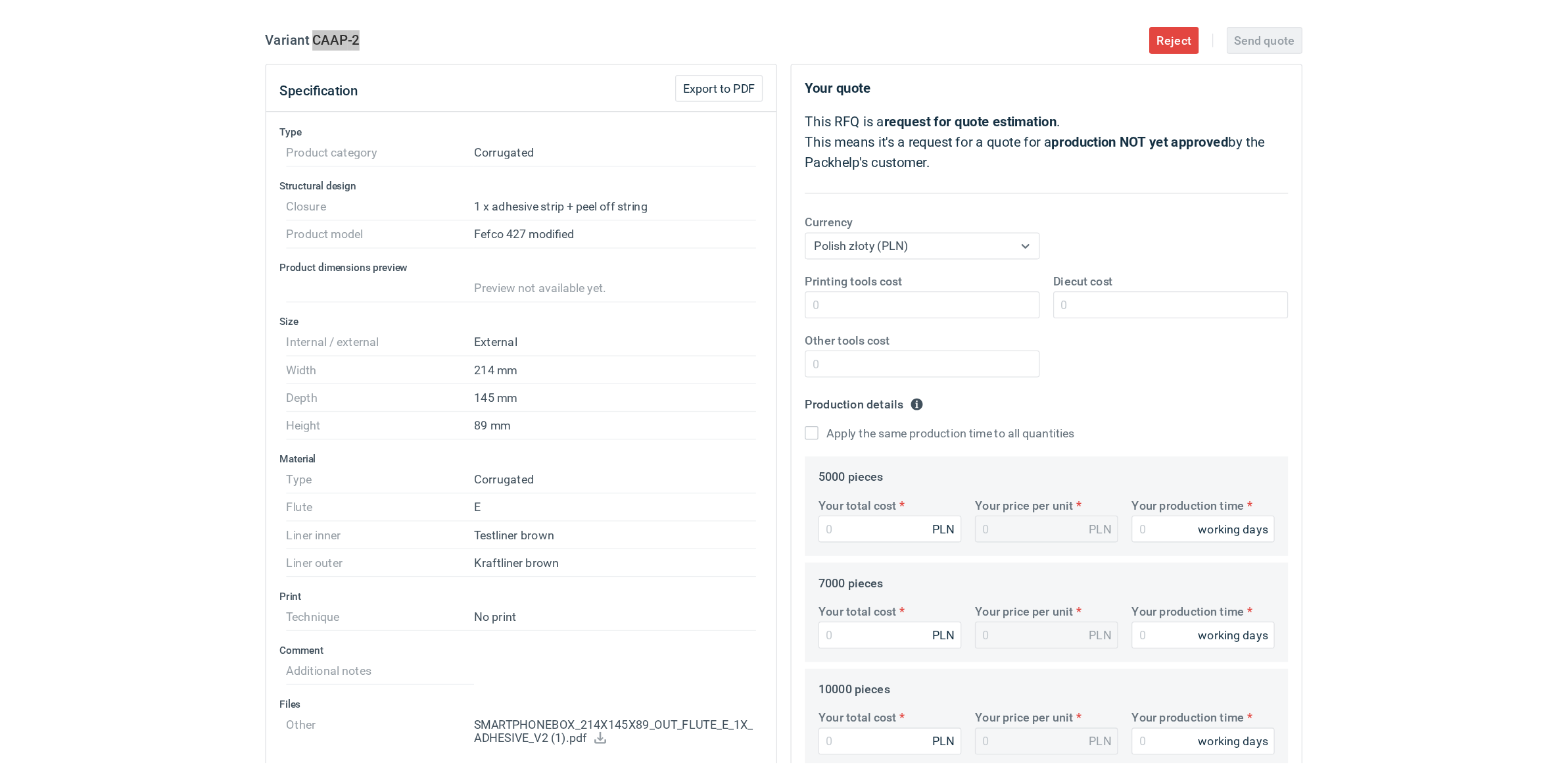
scroll to position [165, 0]
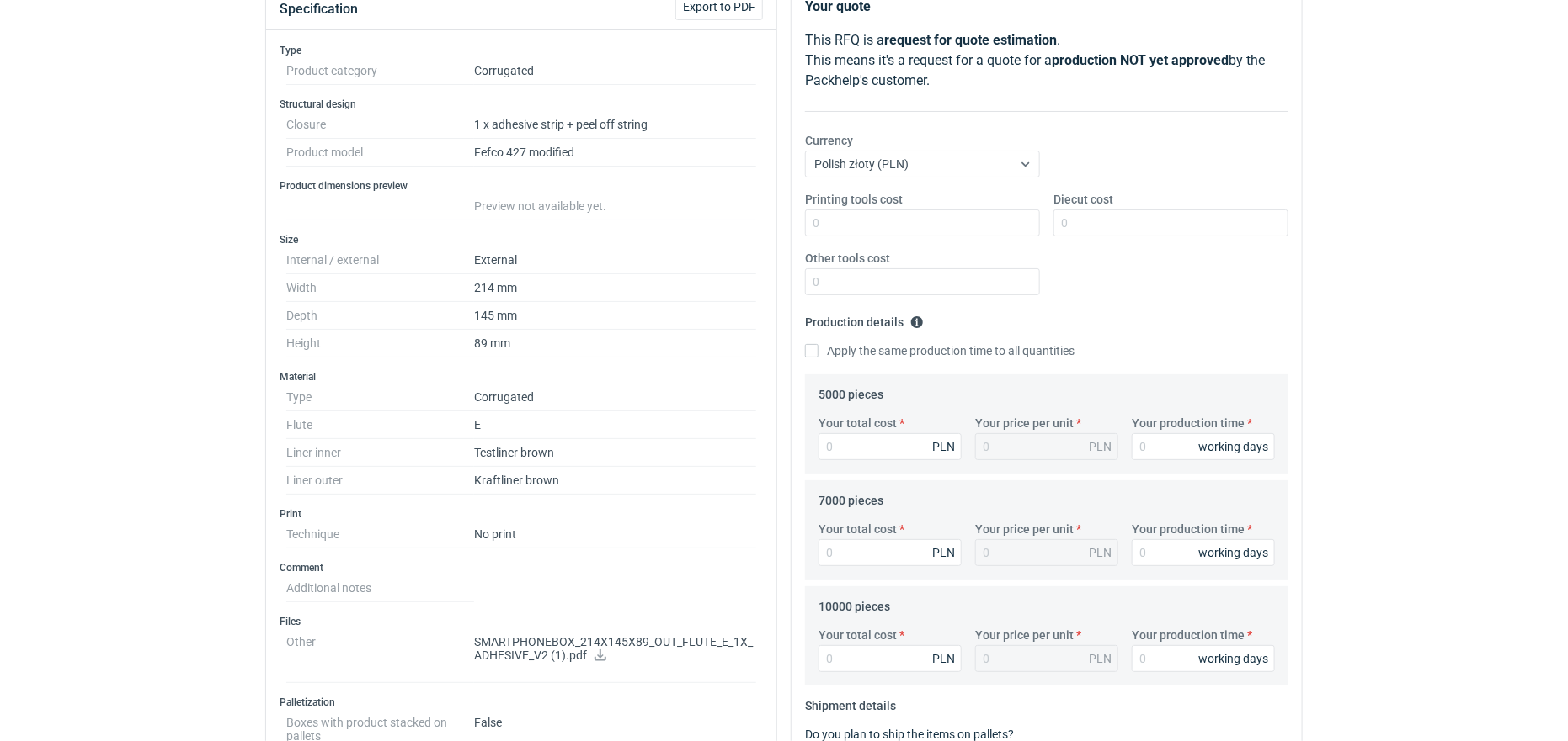
click at [604, 661] on icon at bounding box center [600, 655] width 13 height 12
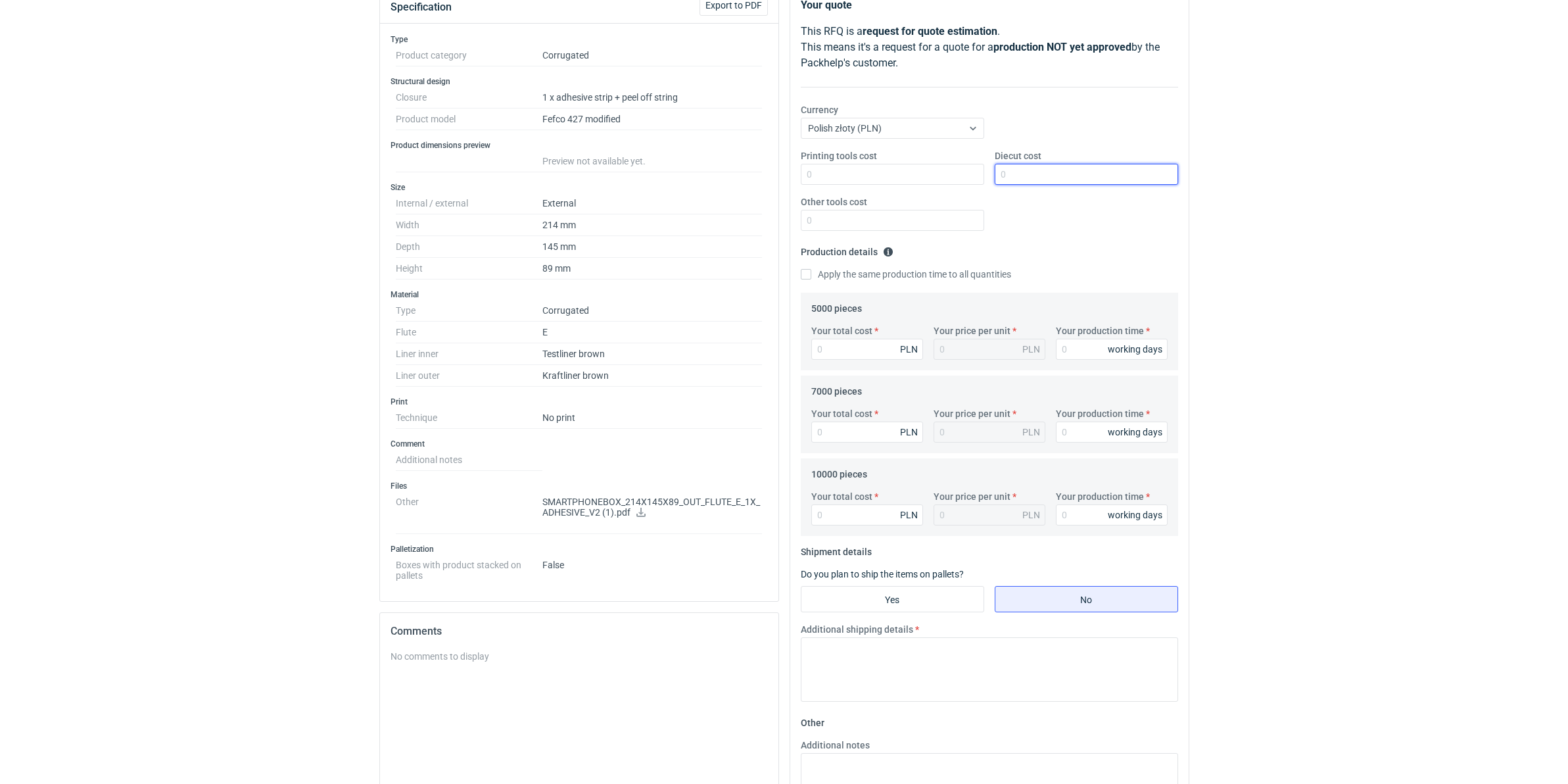
click at [1067, 172] on input "Diecut cost" at bounding box center [1086, 174] width 183 height 21
type input "2080"
click at [863, 435] on input "Your total cost" at bounding box center [867, 432] width 112 height 21
type input "10080"
type input "1.44"
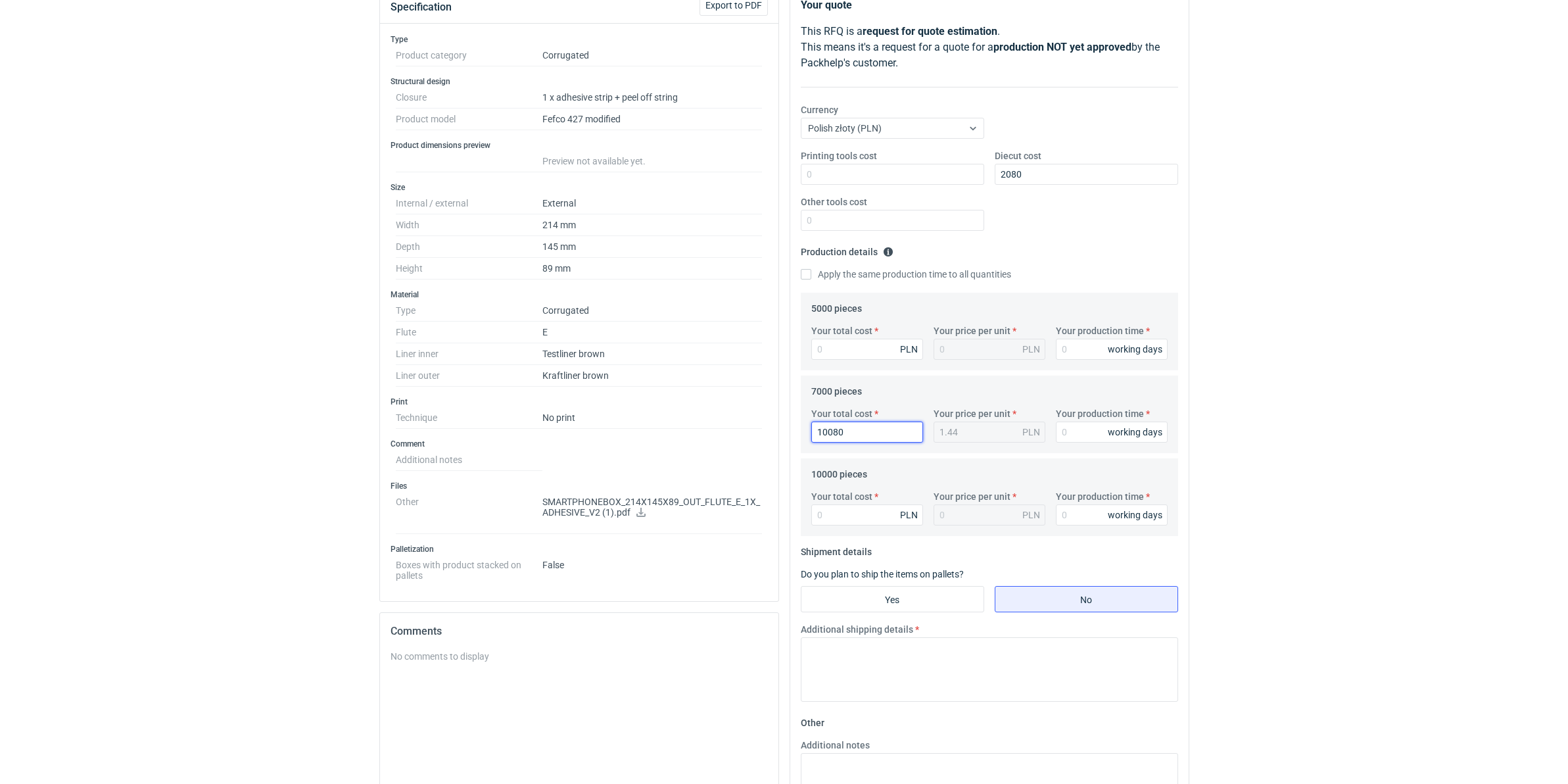
type input "10080"
click at [829, 513] on input "Your total cost" at bounding box center [867, 515] width 112 height 21
type input "13500"
type input "1.35"
type input "13500"
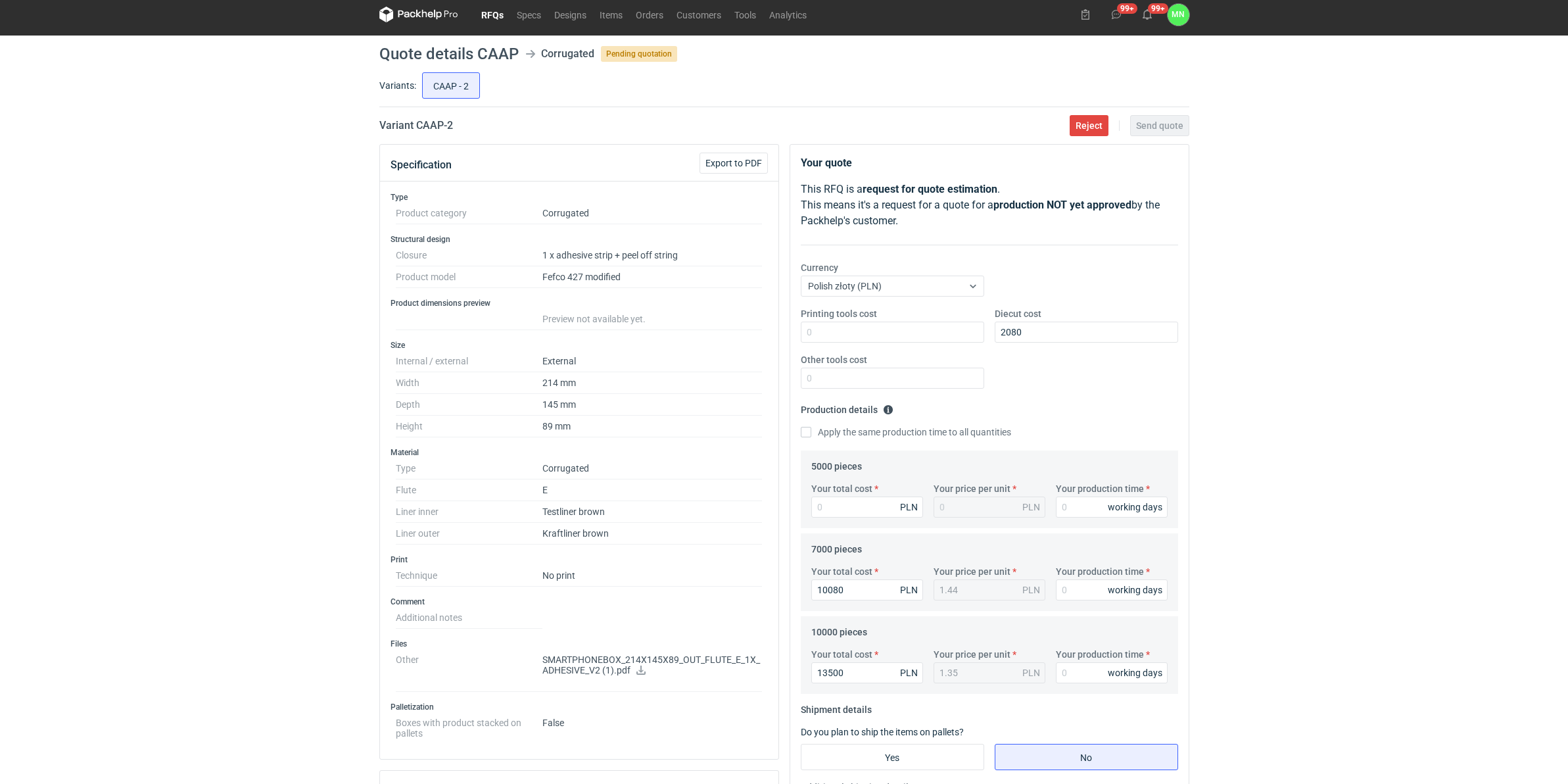
scroll to position [0, 0]
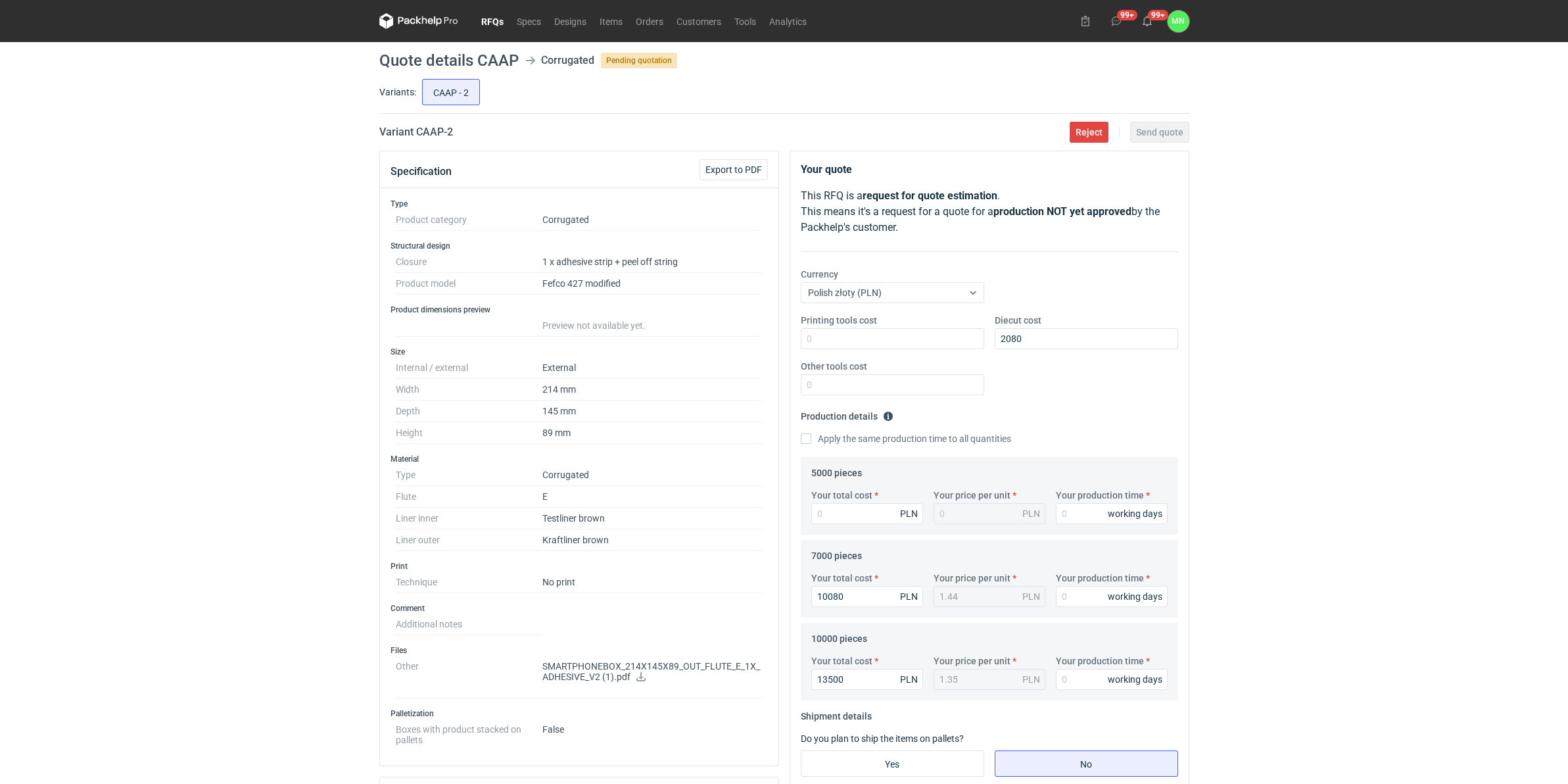
click at [418, 127] on h2 "Variant CAAP - 2" at bounding box center [416, 132] width 73 height 16
click at [837, 512] on input "Your total cost" at bounding box center [867, 513] width 112 height 21
type input "780"
type input "0.16"
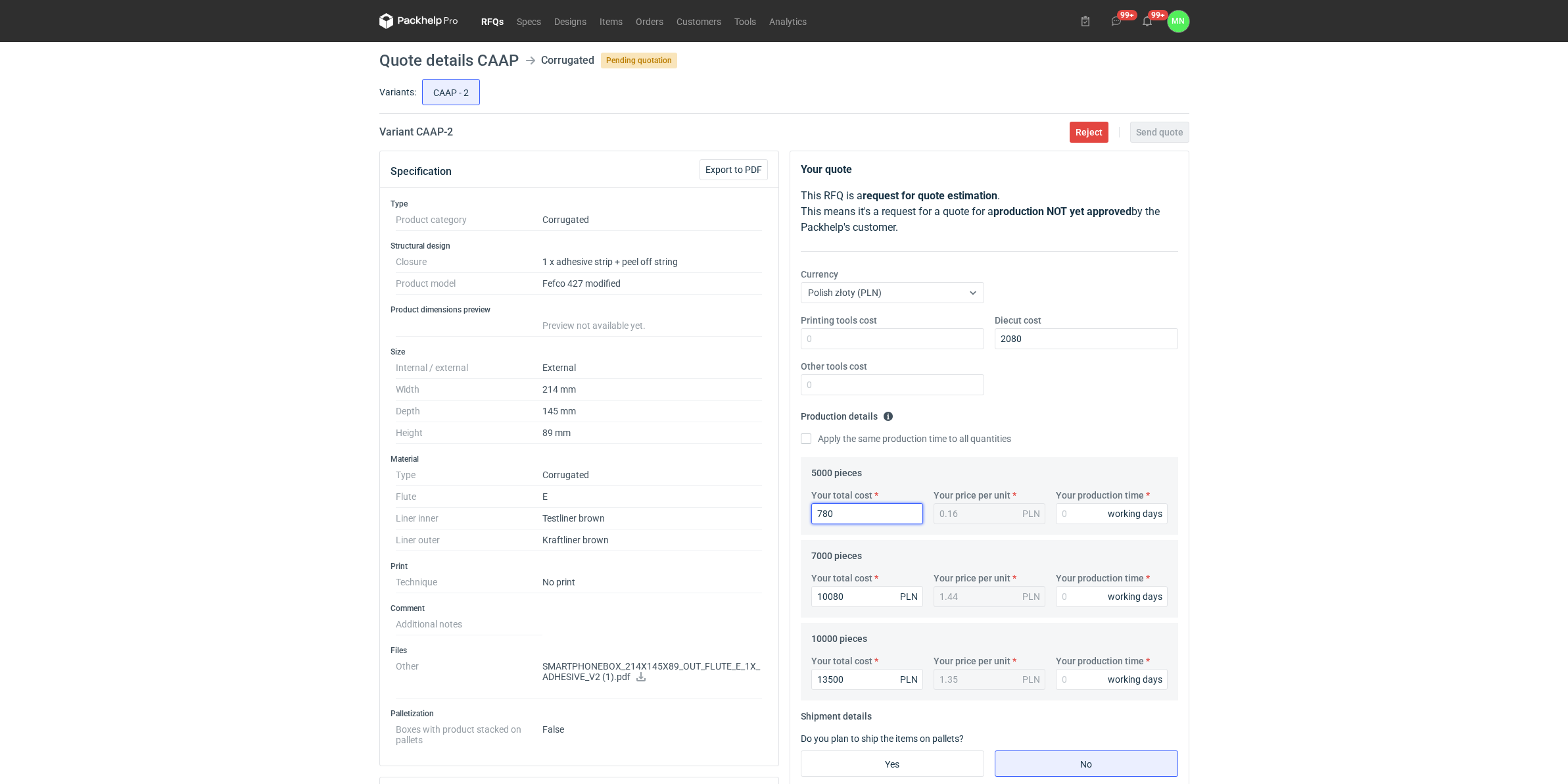
type input "7800"
type input "1.56"
type input "7800"
click at [1101, 522] on input "Your production time" at bounding box center [1112, 513] width 112 height 21
type input "10"
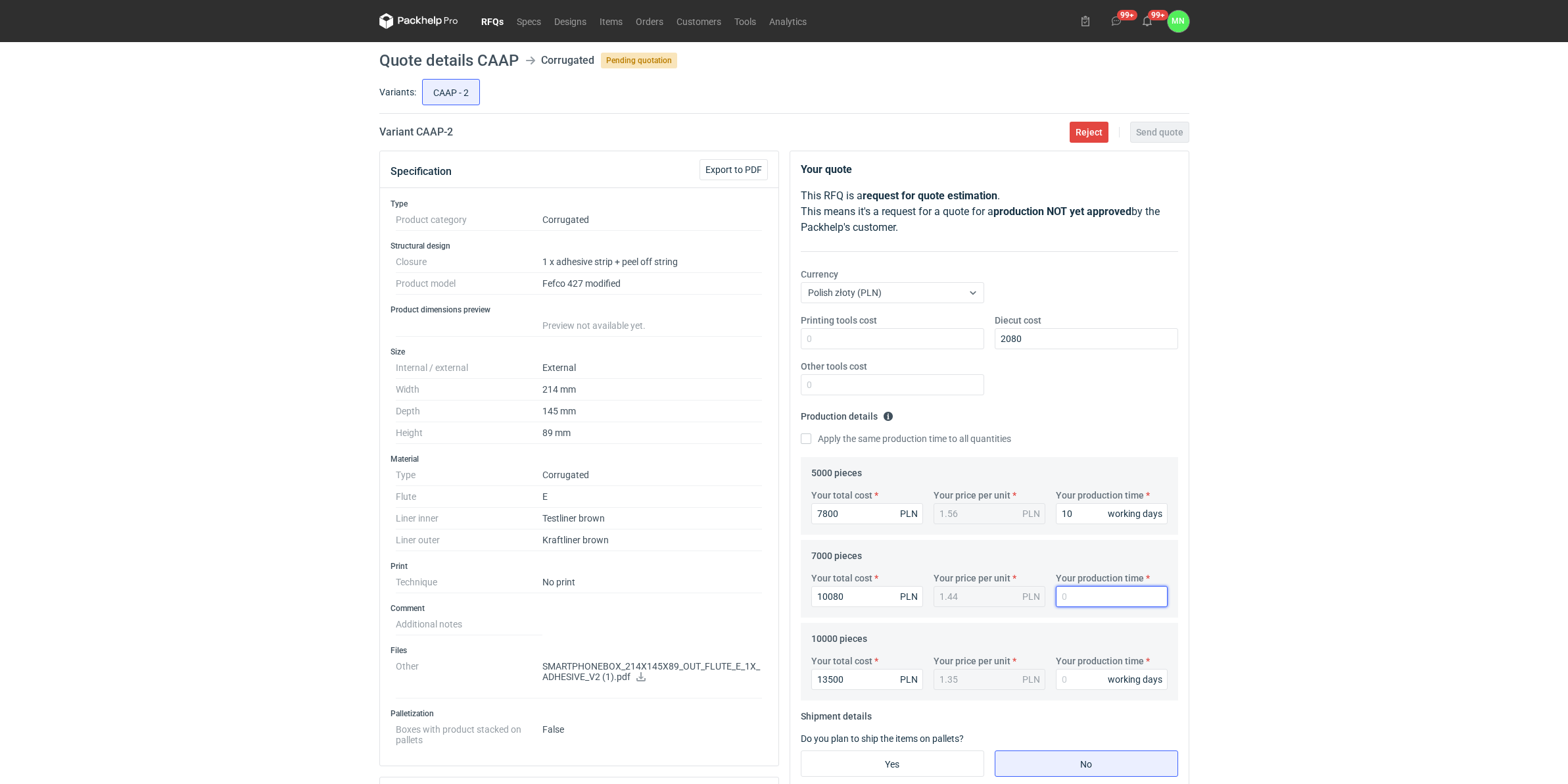
click at [1071, 595] on input "Your production time" at bounding box center [1112, 596] width 112 height 21
type input "10"
click at [1071, 598] on input "Your production time" at bounding box center [1112, 680] width 112 height 21
type input "10"
drag, startPoint x: 916, startPoint y: 752, endPoint x: 985, endPoint y: 754, distance: 69.0
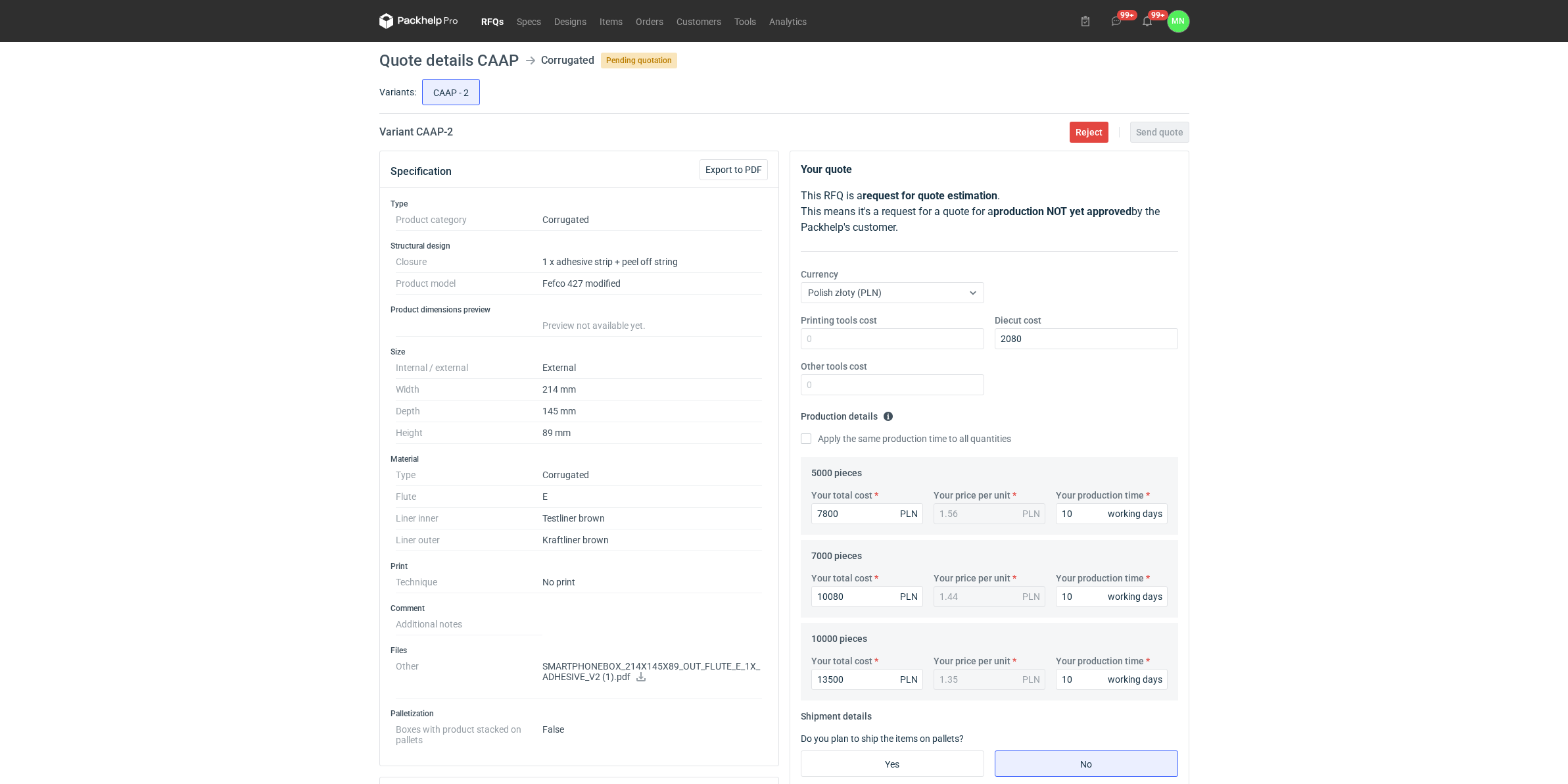
click at [916, 598] on input "Yes" at bounding box center [892, 764] width 182 height 25
radio input "true"
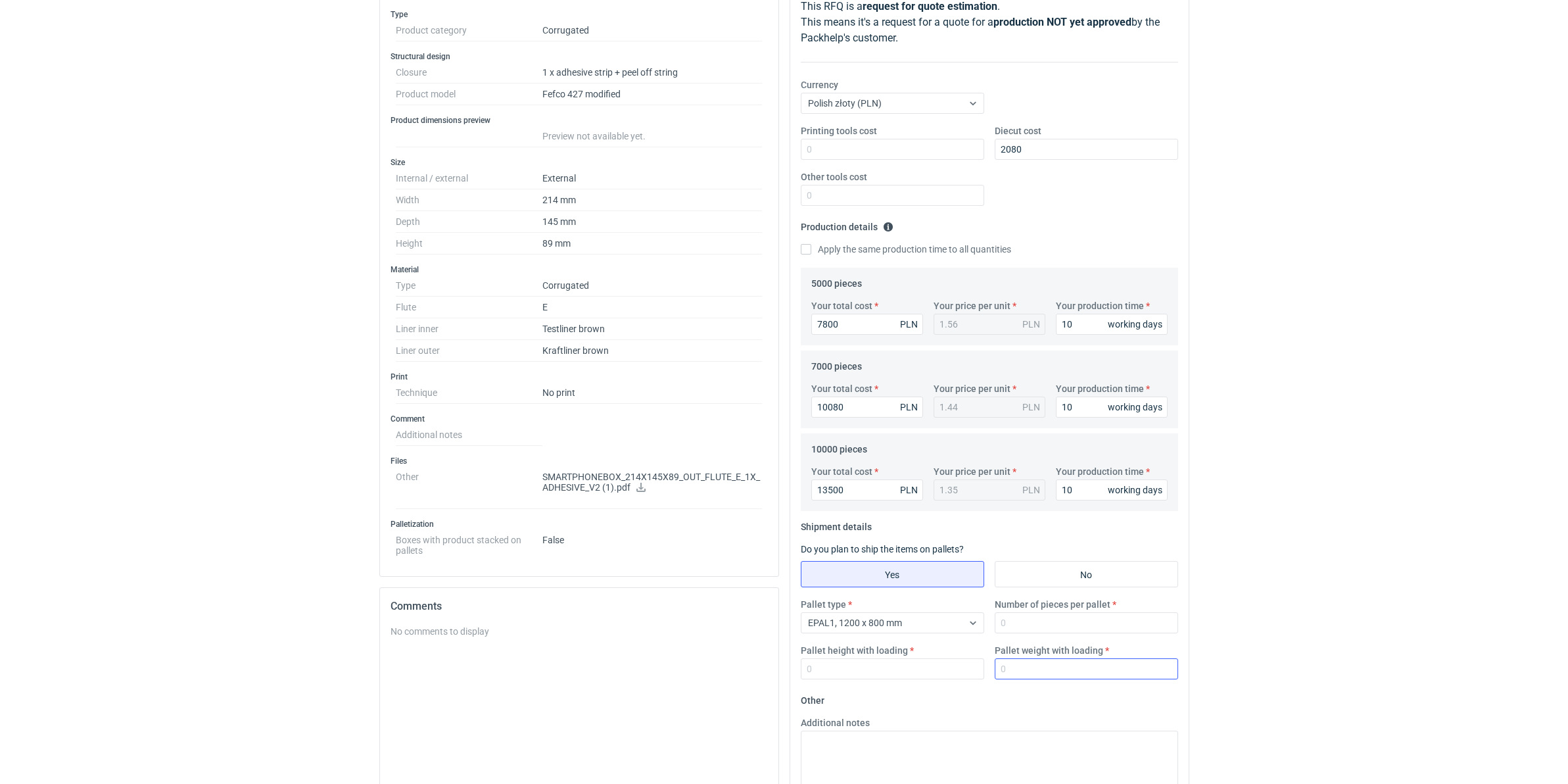
scroll to position [246, 0]
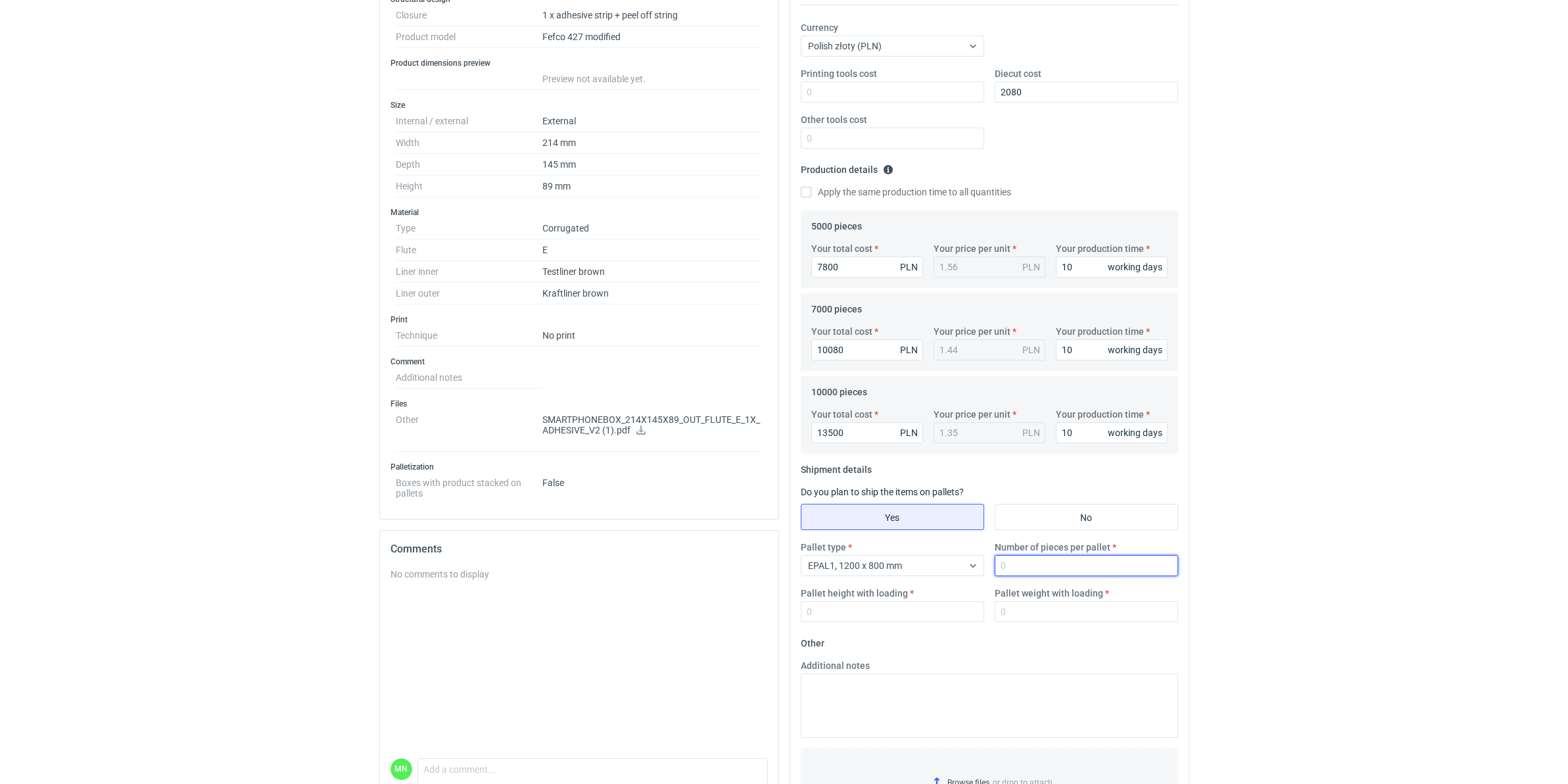
click at [1040, 565] on input "Number of pieces per pallet" at bounding box center [1086, 565] width 183 height 21
type input "825"
type input "1800"
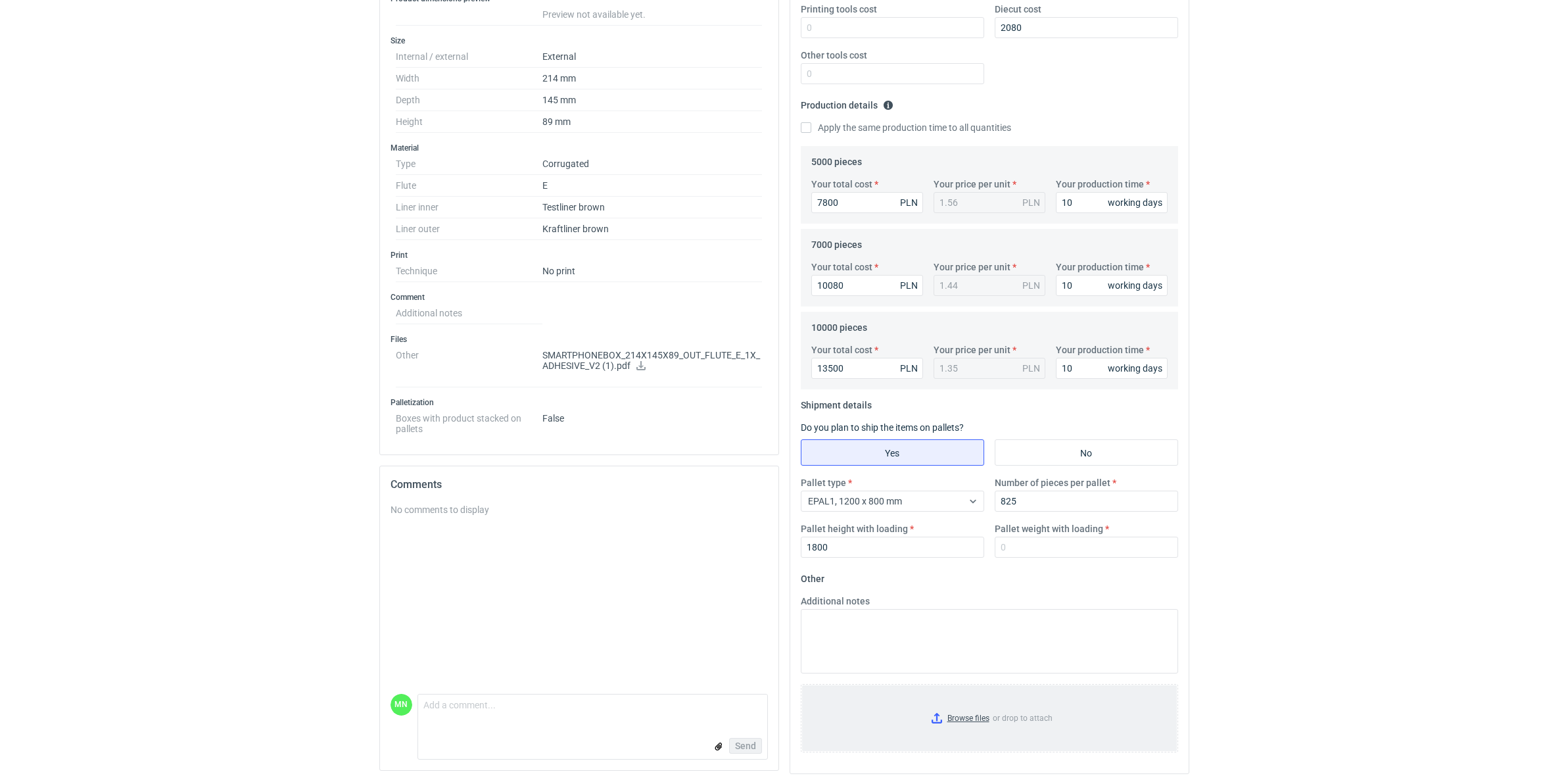
scroll to position [313, 0]
click at [971, 598] on input "Browse files or drop to attach" at bounding box center [990, 718] width 375 height 66
click at [1024, 556] on input "Pallet weight with loading" at bounding box center [1086, 545] width 183 height 21
type input "220"
click at [1244, 471] on html "RFQs Specs Designs Items Orders Customers Tools Analytics 99+ 99+ MN [PERSON_NA…" at bounding box center [784, 79] width 1568 height 784
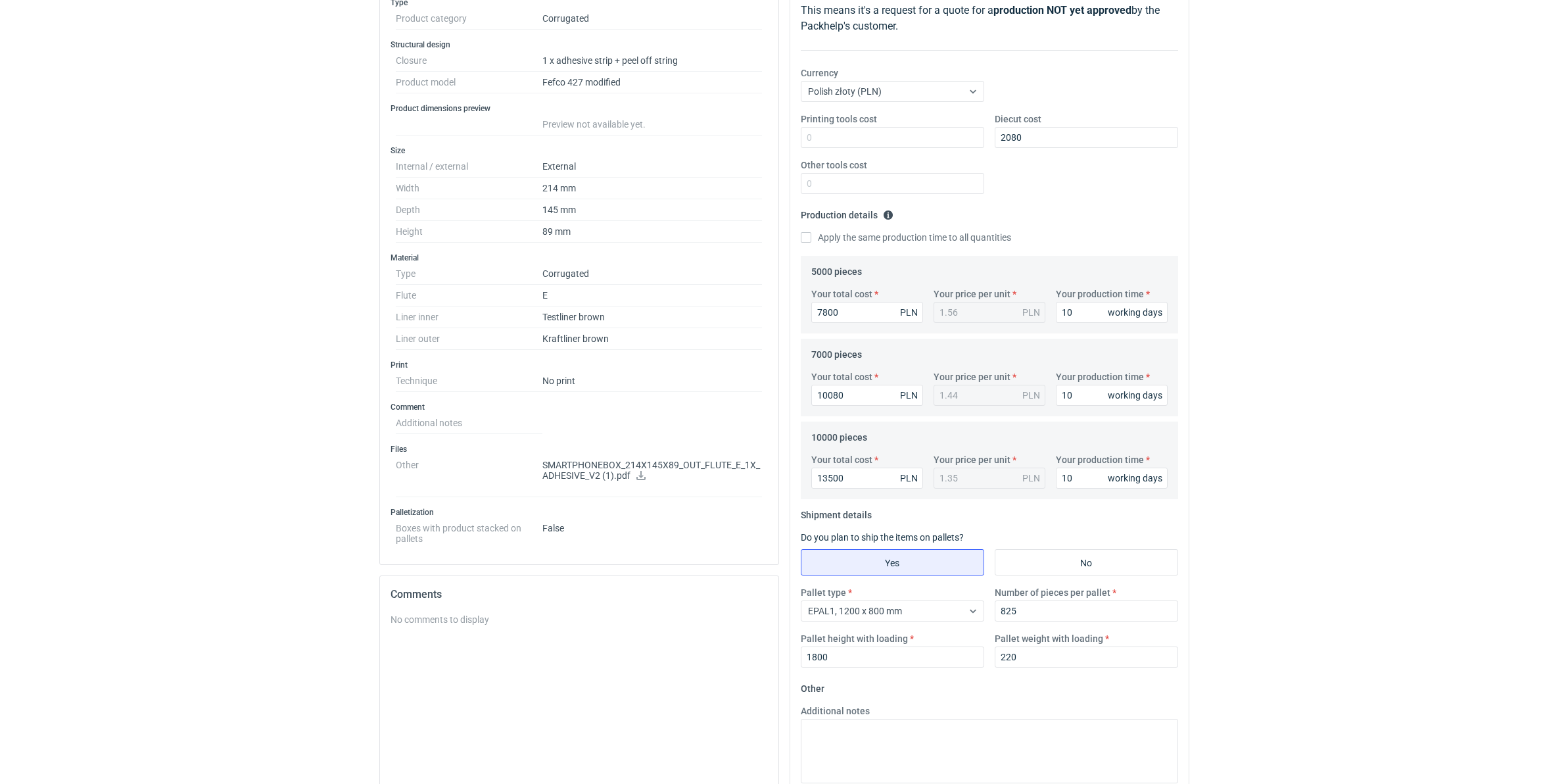
scroll to position [246, 0]
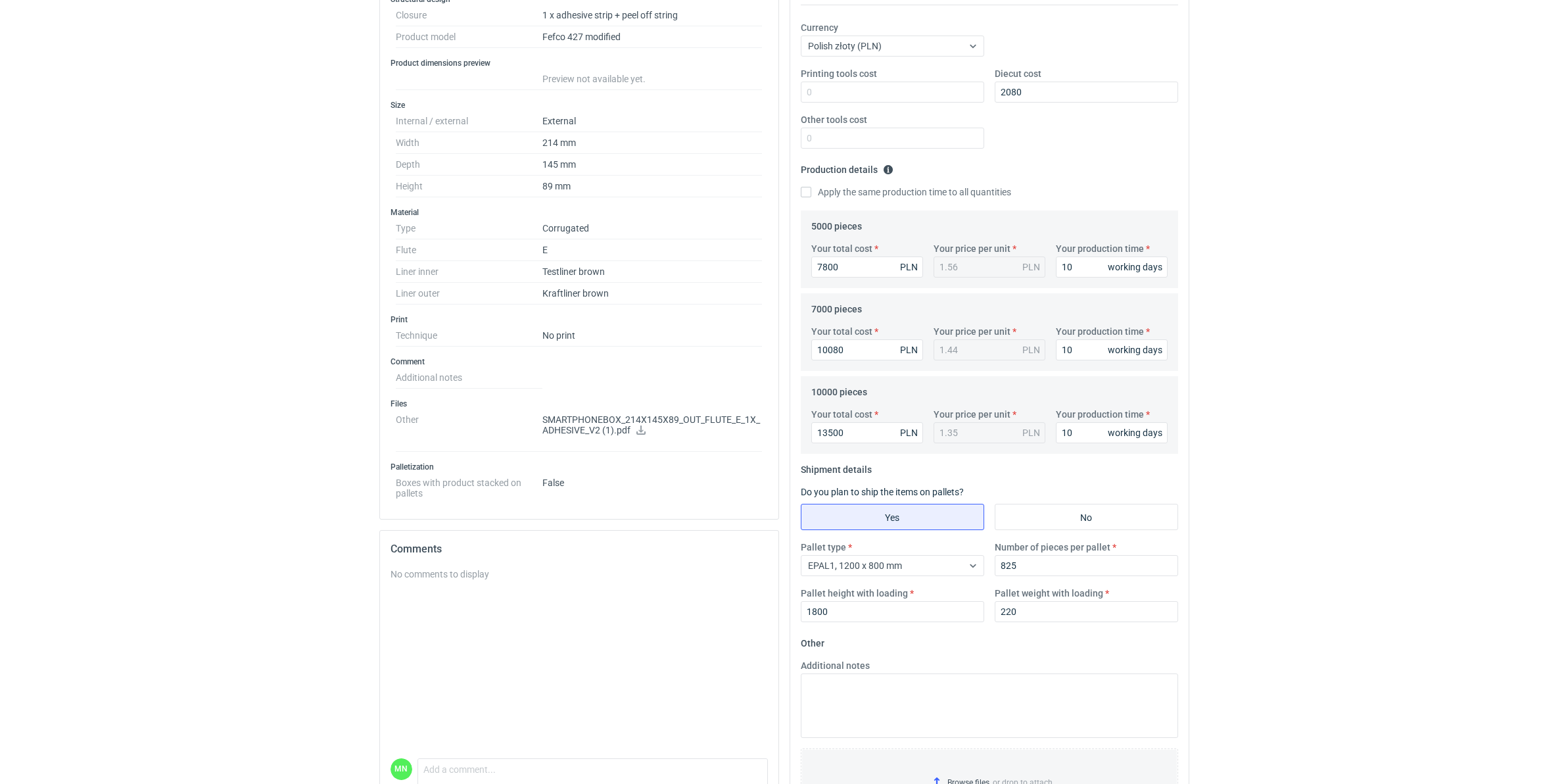
click at [866, 598] on fieldset "Other Additional notes Browse files or drop to attach pdf offer_708160.pdf" at bounding box center [990, 743] width 378 height 222
click at [849, 598] on textarea "Additional notes" at bounding box center [990, 705] width 378 height 64
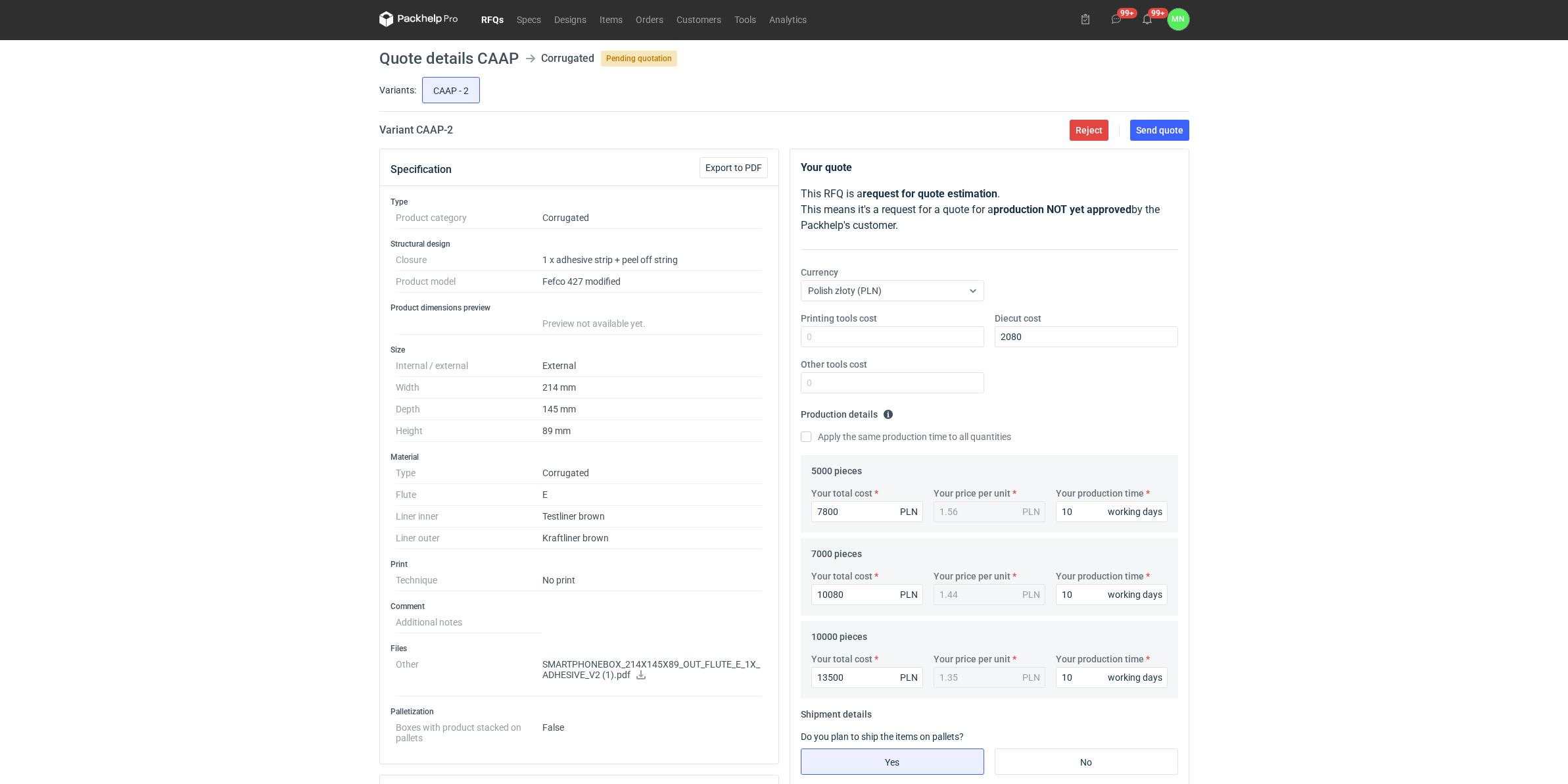
scroll to position [0, 0]
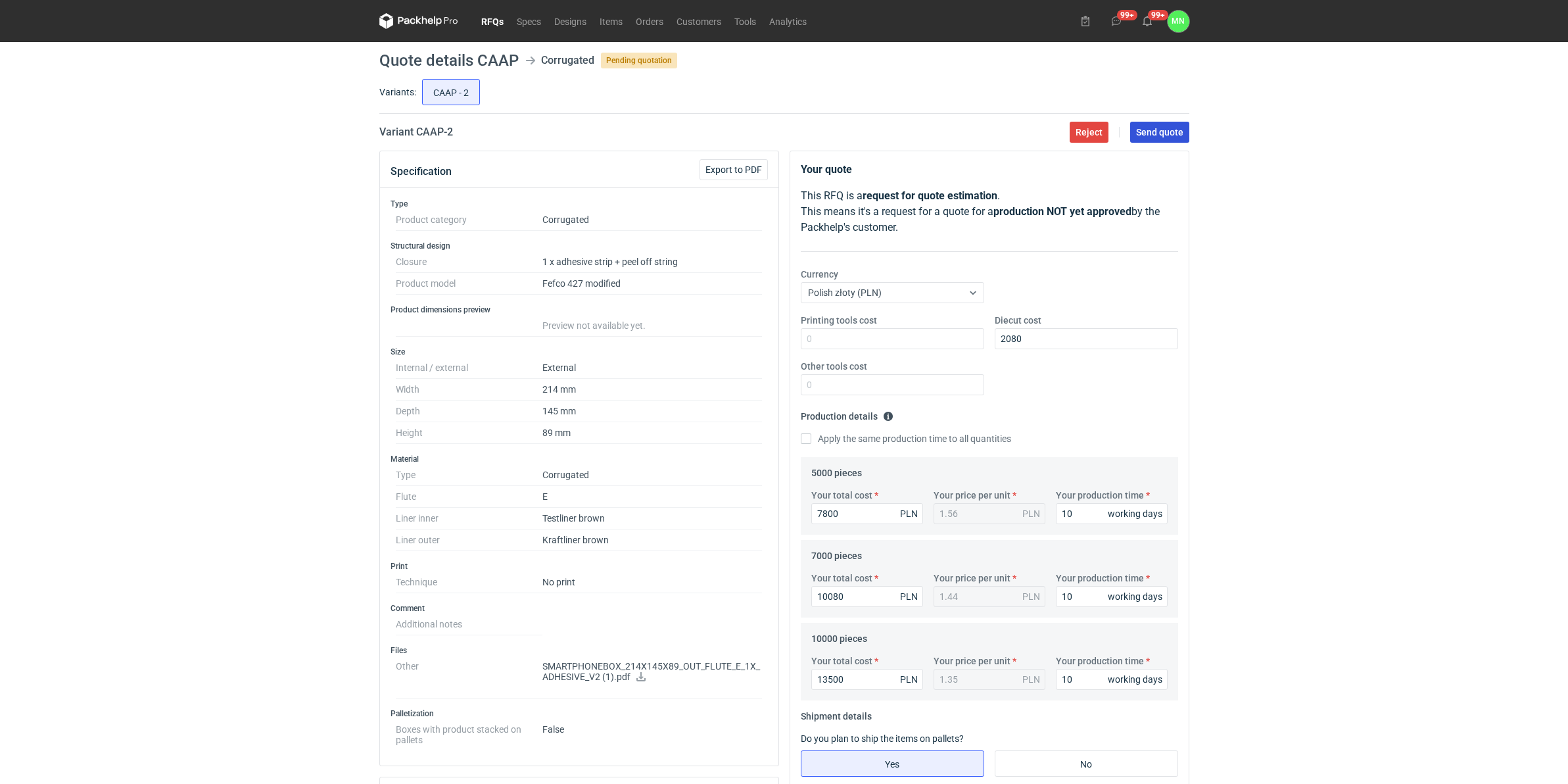
type textarea "wycena na podstawie załączonej konstrukcji"
click at [1164, 135] on span "Send quote" at bounding box center [1160, 131] width 47 height 9
click at [481, 24] on link "RFQs" at bounding box center [492, 21] width 35 height 16
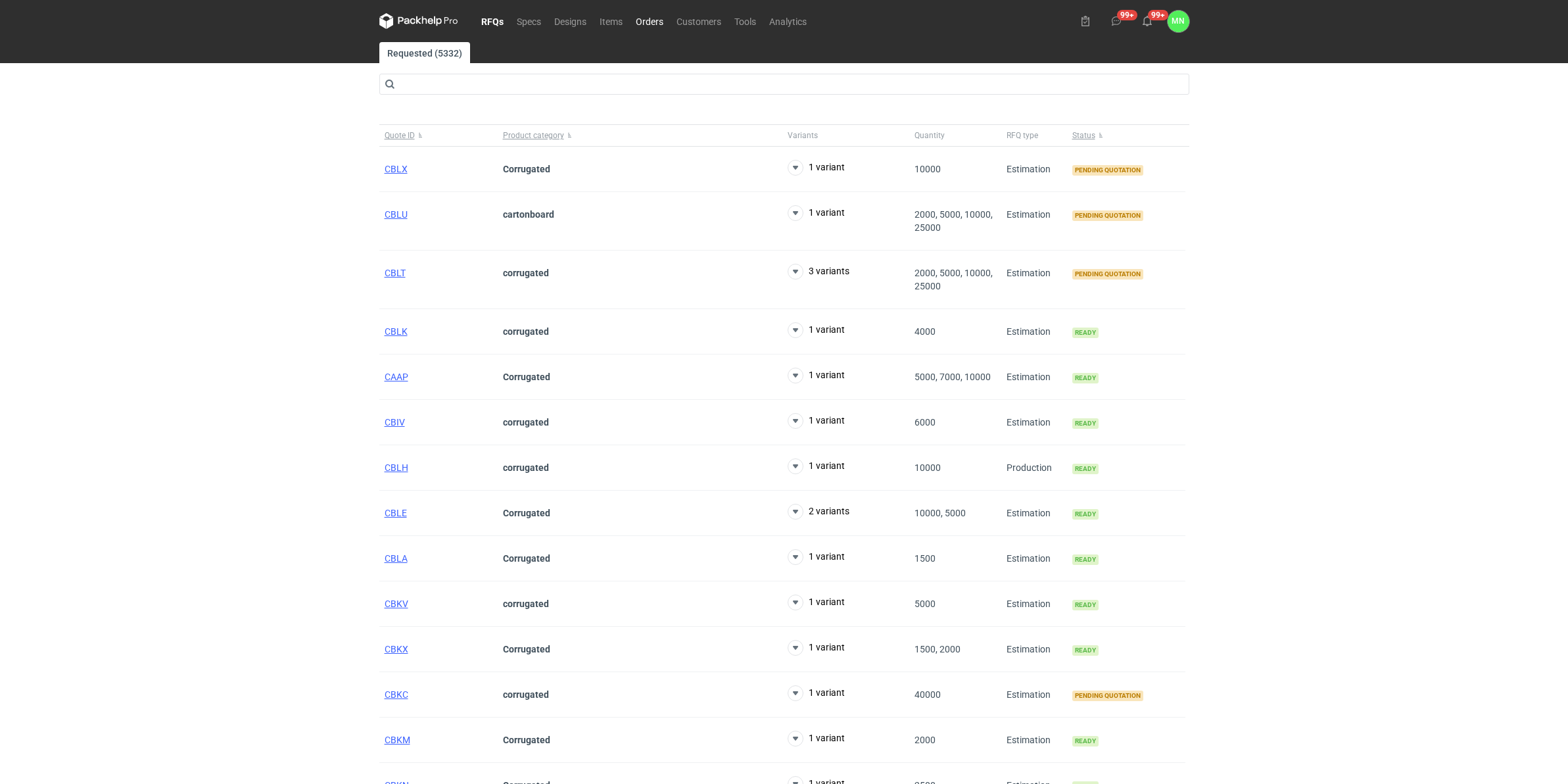
click at [654, 23] on link "Orders" at bounding box center [649, 21] width 41 height 16
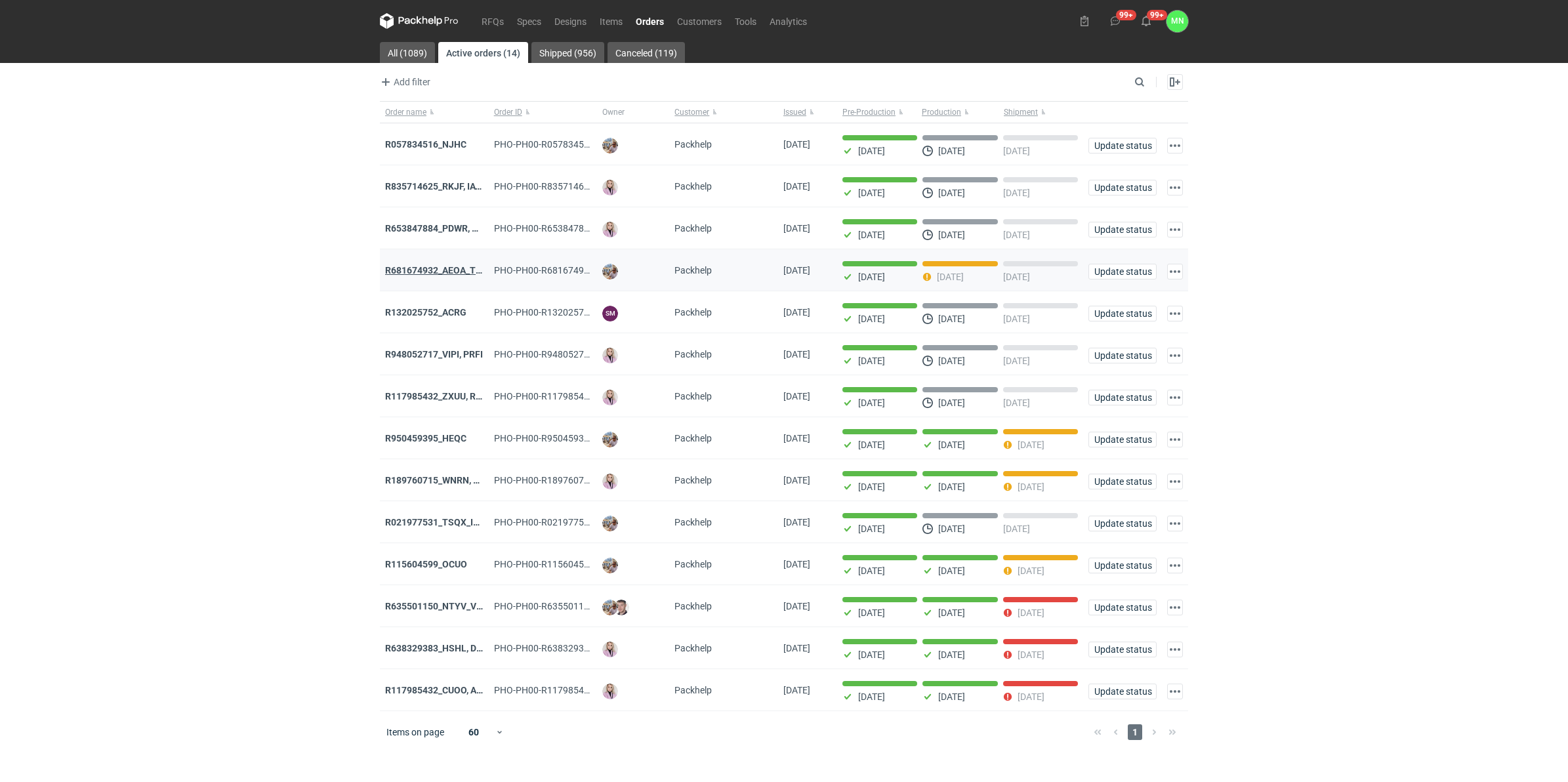
click at [454, 267] on strong "R681674932_AEOA_TIXI_KKTL" at bounding box center [449, 270] width 128 height 10
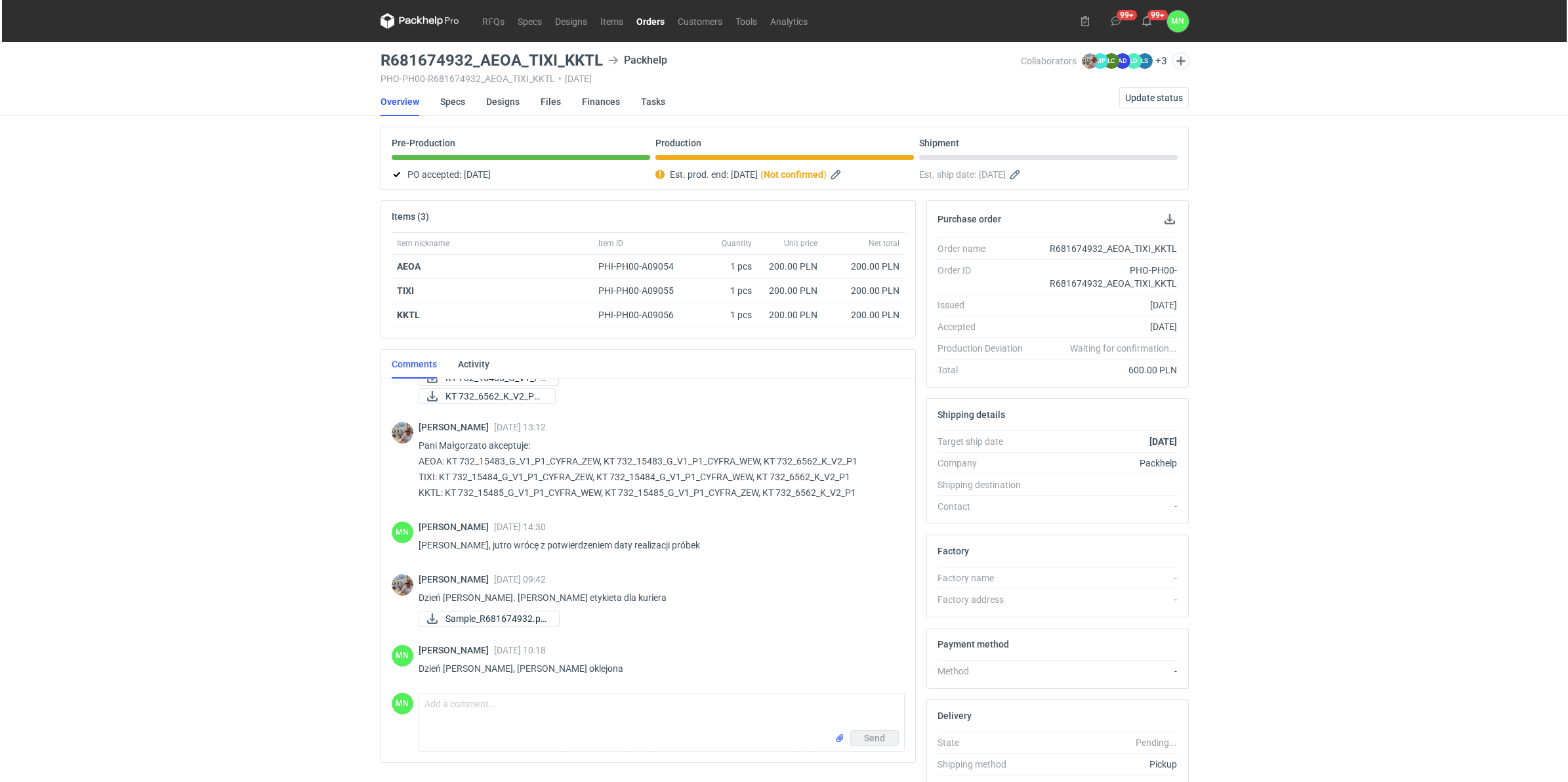
scroll to position [514, 0]
click at [1144, 96] on span "Update status" at bounding box center [1152, 97] width 58 height 9
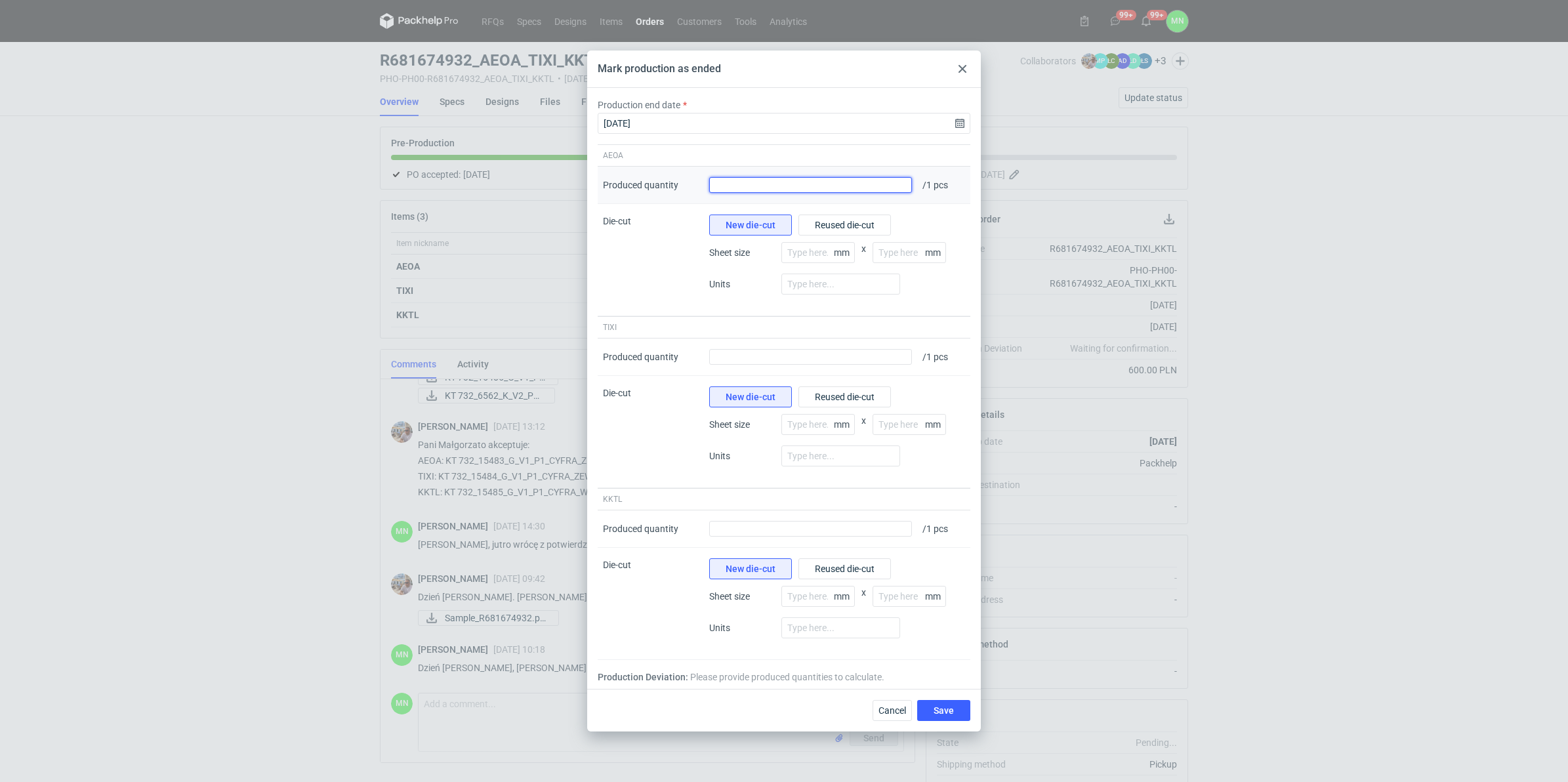
click at [901, 178] on input "Produced quantity" at bounding box center [811, 185] width 203 height 16
type input "1"
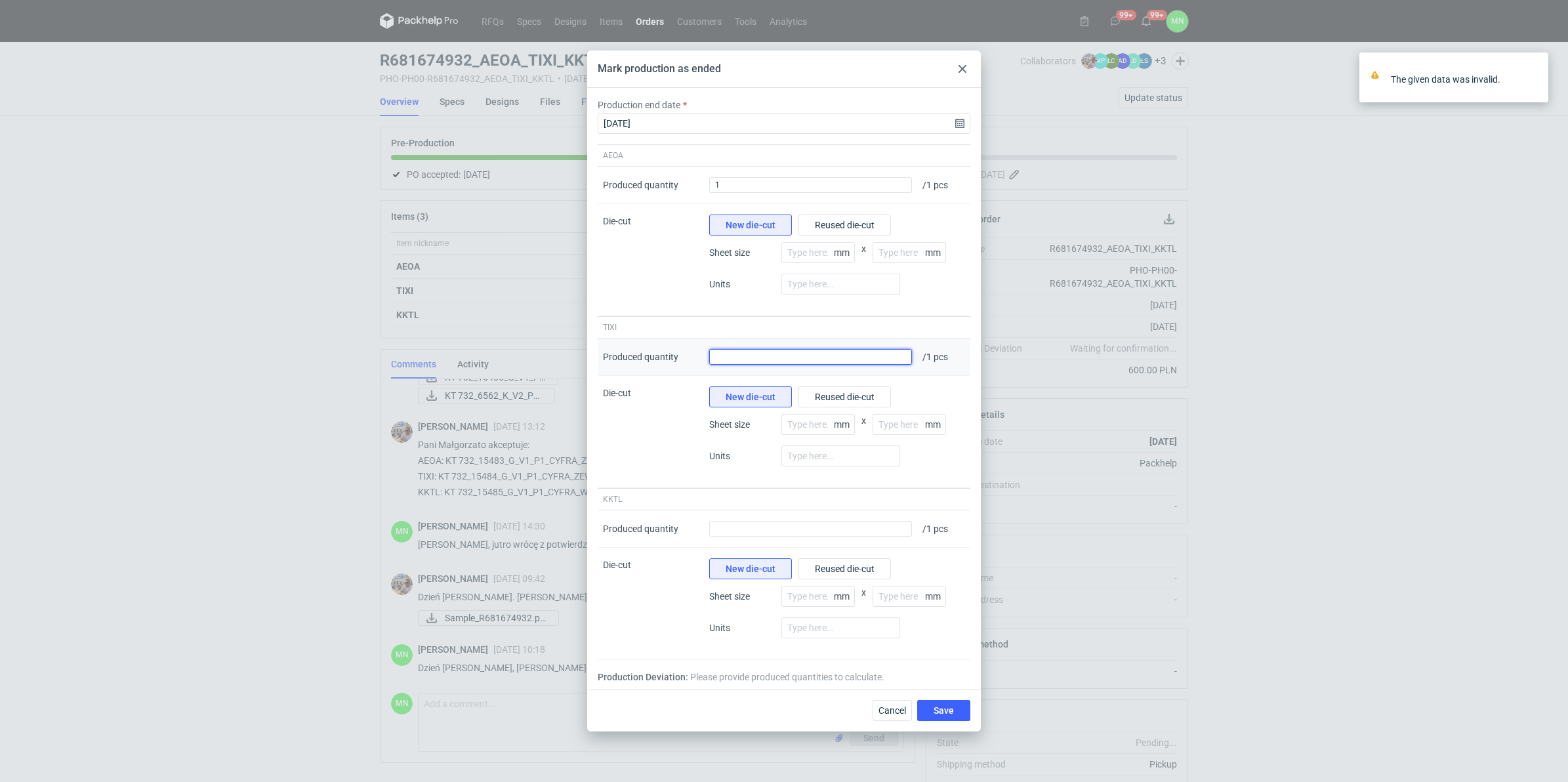
click at [892, 359] on input "Produced quantity" at bounding box center [811, 357] width 203 height 16
type input "1"
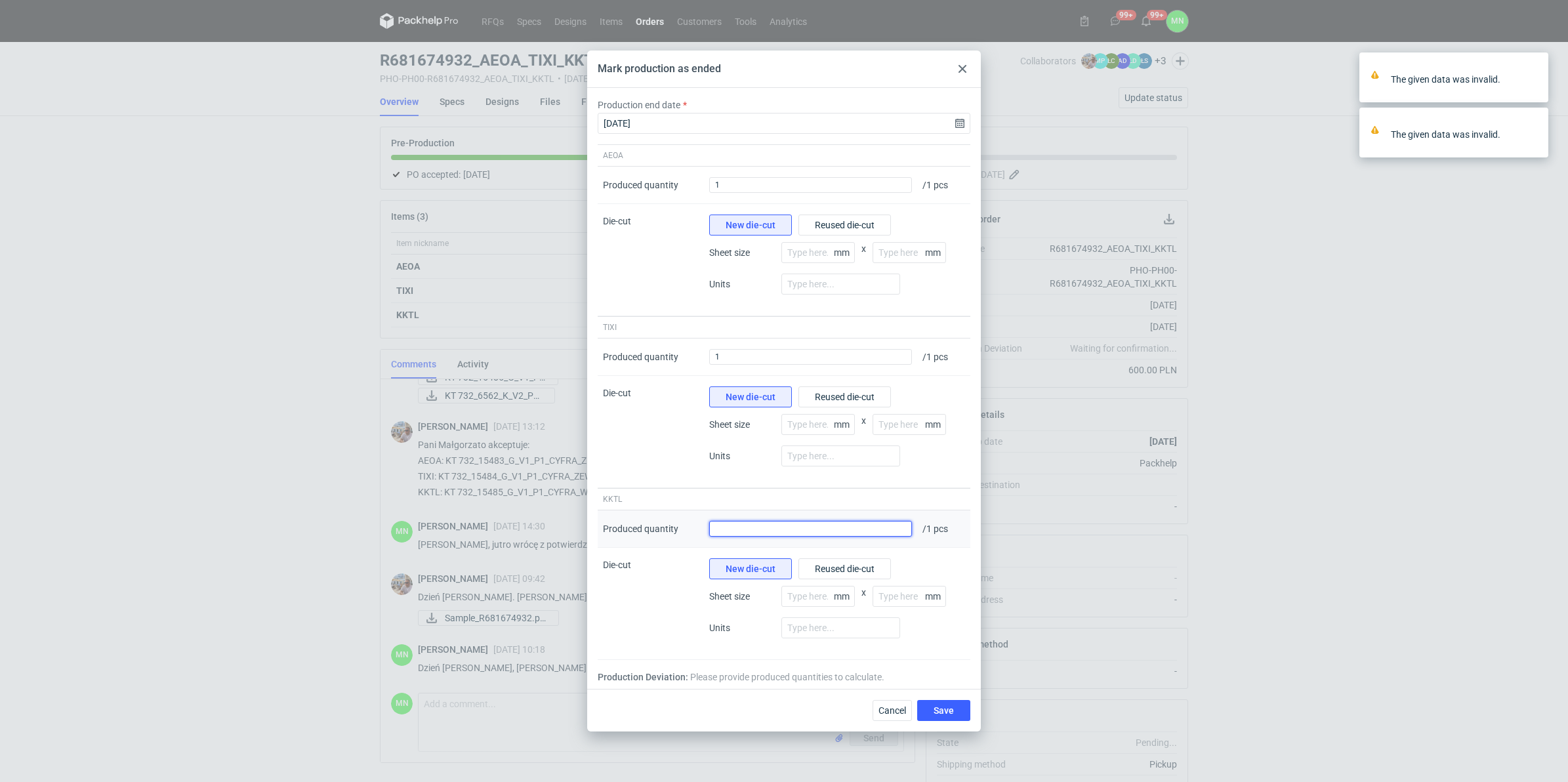
click at [894, 534] on input "Produced quantity" at bounding box center [811, 529] width 203 height 16
type input "1"
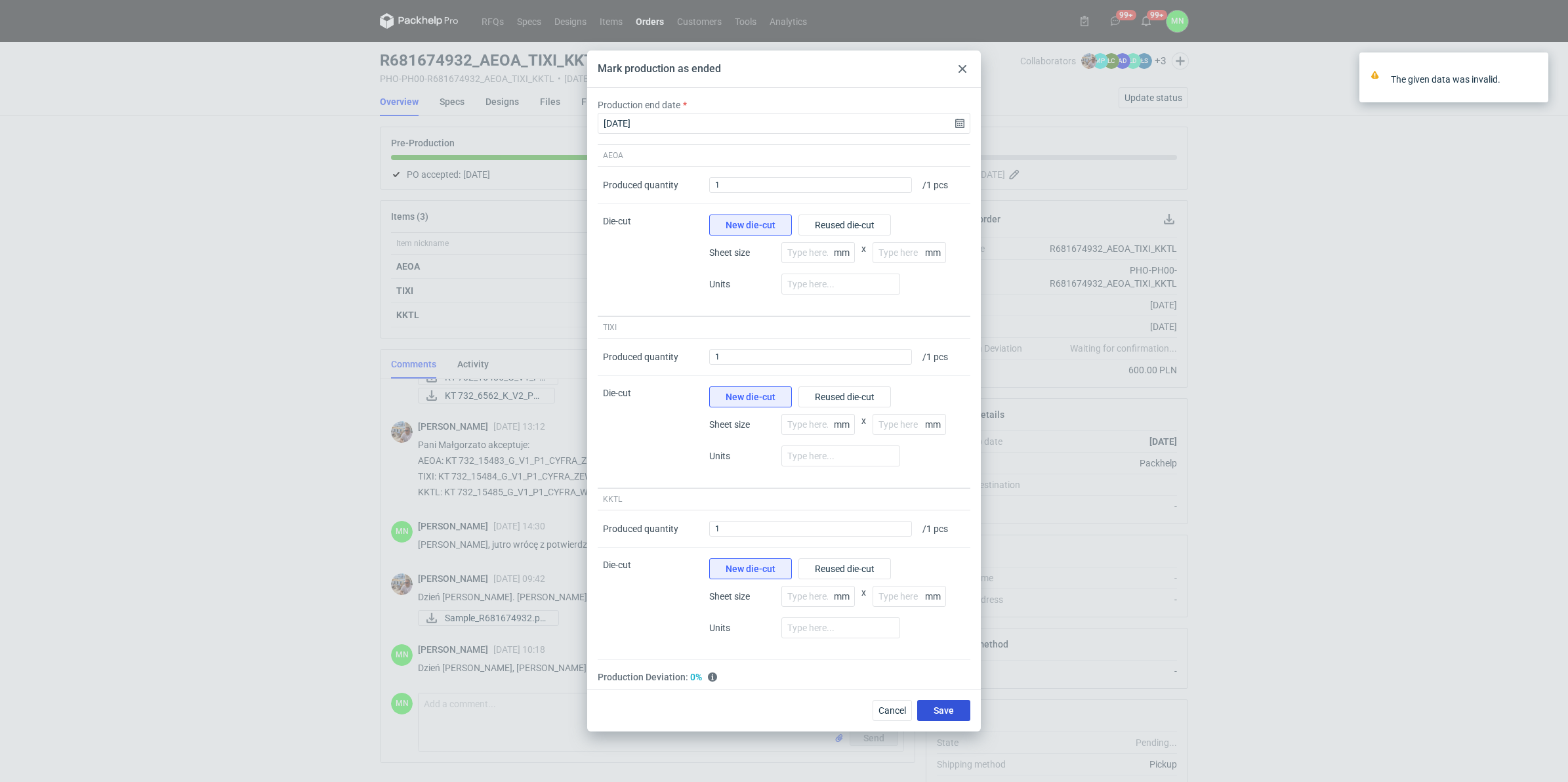
click at [955, 596] on button "Save" at bounding box center [943, 710] width 53 height 21
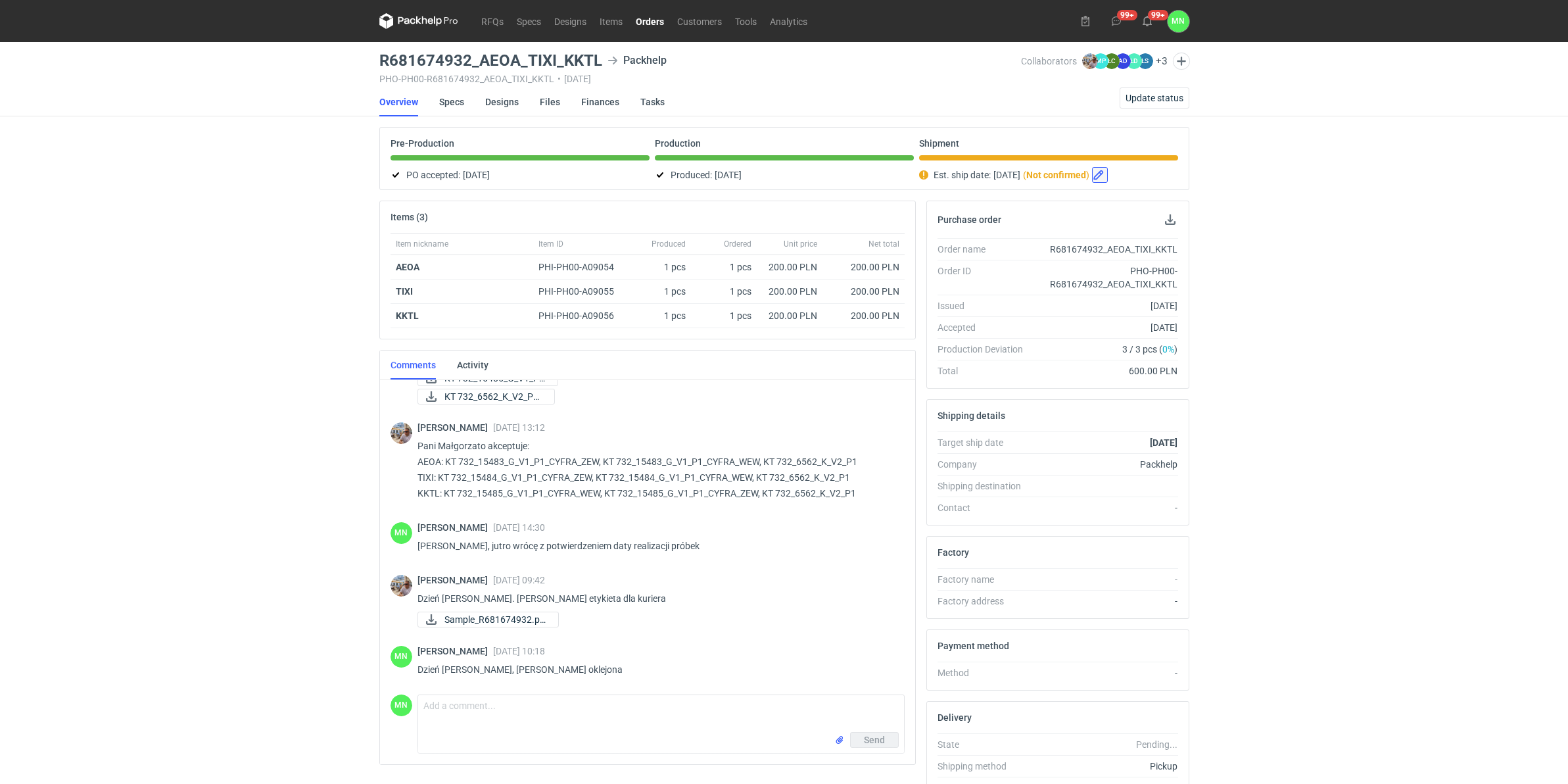
click at [1108, 176] on button "button" at bounding box center [1100, 174] width 16 height 16
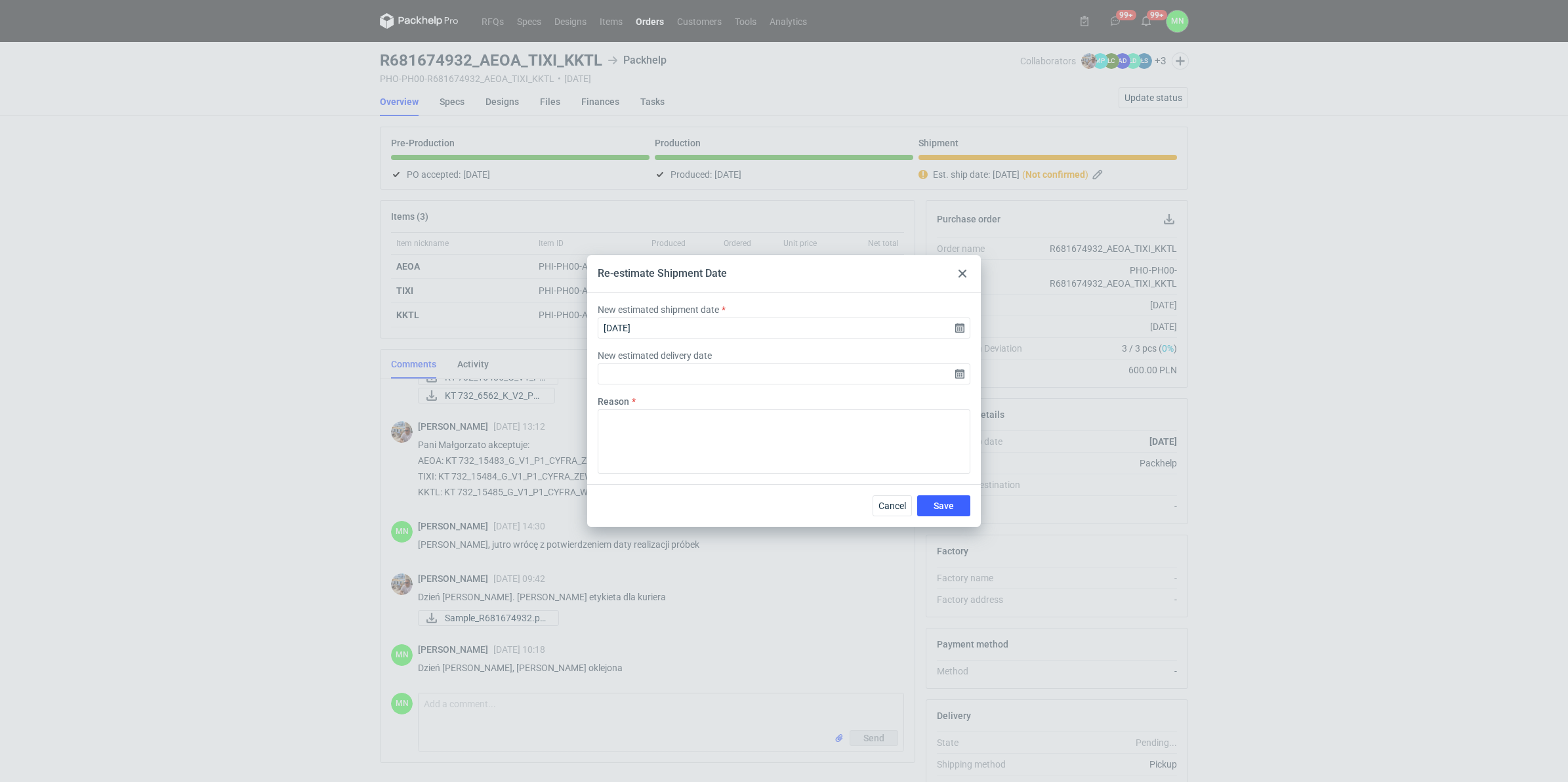
click at [962, 272] on icon at bounding box center [962, 273] width 8 height 8
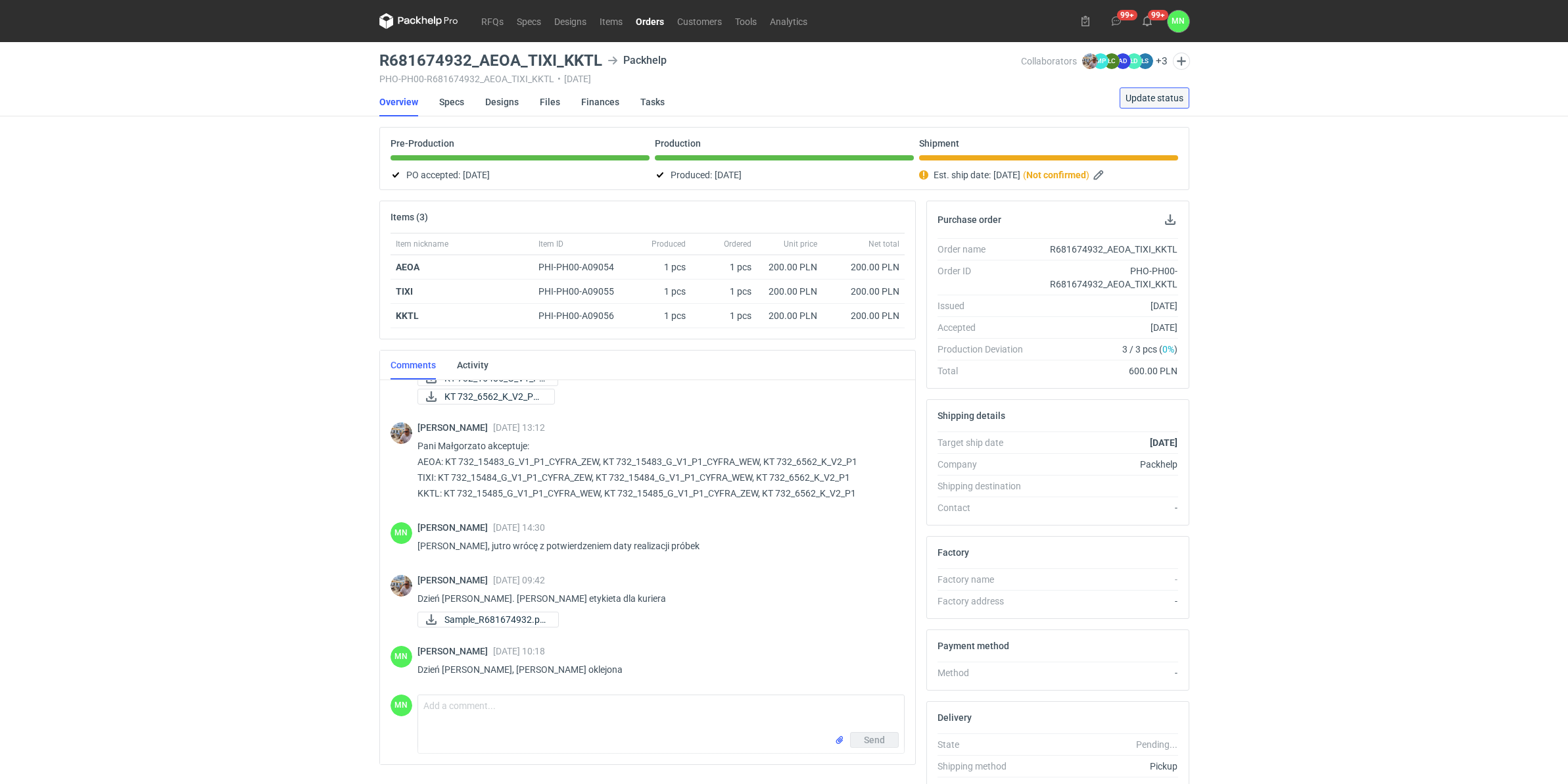
click at [1165, 98] on span "Update status" at bounding box center [1154, 98] width 58 height 9
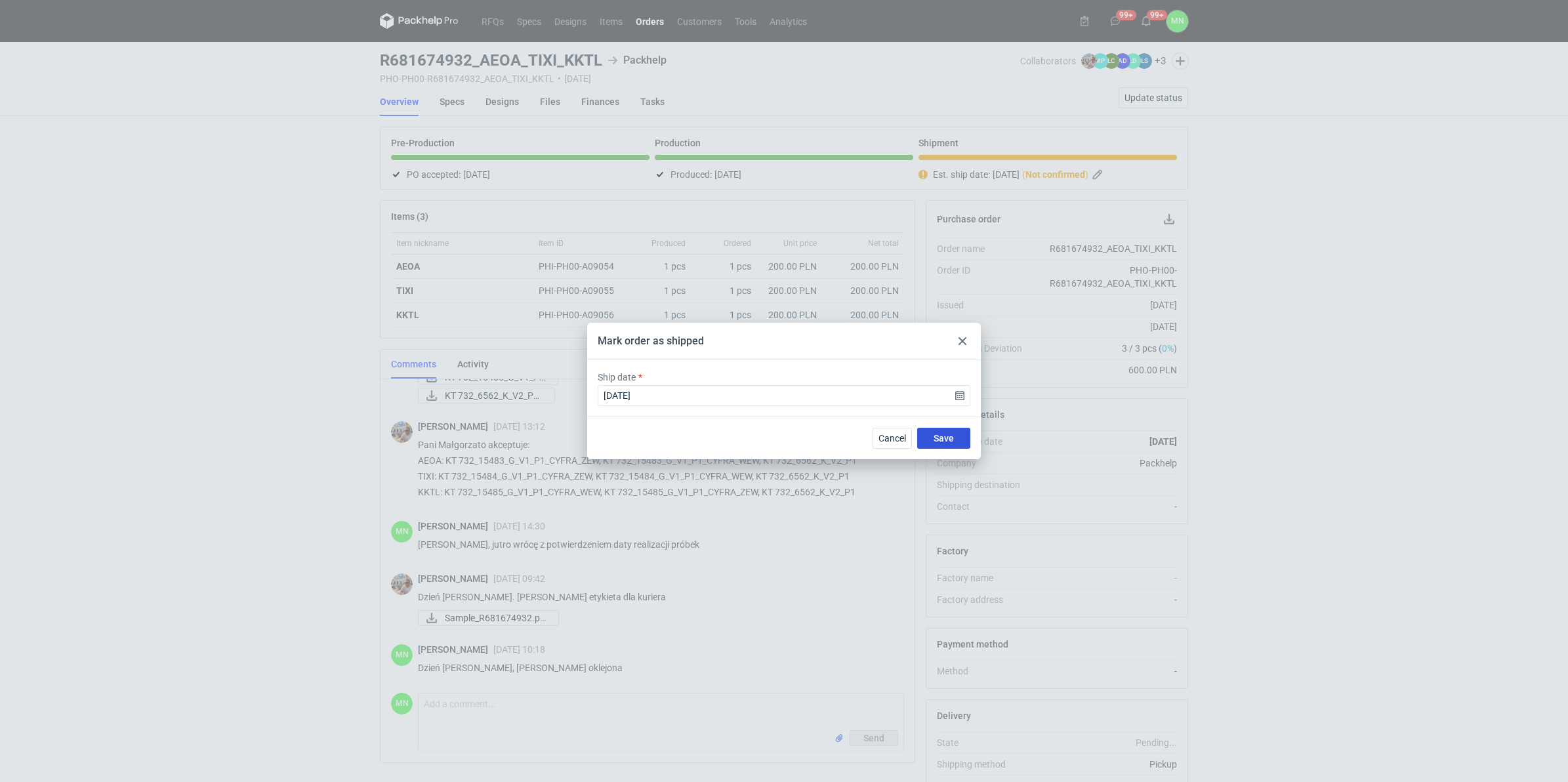
click at [948, 433] on span "Save" at bounding box center [943, 438] width 20 height 9
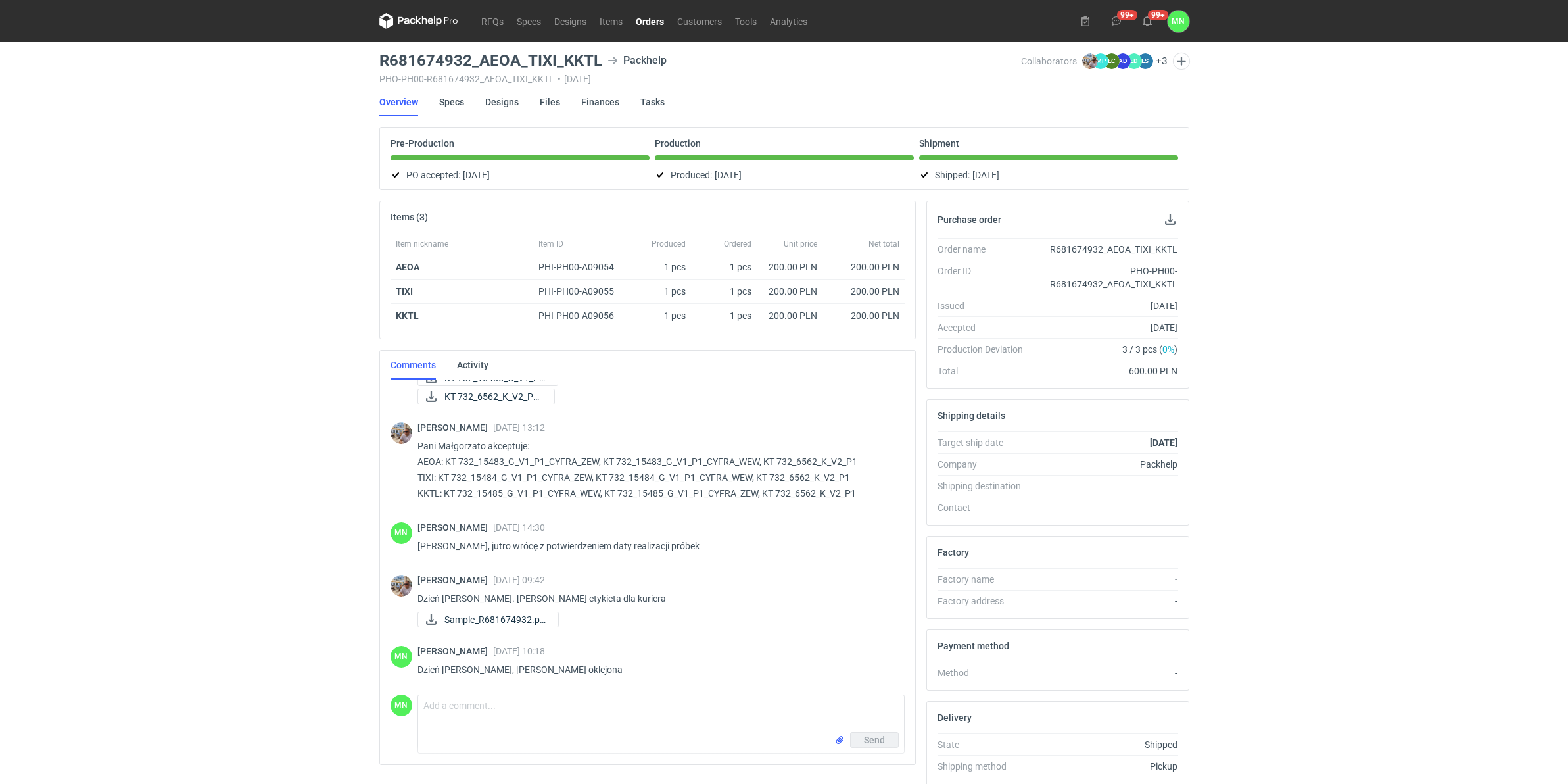
click at [639, 24] on link "Orders" at bounding box center [650, 21] width 41 height 16
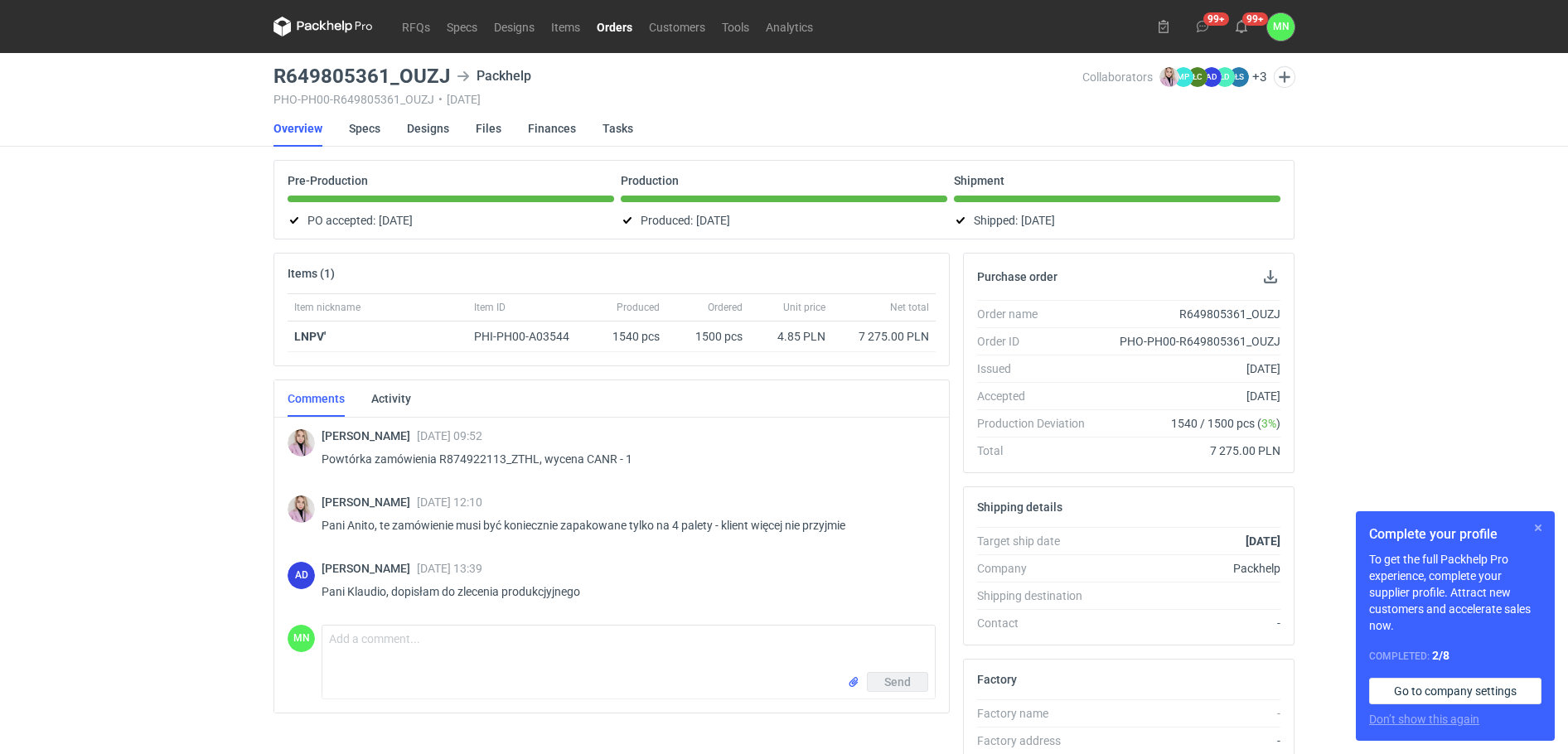
click at [1537, 525] on button "button" at bounding box center [1538, 527] width 20 height 20
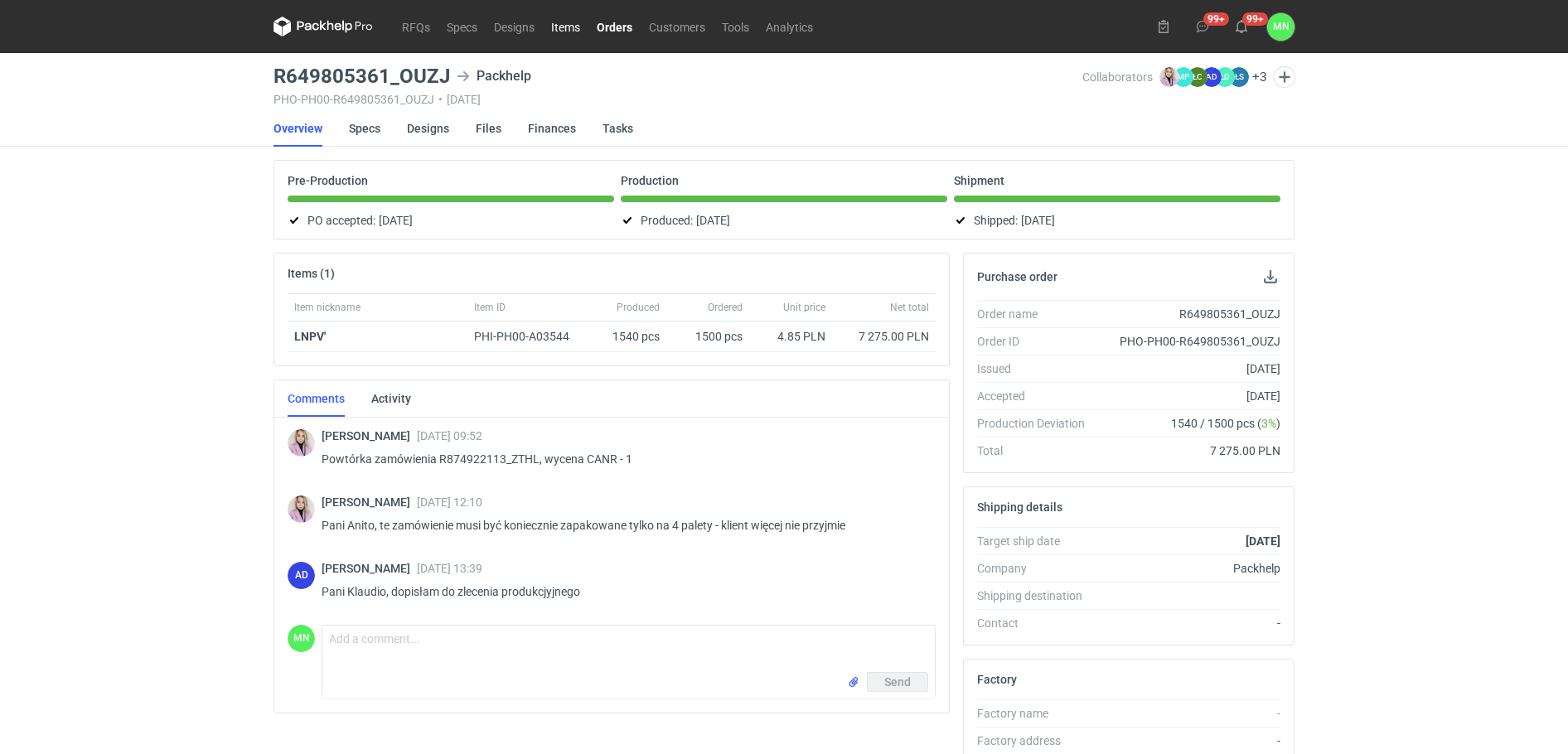
click at [576, 27] on link "Items" at bounding box center [566, 26] width 45 height 20
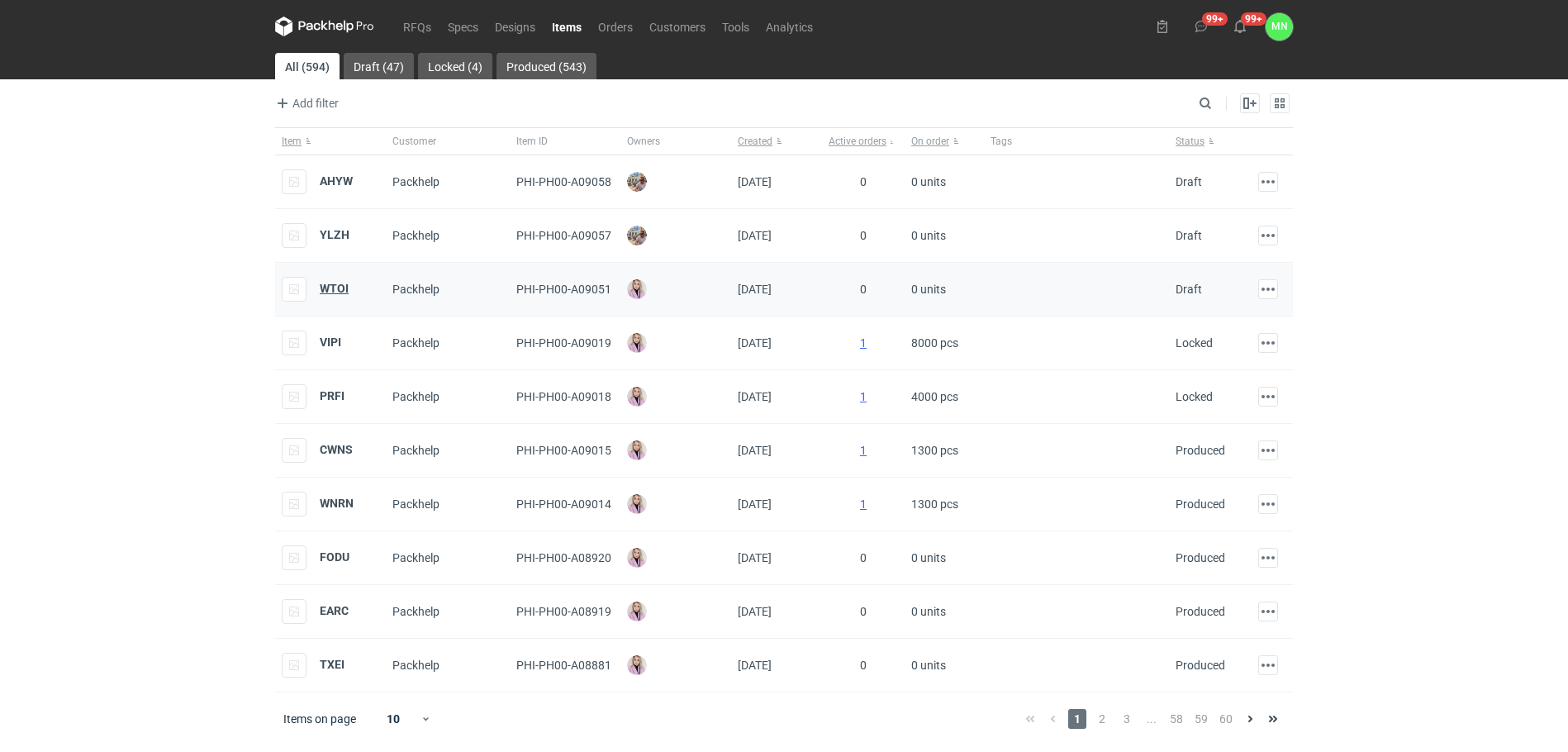
click at [326, 286] on strong "WTOI" at bounding box center [334, 288] width 29 height 13
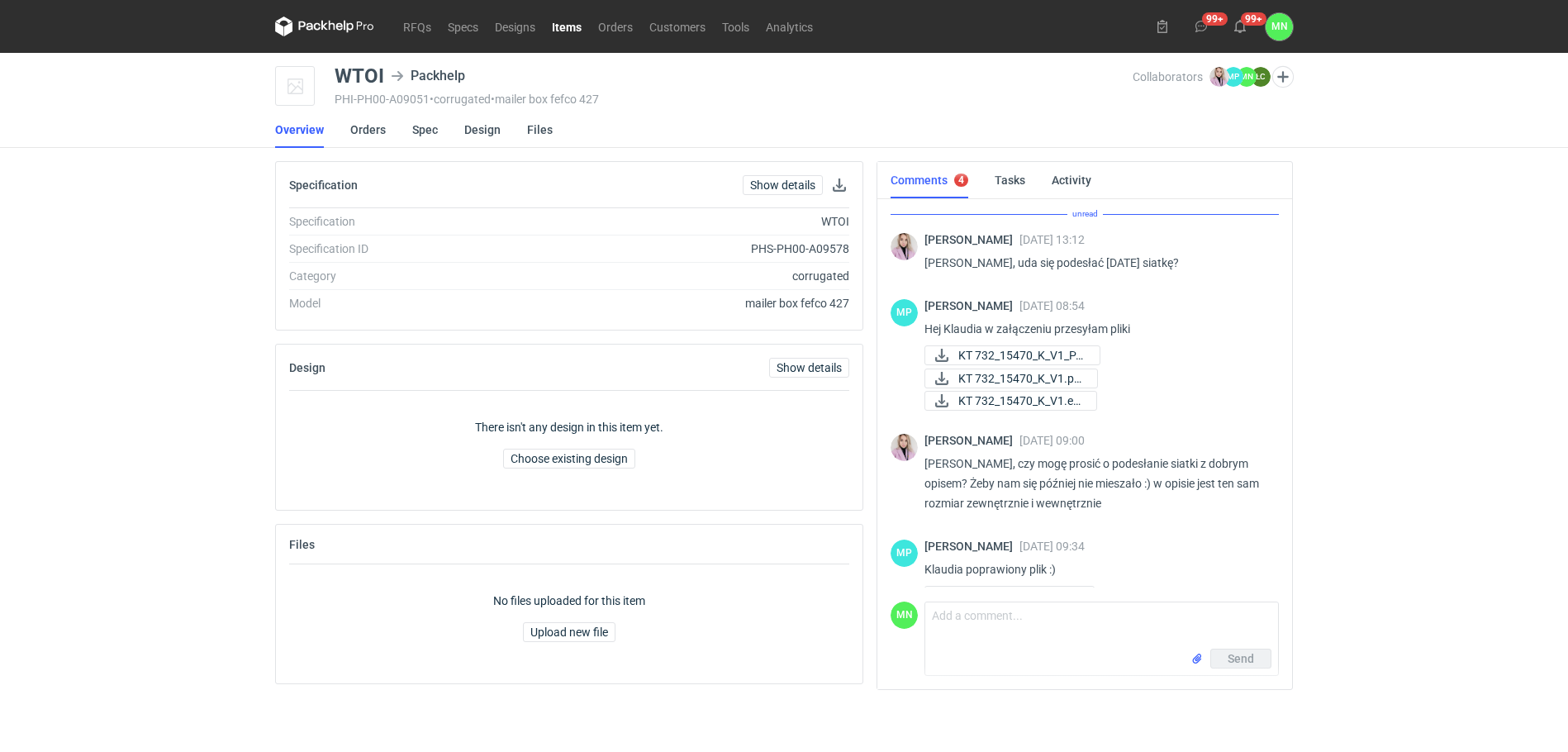
scroll to position [178, 0]
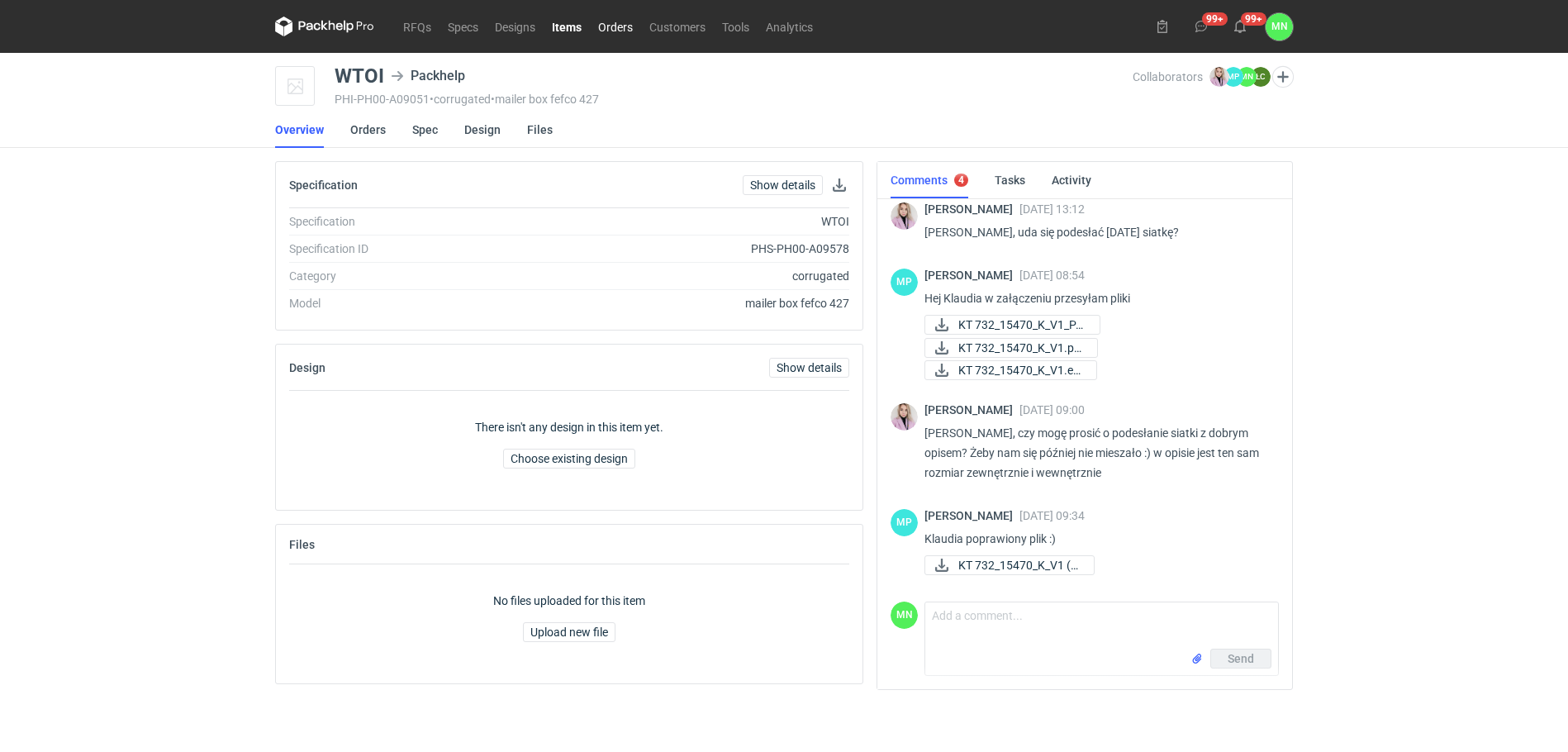
click at [617, 25] on link "Orders" at bounding box center [615, 26] width 51 height 20
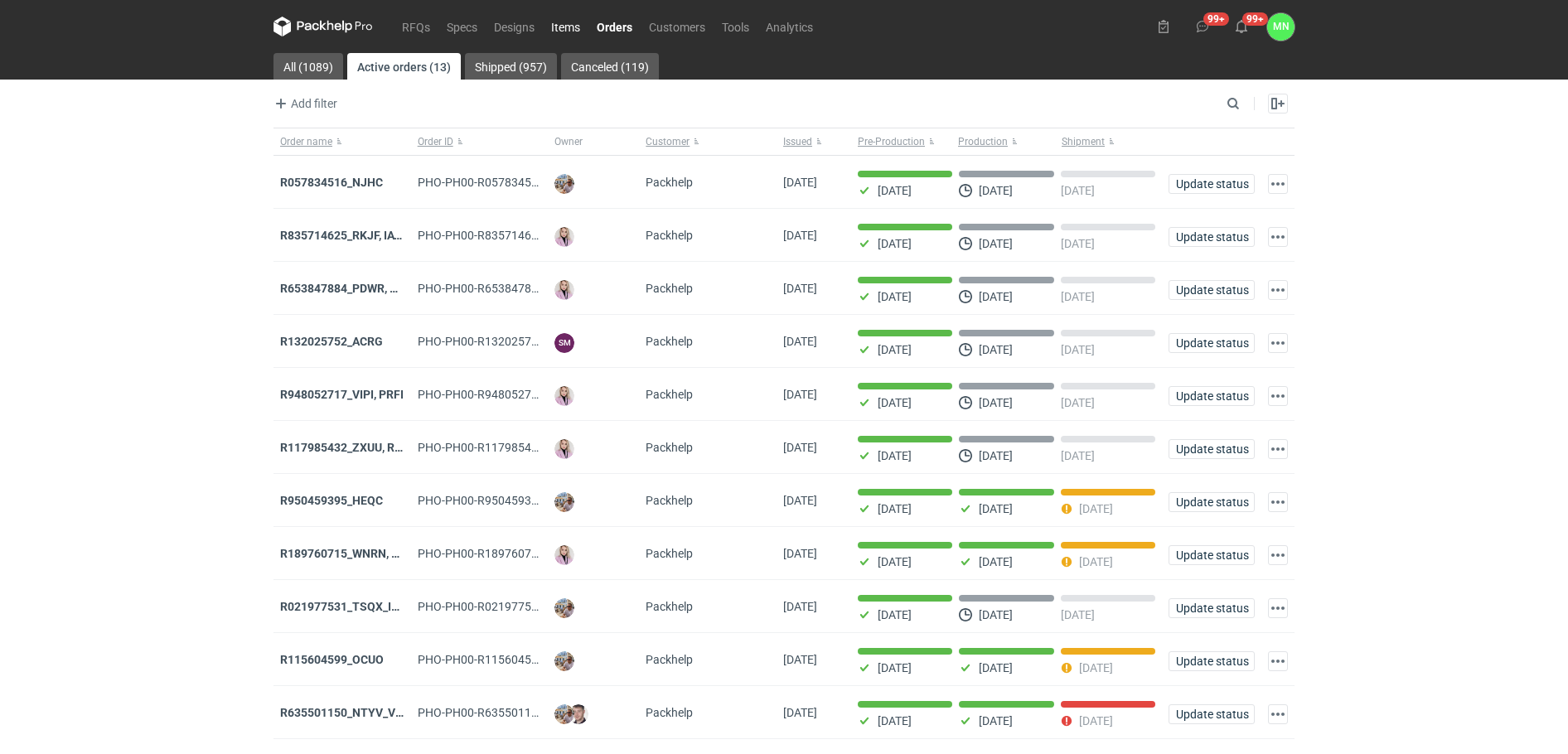
click at [562, 29] on link "Items" at bounding box center [566, 26] width 45 height 20
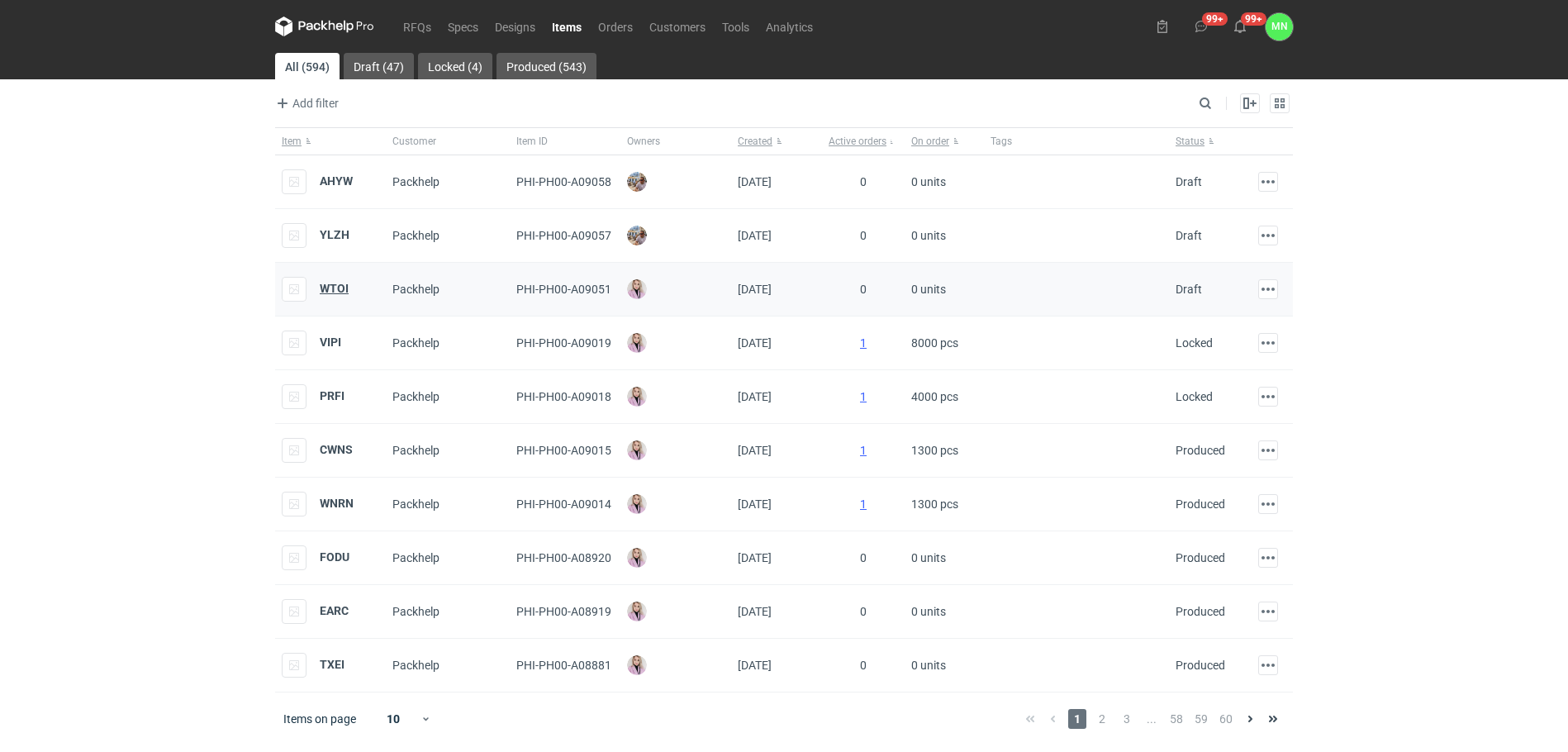
click at [326, 289] on strong "WTOI" at bounding box center [334, 288] width 29 height 13
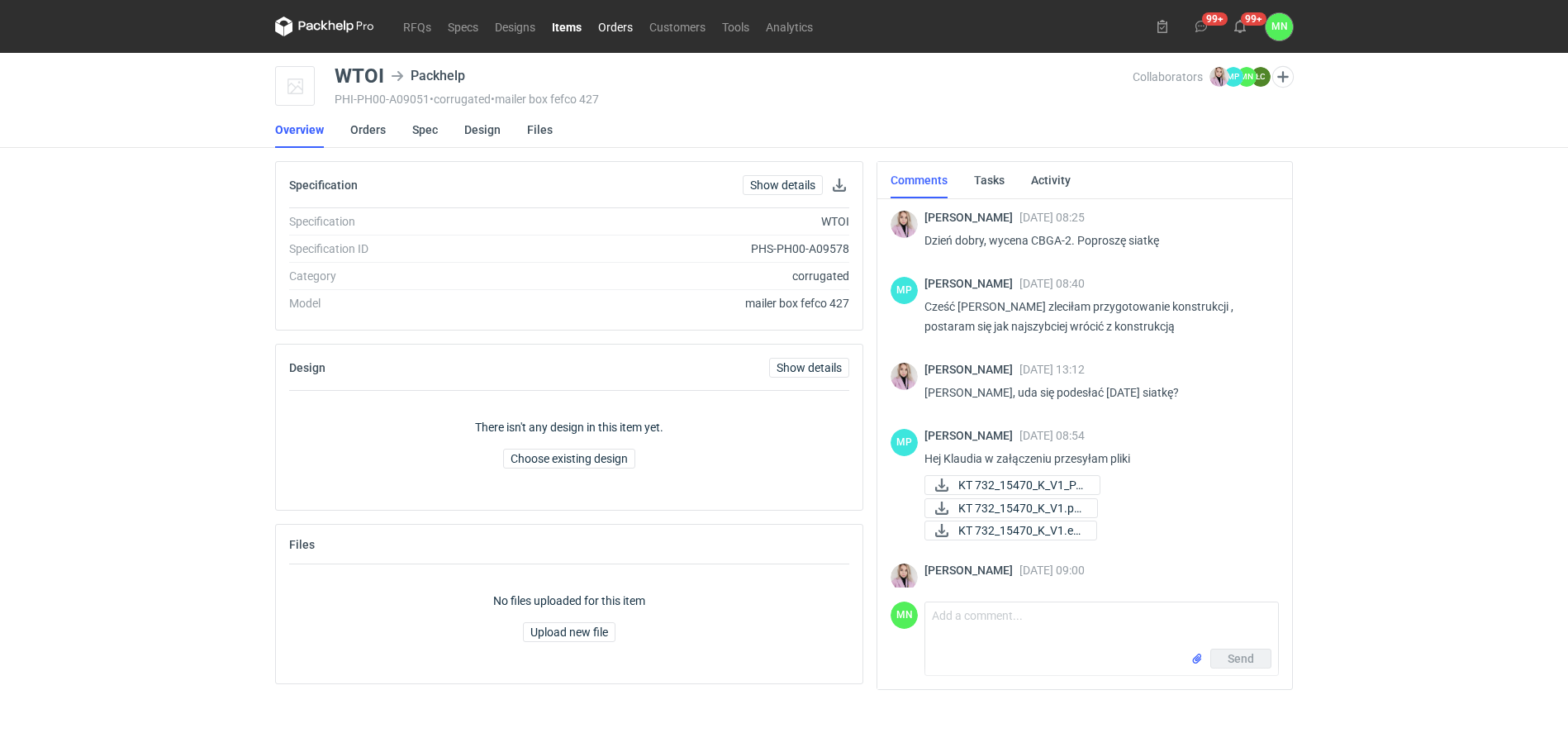
click at [626, 36] on link "Orders" at bounding box center [615, 26] width 51 height 20
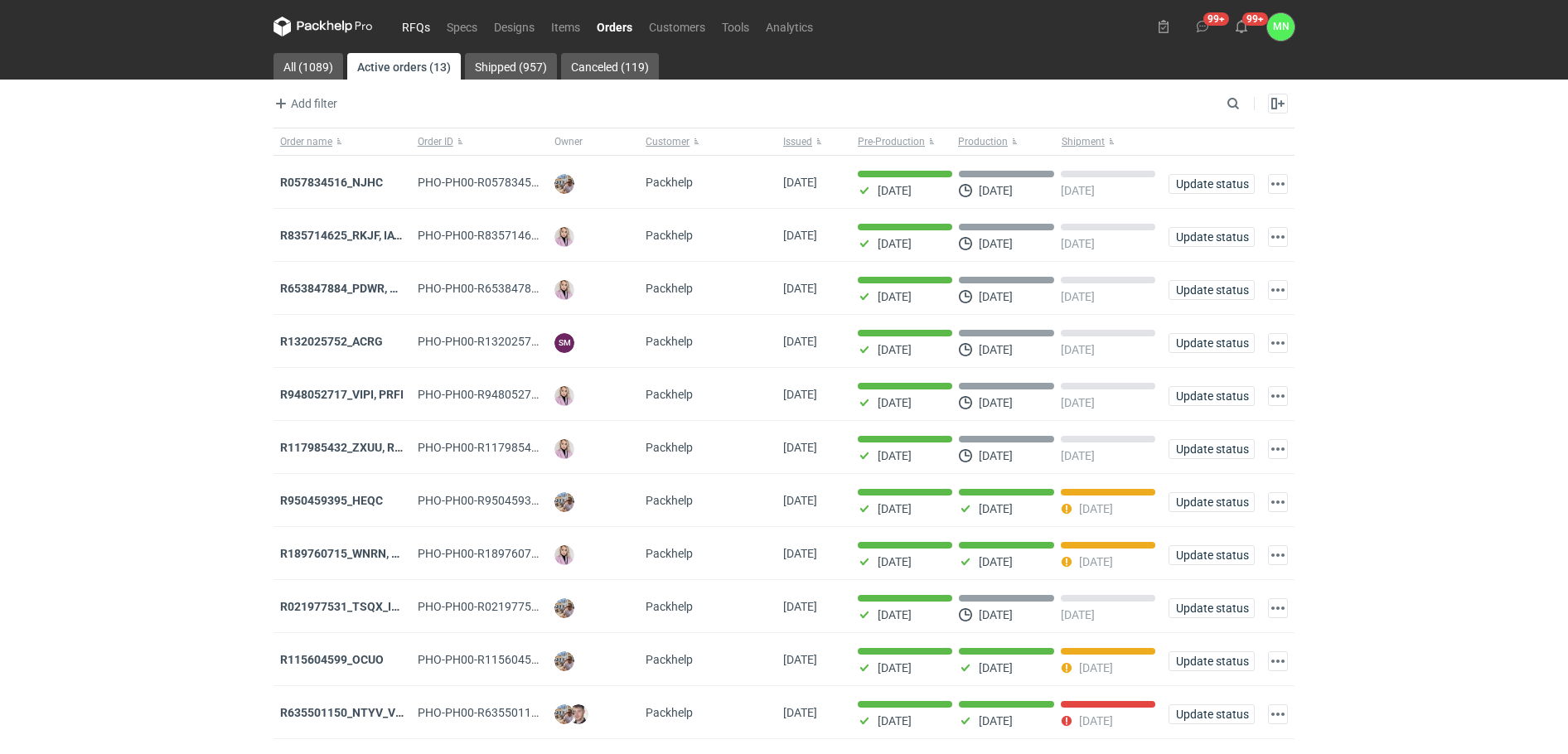
click at [418, 26] on link "RFQs" at bounding box center [416, 26] width 44 height 20
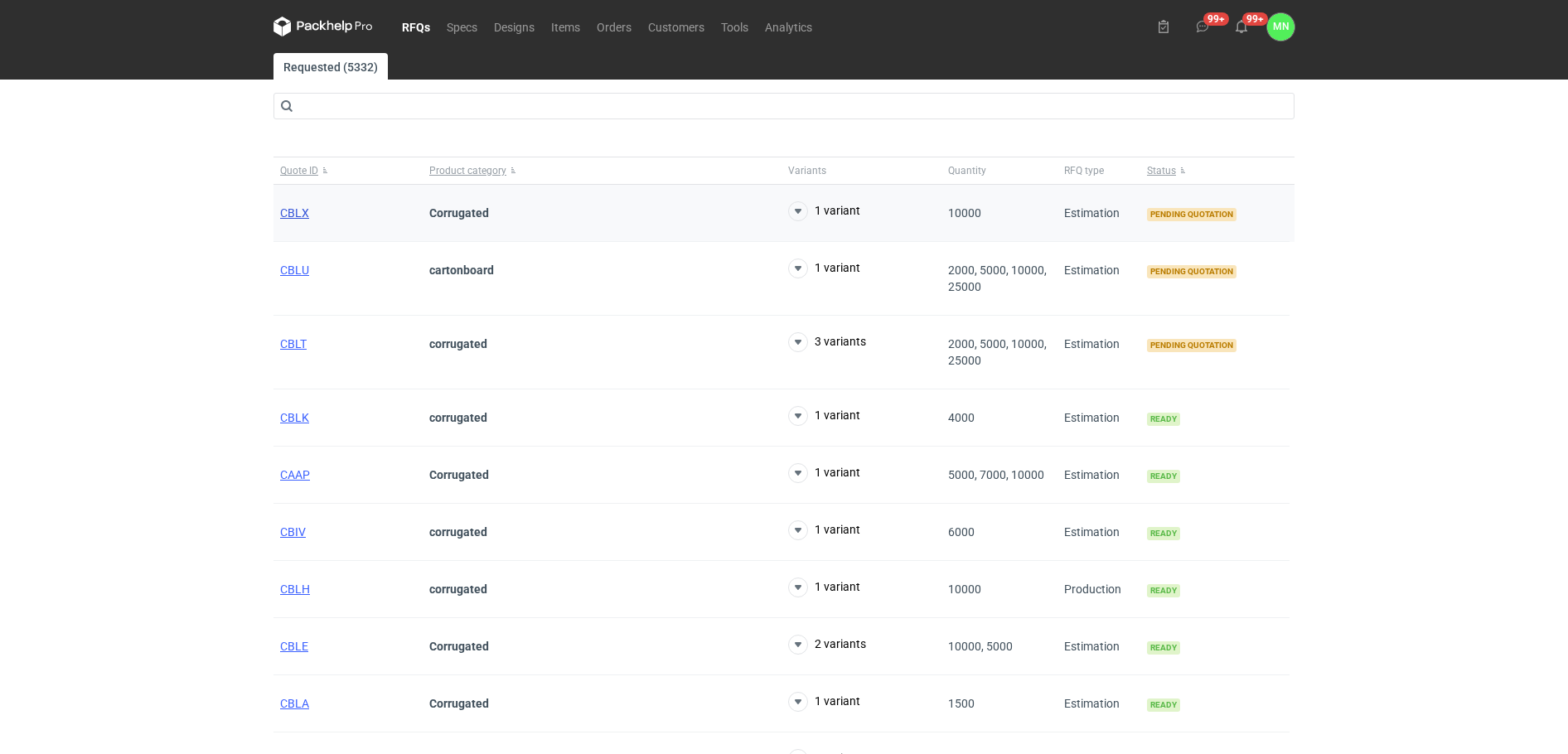
click at [297, 208] on span "CBLX" at bounding box center [294, 213] width 29 height 13
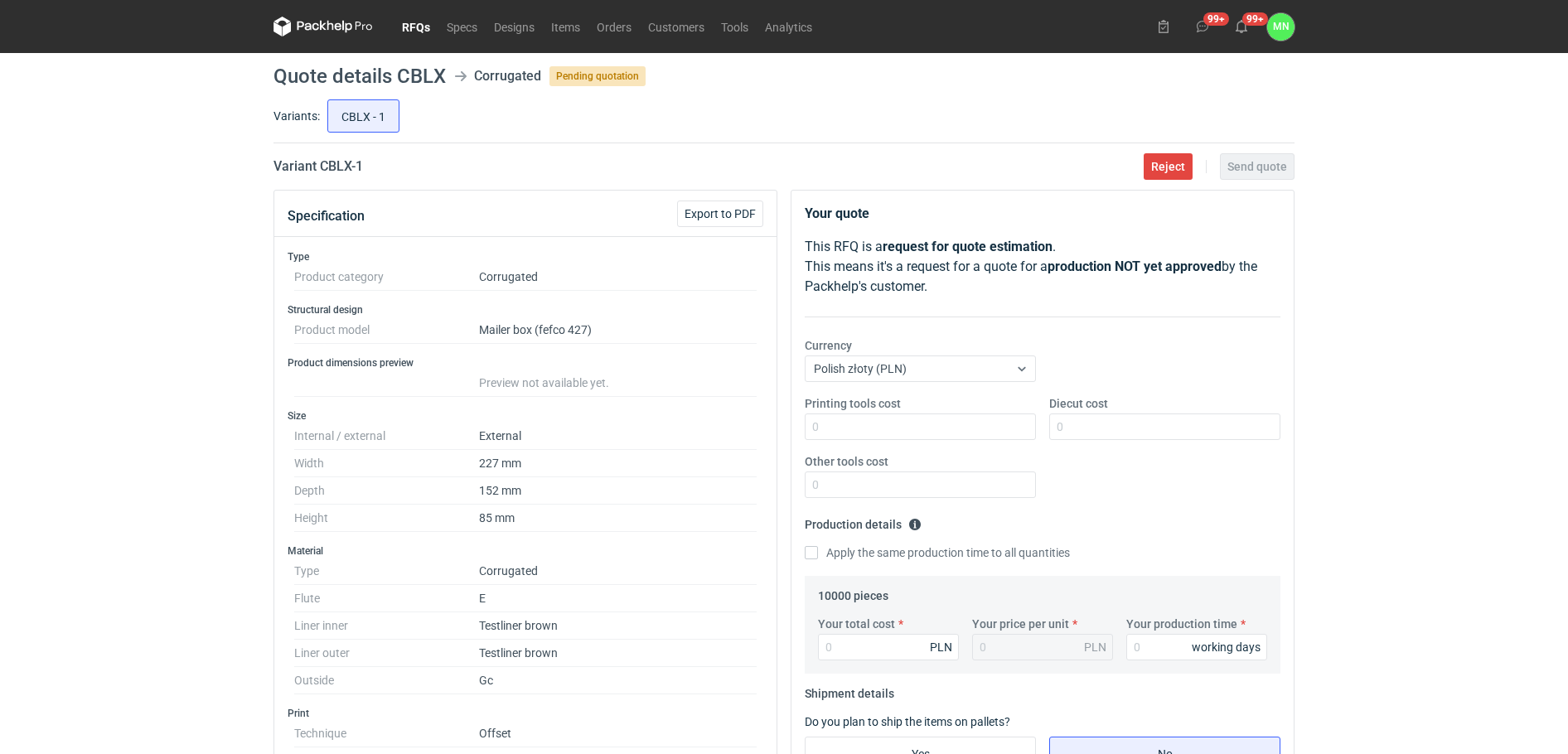
click at [412, 23] on link "RFQs" at bounding box center [416, 26] width 44 height 20
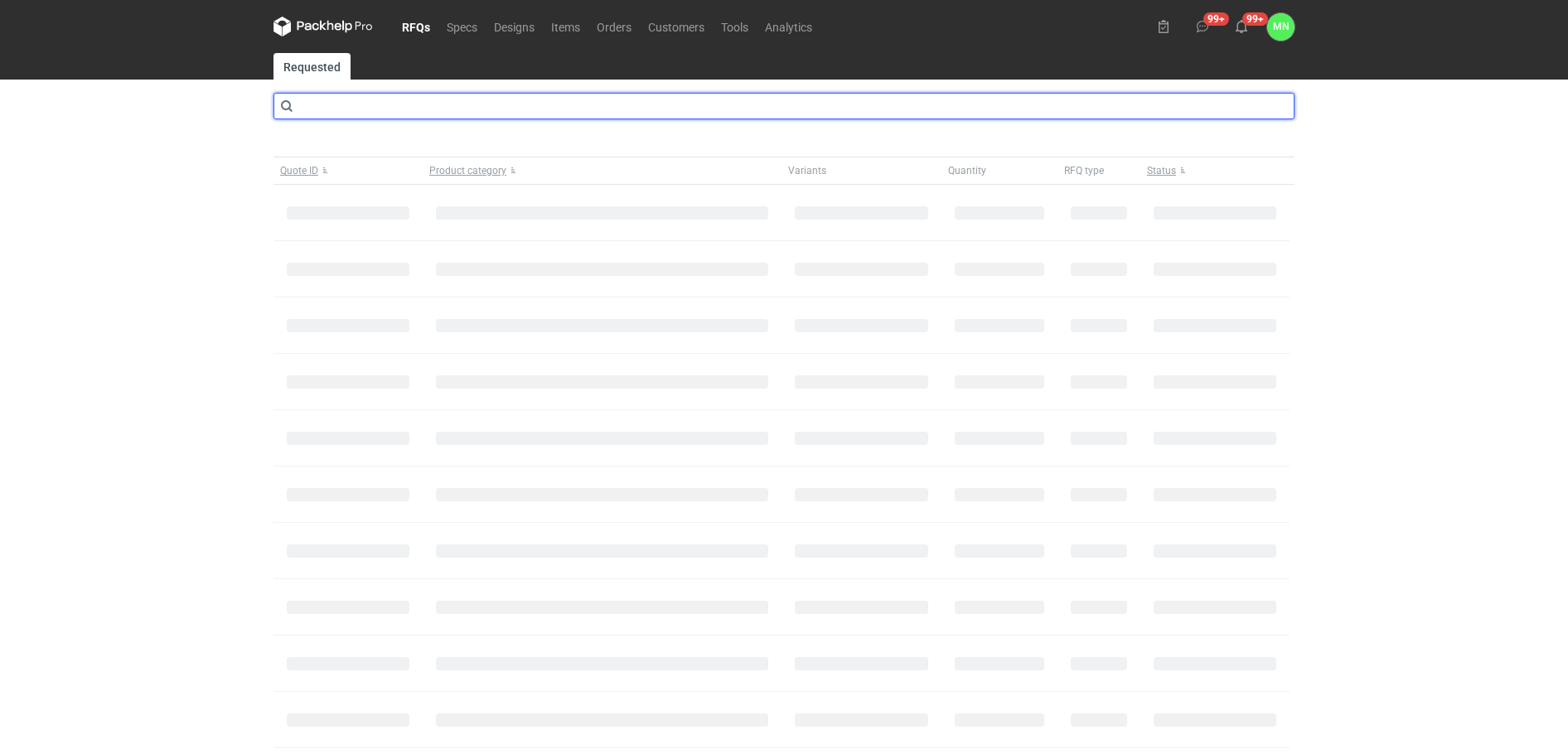
click at [375, 96] on input "text" at bounding box center [784, 105] width 1021 height 26
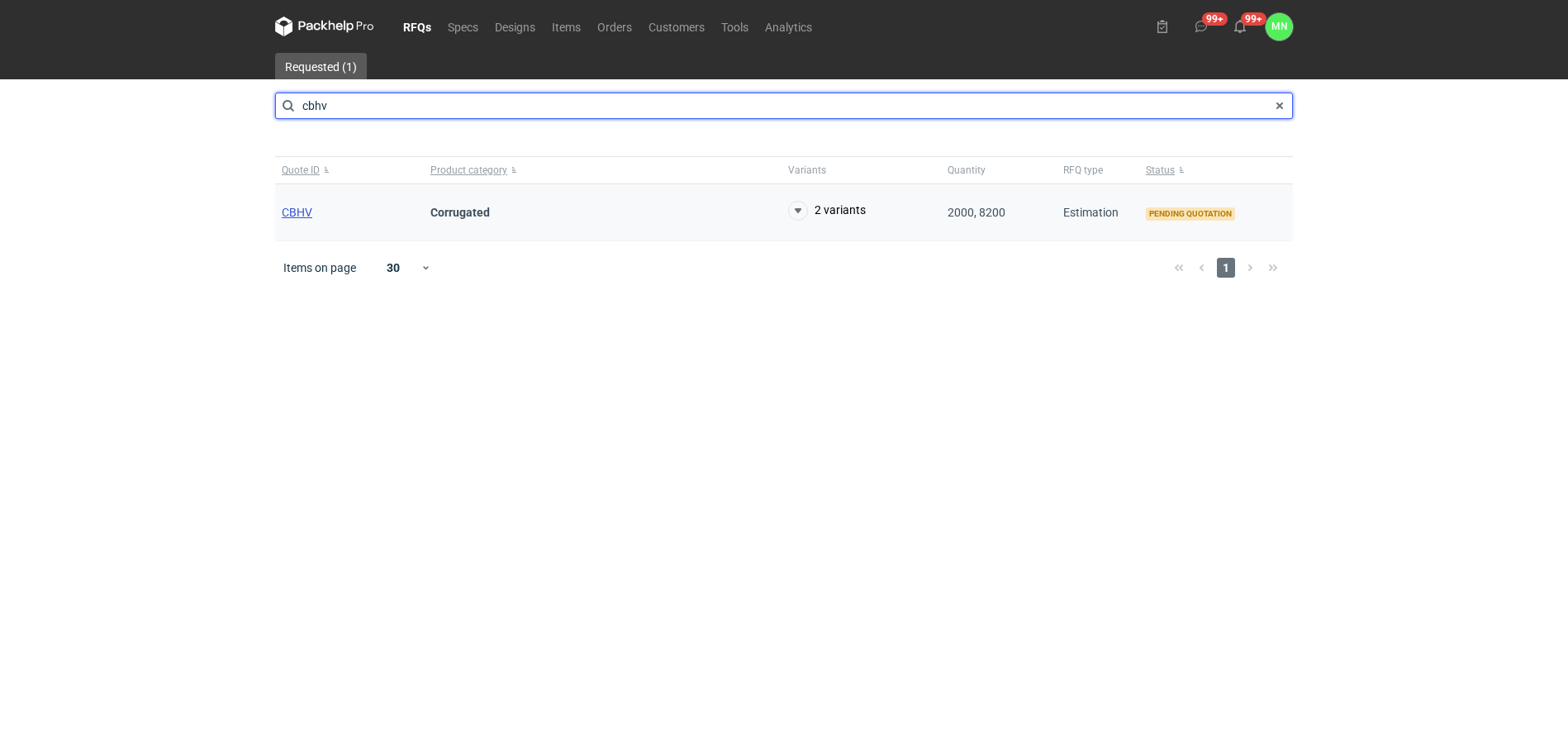
type input "cbhv"
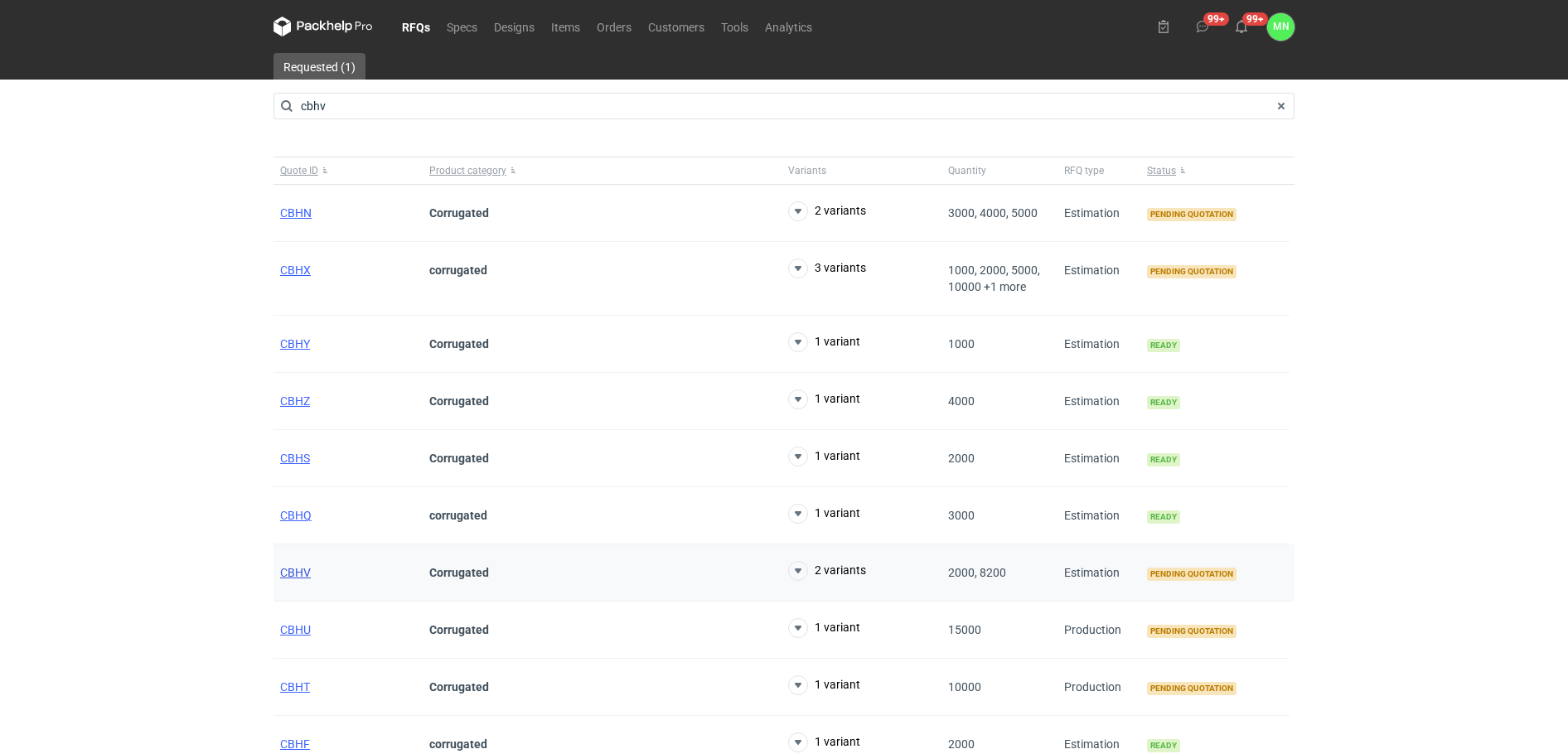
click at [306, 210] on span "CBHN" at bounding box center [296, 213] width 31 height 13
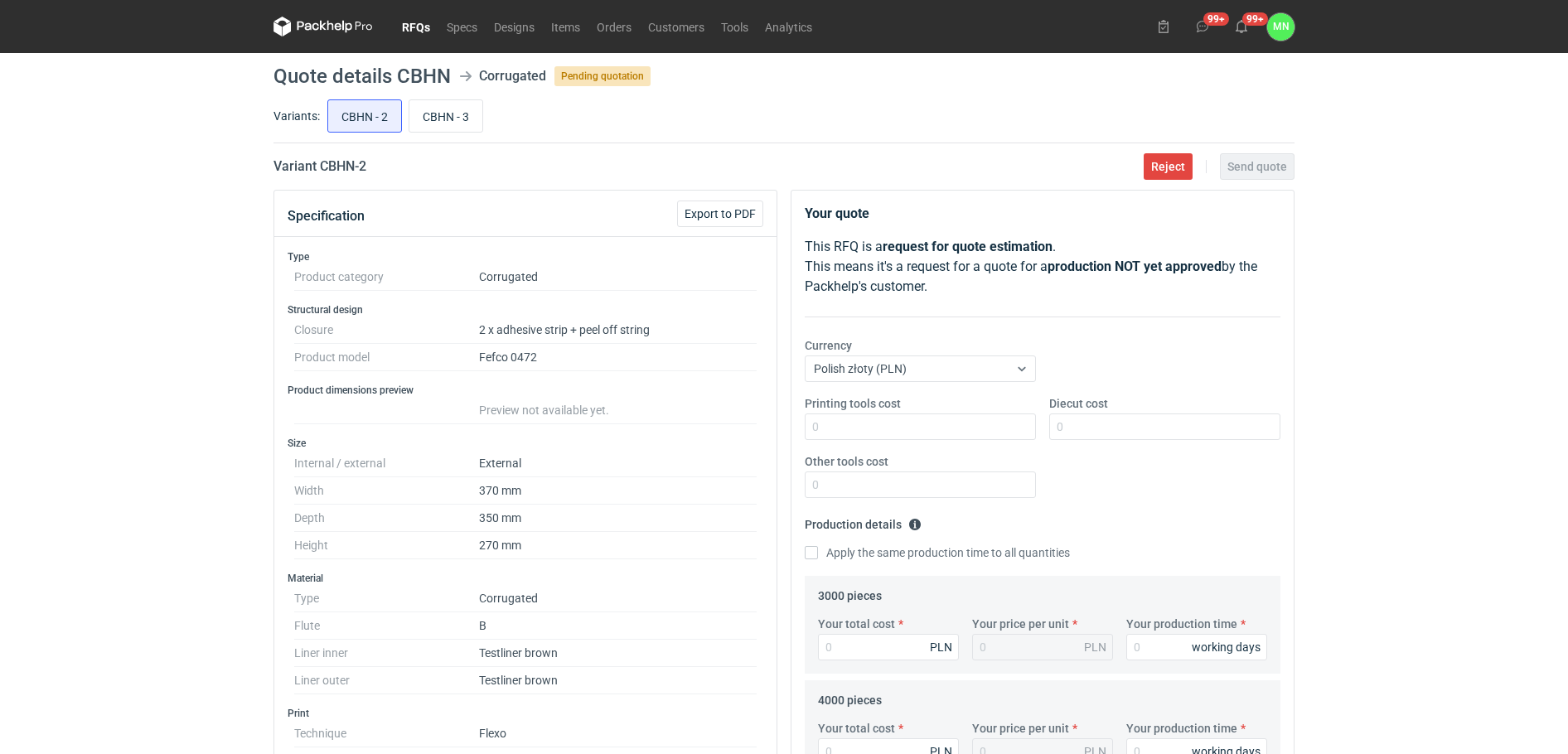
click at [418, 26] on link "RFQs" at bounding box center [416, 26] width 44 height 20
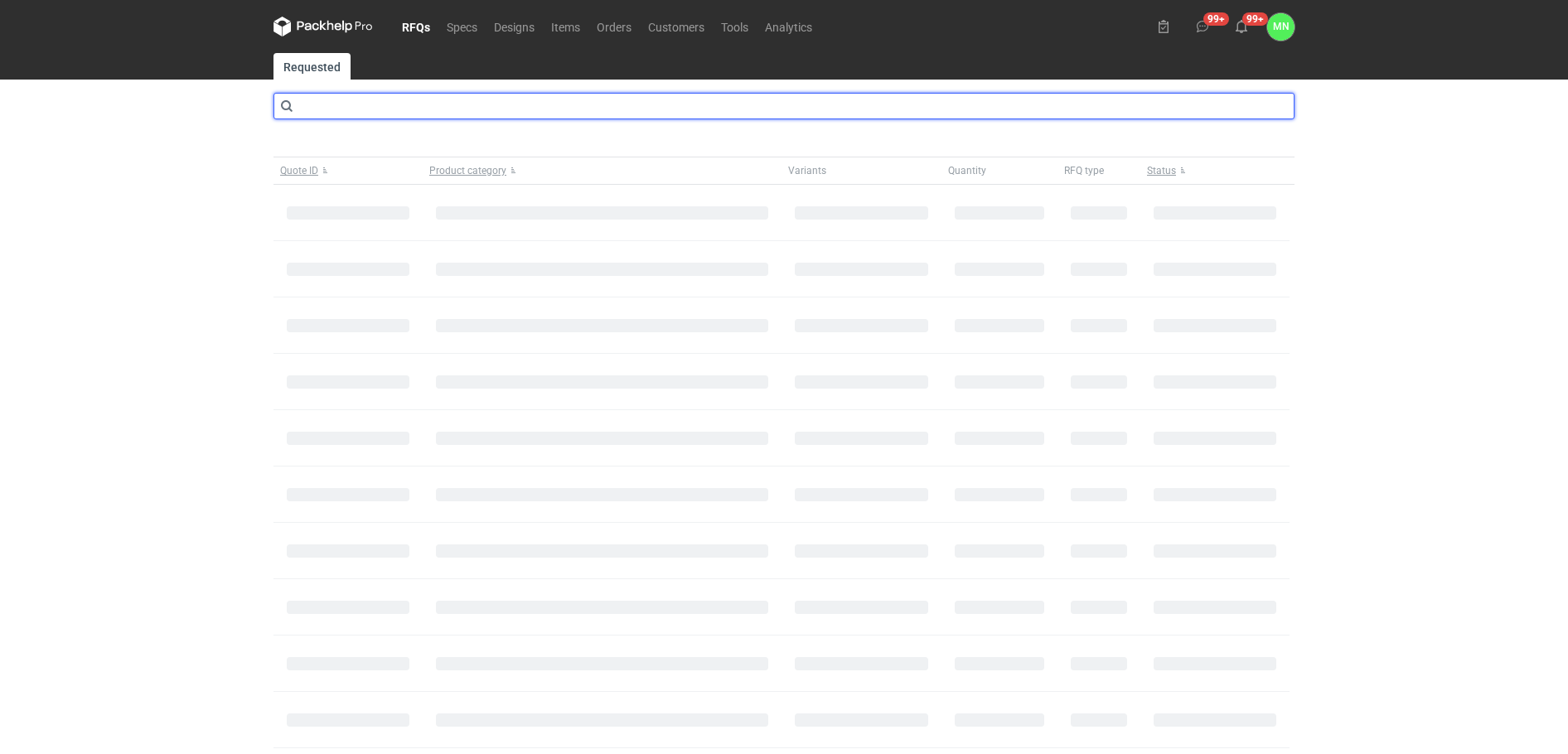
click at [385, 112] on input "text" at bounding box center [784, 105] width 1021 height 26
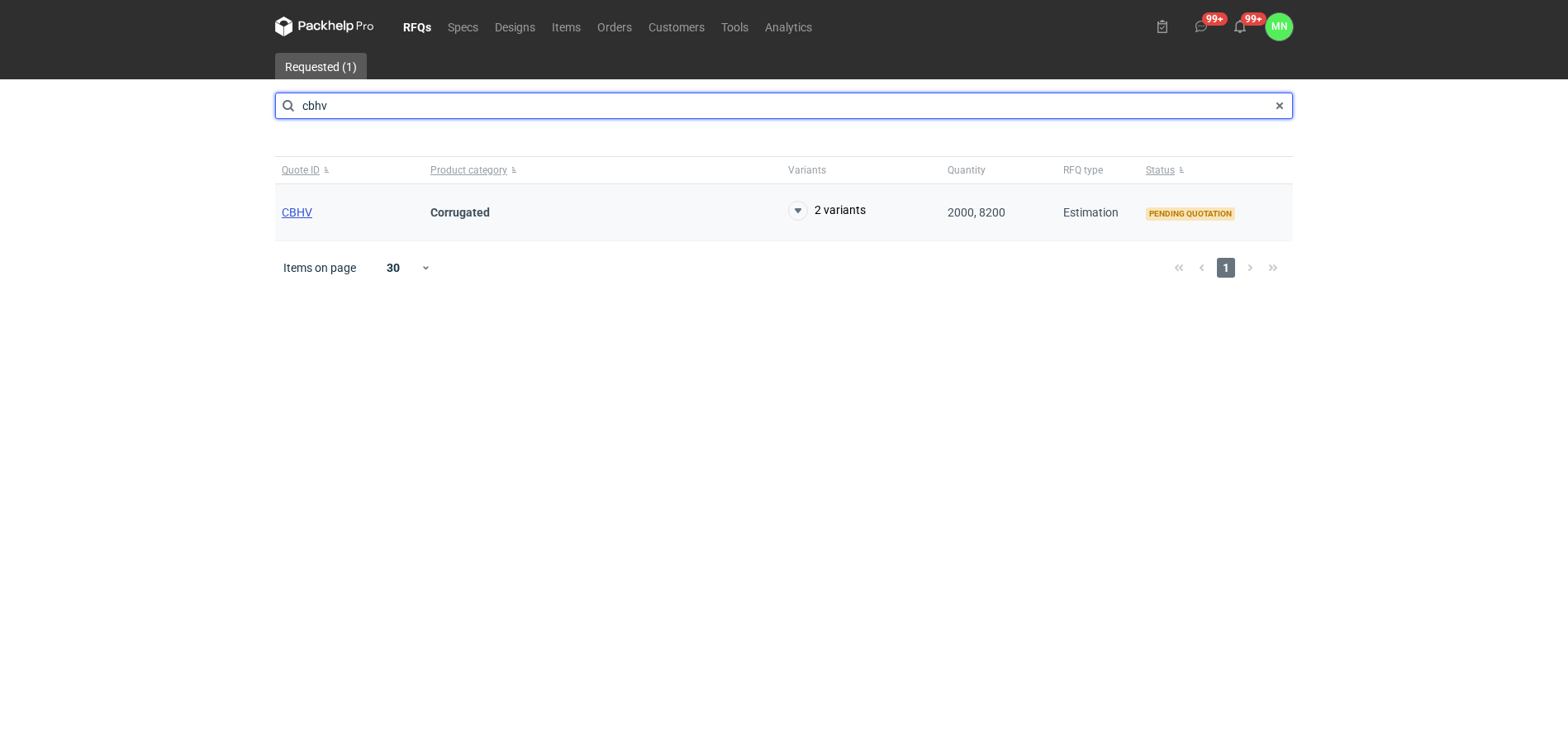
type input "cbhv"
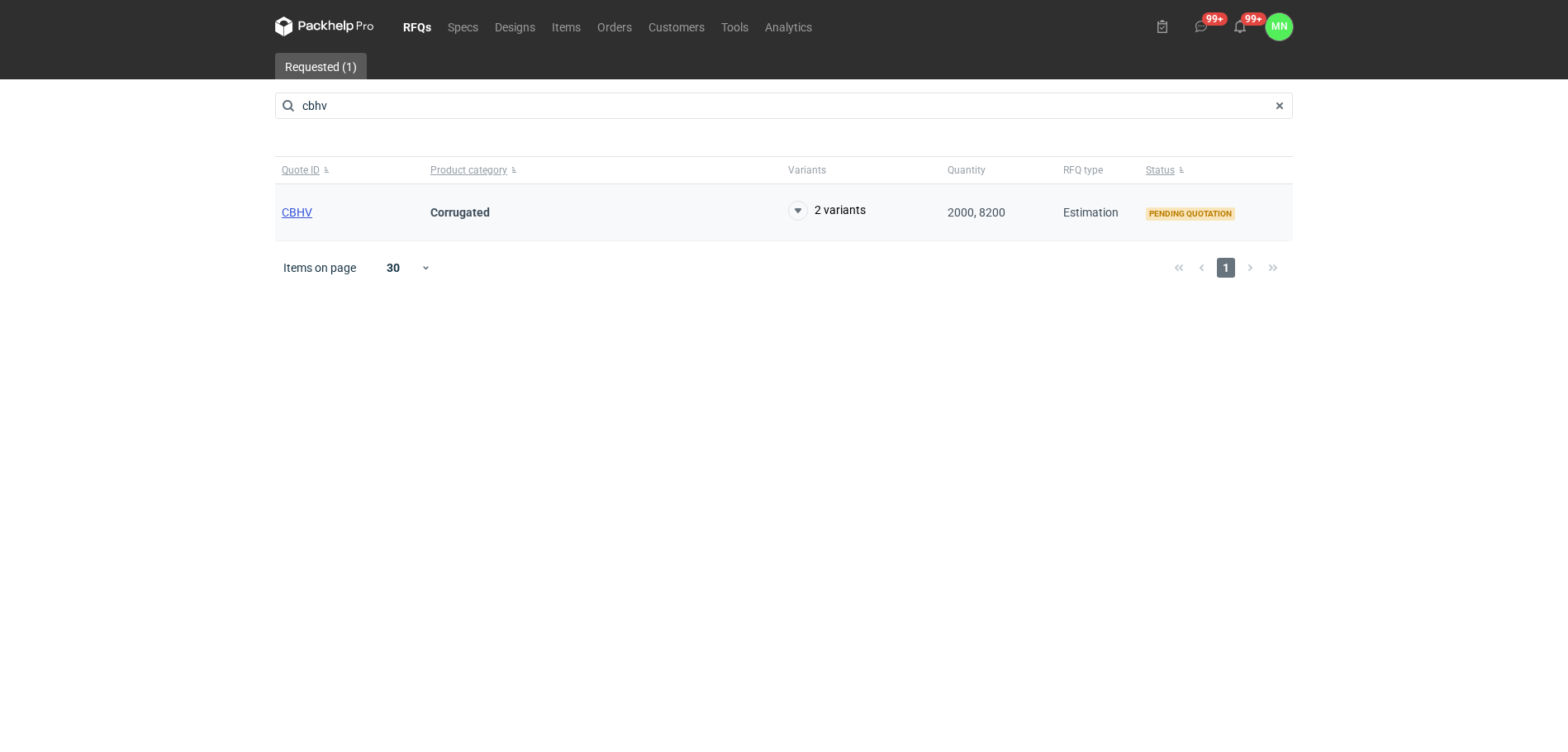
click at [287, 216] on span "CBHV" at bounding box center [296, 212] width 30 height 13
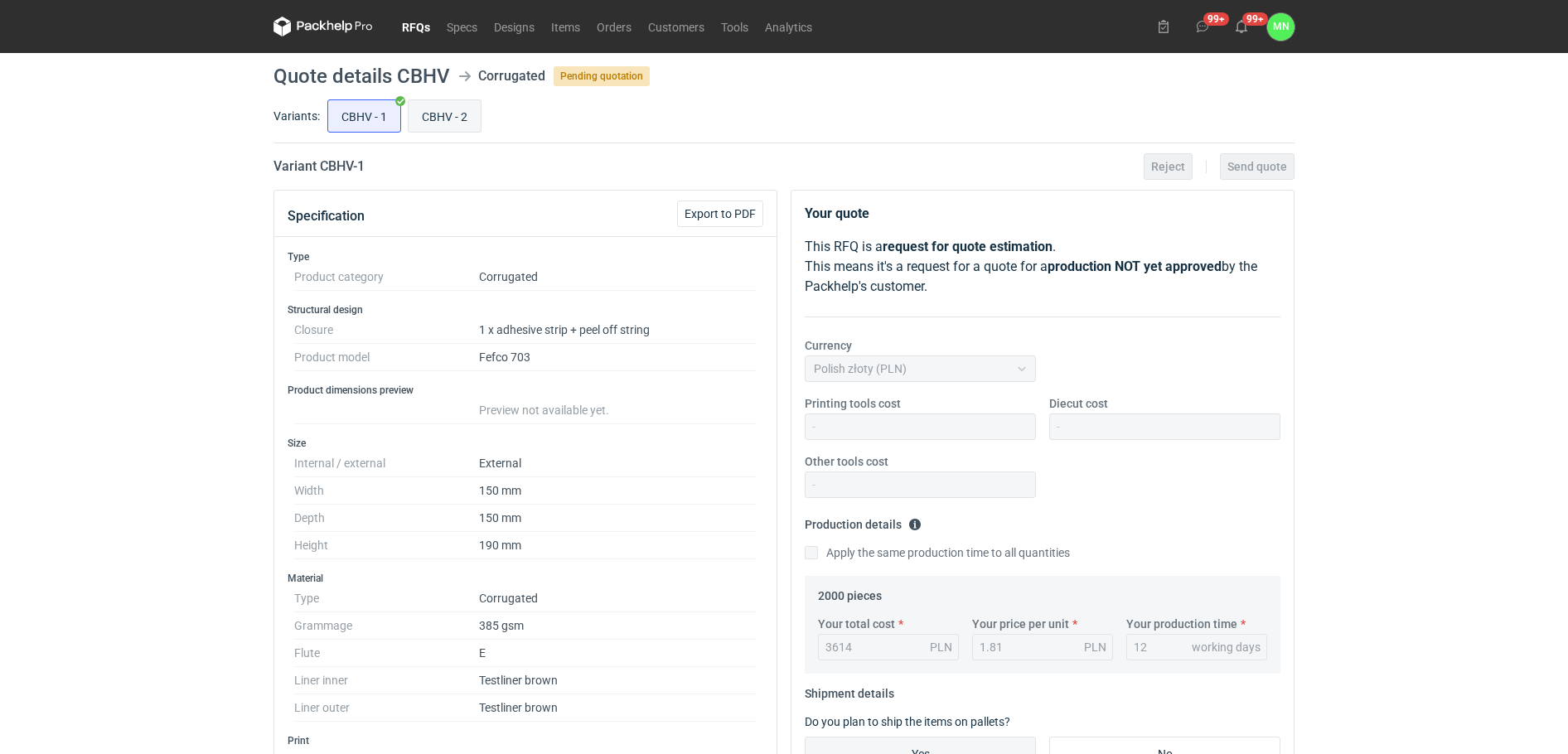
click at [439, 112] on input "CBHV - 2" at bounding box center [445, 116] width 72 height 31
radio input "true"
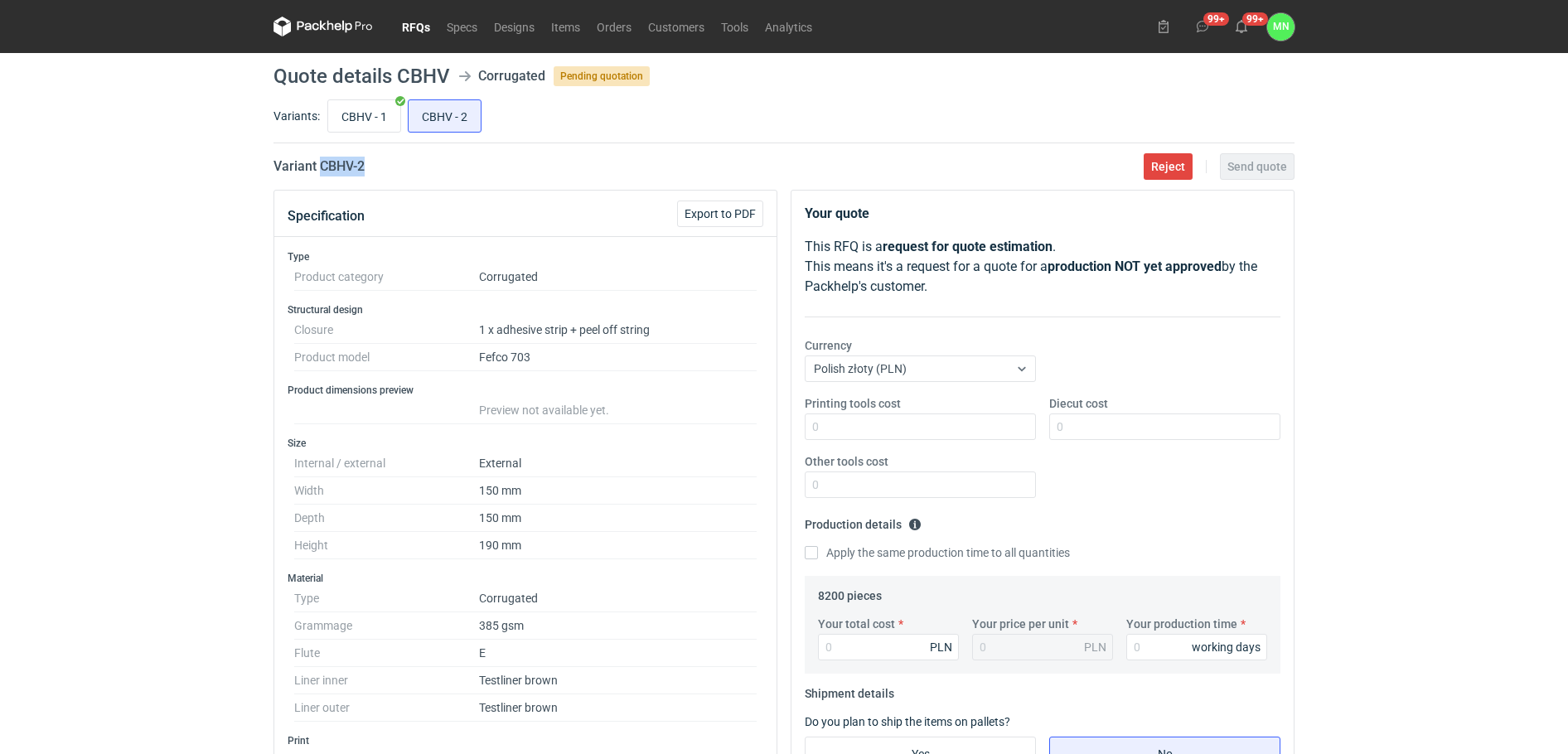
drag, startPoint x: 378, startPoint y: 160, endPoint x: 320, endPoint y: 164, distance: 58.1
click at [320, 164] on div "Variant CBHV - 2 Reject Send quote" at bounding box center [784, 166] width 1021 height 20
copy h2 "CBHV - 2"
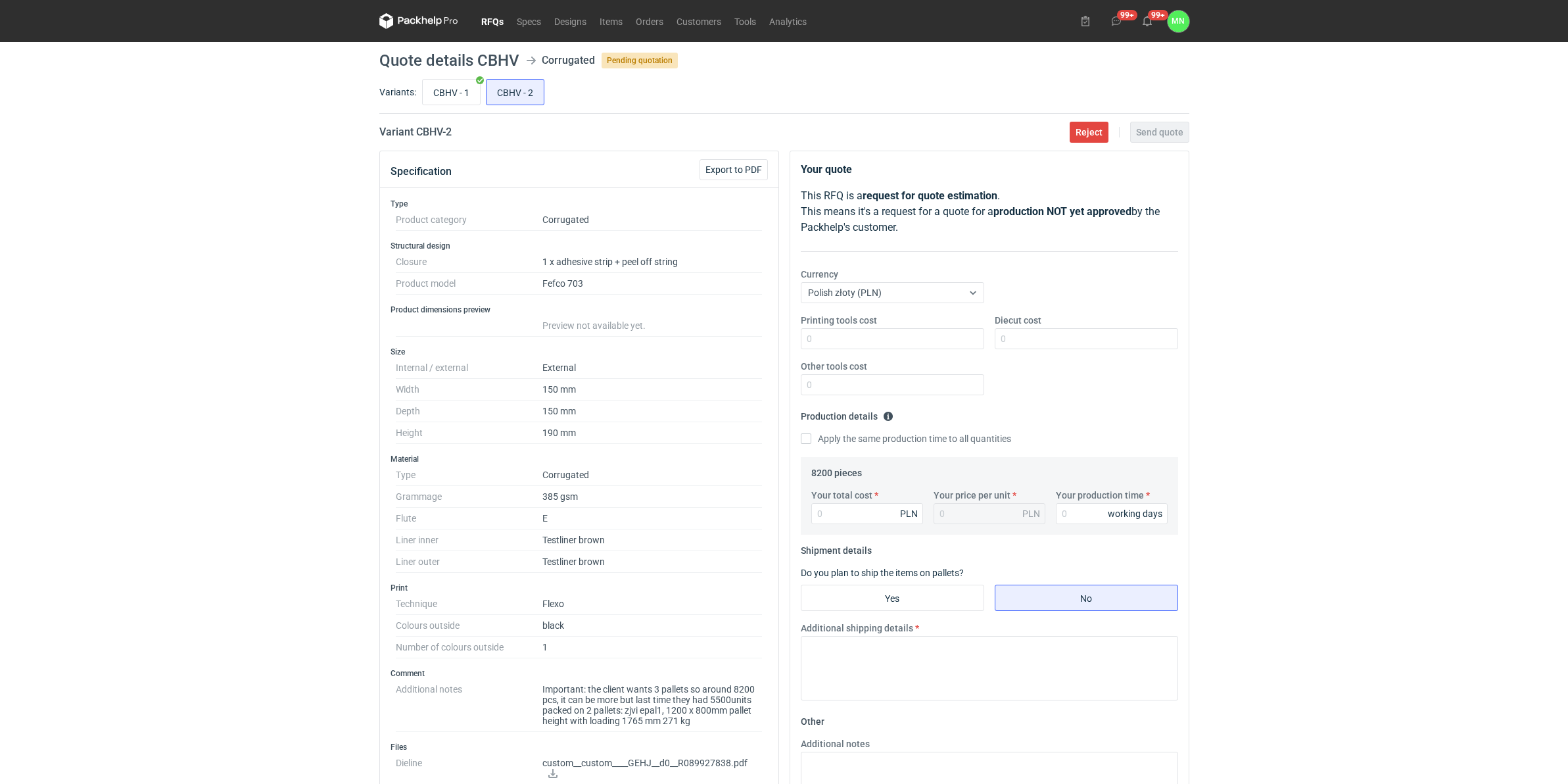
click at [465, 76] on div "CBHV - 1 CBHV - 2" at bounding box center [804, 92] width 770 height 32
click at [462, 93] on input "CBHV - 1" at bounding box center [451, 92] width 57 height 25
radio input "true"
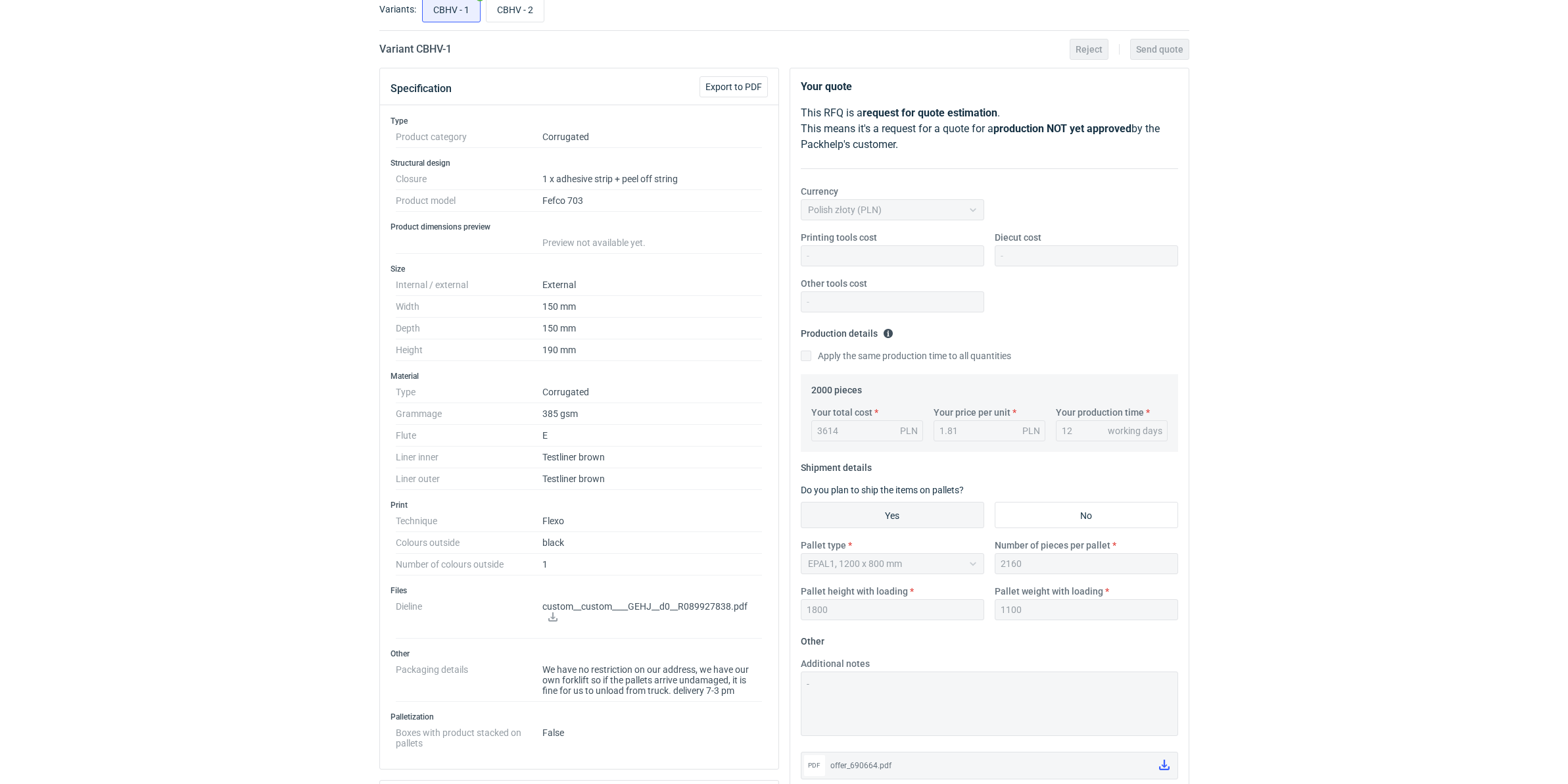
scroll to position [82, 0]
drag, startPoint x: 464, startPoint y: 60, endPoint x: 418, endPoint y: 57, distance: 46.1
click at [418, 57] on main "Quote details CBHV Corrugated Pending quotation Variants: CBHV - 1 CBHV - 2 Var…" at bounding box center [784, 528] width 820 height 1137
click at [501, 6] on input "CBHV - 2" at bounding box center [515, 10] width 57 height 25
radio input "true"
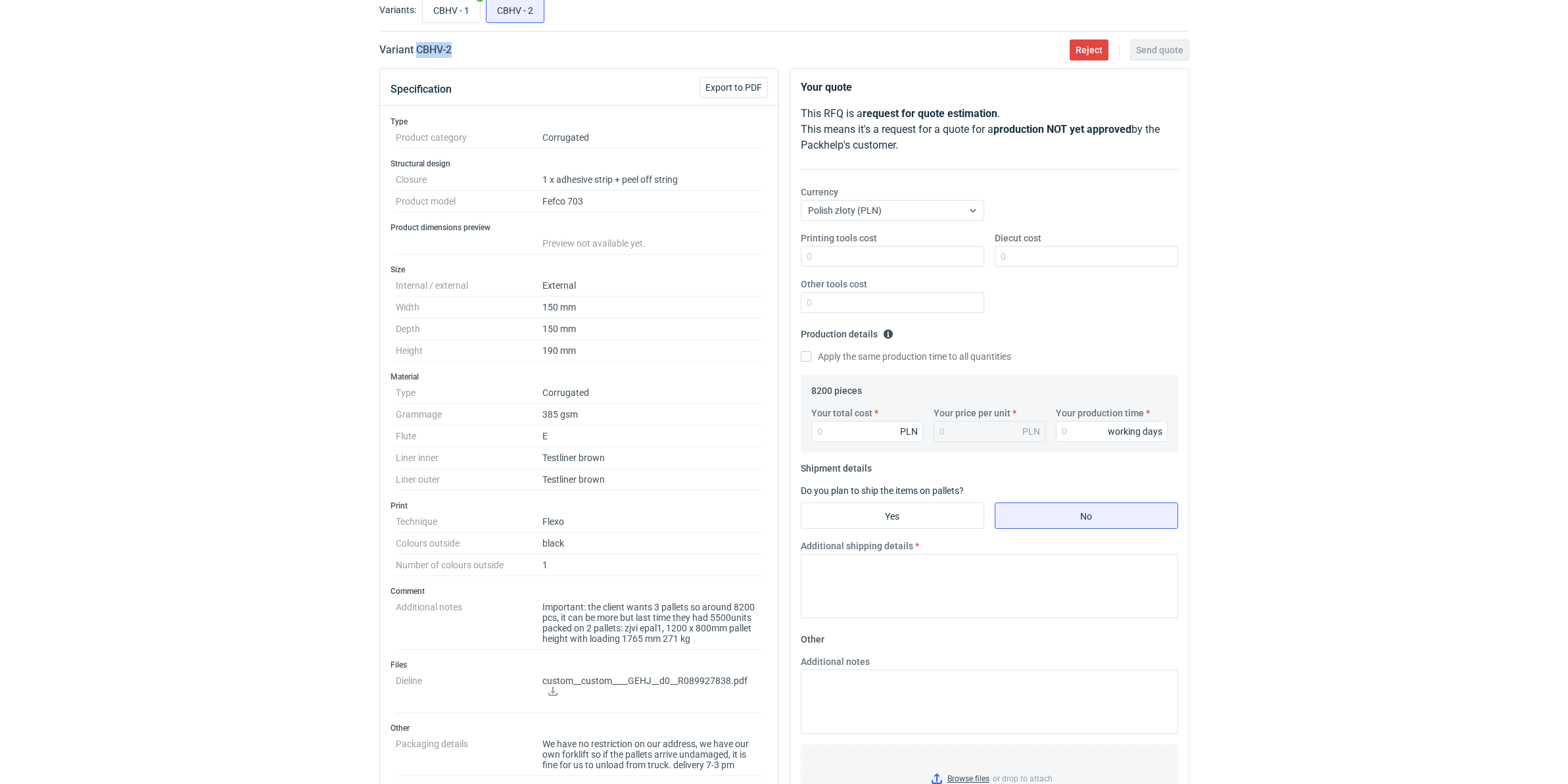
drag, startPoint x: 461, startPoint y: 50, endPoint x: 416, endPoint y: 51, distance: 45.0
click at [416, 51] on div "Variant CBHV - 2 Reject Send quote" at bounding box center [784, 50] width 810 height 16
copy h2 "CBHV - 2"
click at [448, 1] on input "CBHV - 1" at bounding box center [451, 10] width 57 height 25
radio input "true"
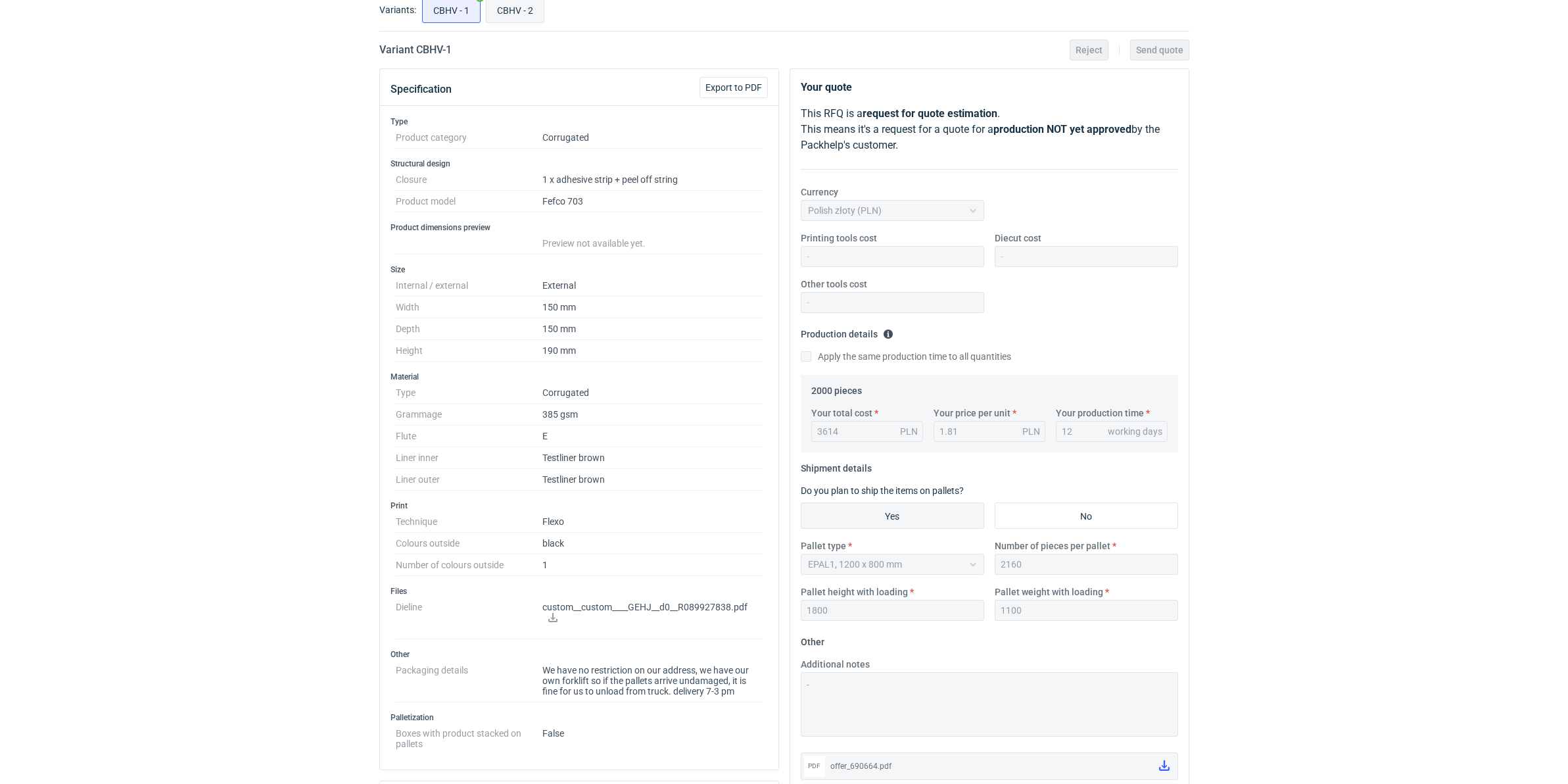
click at [490, 2] on input "CBHV - 2" at bounding box center [515, 10] width 57 height 25
radio input "true"
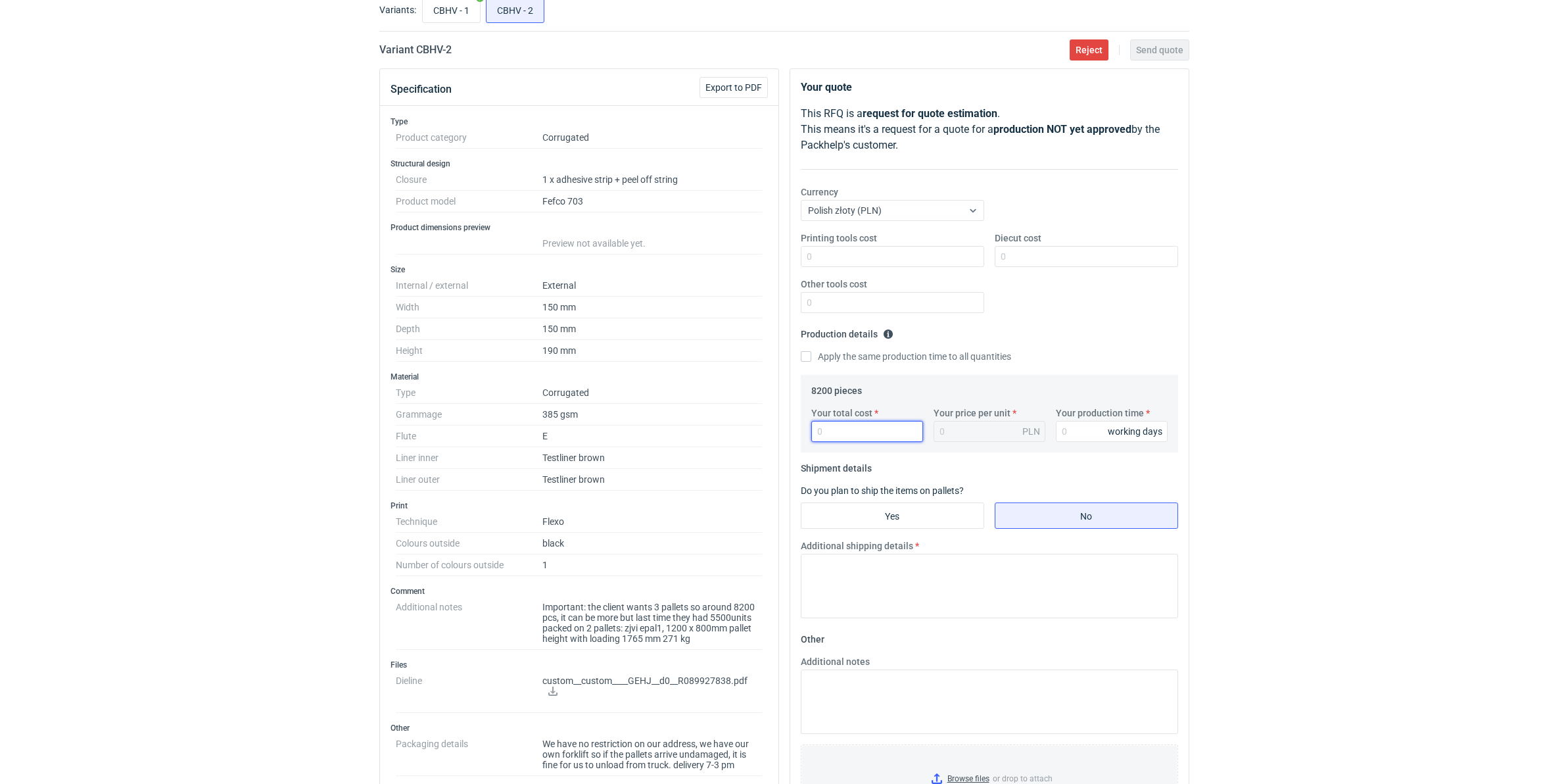
click at [849, 434] on input "Your total cost" at bounding box center [867, 431] width 112 height 21
type input "8446"
type input "1.03"
type input "8446"
drag, startPoint x: 1278, startPoint y: 572, endPoint x: 1271, endPoint y: 578, distance: 9.2
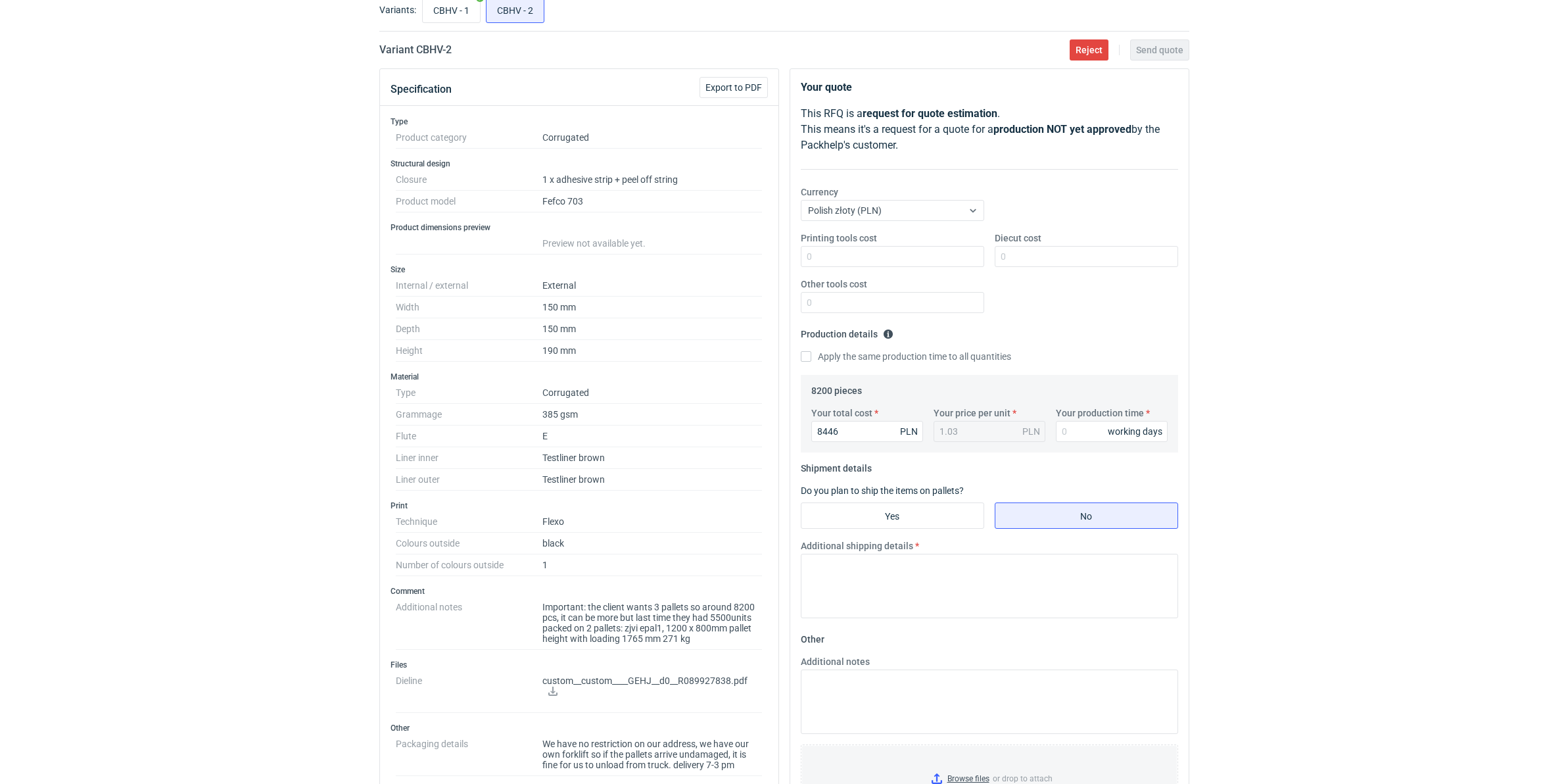
click at [1244, 572] on div "RFQs Specs Designs Items Orders Customers Tools Analytics 99+ 99+ MN Małgorzata…" at bounding box center [784, 309] width 1568 height 784
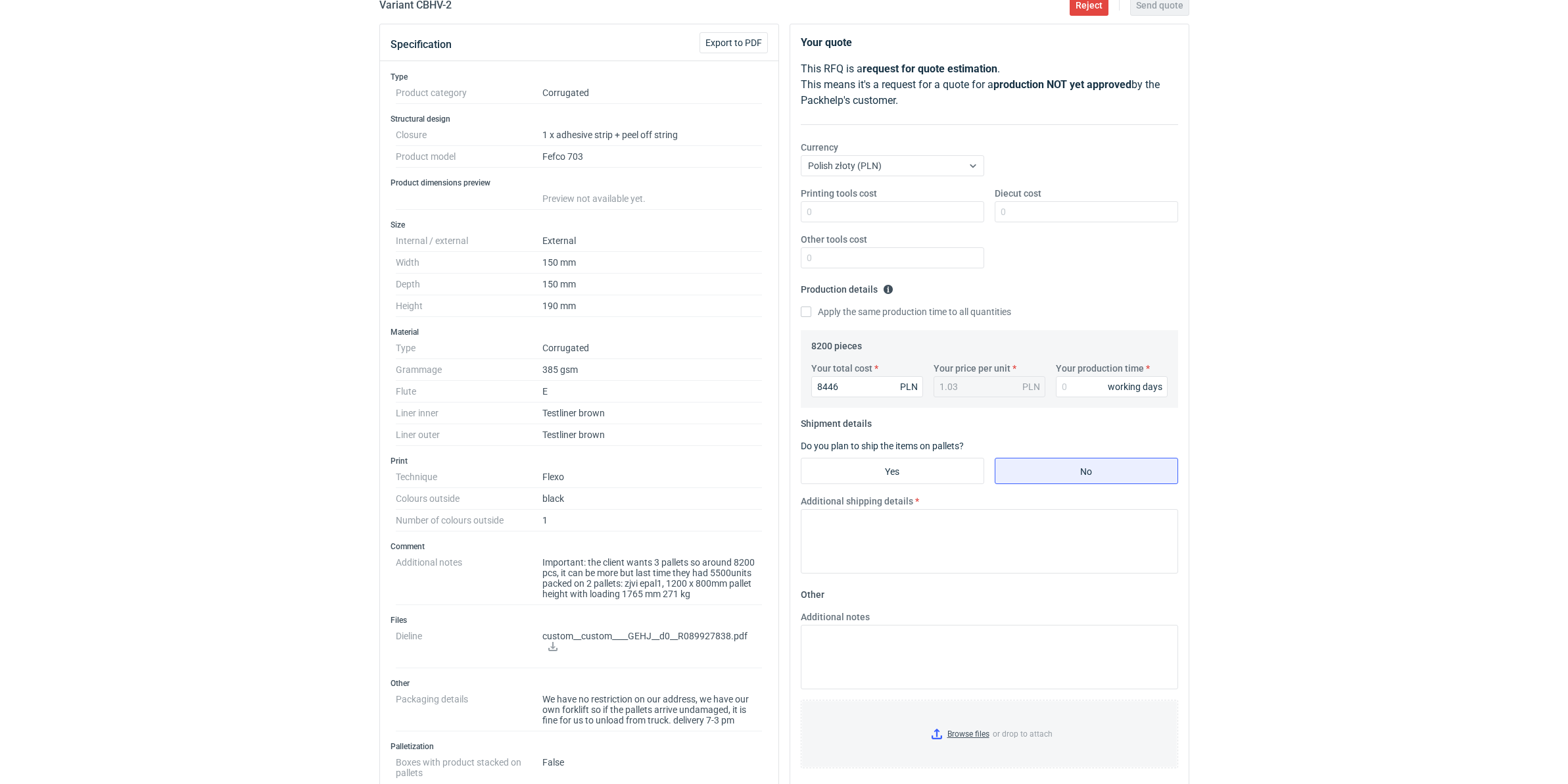
scroll to position [246, 0]
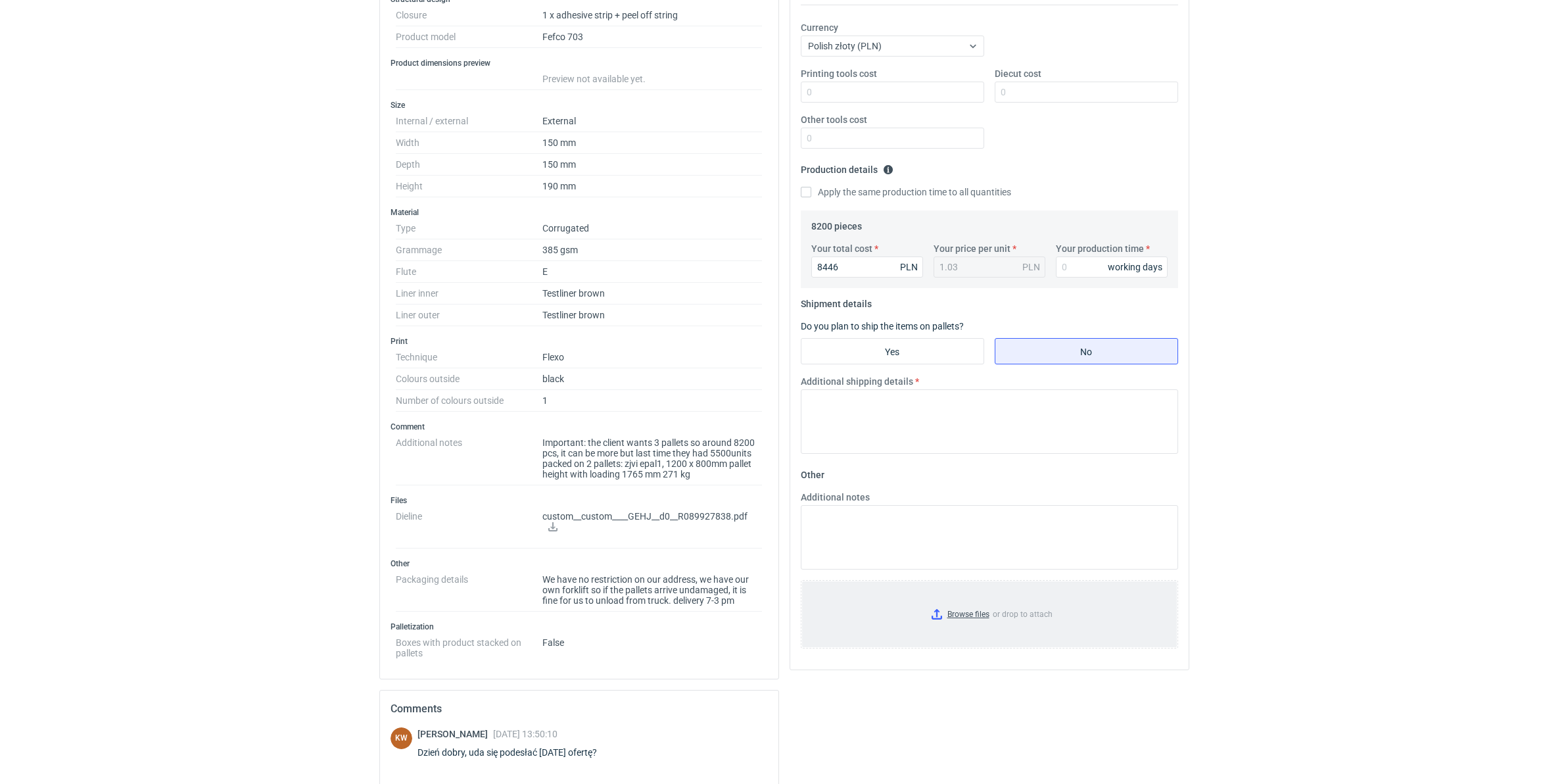
click at [946, 598] on input "Browse files or drop to attach" at bounding box center [990, 614] width 375 height 66
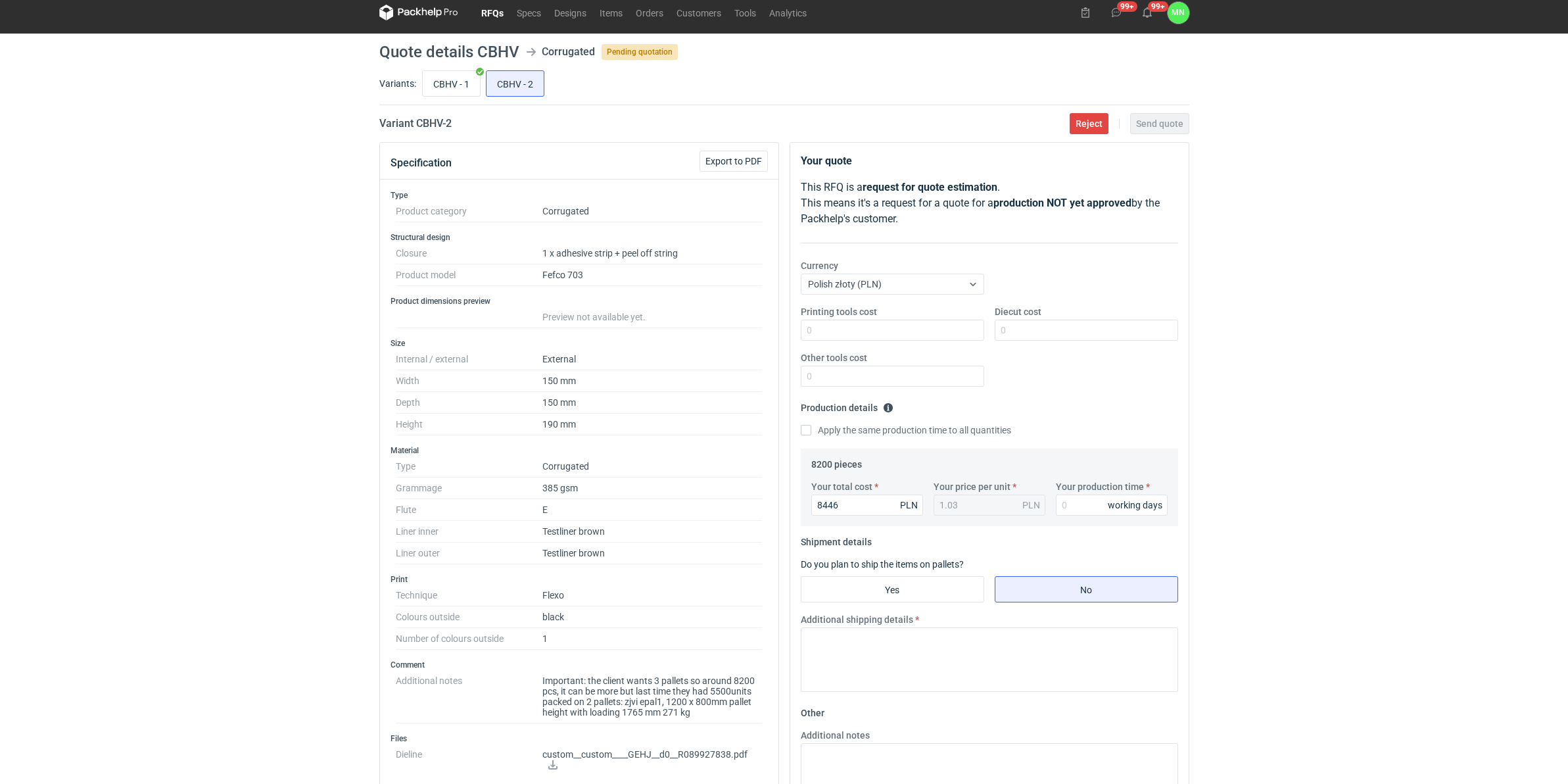
scroll to position [0, 0]
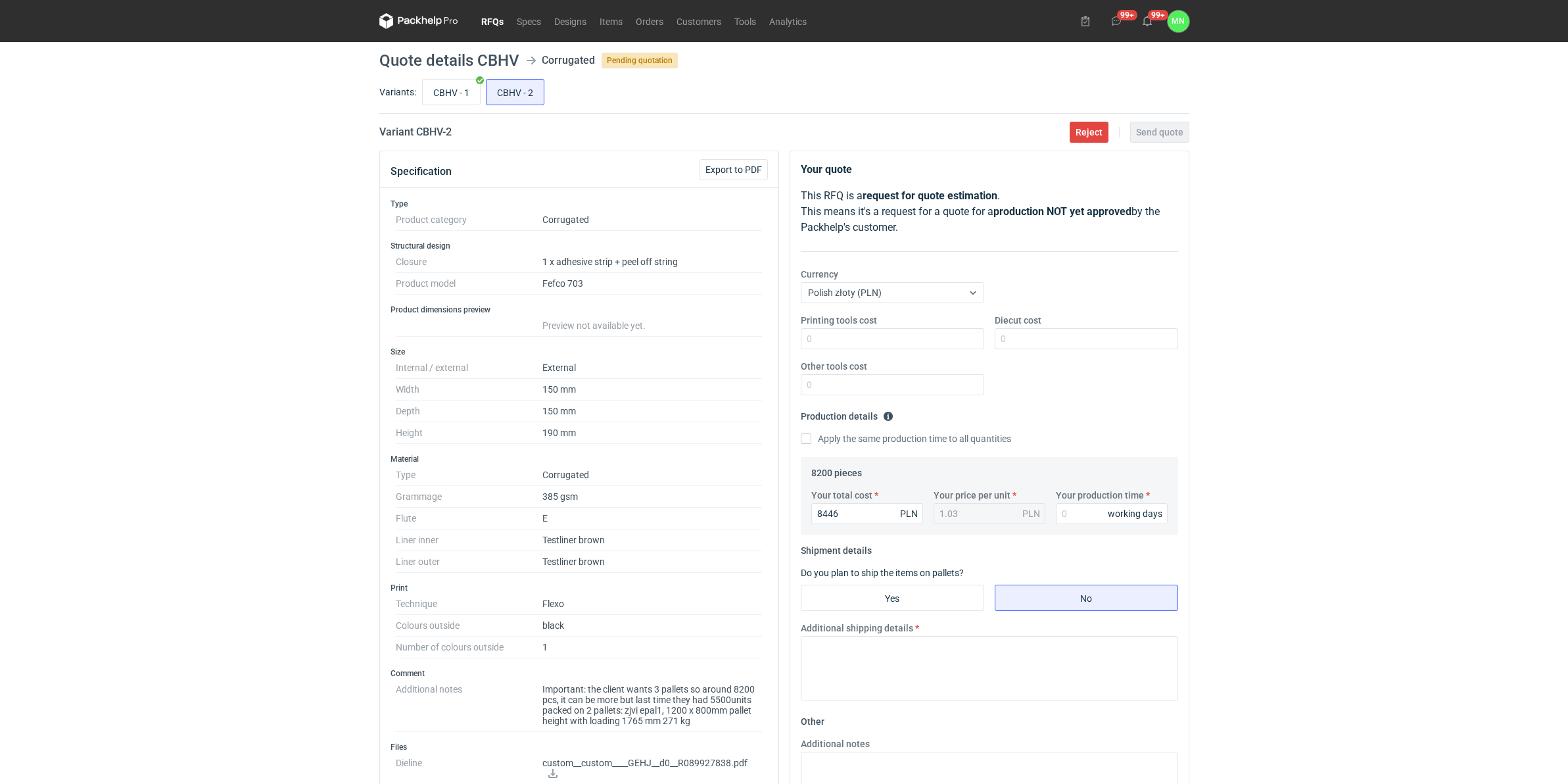
click at [966, 594] on input "Yes" at bounding box center [892, 598] width 182 height 25
radio input "true"
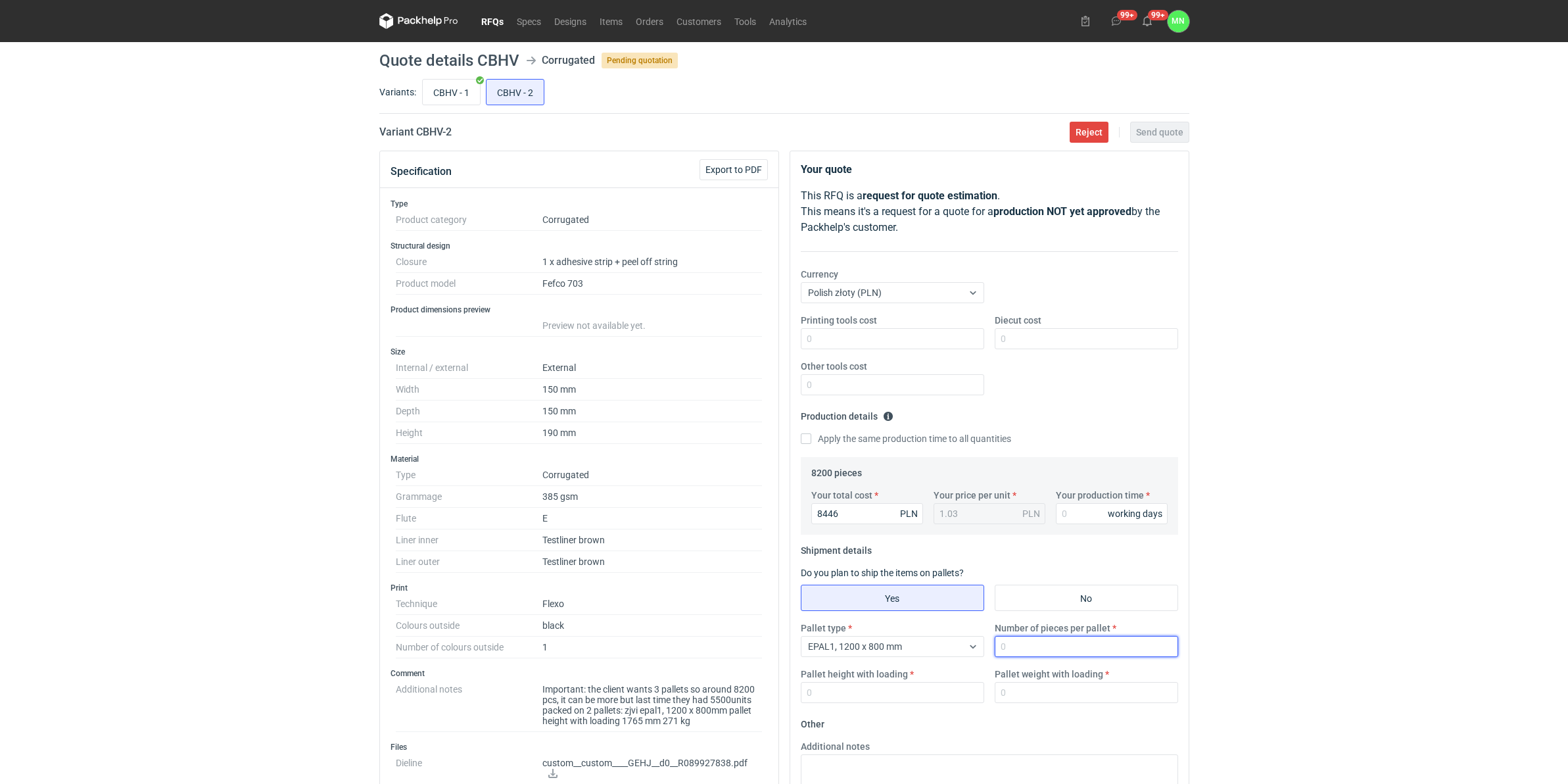
click at [1055, 598] on input "Number of pieces per pallet" at bounding box center [1086, 646] width 183 height 21
type input "2160"
click at [972, 598] on input "Pallet height with loading" at bounding box center [892, 693] width 183 height 21
type input "1800"
click at [1053, 598] on input "Pallet weight with loading" at bounding box center [1086, 693] width 183 height 21
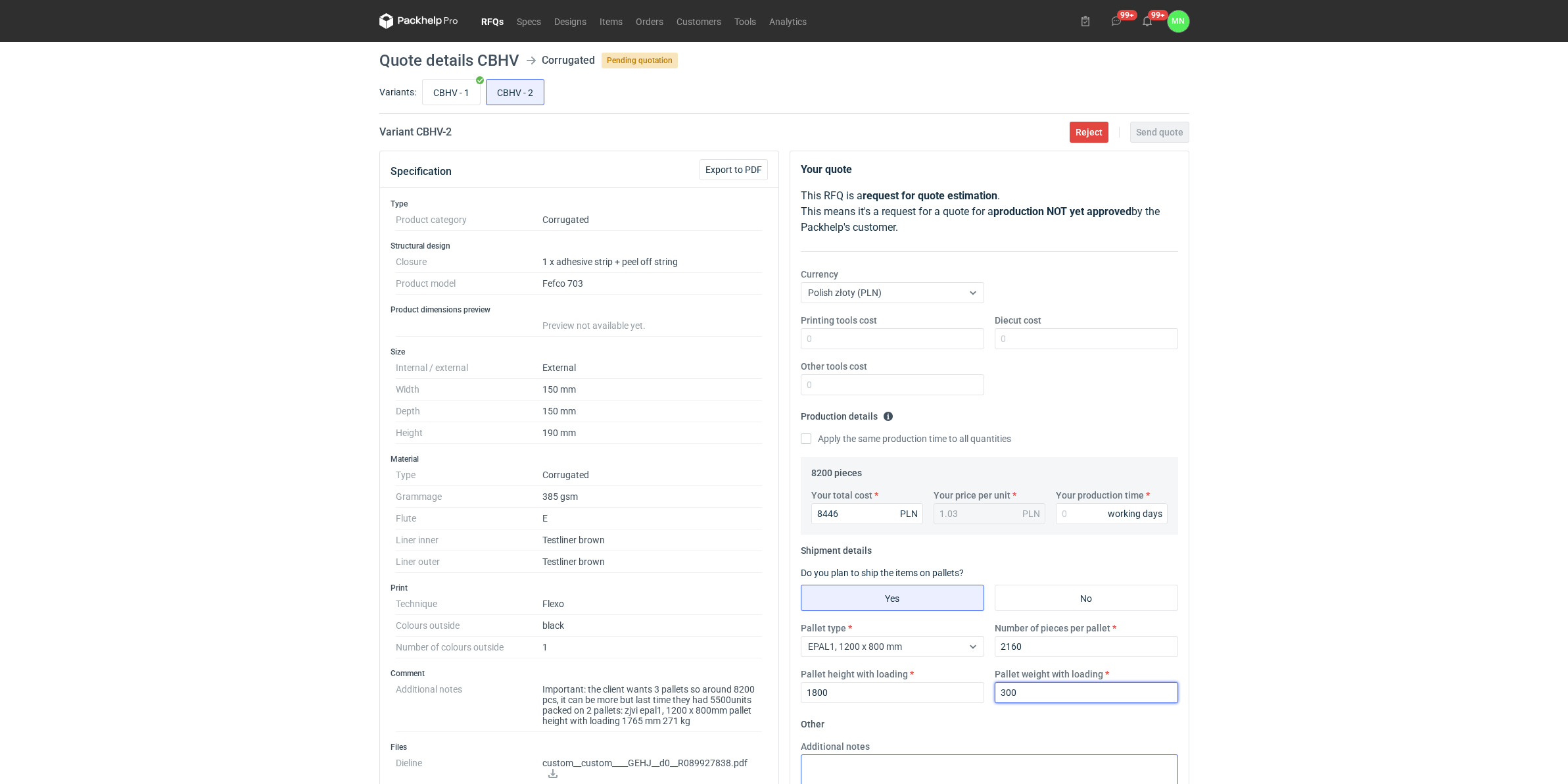
type input "300"
click at [1096, 510] on input "Your production time" at bounding box center [1112, 513] width 112 height 21
type input "10"
click at [1152, 130] on span "Send quote" at bounding box center [1160, 131] width 47 height 9
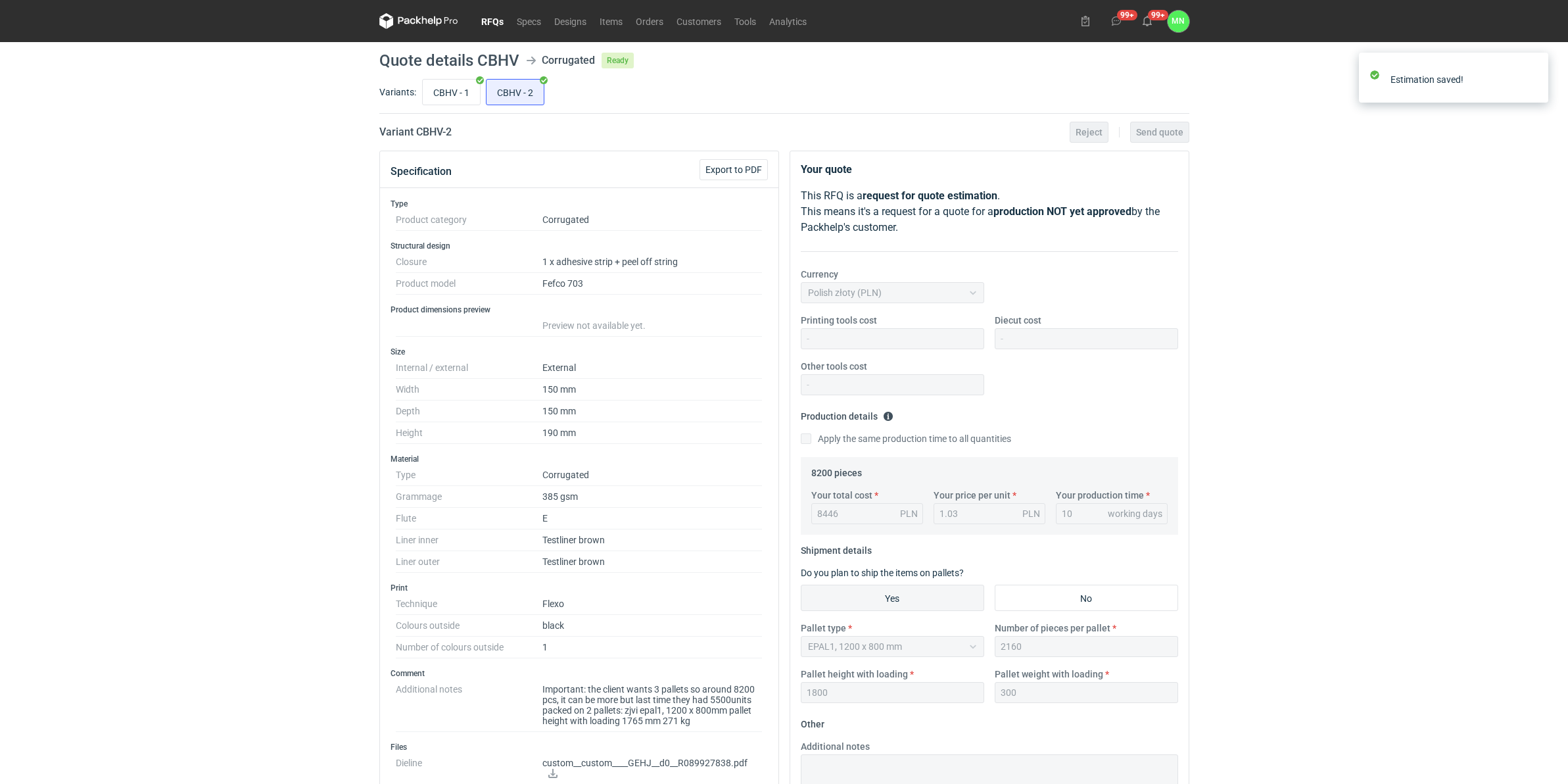
click at [495, 21] on link "RFQs" at bounding box center [492, 21] width 35 height 16
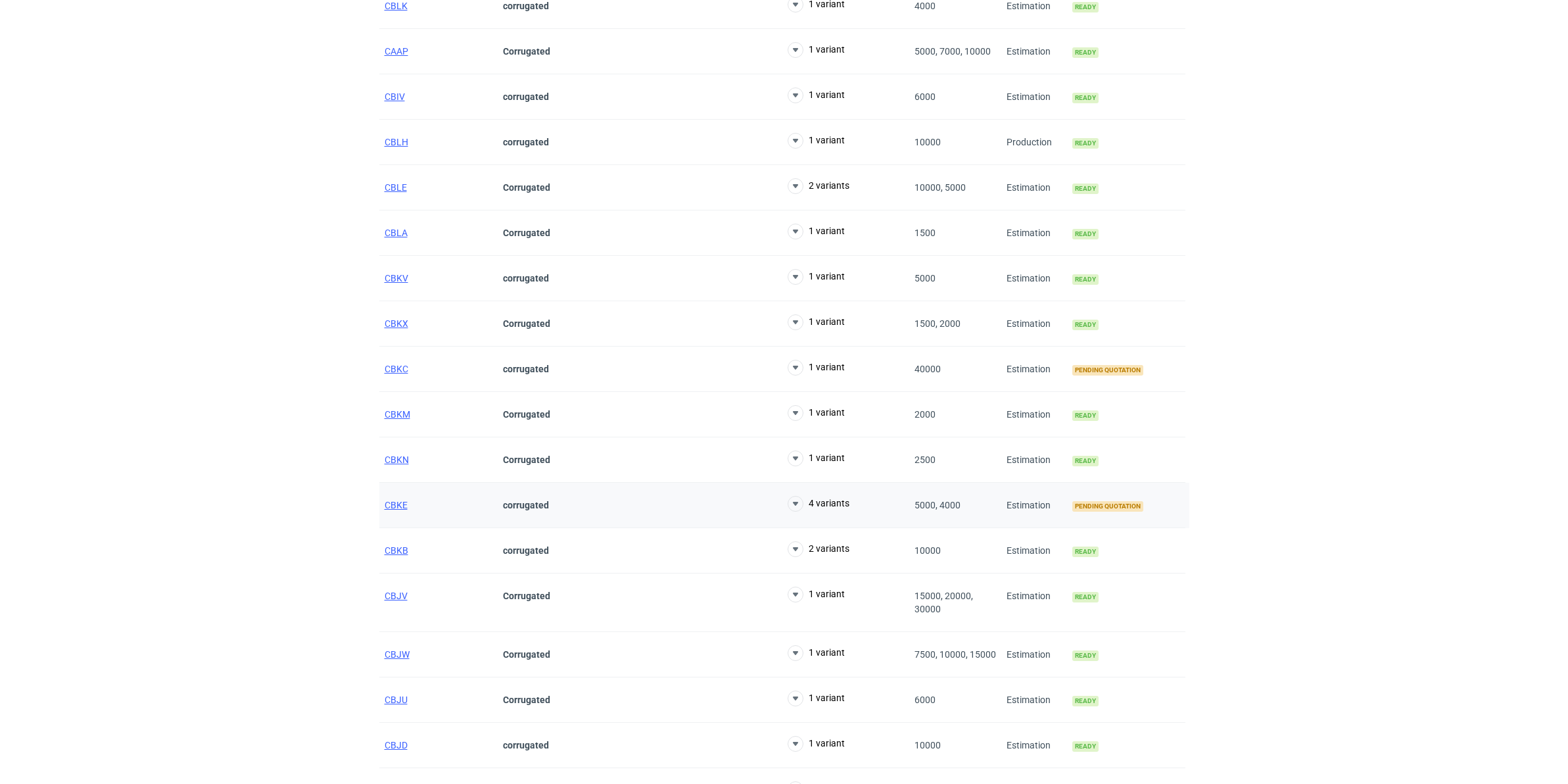
scroll to position [329, 0]
click at [399, 365] on span "CBKC" at bounding box center [396, 365] width 24 height 10
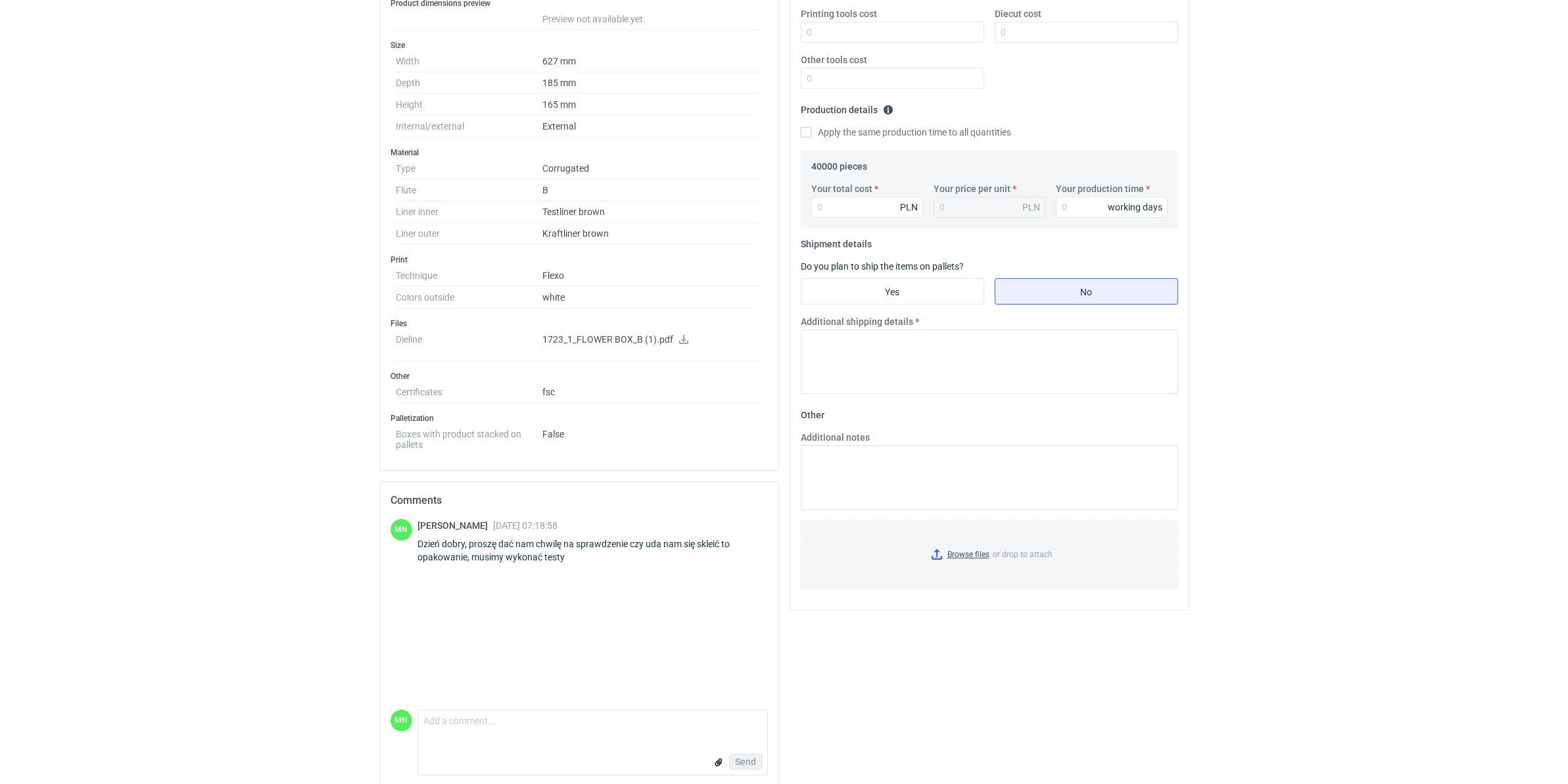
scroll to position [322, 0]
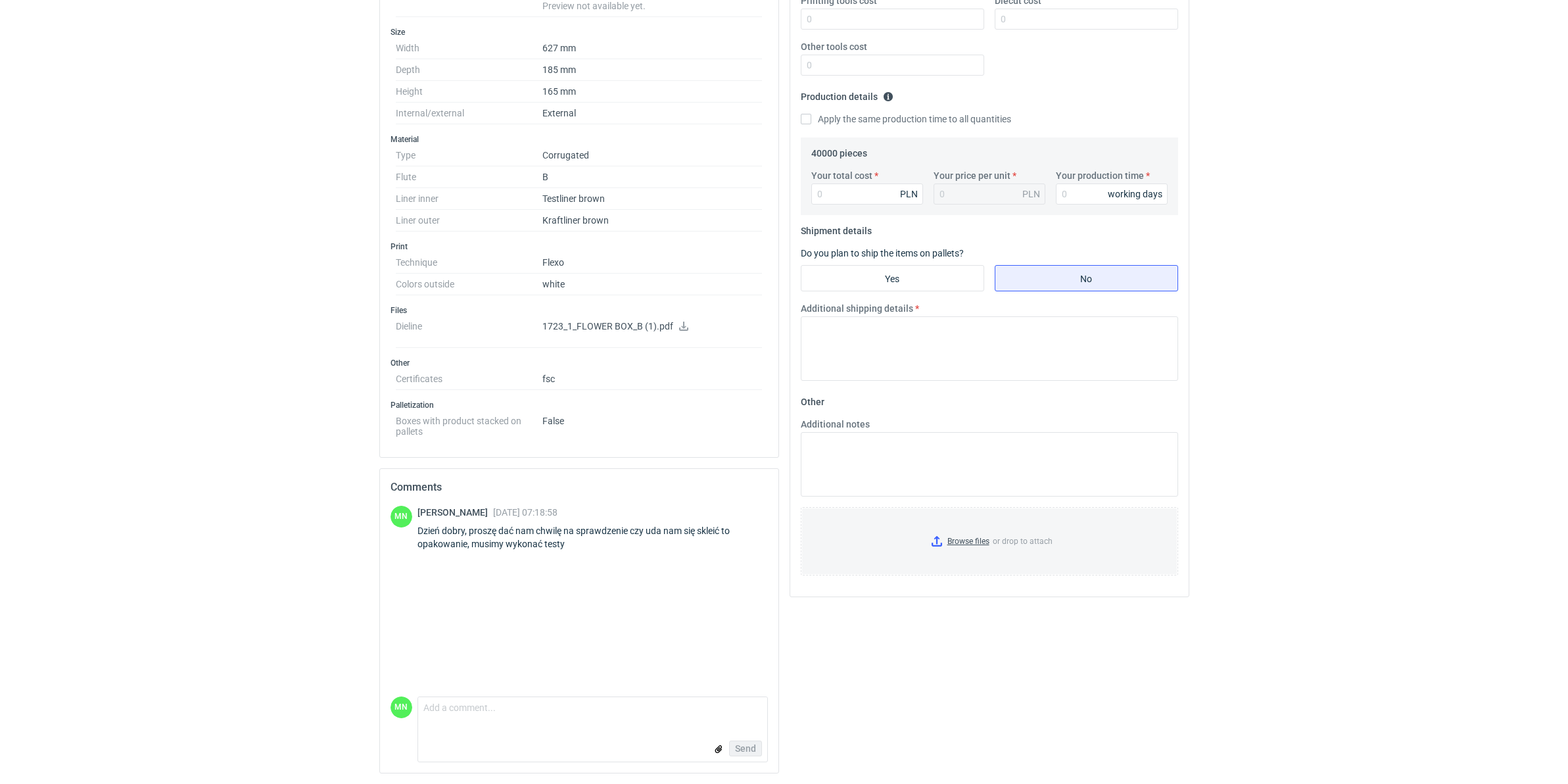
click at [522, 598] on form "Comment message Send" at bounding box center [593, 729] width 351 height 66
click at [501, 598] on textarea "Comment message" at bounding box center [593, 711] width 349 height 28
click at [454, 598] on textarea "Pani Kaludio, czy klient zaakceptuje" at bounding box center [593, 711] width 349 height 28
click at [631, 598] on textarea "Pani Klaudio, czy klient zaakceptuje" at bounding box center [593, 711] width 349 height 28
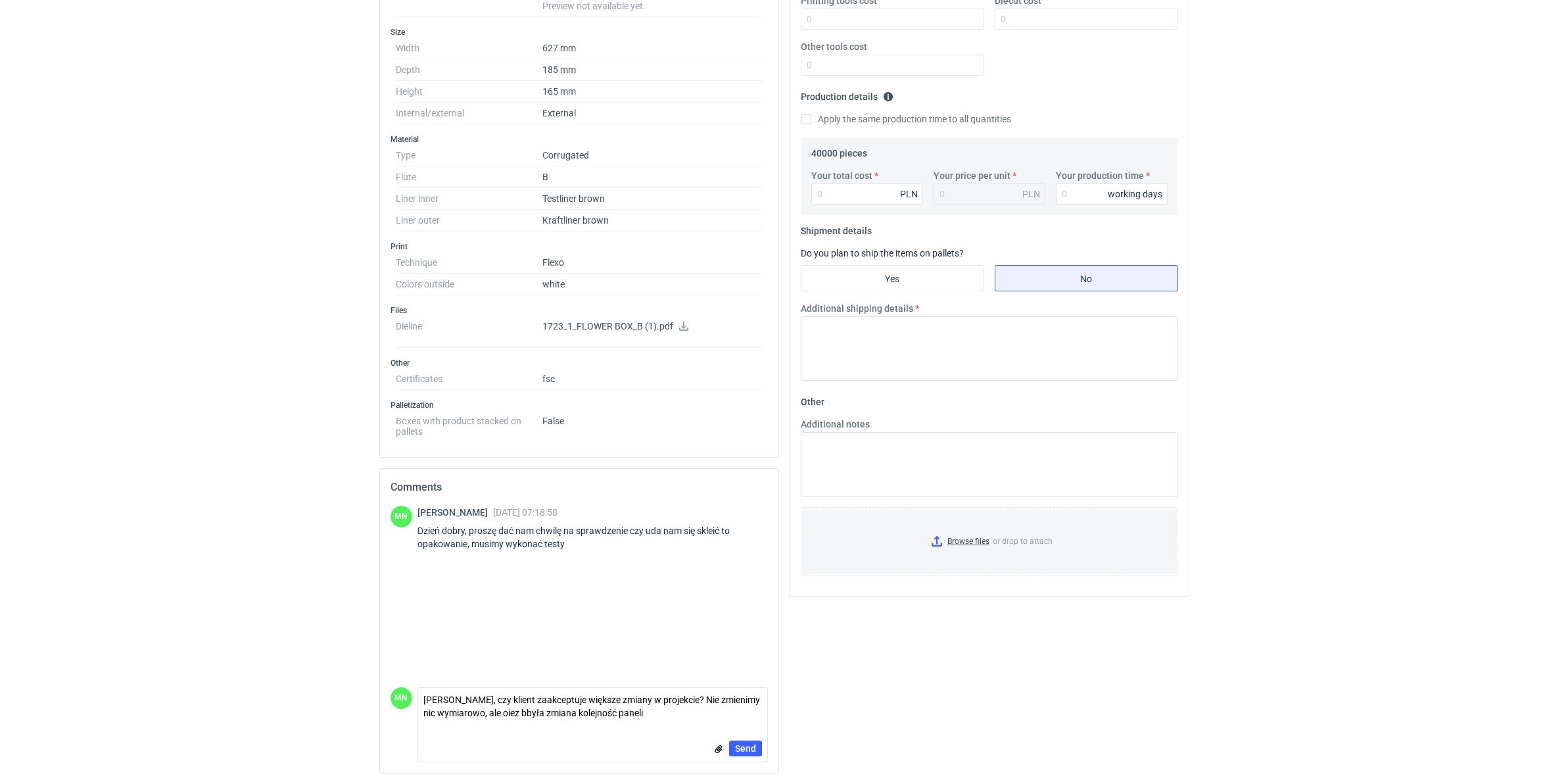
drag, startPoint x: 494, startPoint y: 709, endPoint x: 356, endPoint y: 663, distance: 145.5
click at [322, 464] on html "RFQs Specs Designs Items Orders Customers Tools Analytics 99+ 99+ MN Małgorzata…" at bounding box center [784, 72] width 1568 height 784
click at [512, 598] on textarea "Pani Klaudio, czy klient zaakceptuje większe zmiany w projekcie? Nie zmienimy n…" at bounding box center [593, 706] width 349 height 37
click at [726, 598] on textarea "Pani Klaudio, czy klient zaakceptuje większe zmiany w projekcie? Nie zmienimy n…" at bounding box center [593, 706] width 349 height 37
click at [495, 598] on textarea "Pani Klaudio, czy klient zaakceptuje większe zmiany w projekcie? Nie zmienimy n…" at bounding box center [593, 706] width 349 height 37
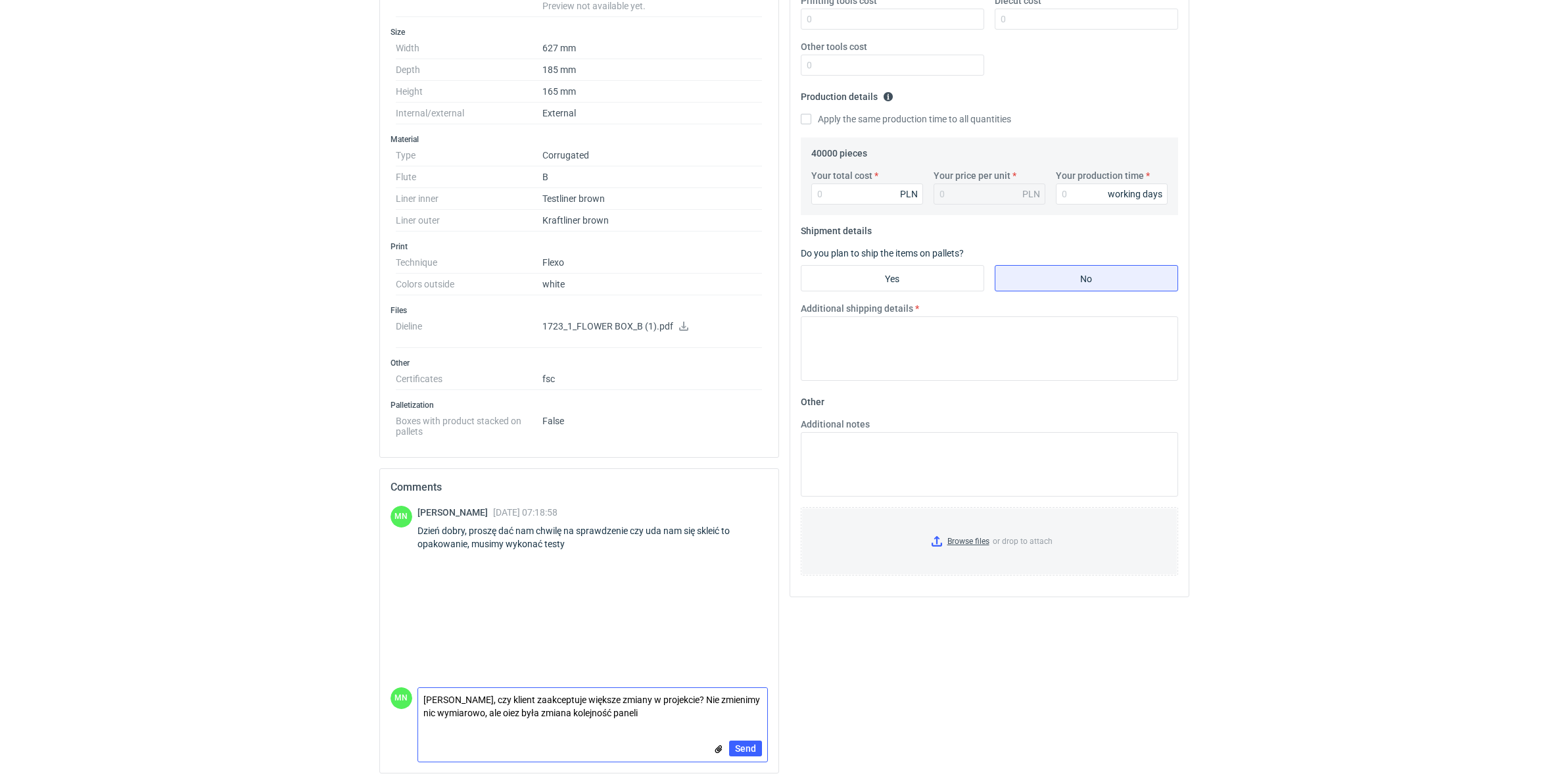
click at [495, 598] on textarea "Pani Klaudio, czy klient zaakceptuje większe zmiany w projekcie? Nie zmienimy n…" at bounding box center [593, 706] width 349 height 37
click at [598, 598] on textarea "Pani Klaudio, czy klient zaakceptuje większe zmiany w projekcie? Nie zmienimy n…" at bounding box center [593, 706] width 349 height 37
click at [638, 598] on textarea "Pani Klaudio, czy klient zaakceptuje większe zmiany w projekcie? Nie zmienimy n…" at bounding box center [593, 706] width 349 height 37
click at [688, 598] on textarea "Pani Klaudio, czy klient zaakceptuje większe zmiany w projekcie? Nie zmienimy n…" at bounding box center [593, 706] width 349 height 37
click at [277, 464] on html "RFQs Specs Designs Items Orders Customers Tools Analytics 99+ 99+ MN Małgorzata…" at bounding box center [784, 72] width 1568 height 784
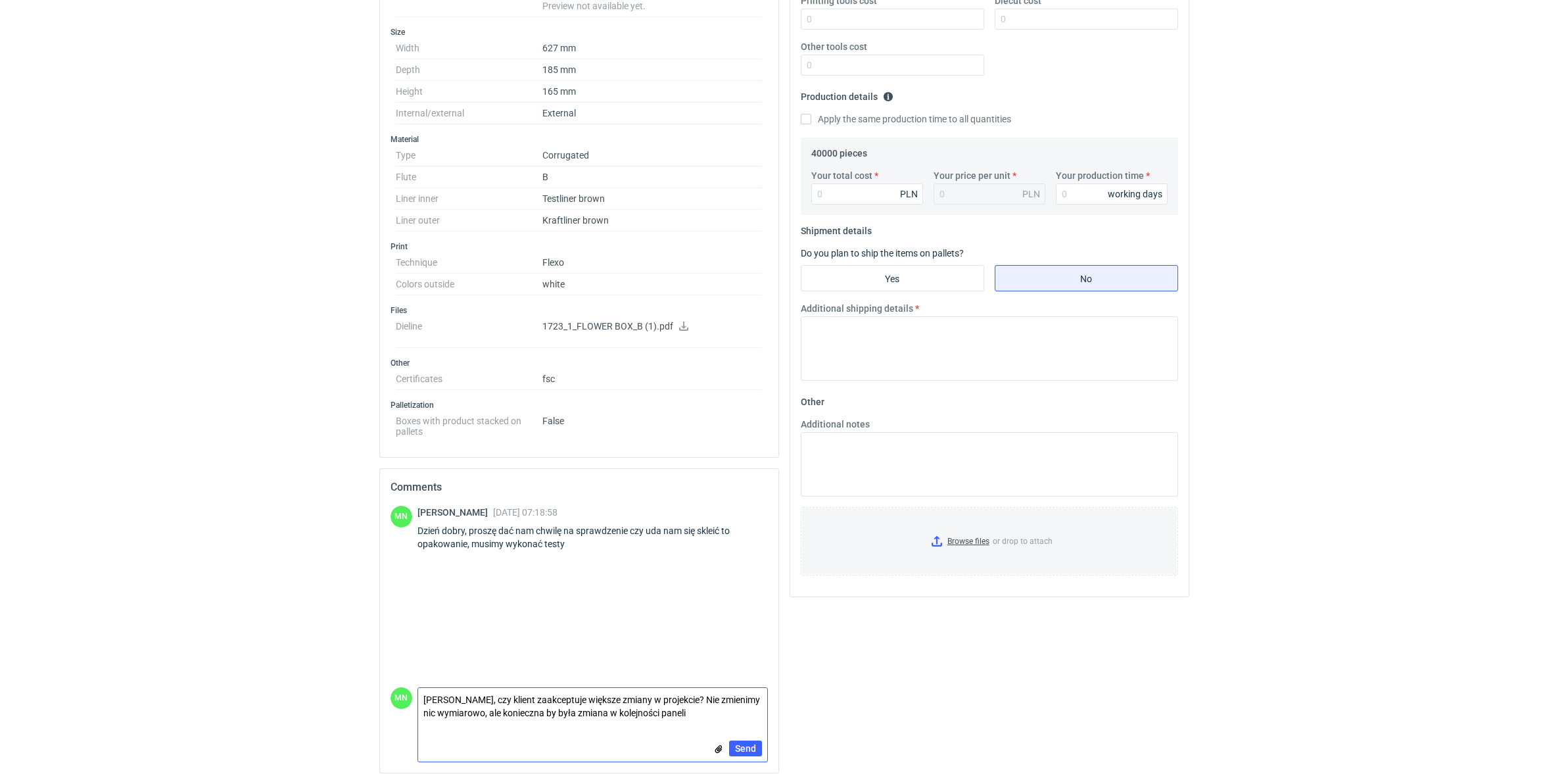
click at [720, 598] on textarea "Pani Klaudio, czy klient zaakceptuje większe zmiany w projekcie? Nie zmienimy n…" at bounding box center [593, 706] width 349 height 37
type textarea "Pani Klaudio, czy klient zaakceptuje większe zmiany w projekcie? Nie zmienimy n…"
drag, startPoint x: 744, startPoint y: 751, endPoint x: 752, endPoint y: 758, distance: 10.6
click at [744, 598] on span "Send" at bounding box center [746, 748] width 21 height 9
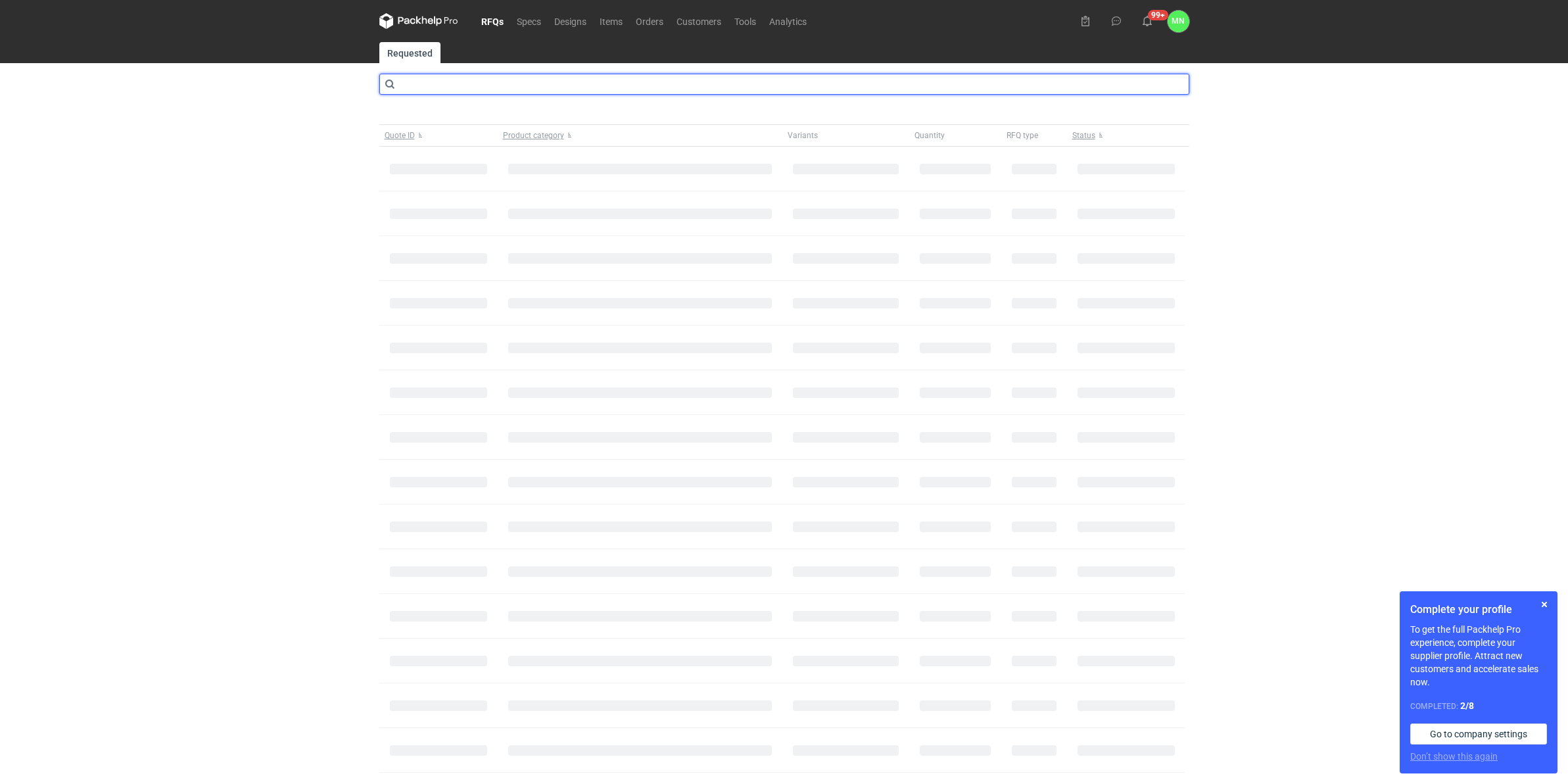
click at [458, 93] on input "text" at bounding box center [784, 84] width 810 height 21
type input "cbhv"
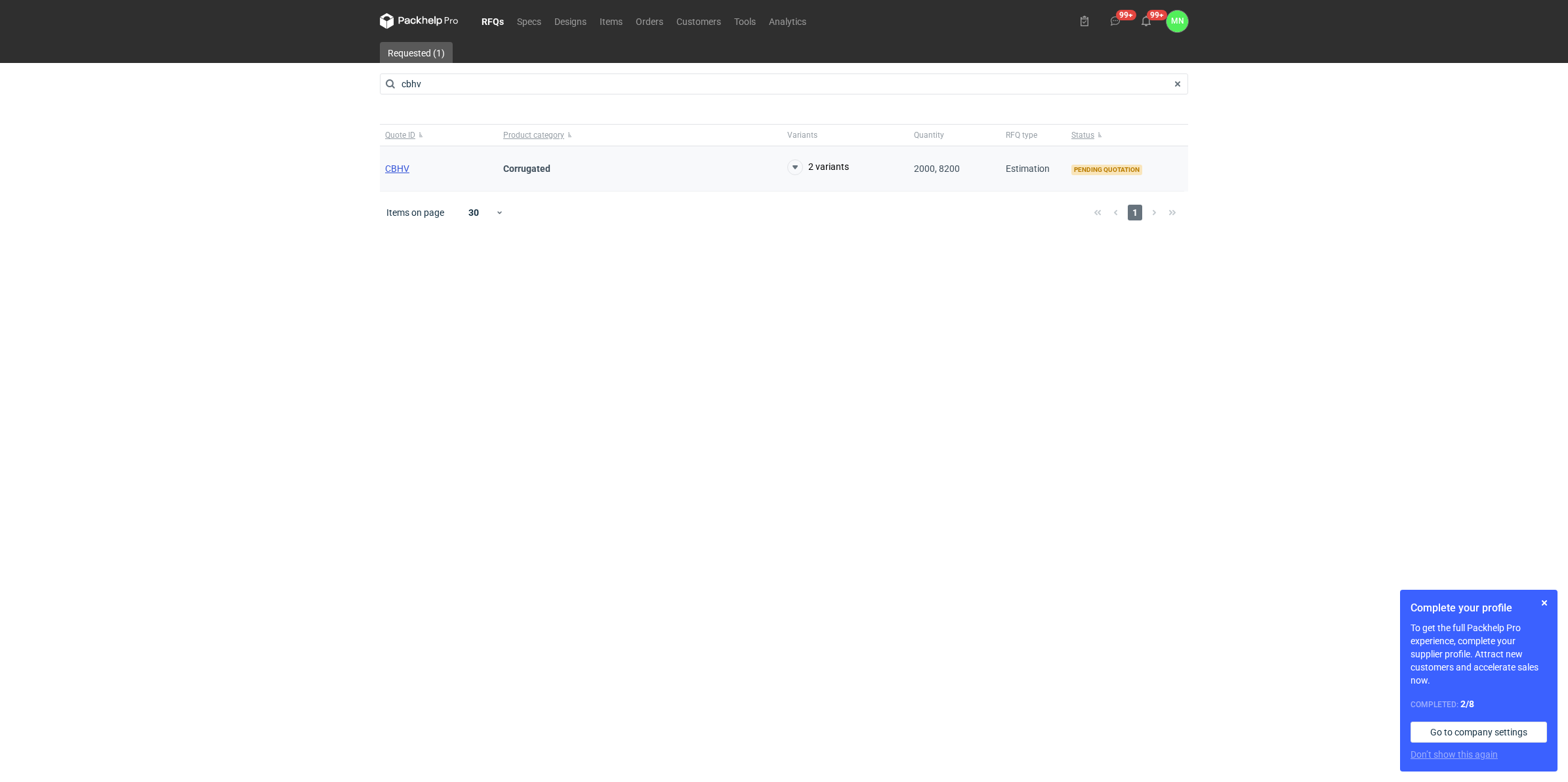
click at [397, 167] on span "CBHV" at bounding box center [397, 168] width 24 height 10
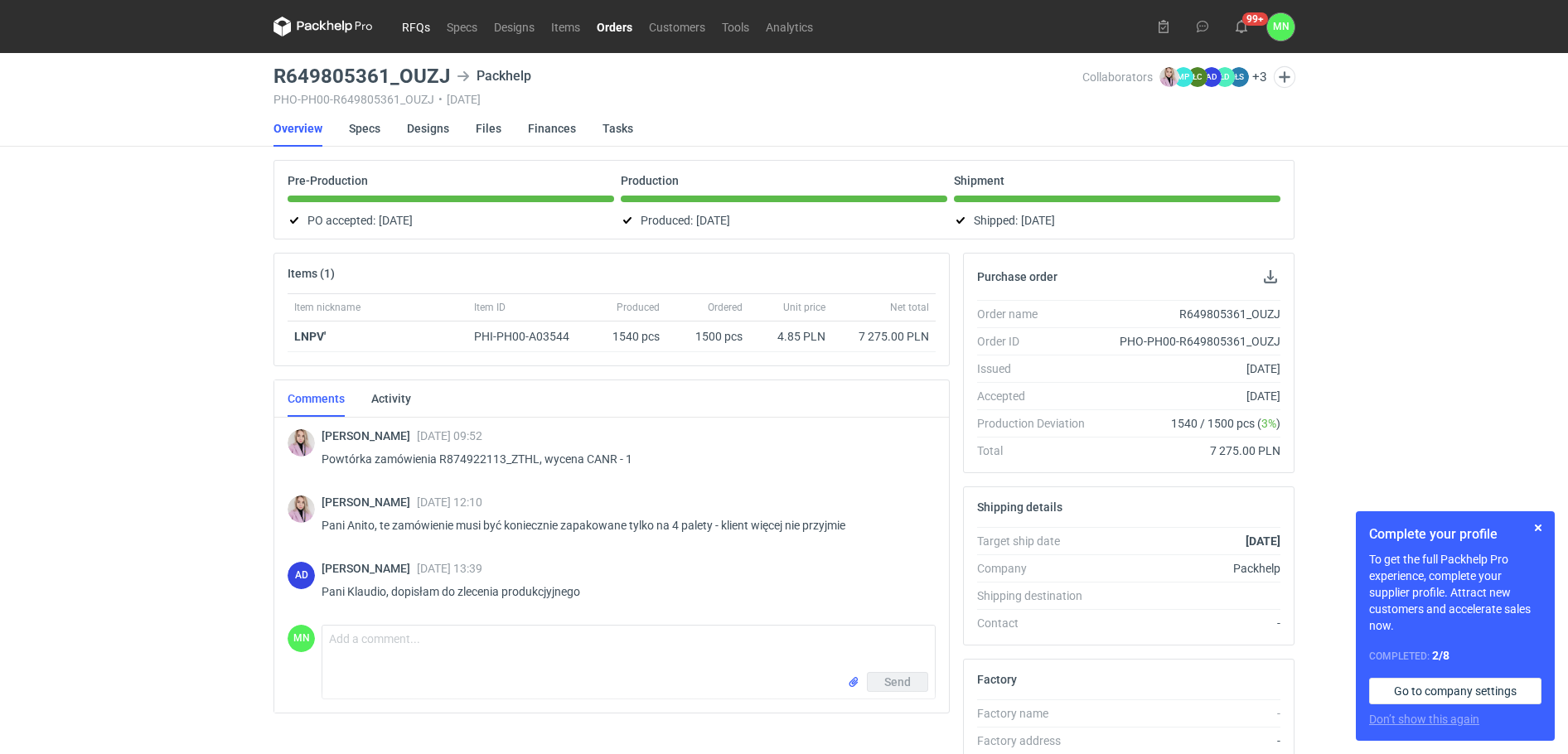
click at [400, 32] on link "RFQs" at bounding box center [416, 26] width 44 height 20
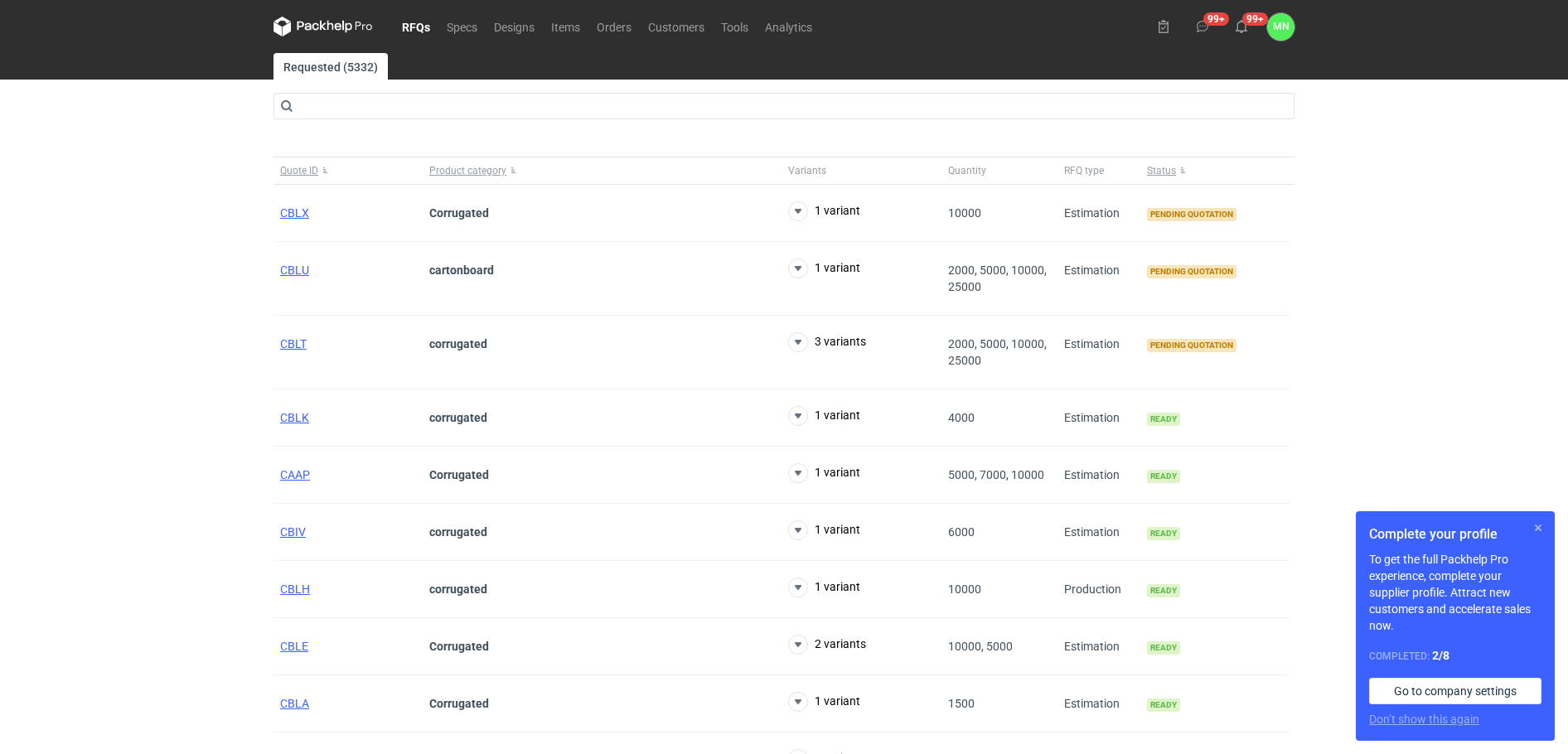
click at [1543, 524] on button "button" at bounding box center [1538, 527] width 20 height 20
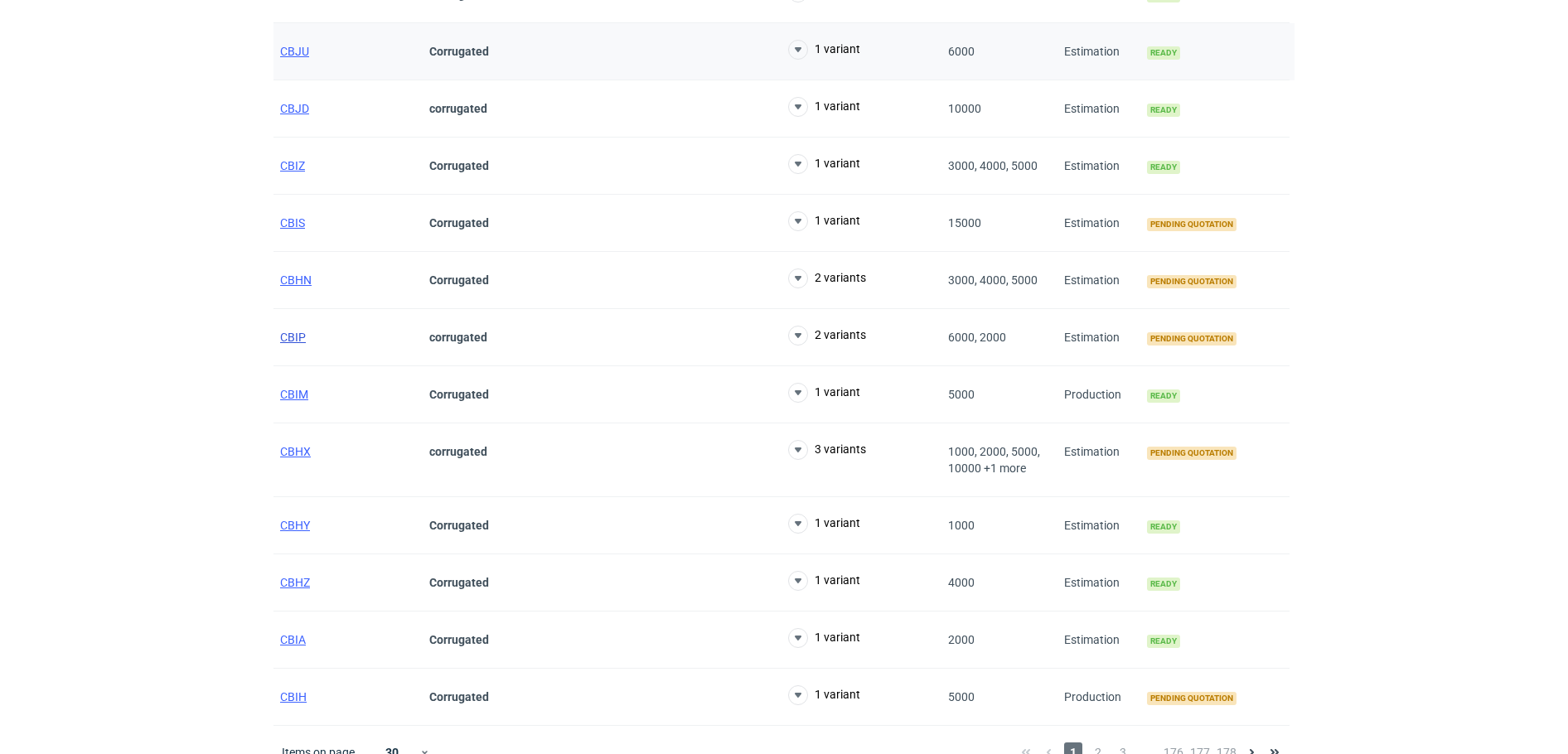
scroll to position [1243, 0]
click at [294, 450] on span "CBHX" at bounding box center [295, 449] width 31 height 13
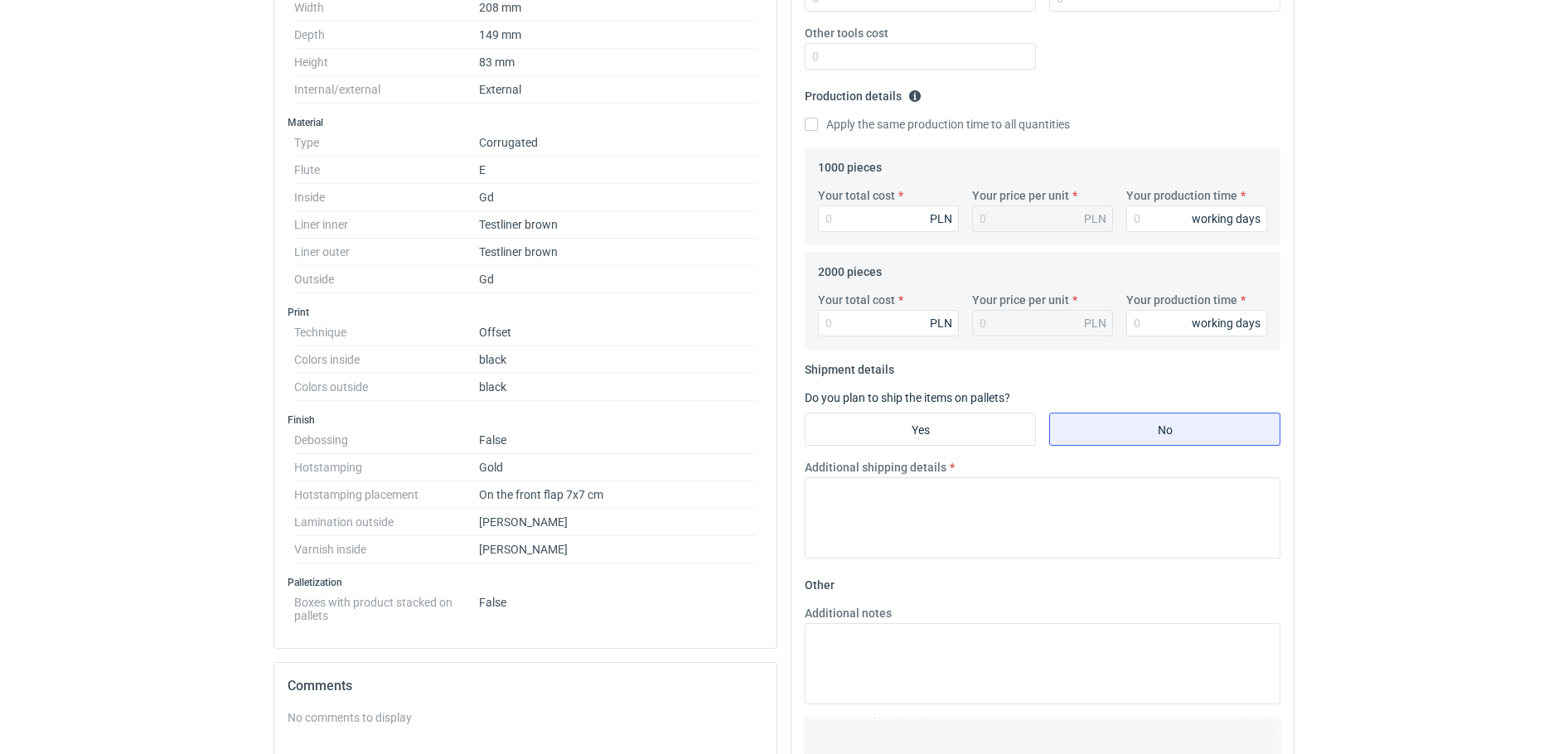
scroll to position [518, 0]
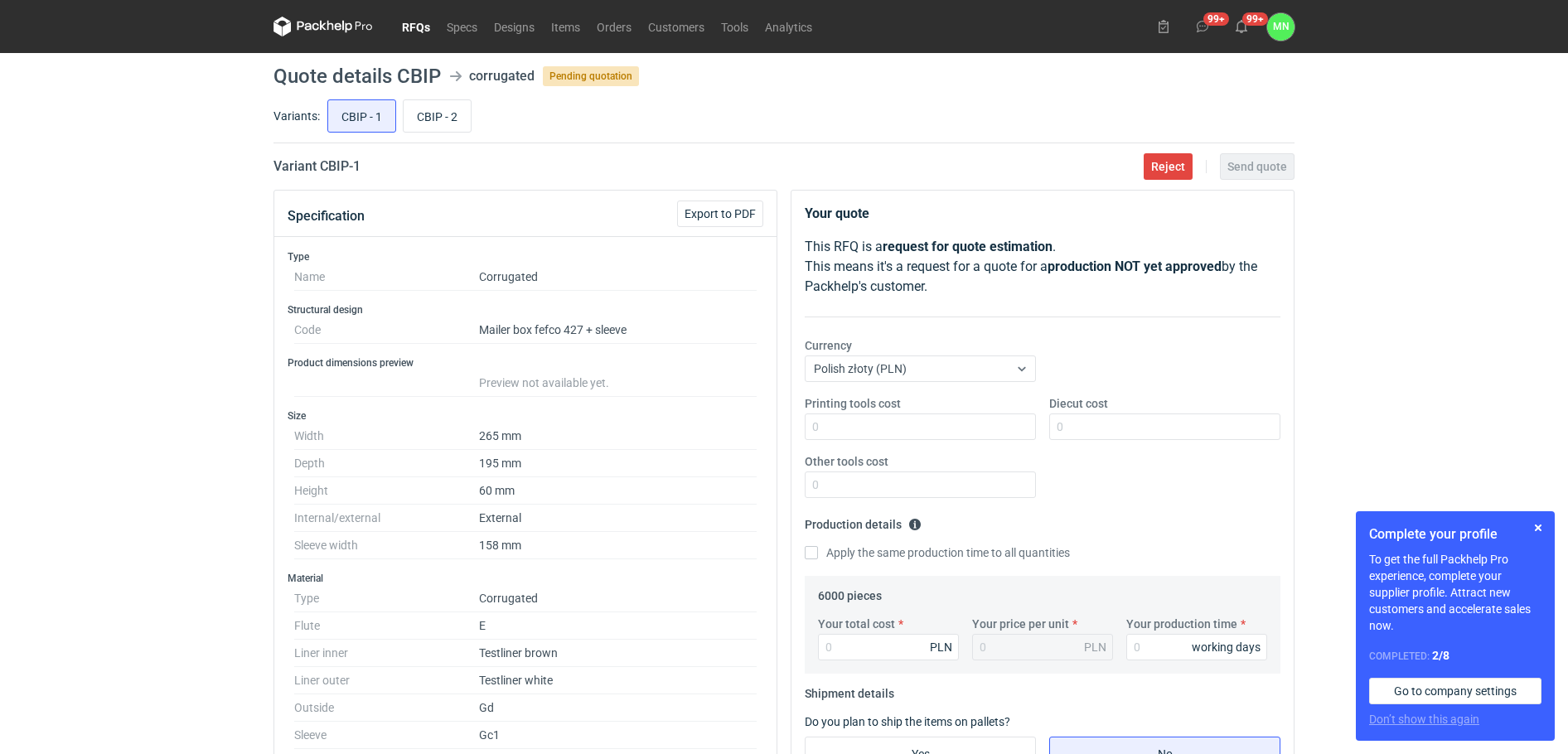
scroll to position [202, 0]
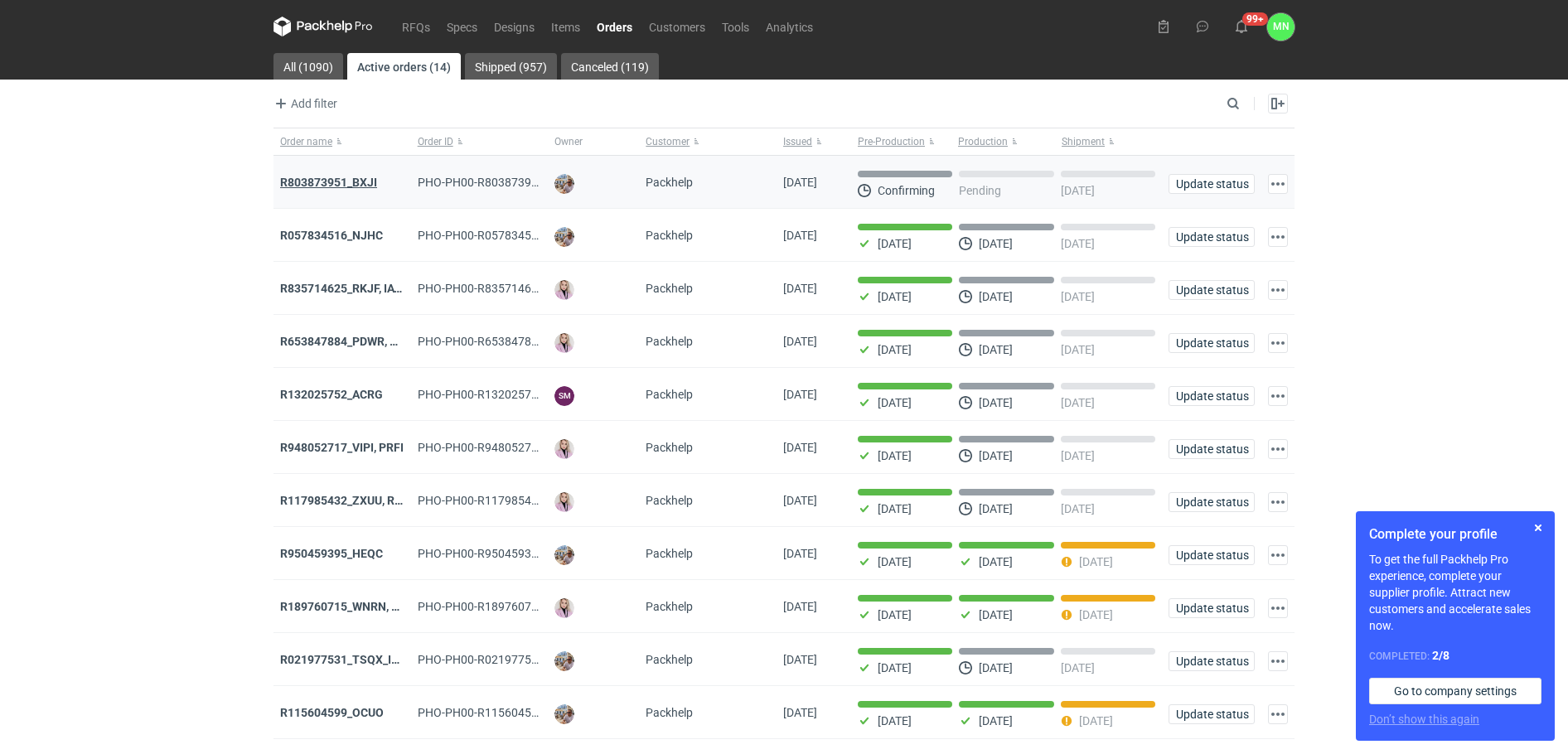
click at [310, 182] on strong "R803873951_BXJI" at bounding box center [328, 182] width 97 height 13
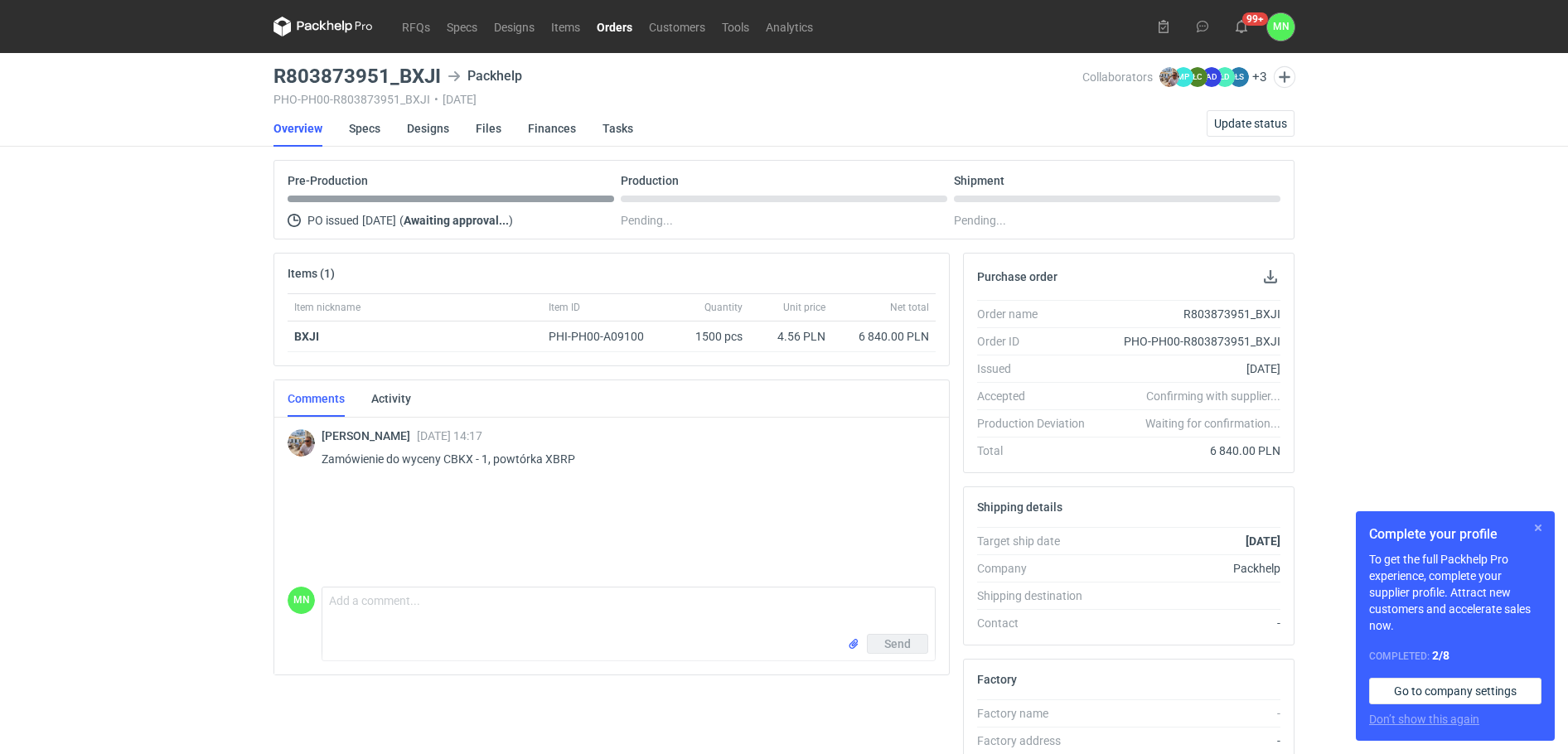
click at [1535, 525] on button "button" at bounding box center [1538, 527] width 20 height 20
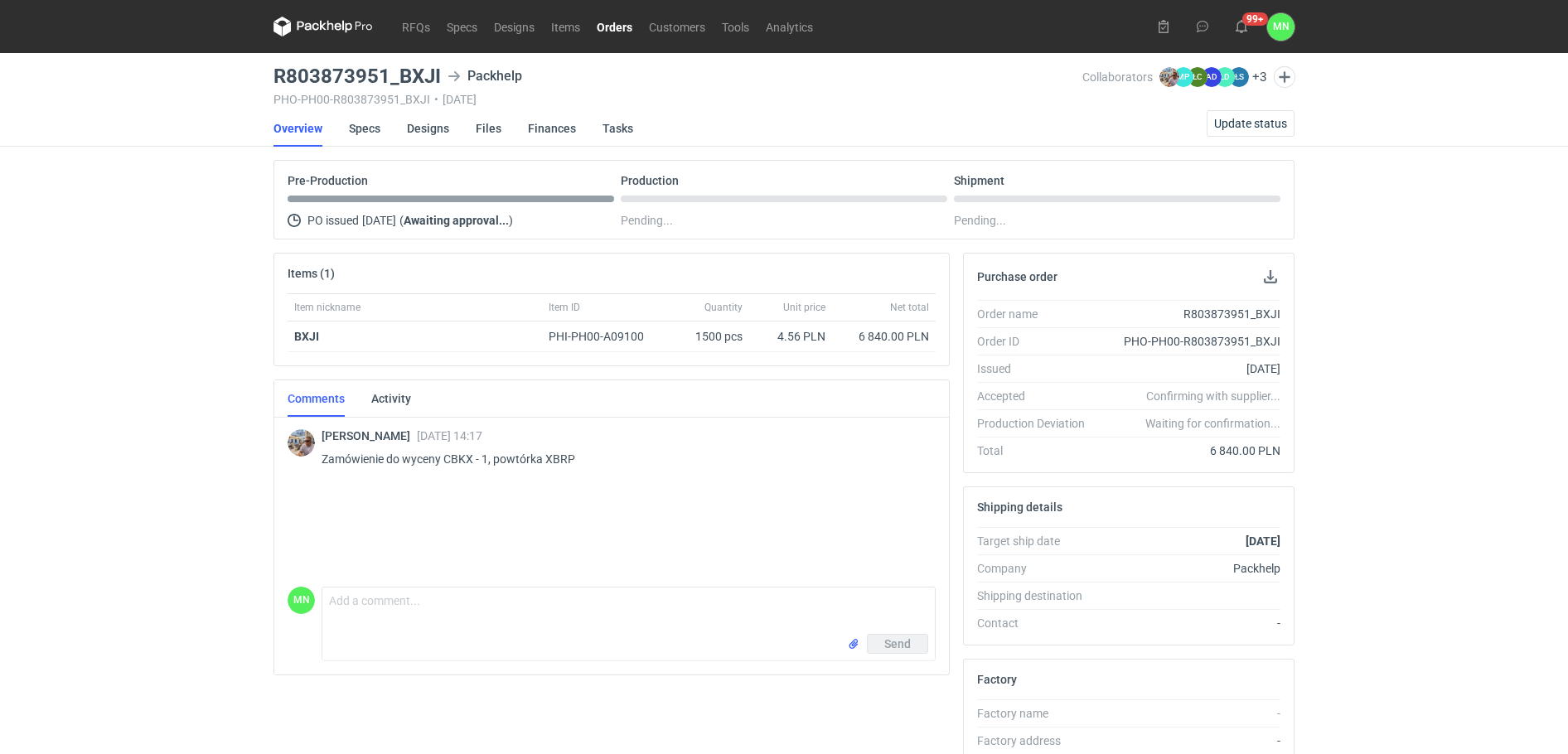
click at [1438, 438] on div "RFQs Specs Designs Items Orders Customers Tools Analytics 99+ MN [PERSON_NAME] …" at bounding box center [784, 377] width 1568 height 754
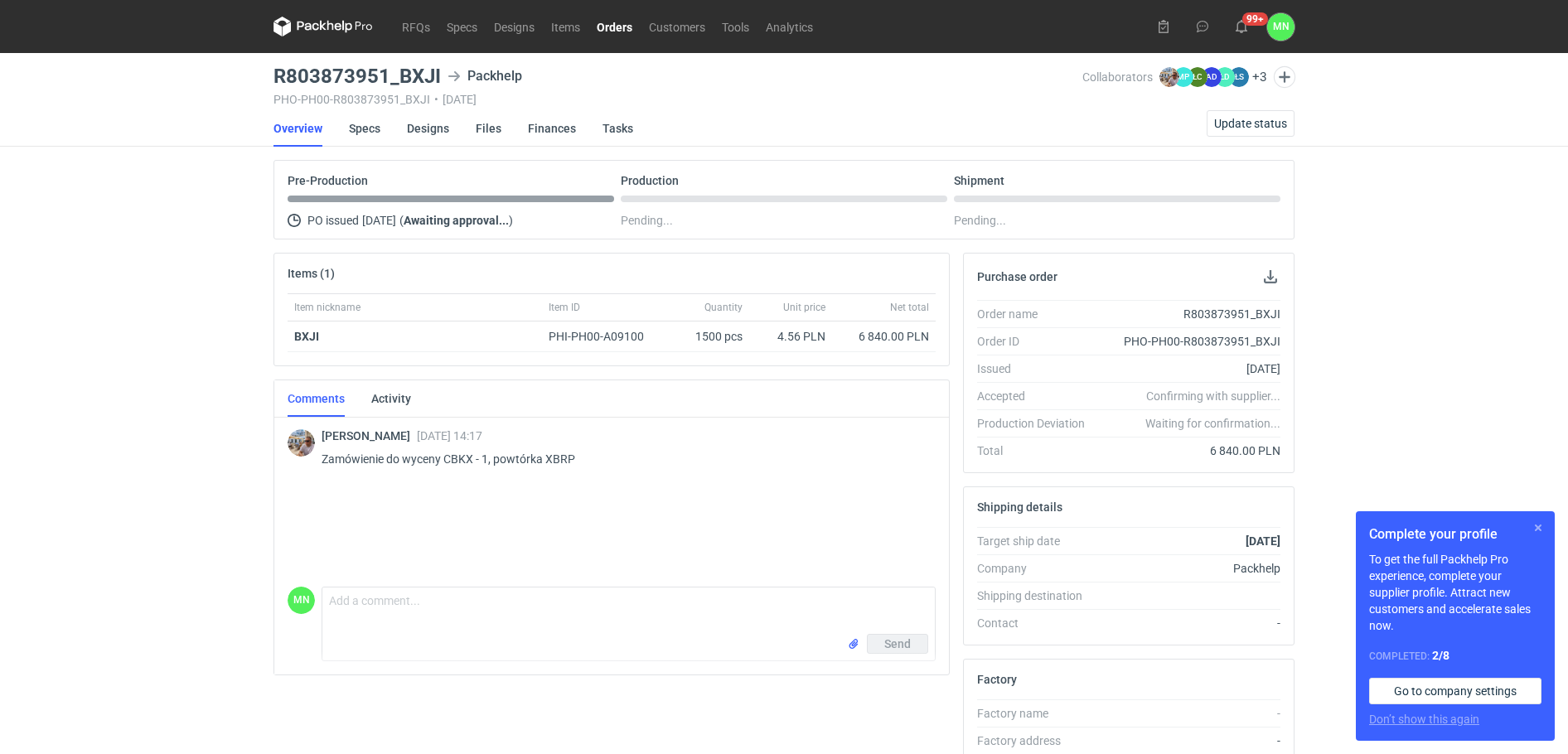
click at [1543, 523] on button "button" at bounding box center [1538, 527] width 20 height 20
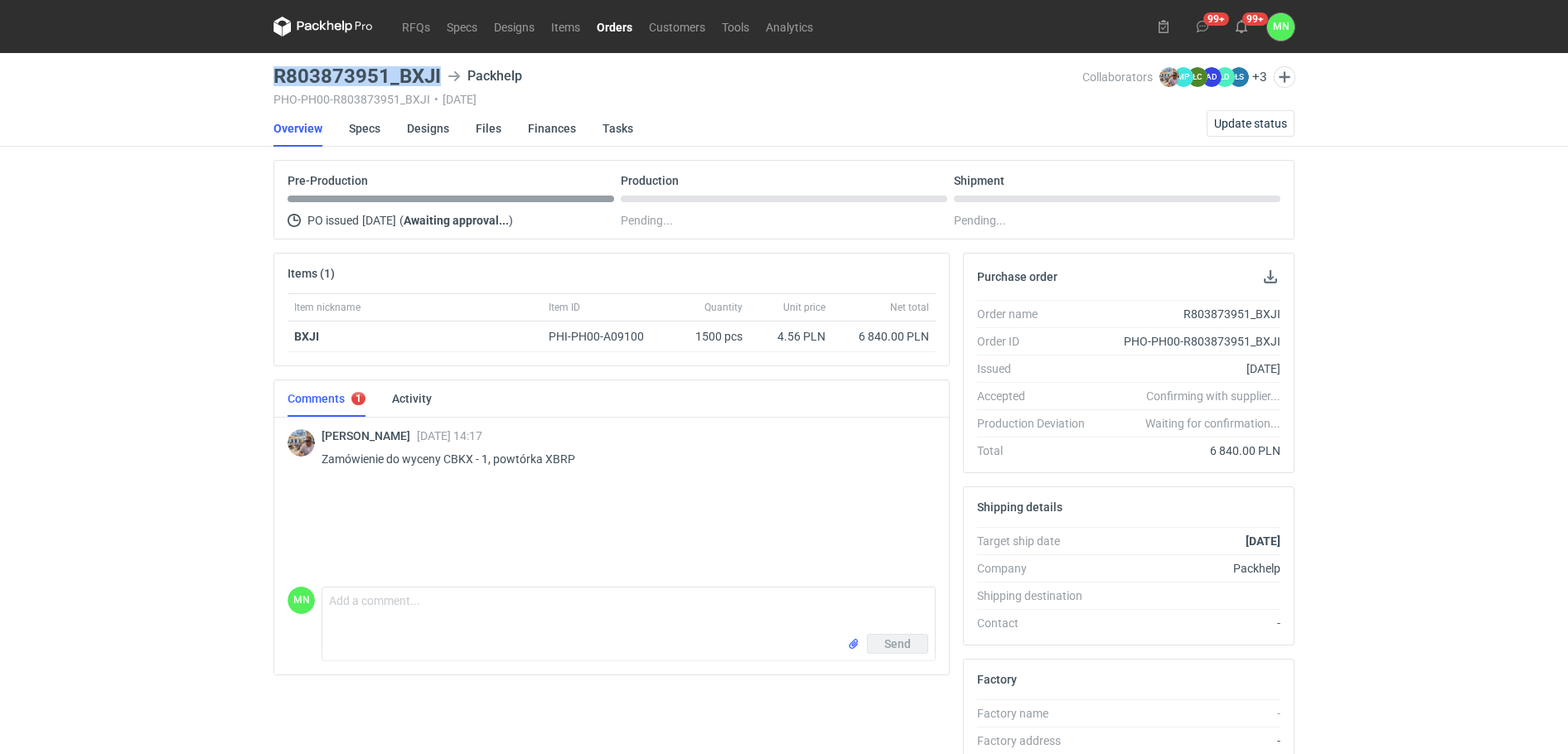
drag, startPoint x: 438, startPoint y: 75, endPoint x: 262, endPoint y: 74, distance: 176.0
click at [262, 74] on div "RFQs Specs Designs Items Orders Customers Tools Analytics 99+ 99+ MN [PERSON_NA…" at bounding box center [784, 377] width 1568 height 754
copy h3 "R803873951_BXJI"
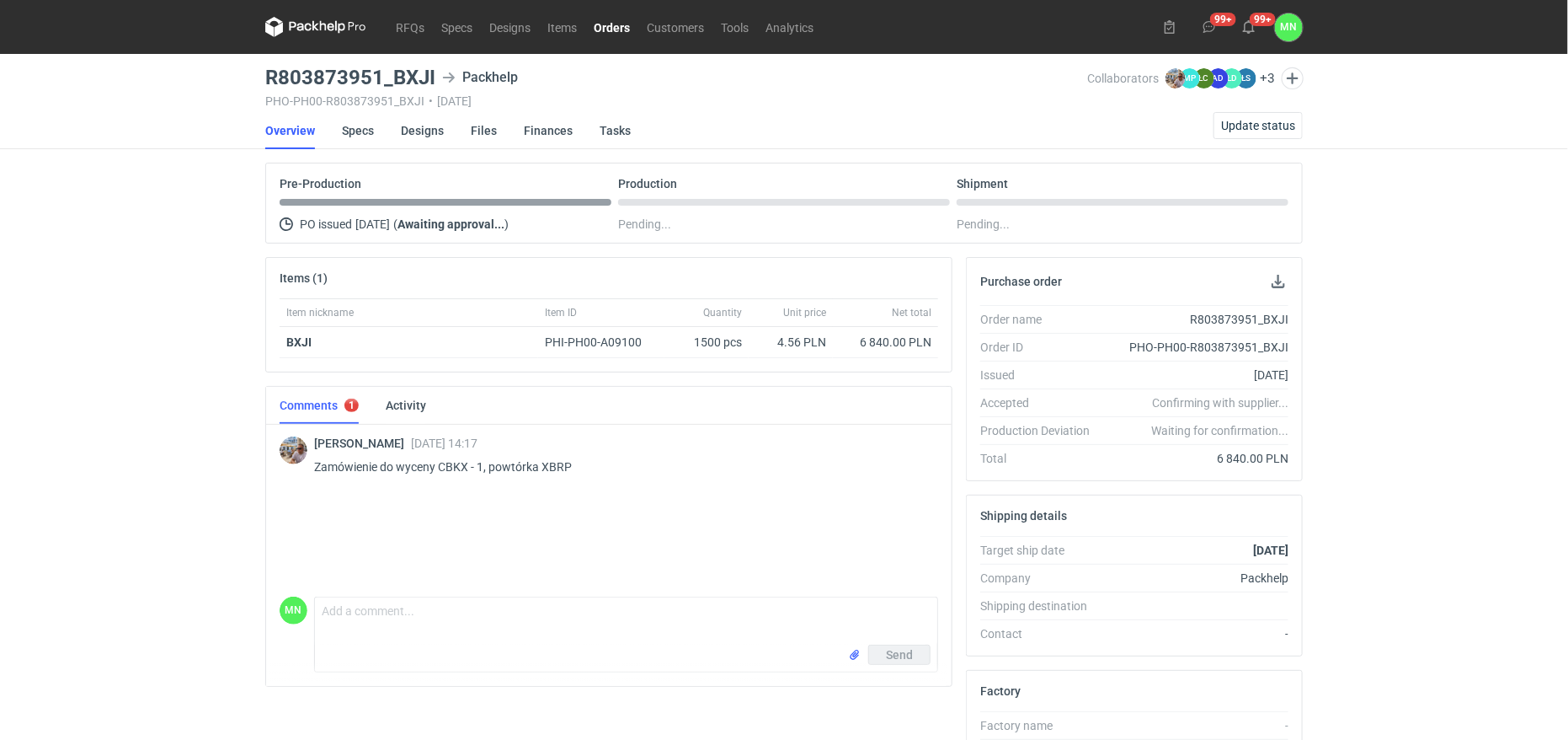
click at [444, 77] on use at bounding box center [448, 77] width 12 height 10
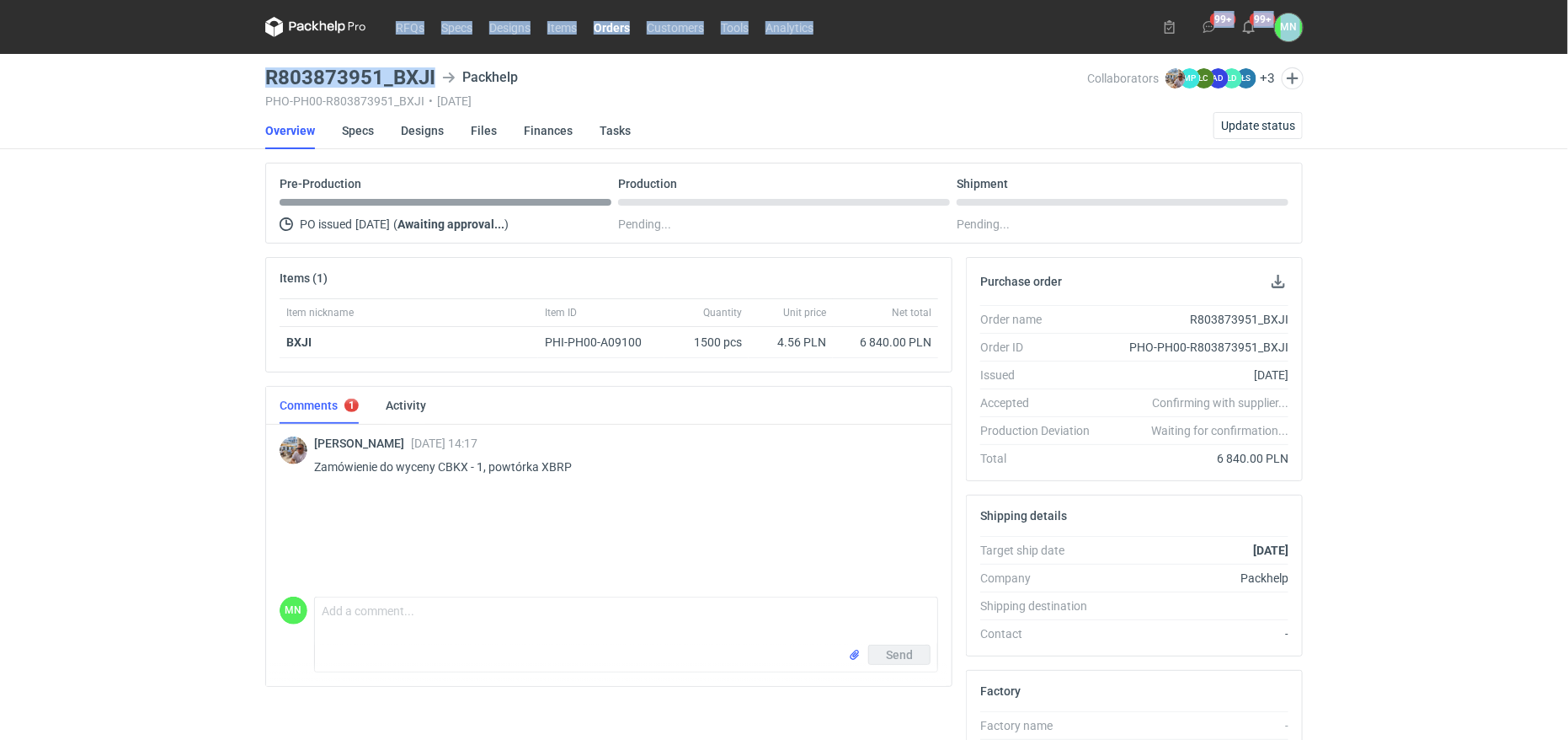
drag, startPoint x: 434, startPoint y: 73, endPoint x: 240, endPoint y: 66, distance: 194.1
click at [240, 66] on div "RFQs Specs Designs Items Orders Customers Tools Analytics 99+ 99+ MN [PERSON_NA…" at bounding box center [784, 370] width 1568 height 740
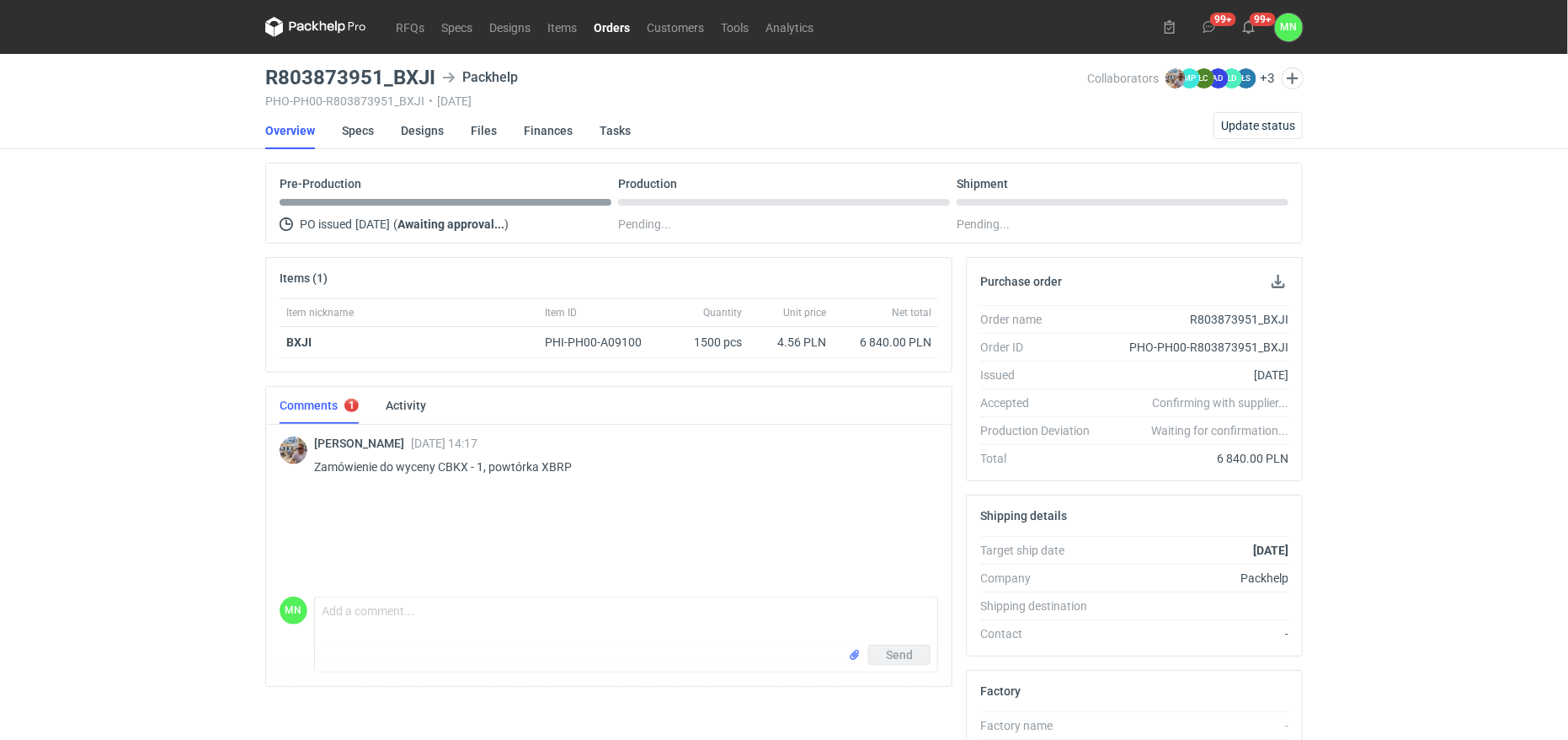
drag, startPoint x: 240, startPoint y: 66, endPoint x: 266, endPoint y: 97, distance: 40.5
click at [190, 106] on div "RFQs Specs Designs Items Orders Customers Tools Analytics 99+ 99+ MN [PERSON_NA…" at bounding box center [784, 370] width 1568 height 740
drag, startPoint x: 431, startPoint y: 76, endPoint x: 283, endPoint y: 77, distance: 148.0
click at [283, 77] on h3 "R803873951_BXJI" at bounding box center [350, 77] width 170 height 20
drag, startPoint x: 283, startPoint y: 77, endPoint x: 334, endPoint y: 87, distance: 52.0
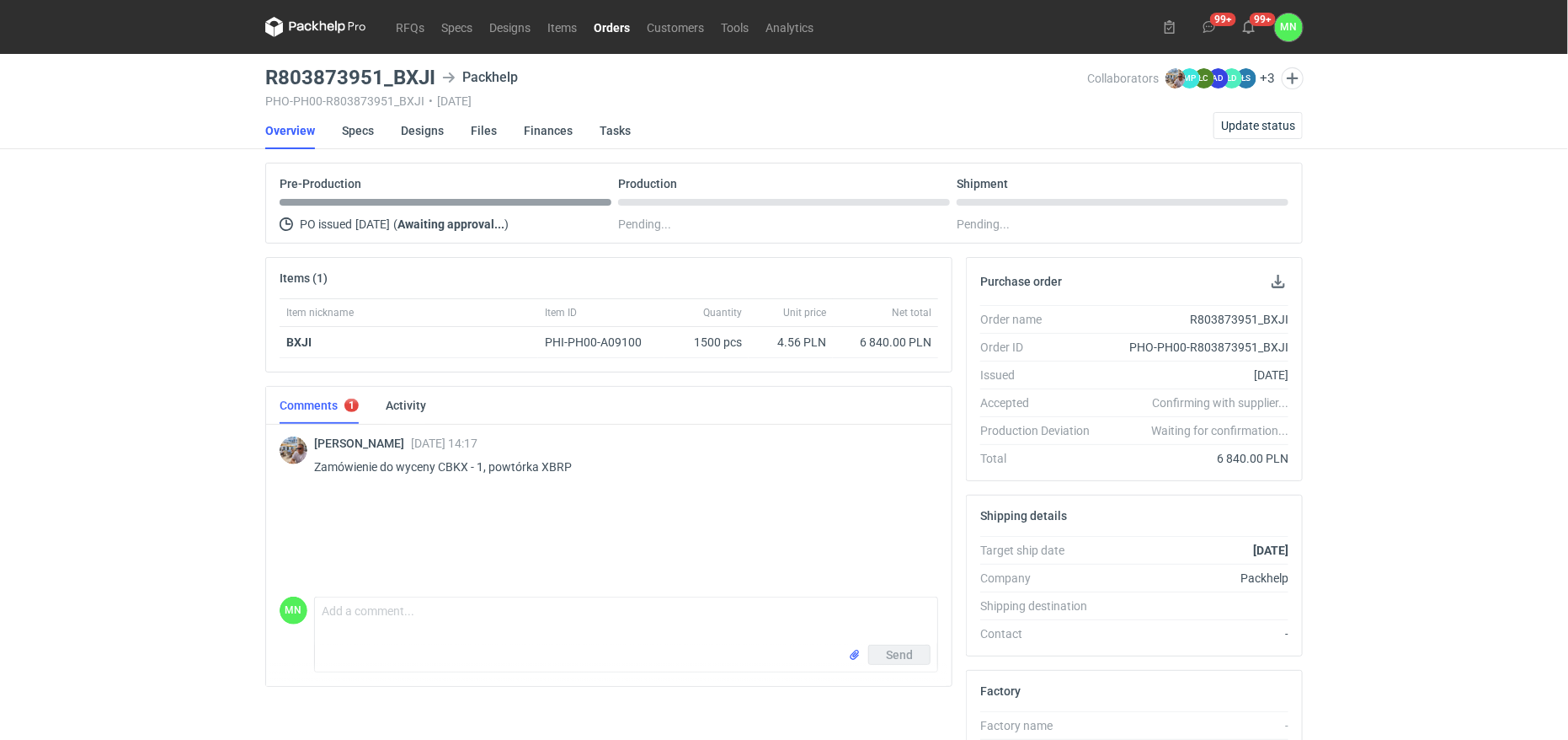
click at [196, 110] on div "RFQs Specs Designs Items Orders Customers Tools Analytics 99+ 99+ MN [PERSON_NA…" at bounding box center [784, 370] width 1568 height 740
copy h3 "R803873951_BXJI"
drag, startPoint x: 263, startPoint y: 74, endPoint x: 436, endPoint y: 77, distance: 173.0
click at [436, 77] on main "R803873951_BXJI Packhelp PHO-PH00-R803873951_BXJI • [DATE] Collaborators [PERSO…" at bounding box center [784, 568] width 1051 height 1029
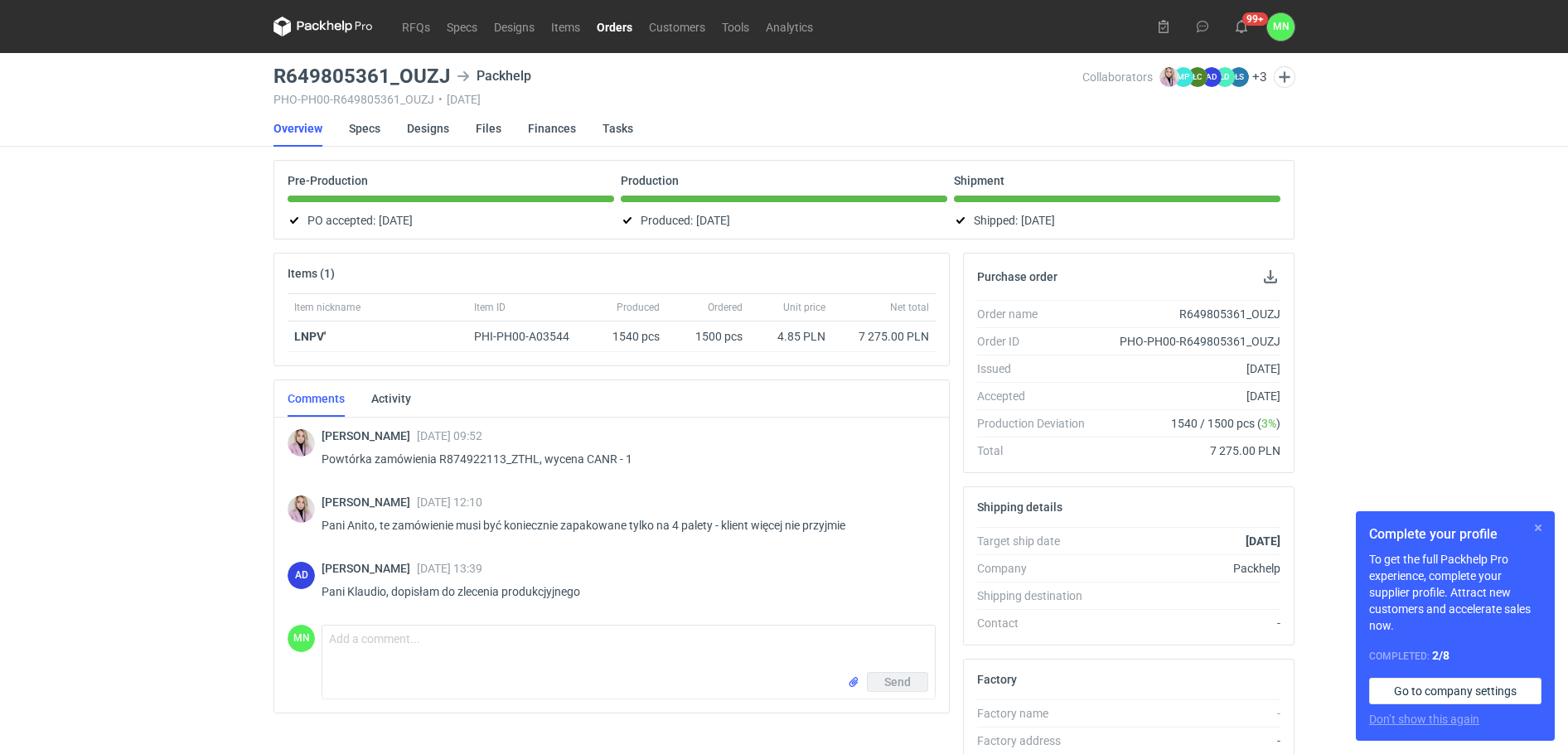
click at [1536, 526] on button "button" at bounding box center [1538, 527] width 20 height 20
